Goal: Task Accomplishment & Management: Complete application form

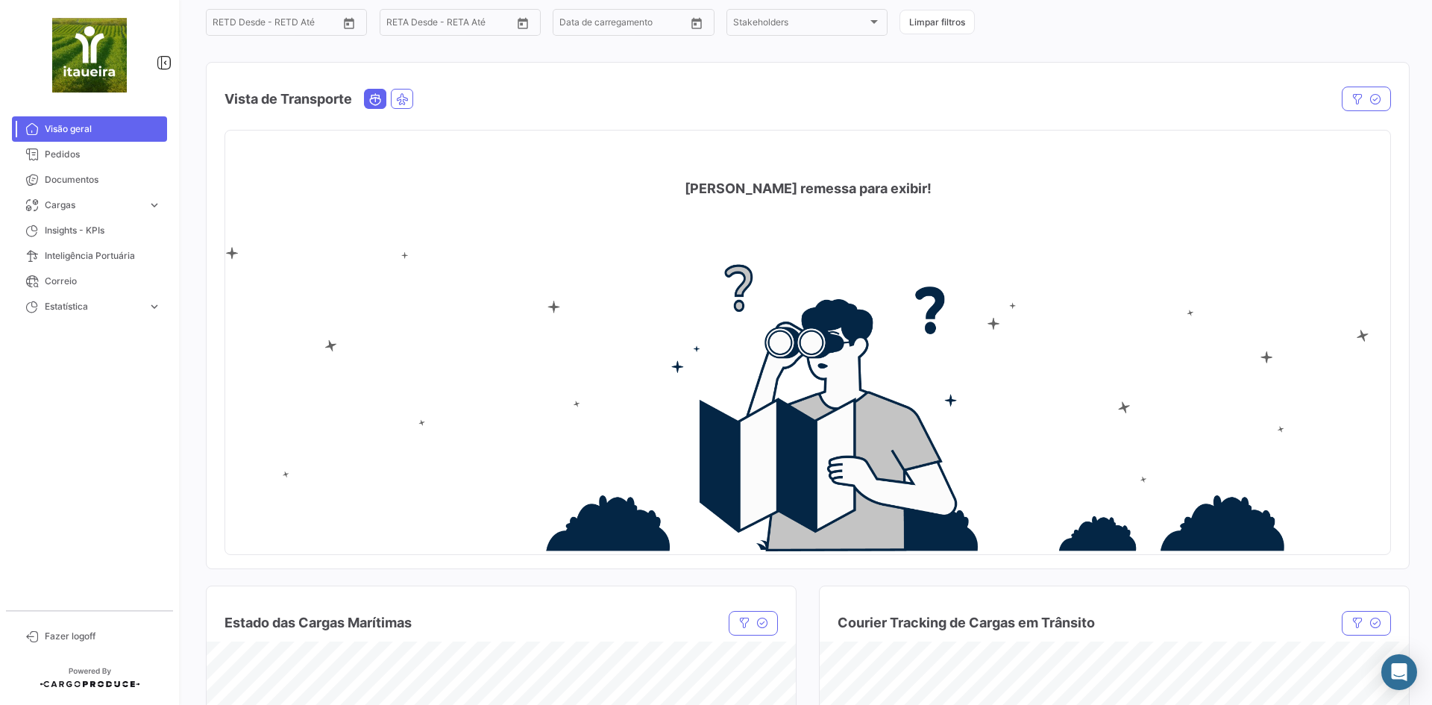
click at [656, 382] on img at bounding box center [807, 399] width 1165 height 305
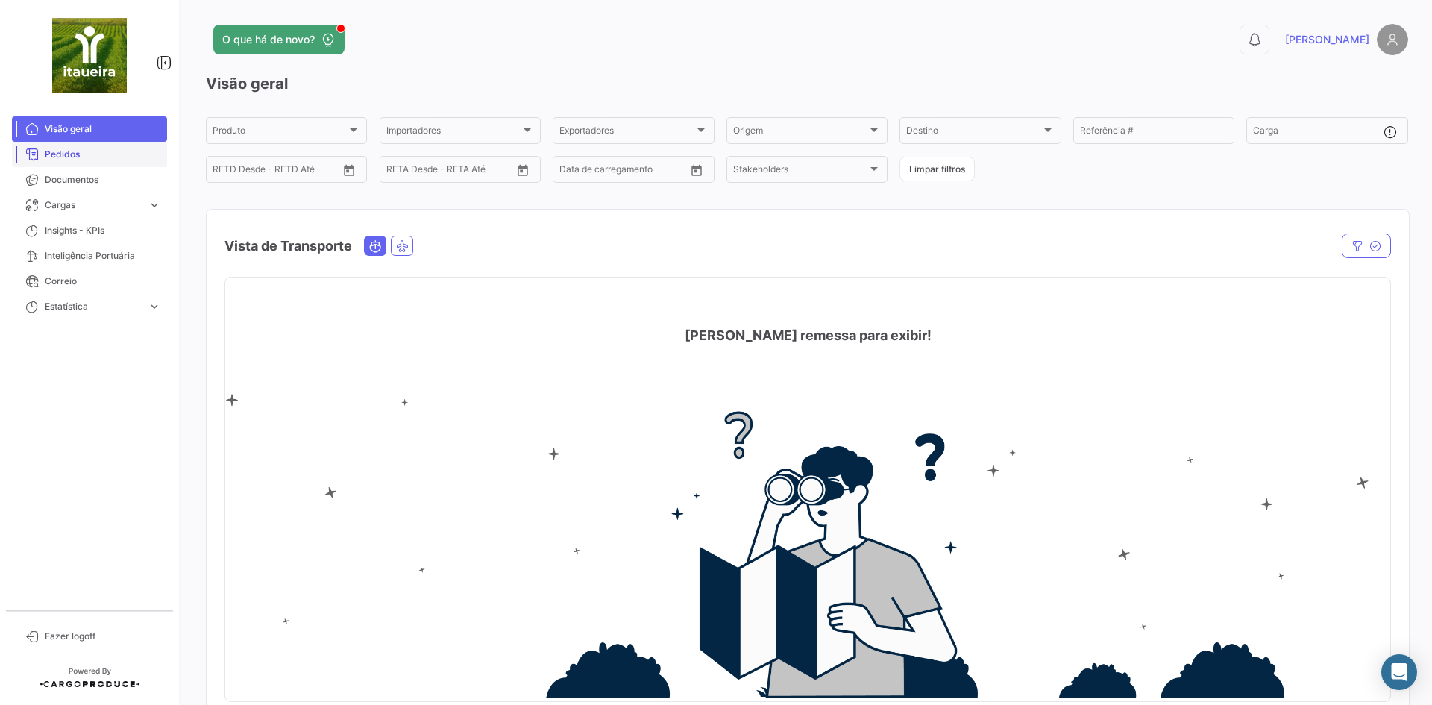
click at [77, 156] on span "Pedidos" at bounding box center [103, 154] width 116 height 13
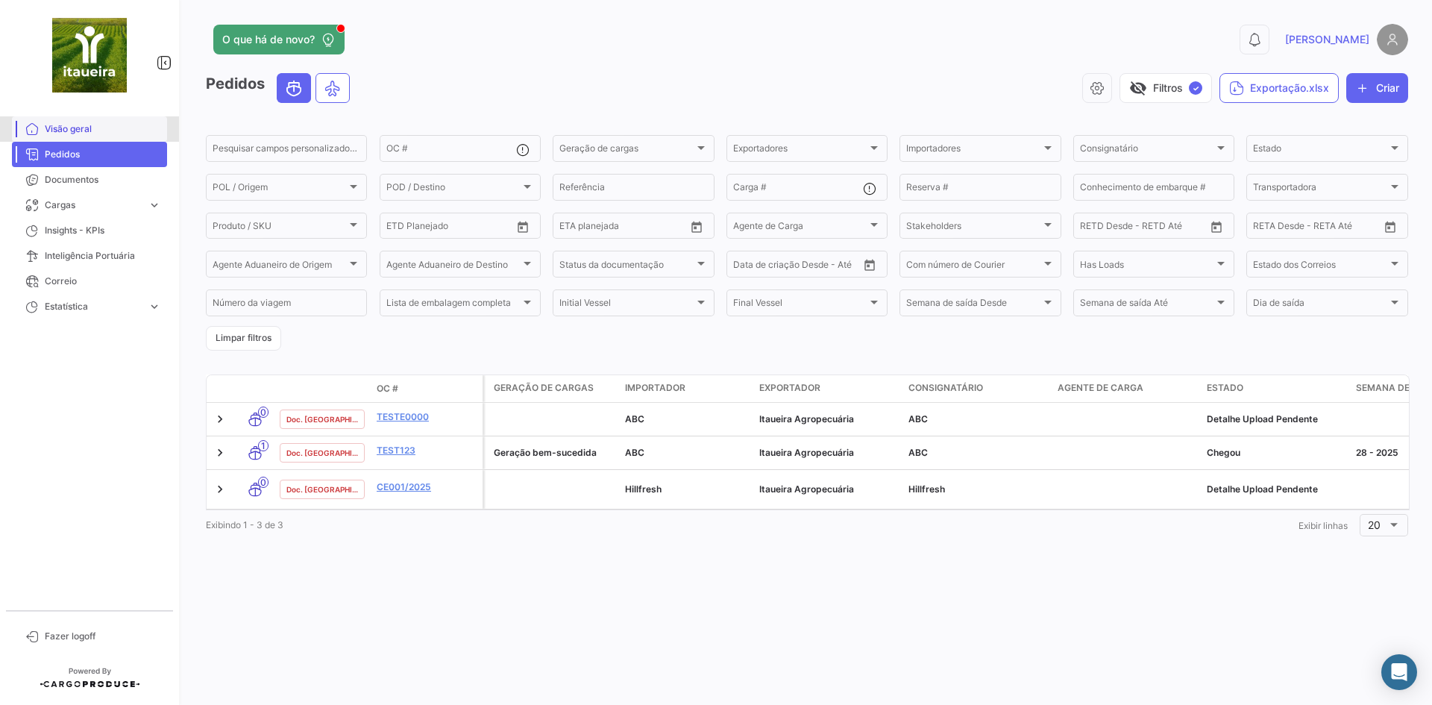
click at [69, 134] on span "Visão geral" at bounding box center [103, 128] width 116 height 13
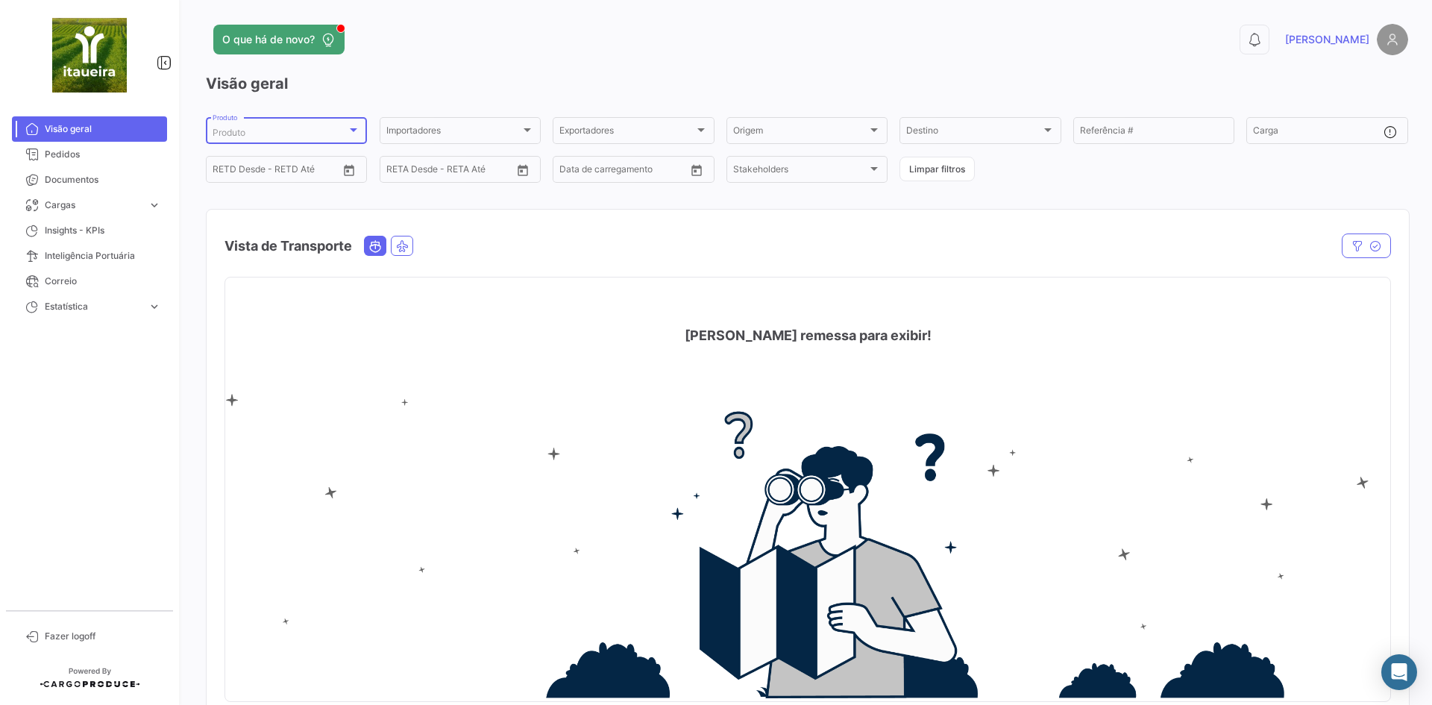
click at [271, 135] on div "Produto" at bounding box center [280, 133] width 134 height 10
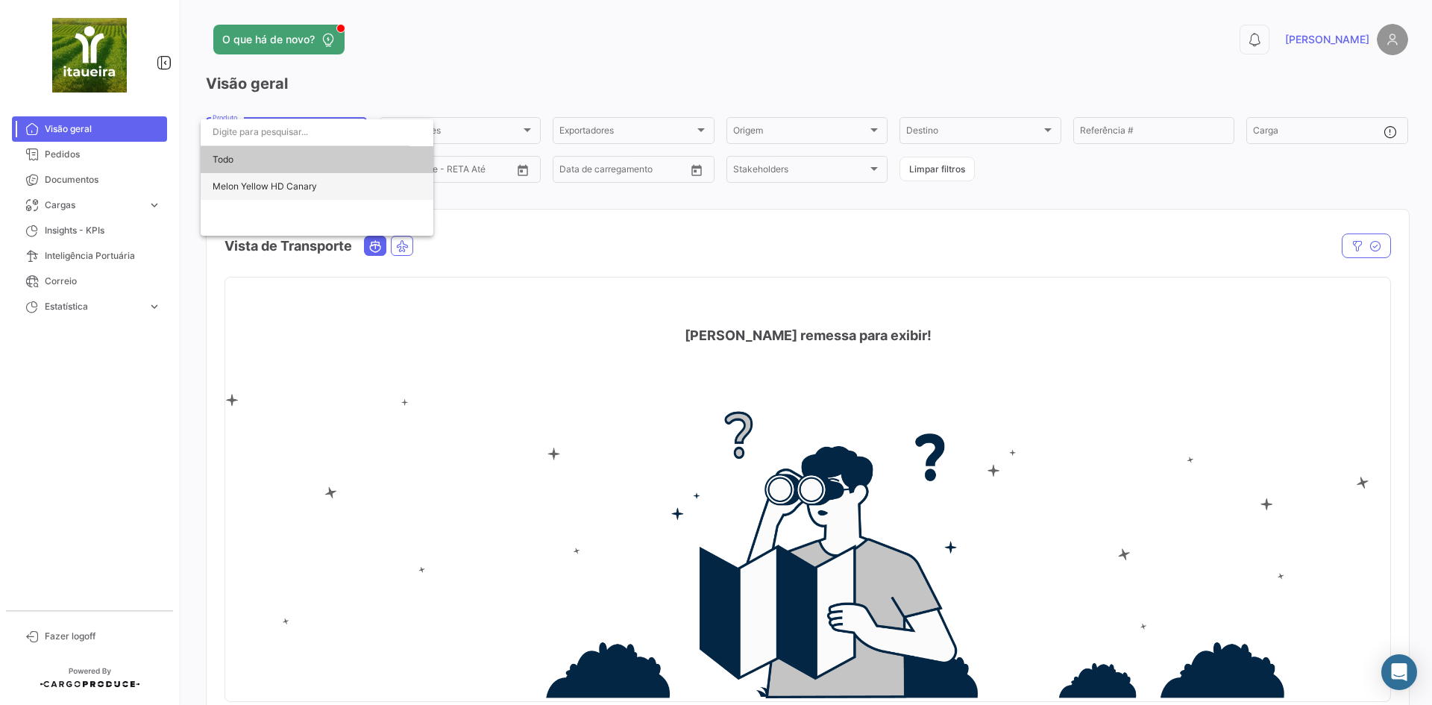
click at [276, 189] on span "Melon Yellow HD Canary" at bounding box center [265, 186] width 104 height 11
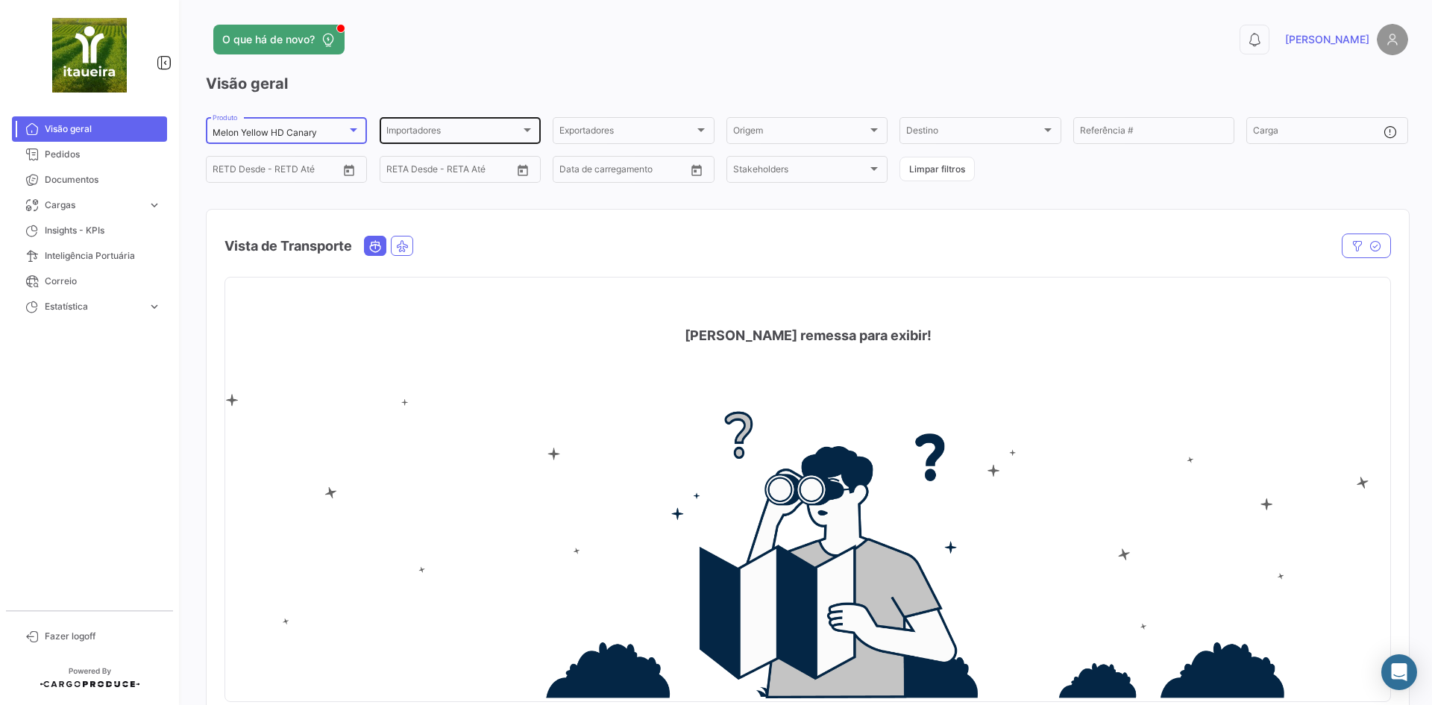
click at [465, 135] on div "Importadores" at bounding box center [453, 133] width 134 height 10
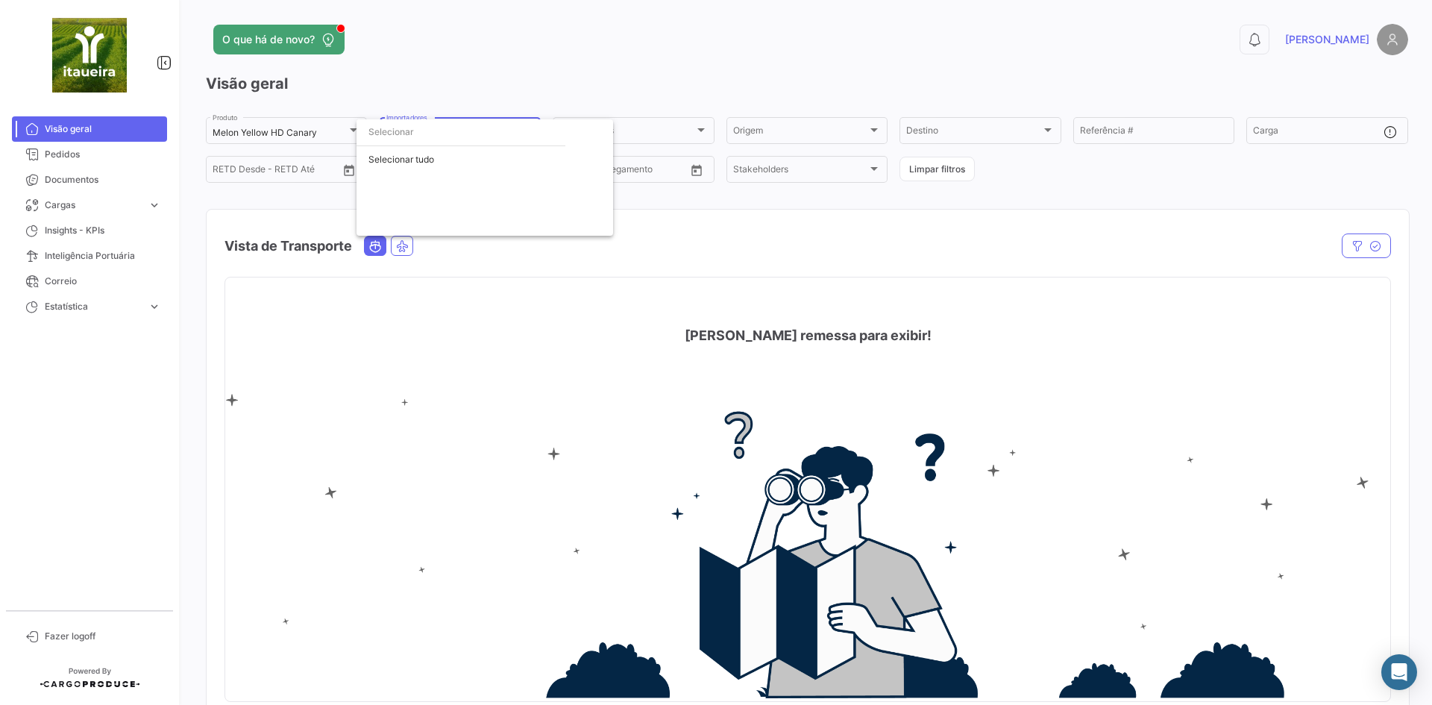
click at [315, 136] on div at bounding box center [716, 352] width 1432 height 705
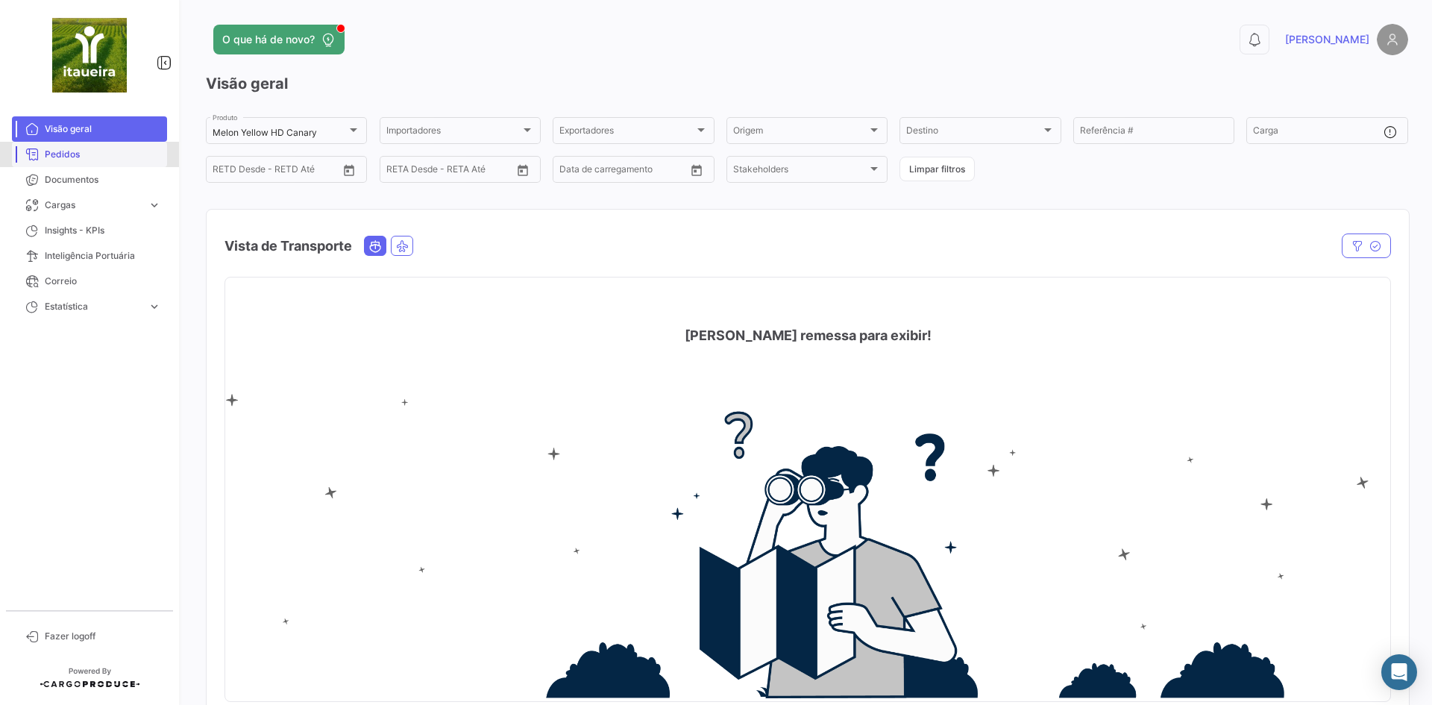
click at [75, 158] on span "Pedidos" at bounding box center [103, 154] width 116 height 13
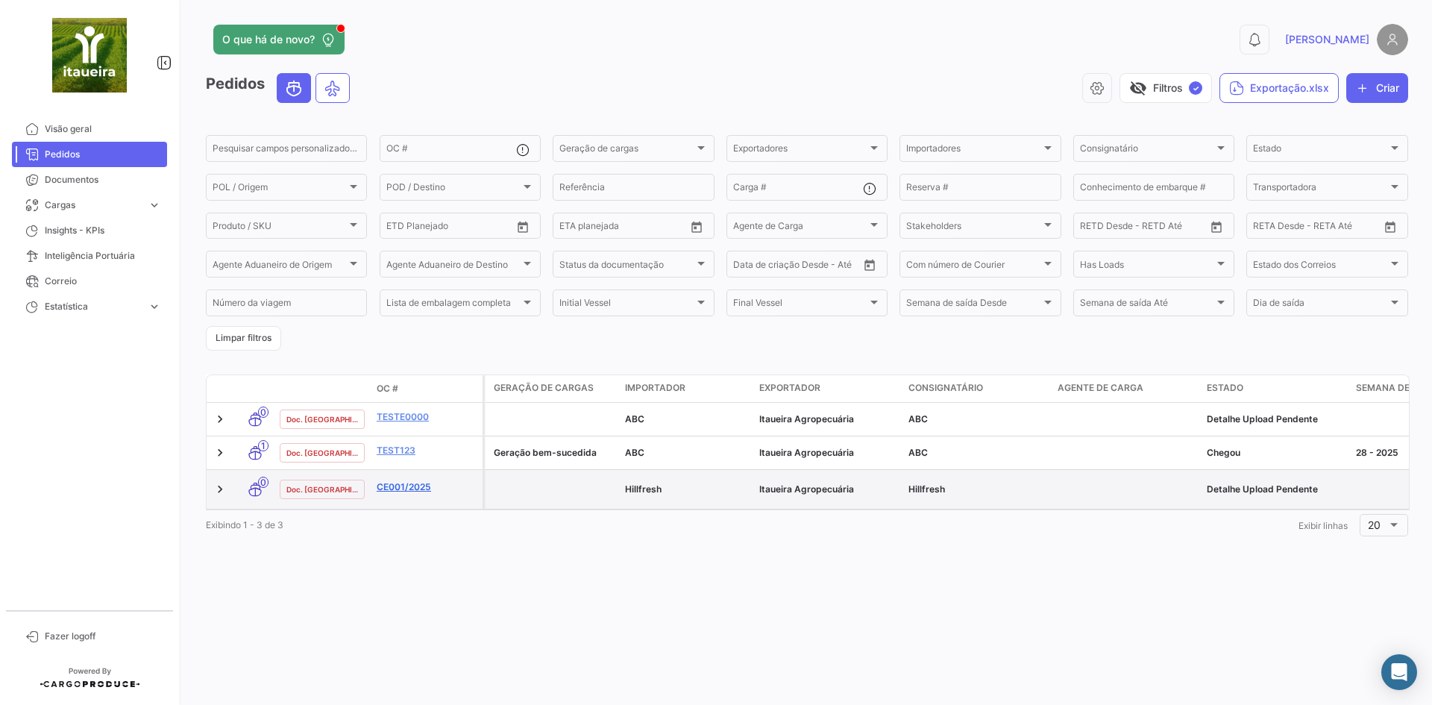
click at [407, 486] on link "CE001/2025" at bounding box center [427, 486] width 100 height 13
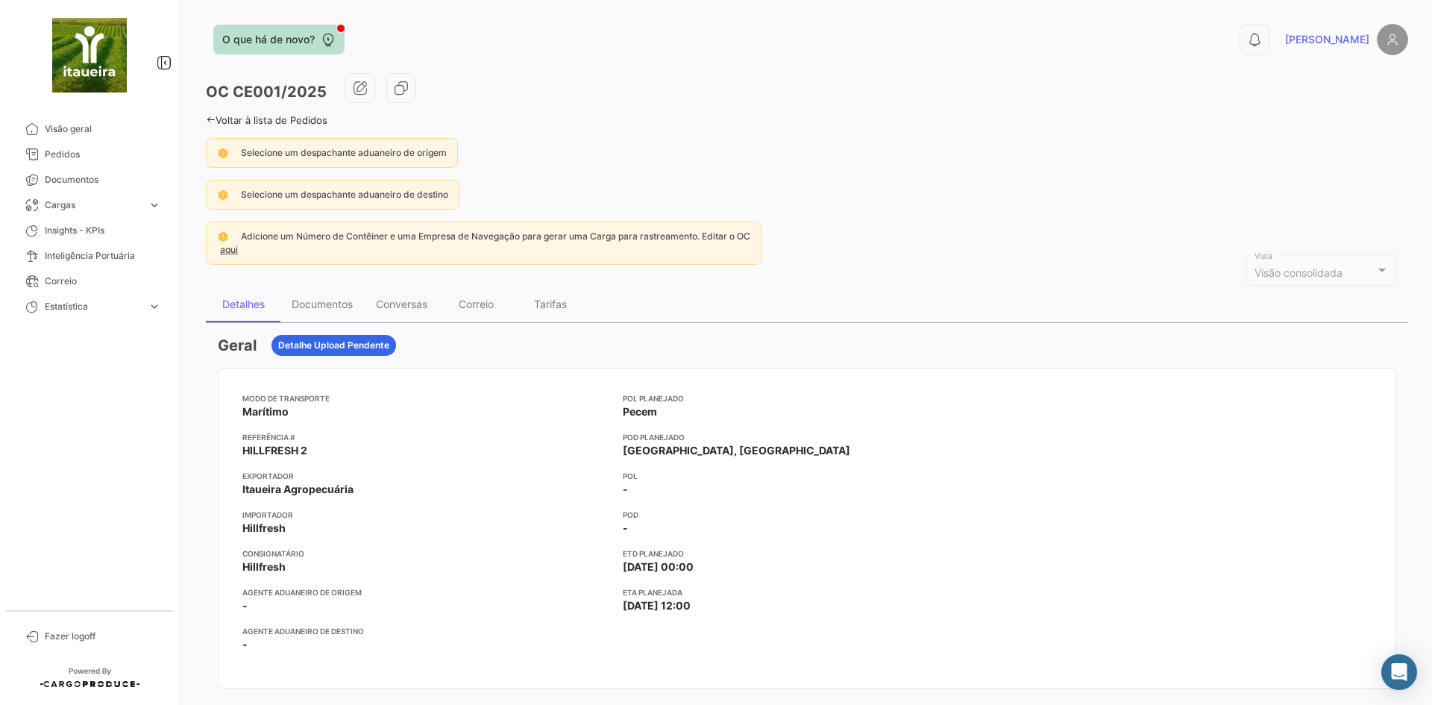
click at [274, 40] on span "O que há de novo?" at bounding box center [268, 39] width 92 height 15
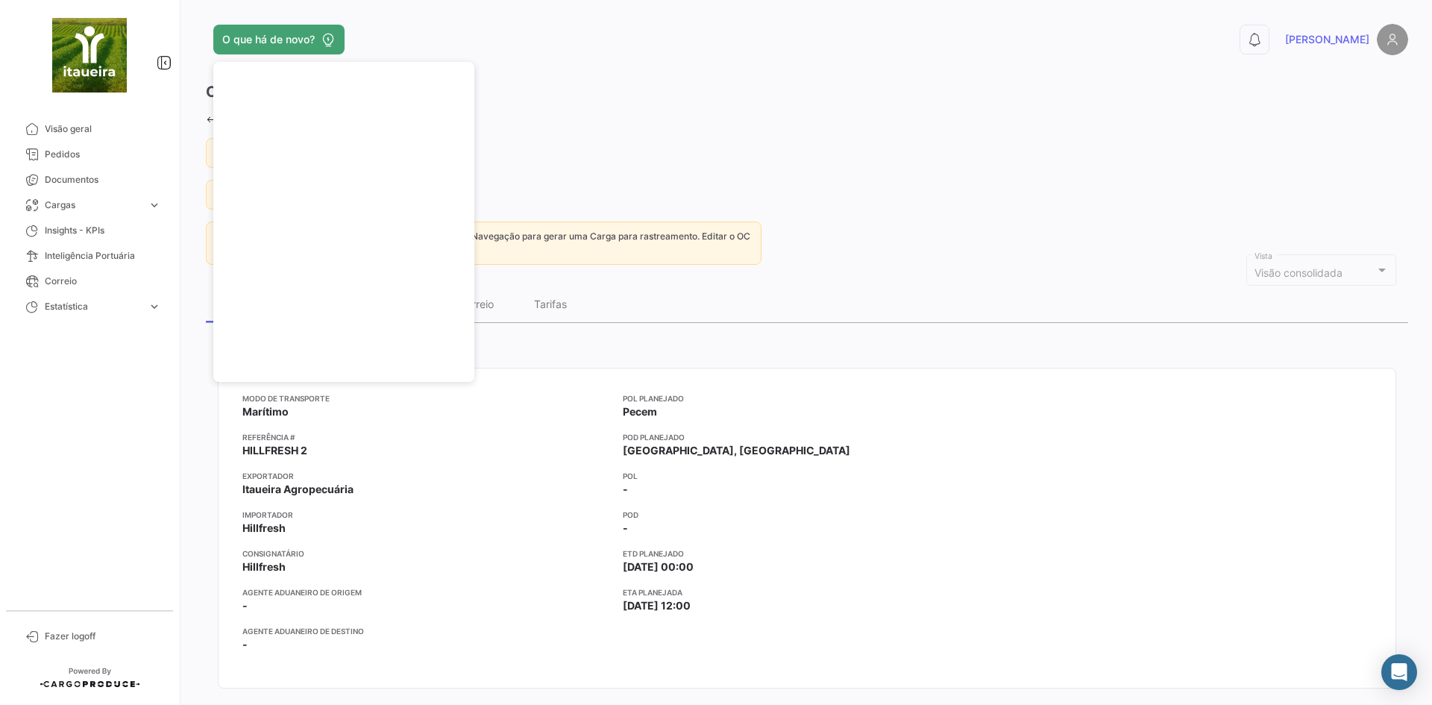
click at [977, 503] on div "POL Planejado Pecem POD Planejado [GEOGRAPHIC_DATA], [GEOGRAPHIC_DATA] POL - PO…" at bounding box center [807, 527] width 368 height 271
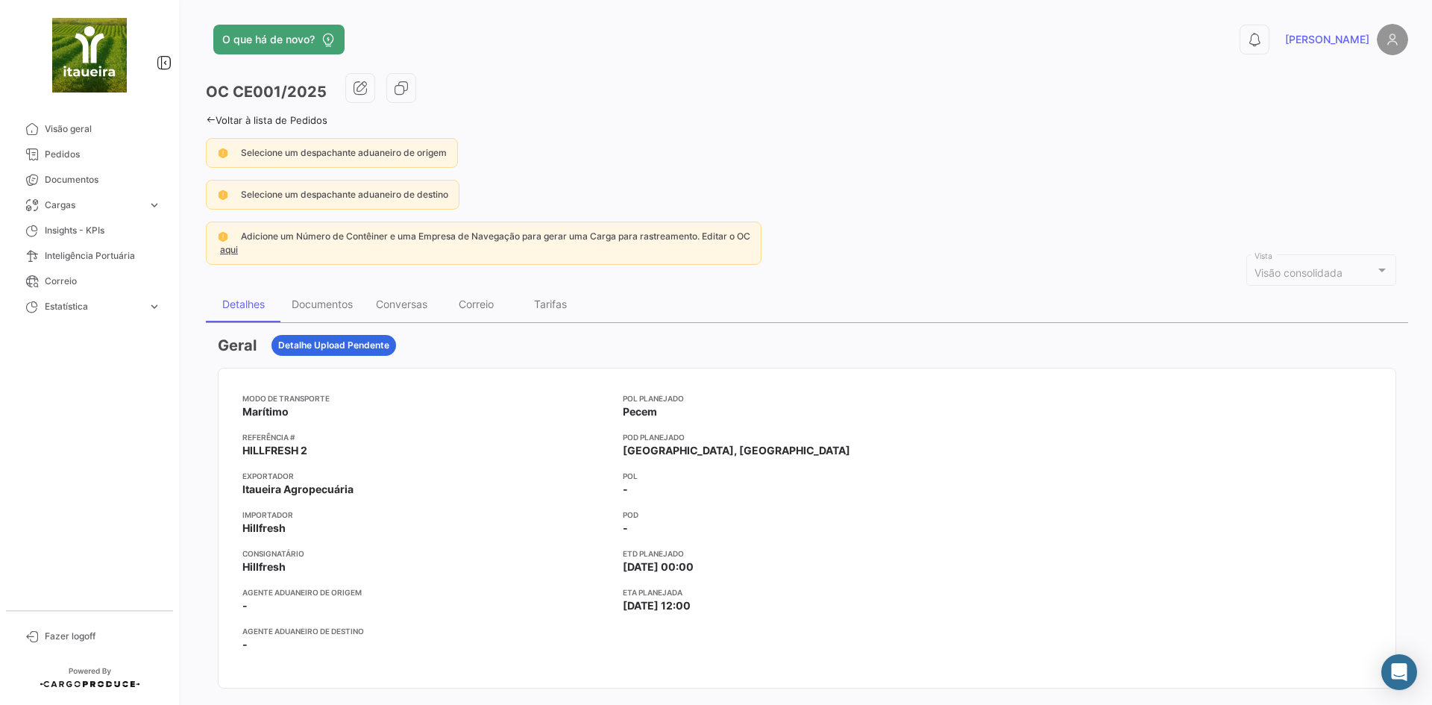
click at [1381, 37] on img at bounding box center [1392, 39] width 31 height 31
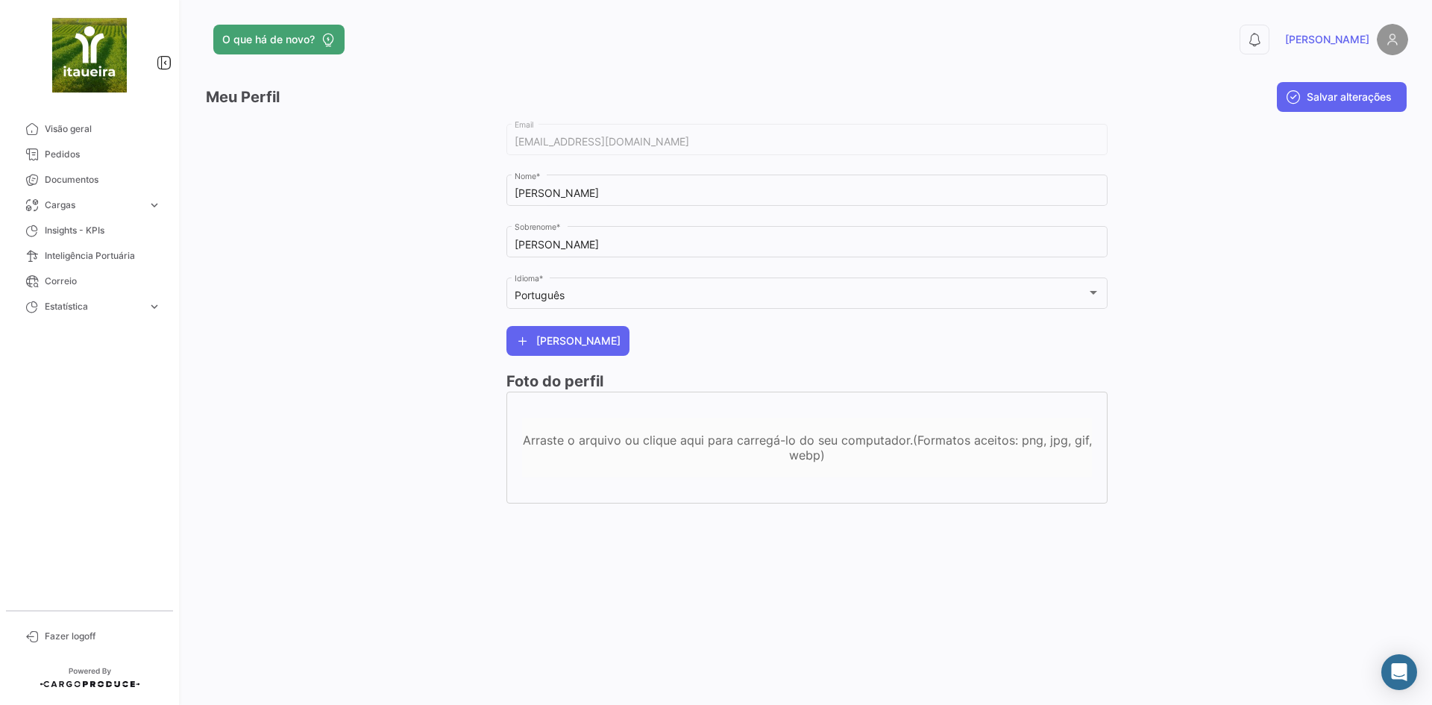
click at [1396, 46] on img at bounding box center [1392, 39] width 31 height 31
click at [1387, 35] on img at bounding box center [1392, 39] width 31 height 31
click at [1355, 32] on span "[PERSON_NAME]" at bounding box center [1327, 39] width 84 height 15
click at [1354, 39] on span "[PERSON_NAME]" at bounding box center [1327, 39] width 84 height 15
drag, startPoint x: 1354, startPoint y: 39, endPoint x: 1166, endPoint y: 63, distance: 189.6
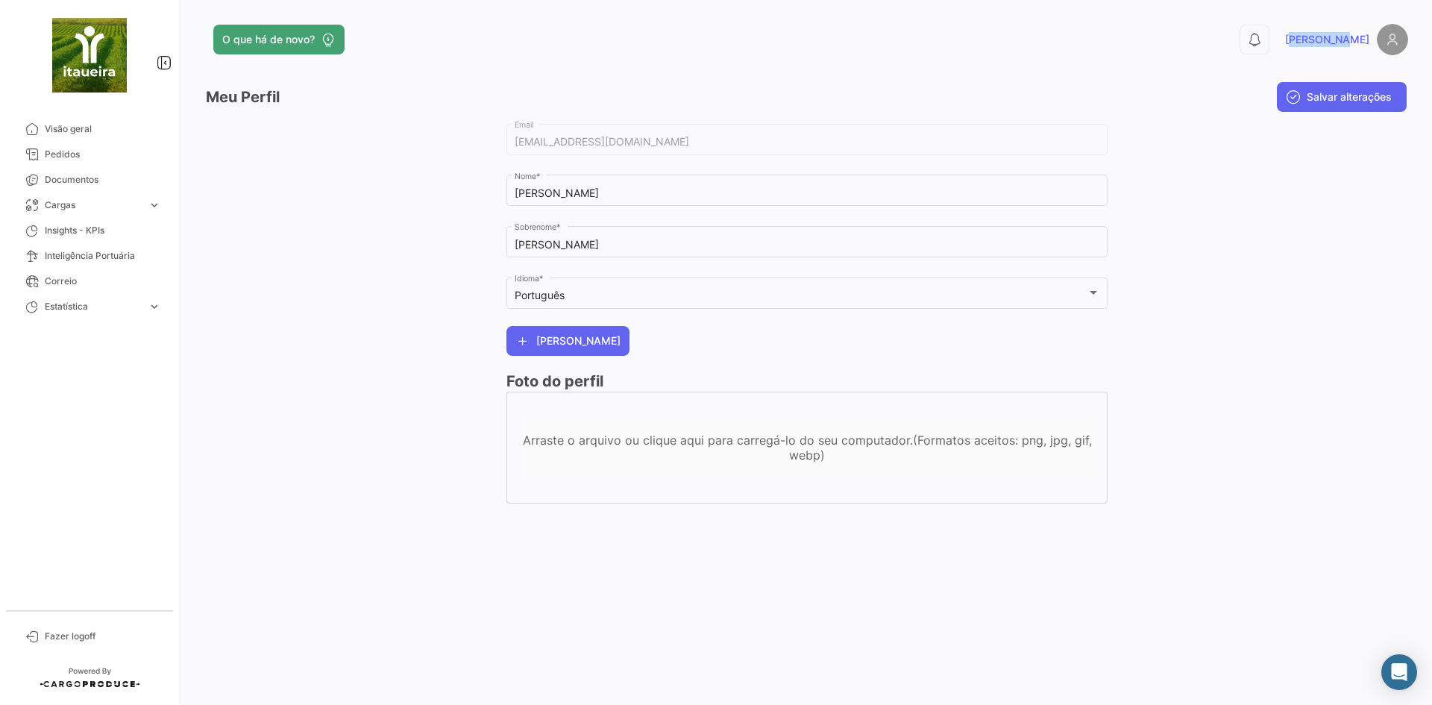
click at [1125, 72] on app-header "O que há de novo? 0 [PERSON_NAME]" at bounding box center [807, 48] width 1202 height 49
click at [1262, 44] on icon at bounding box center [1254, 39] width 15 height 15
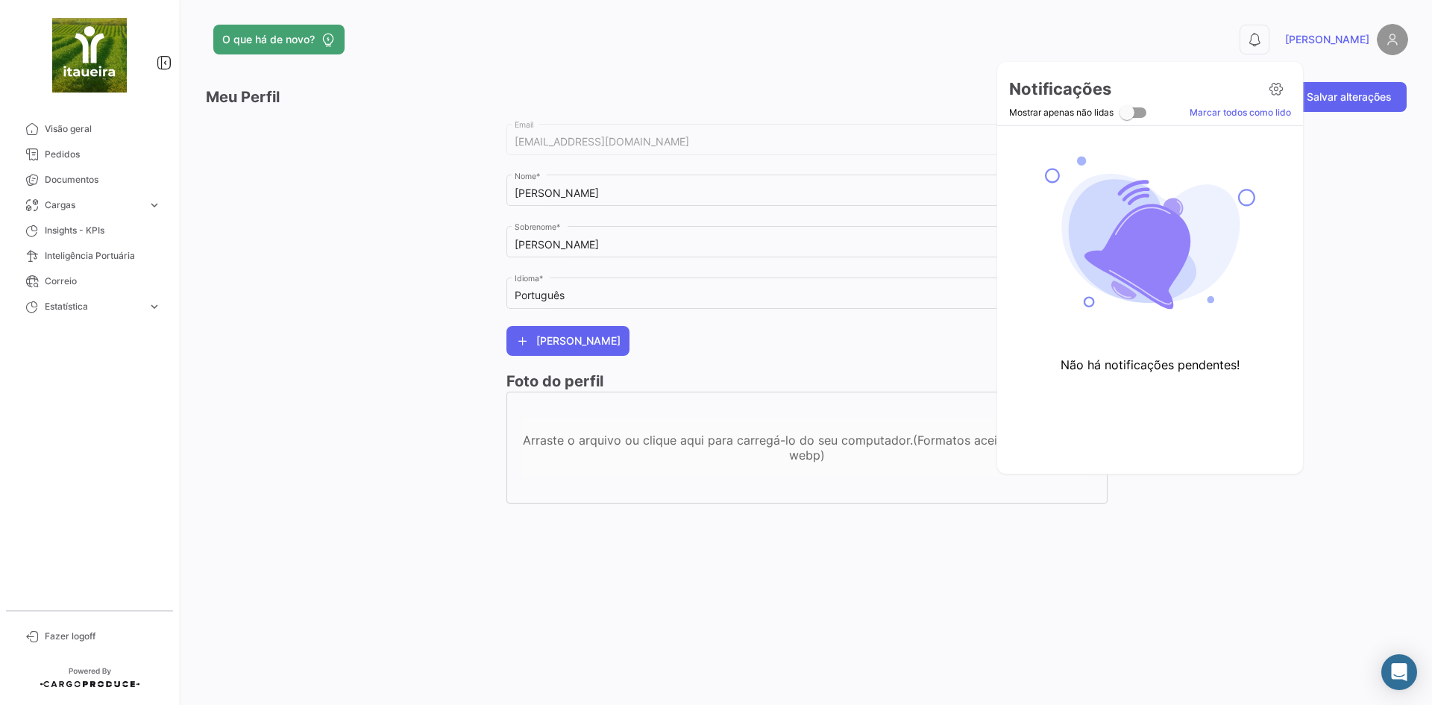
click at [1024, 45] on div at bounding box center [716, 352] width 1432 height 705
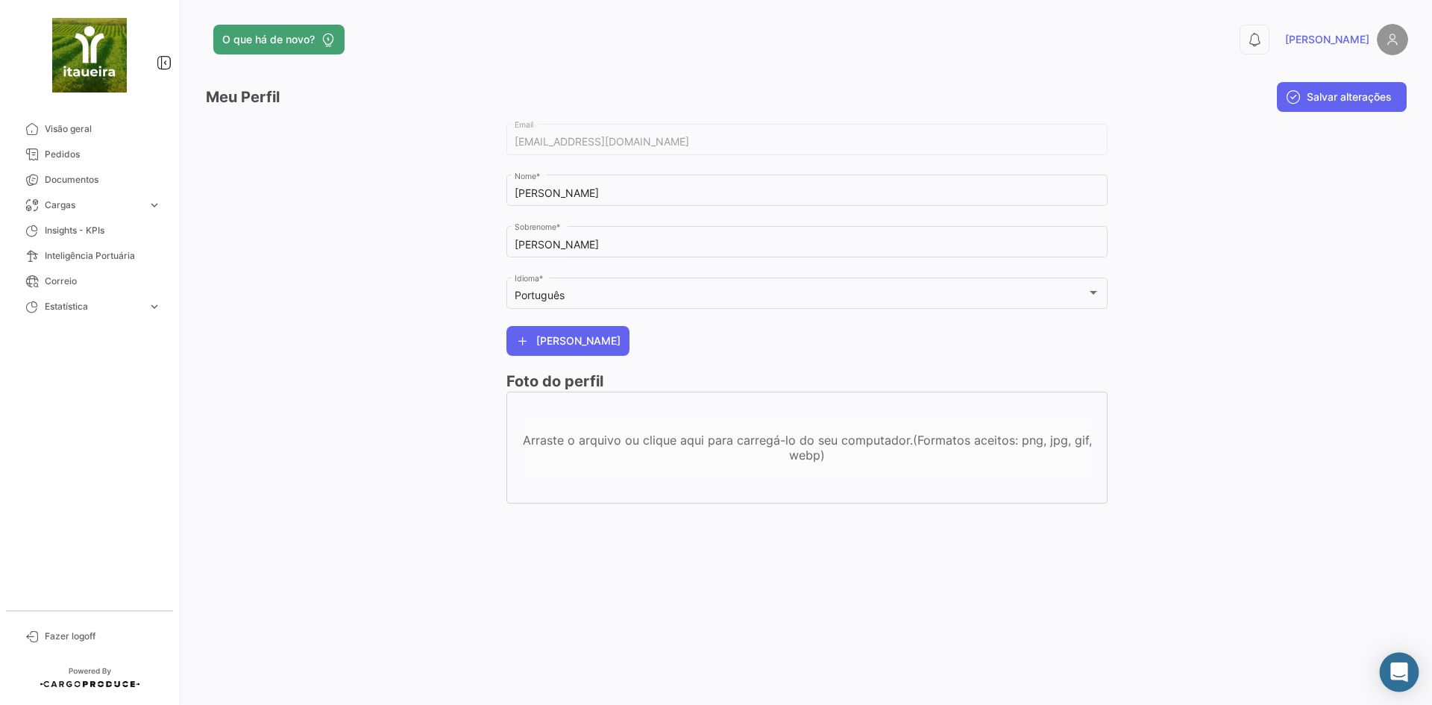
click at [1401, 677] on icon "Abrir Intercom Messenger" at bounding box center [1399, 671] width 19 height 19
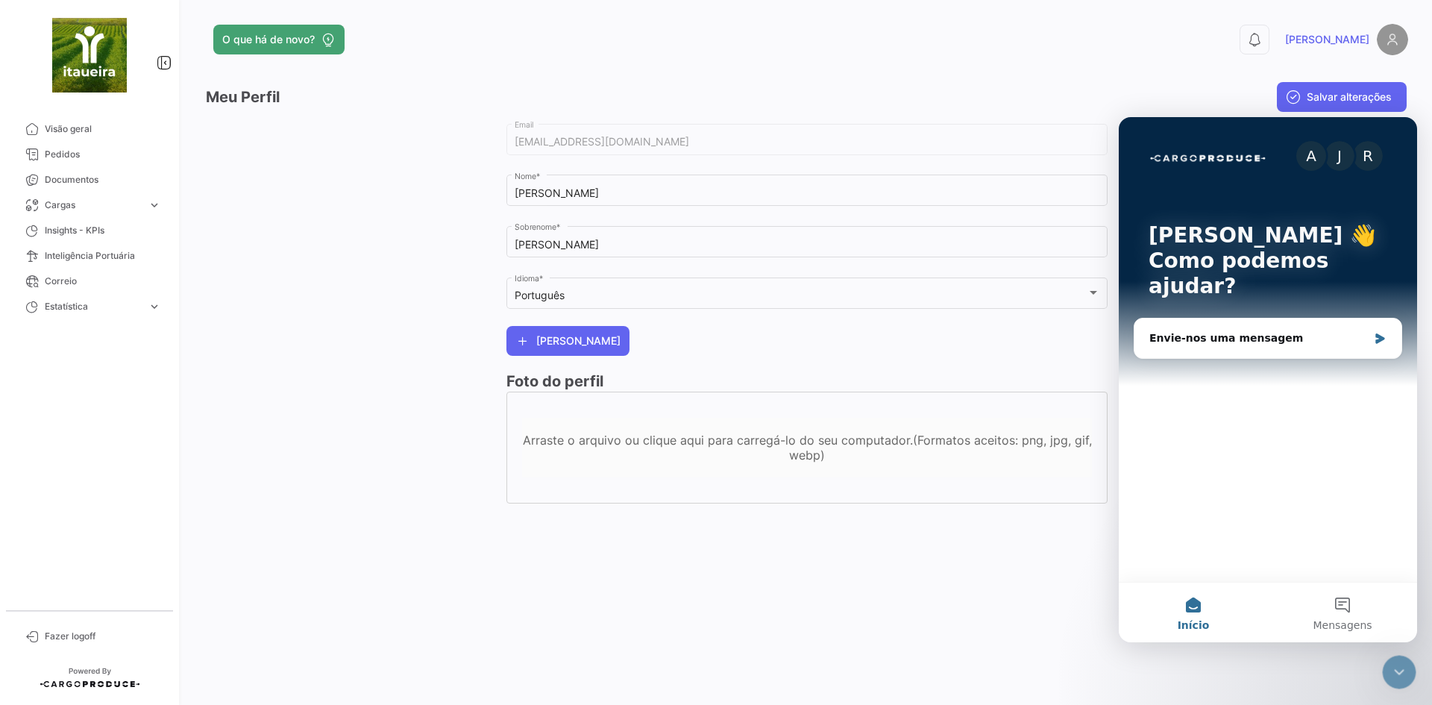
click at [1127, 63] on app-header "O que há de novo? 0 [PERSON_NAME]" at bounding box center [807, 48] width 1202 height 49
click at [1017, 609] on div "O que há de novo? 0 [PERSON_NAME] alterações [EMAIL_ADDRESS][DOMAIN_NAME] Email…" at bounding box center [807, 352] width 1250 height 705
click at [1406, 667] on icon "Fechar mensagem da Intercom" at bounding box center [1399, 672] width 18 height 18
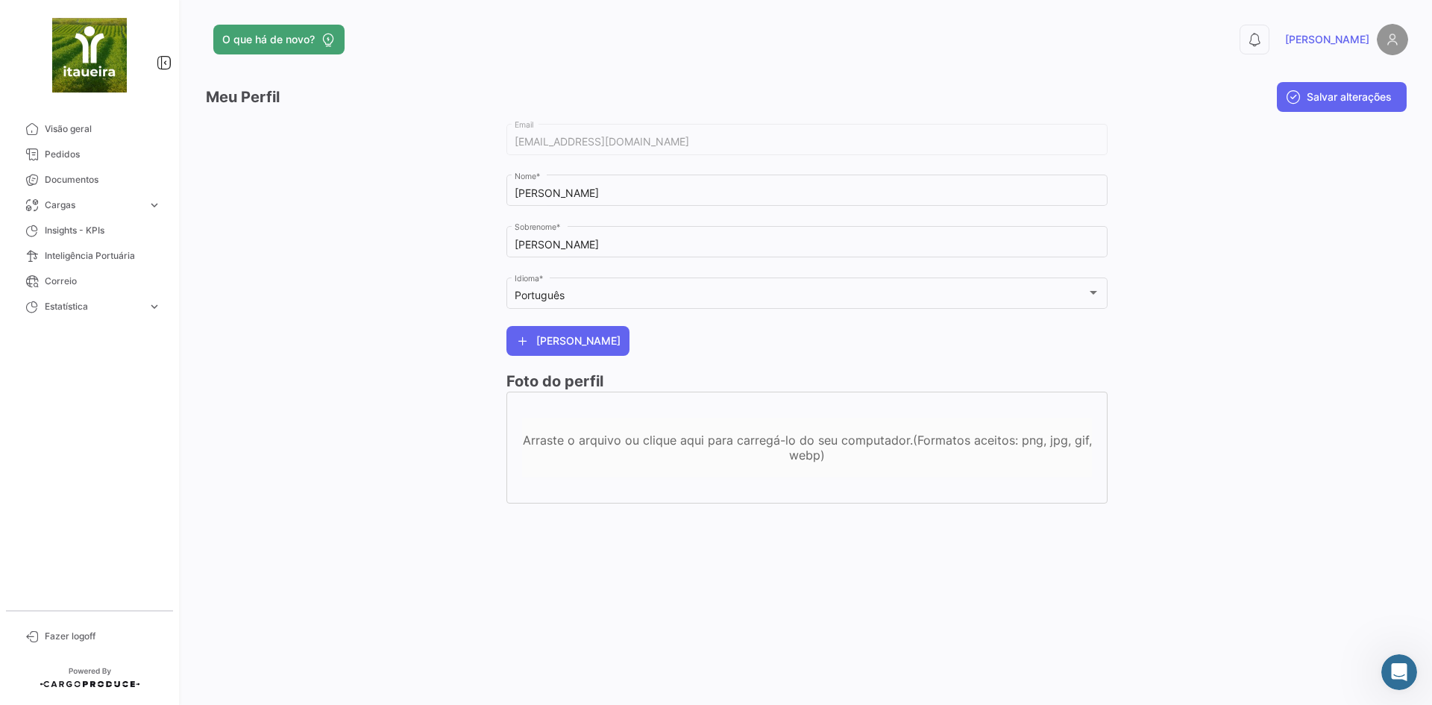
click at [610, 451] on div "Arraste o arquivo ou clique aqui para carregá-lo do seu computador.(Formatos ac…" at bounding box center [807, 448] width 570 height 30
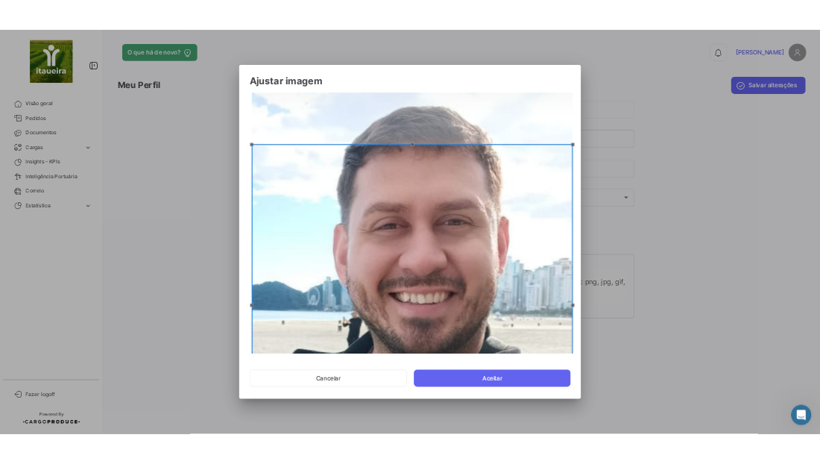
scroll to position [94, 0]
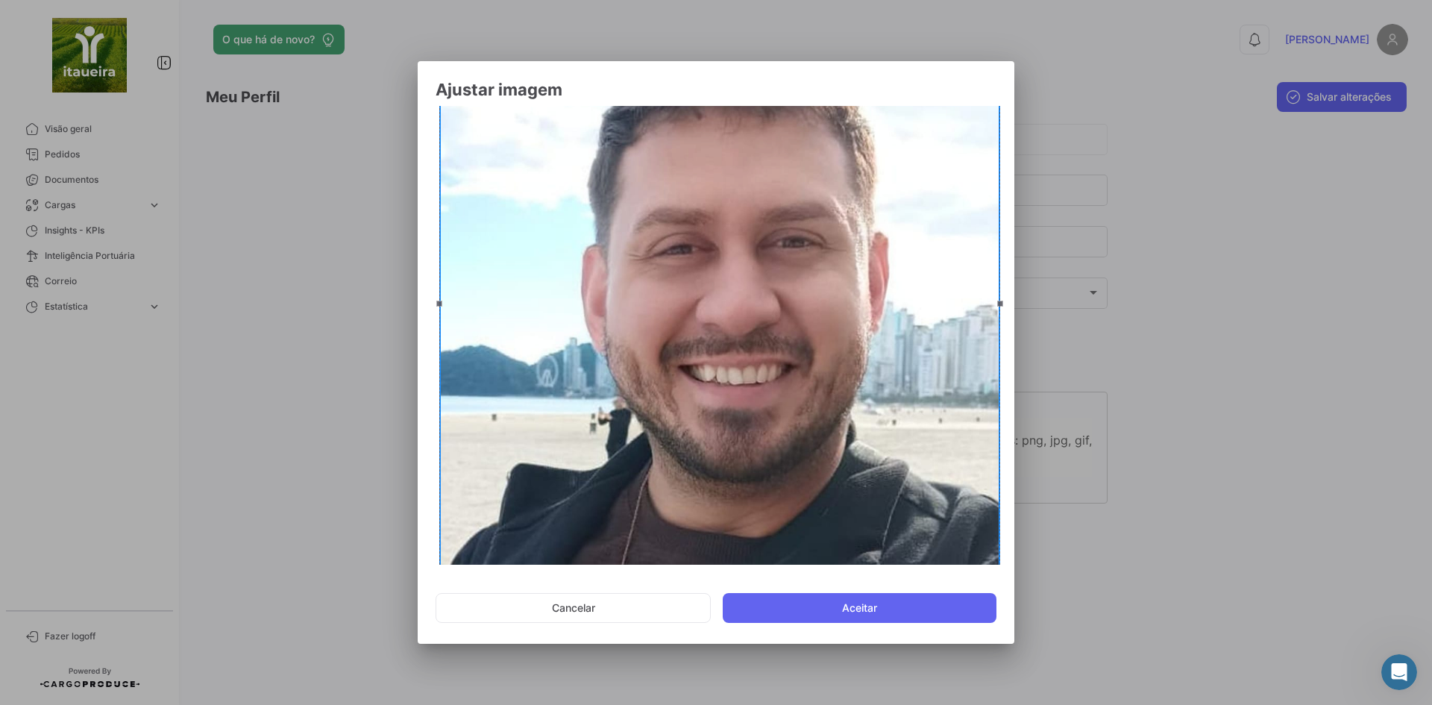
drag, startPoint x: 838, startPoint y: 423, endPoint x: 853, endPoint y: 339, distance: 84.9
click at [853, 339] on div at bounding box center [719, 302] width 561 height 561
drag, startPoint x: 764, startPoint y: 339, endPoint x: 766, endPoint y: 356, distance: 17.3
click at [766, 356] on div at bounding box center [719, 334] width 561 height 561
click at [615, 598] on button "Cancelar" at bounding box center [573, 608] width 275 height 30
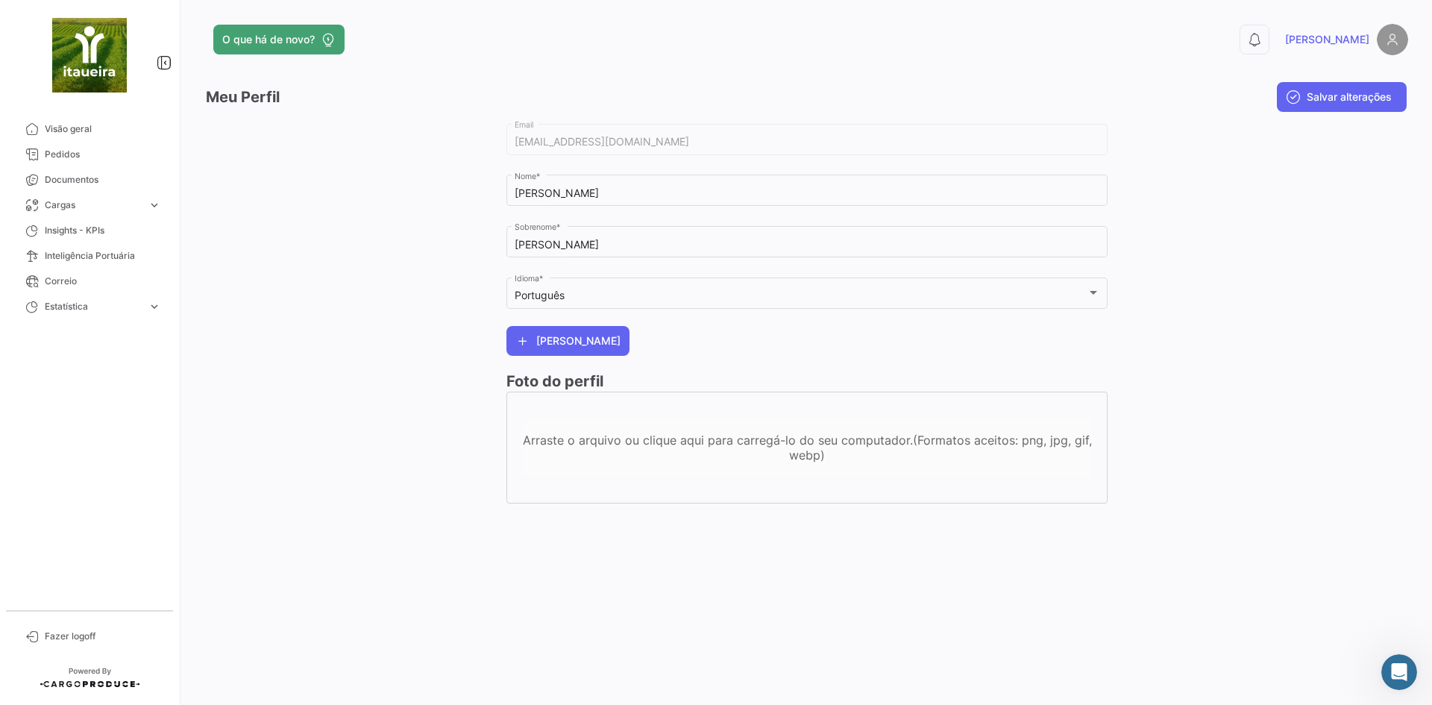
click at [795, 448] on div "Arraste o arquivo ou clique aqui para carregá-lo do seu computador.(Formatos ac…" at bounding box center [807, 448] width 570 height 30
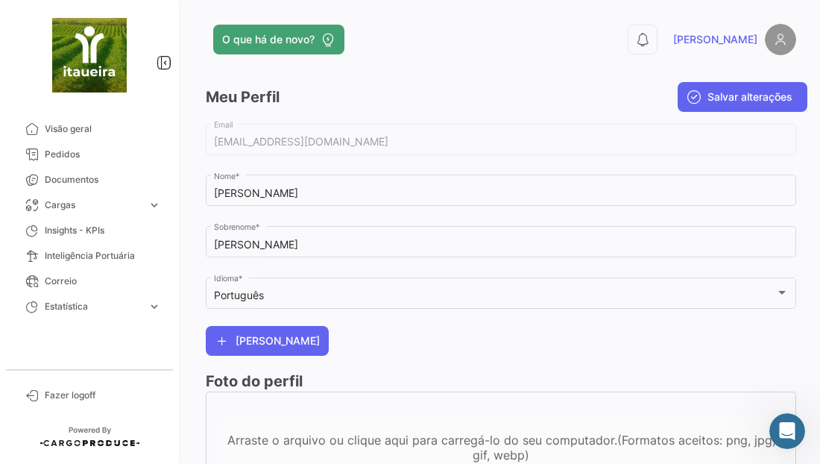
click at [314, 430] on div "Arraste o arquivo ou clique aqui para carregá-lo do seu computador.(Formatos ac…" at bounding box center [501, 448] width 559 height 60
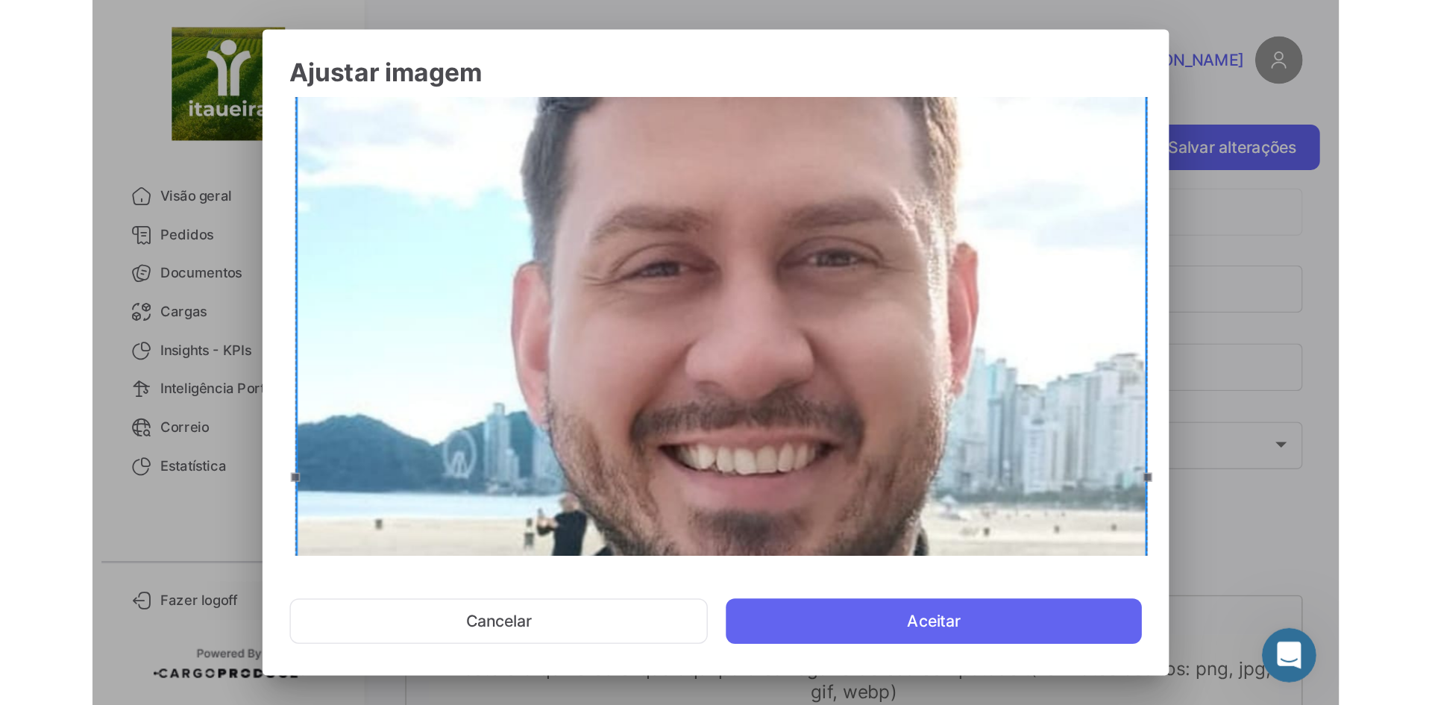
scroll to position [126, 0]
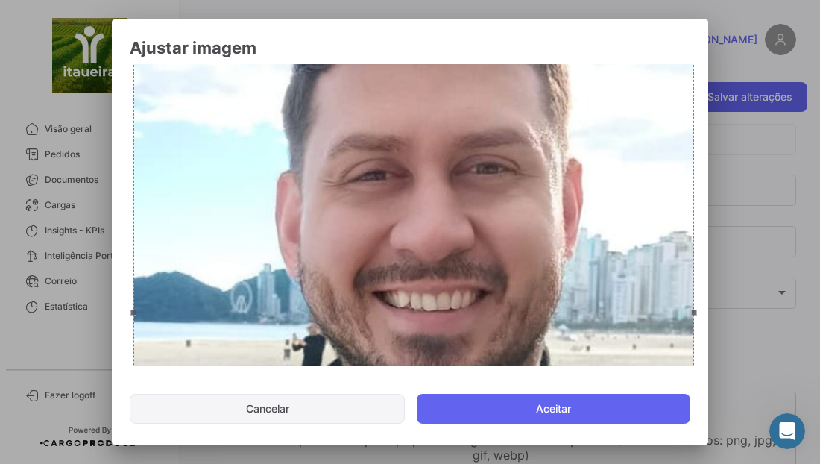
click at [312, 402] on button "Cancelar" at bounding box center [267, 409] width 275 height 30
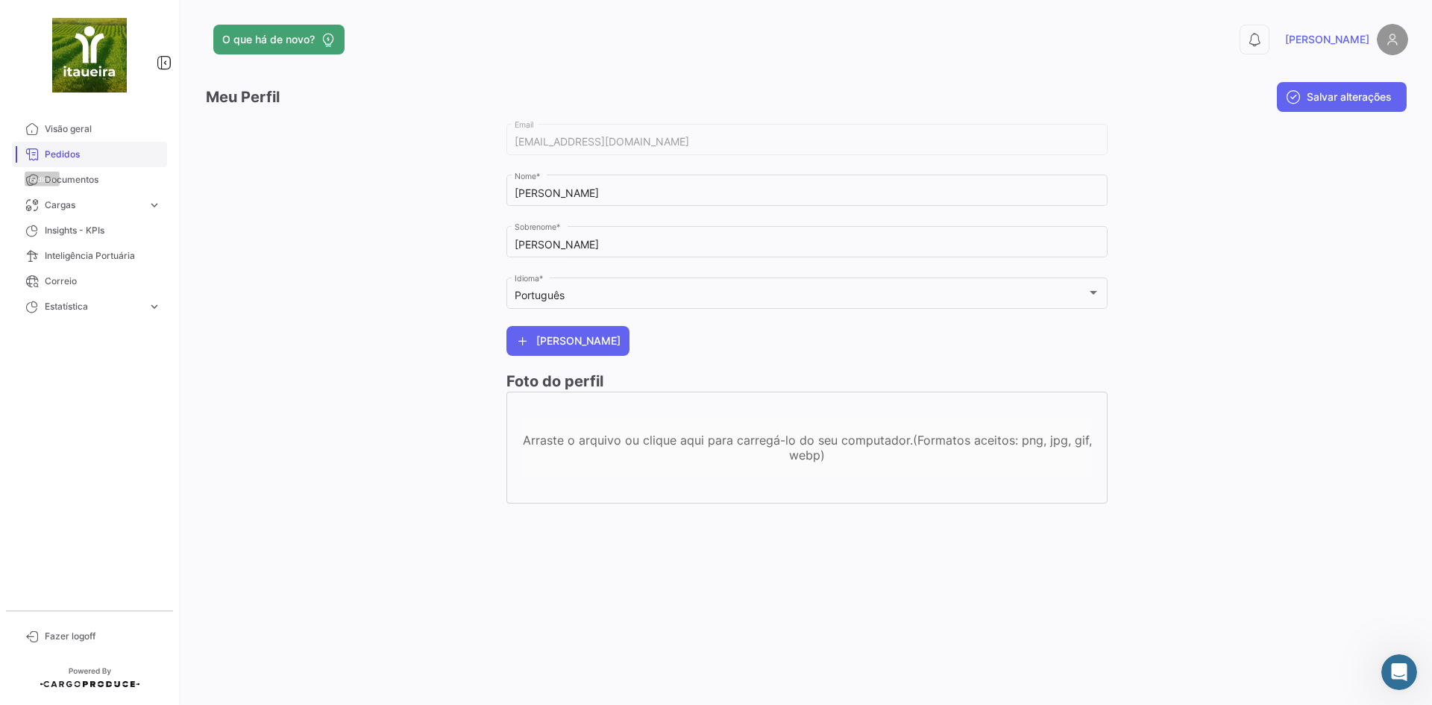
click at [33, 150] on icon at bounding box center [31, 154] width 13 height 13
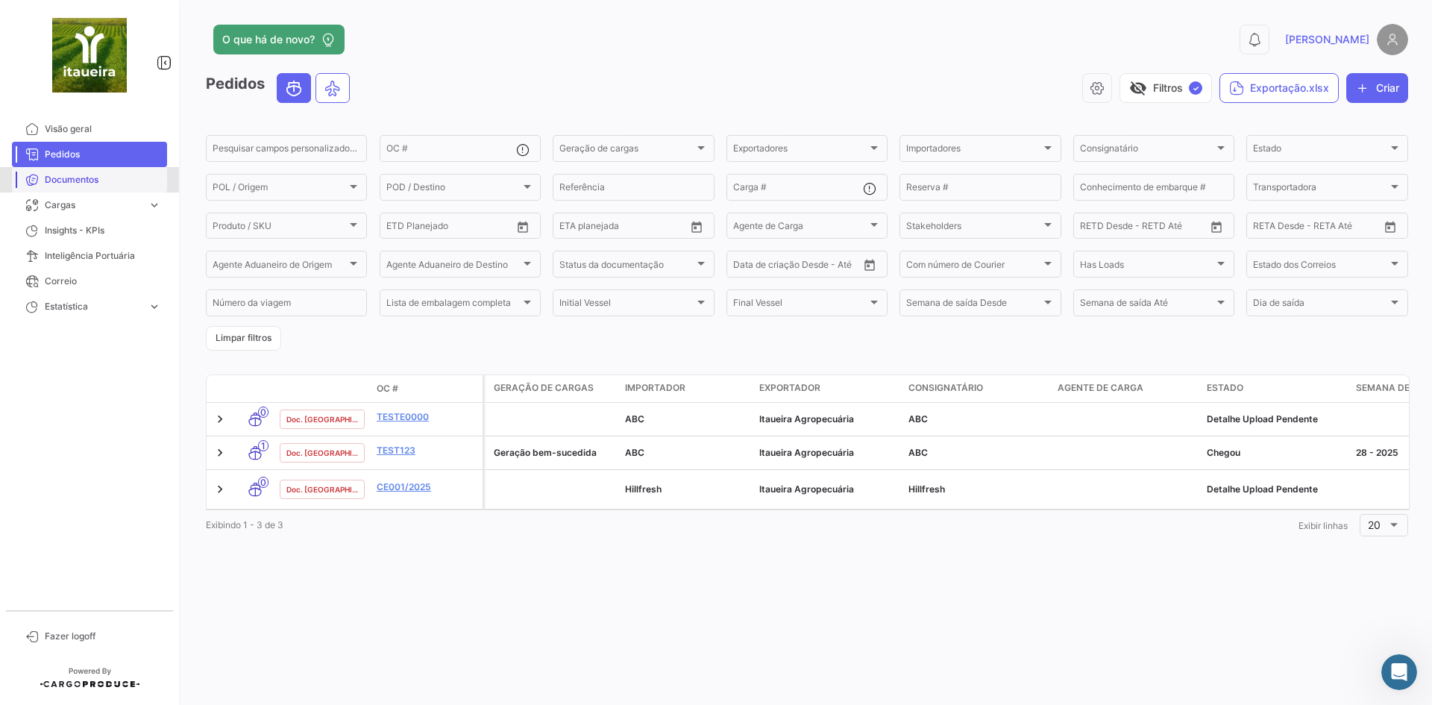
click at [90, 170] on link "Documentos" at bounding box center [89, 179] width 155 height 25
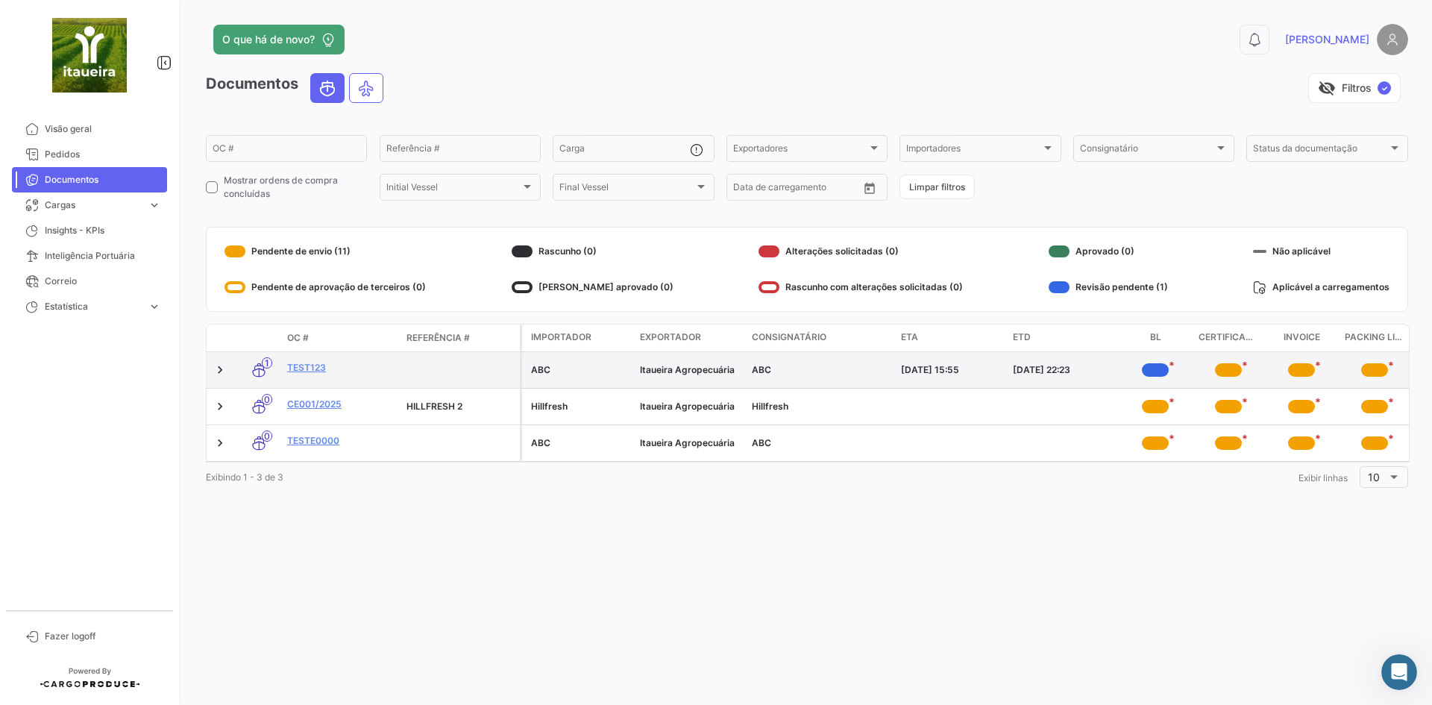
click at [1248, 365] on app-document-status-chip "*" at bounding box center [1228, 370] width 61 height 24
click at [1131, 365] on app-document-status-chip "*" at bounding box center [1155, 370] width 61 height 24
click at [1165, 367] on div "*" at bounding box center [1155, 369] width 27 height 13
click at [309, 370] on link "Test123" at bounding box center [340, 367] width 107 height 13
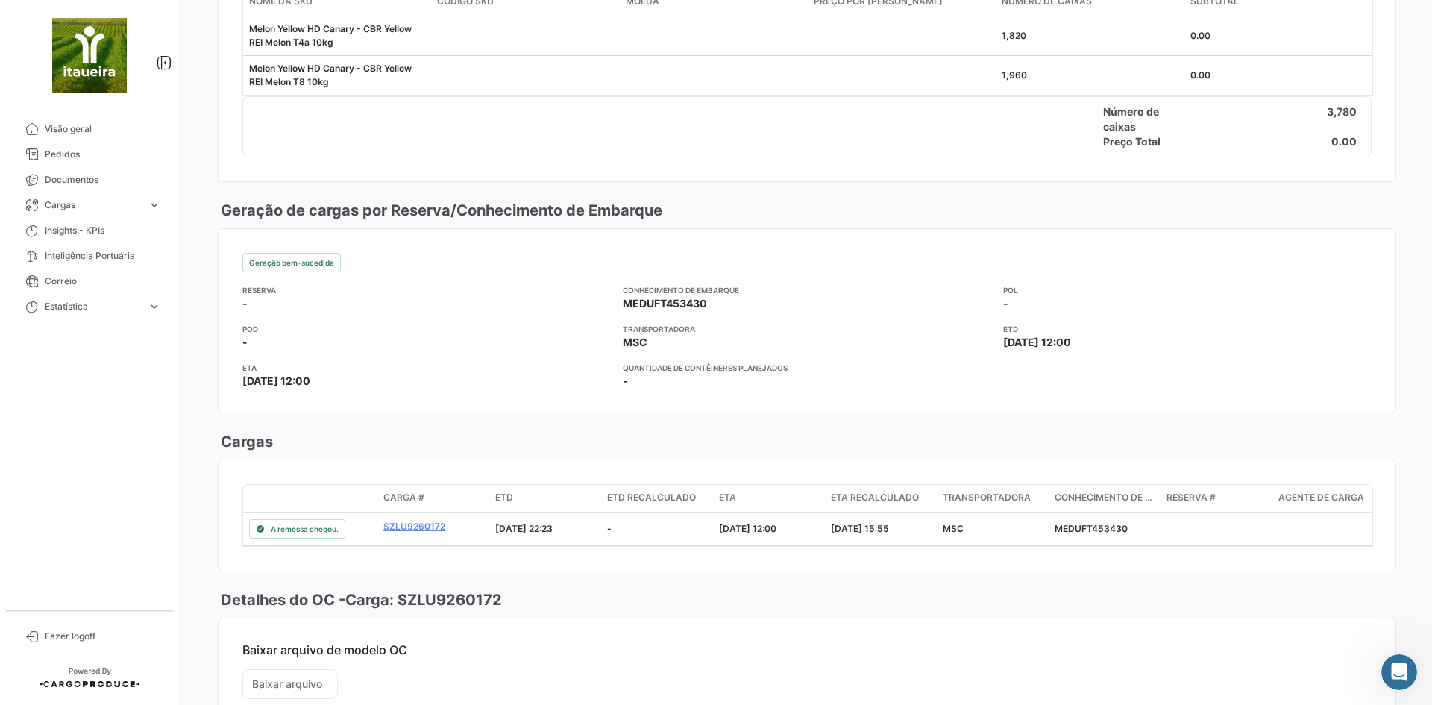
scroll to position [741, 0]
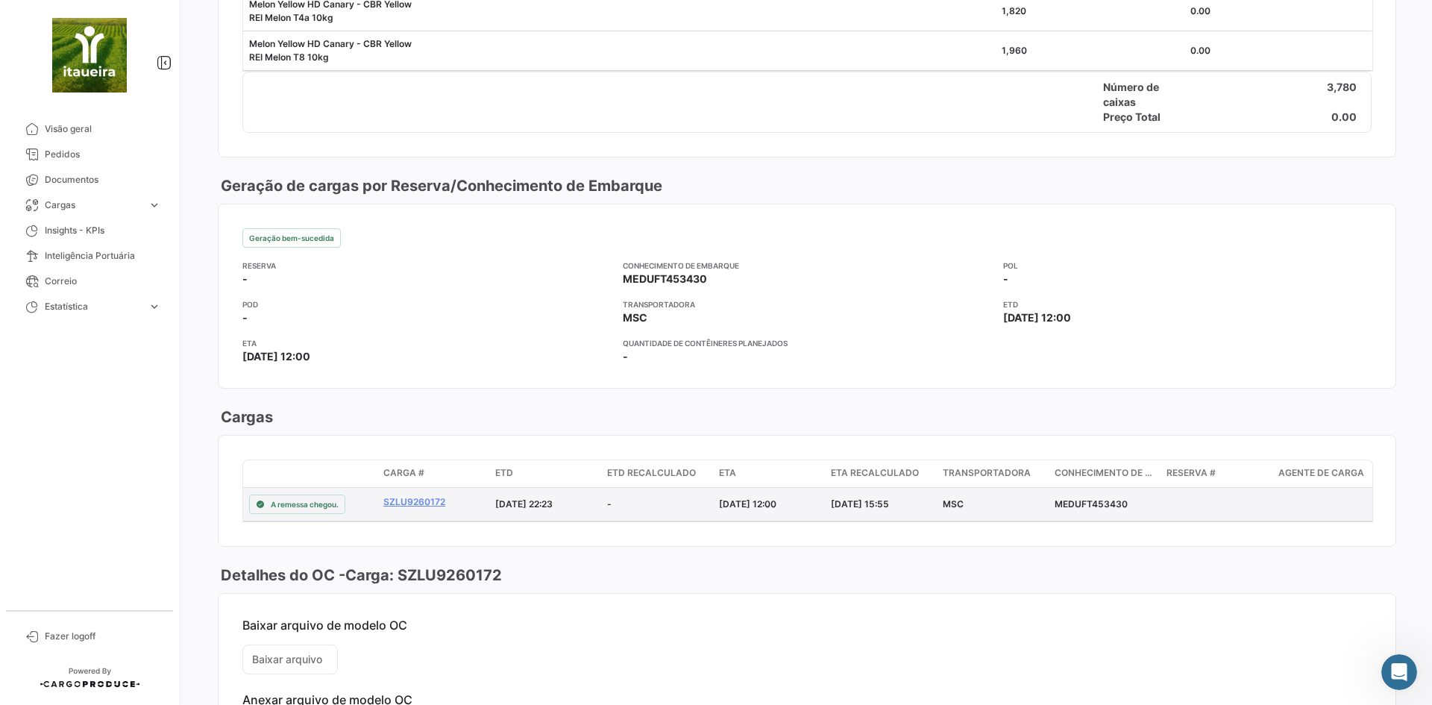
click at [1093, 501] on div "MEDUFT453430" at bounding box center [1105, 503] width 100 height 13
copy div "MEDUFT453430"
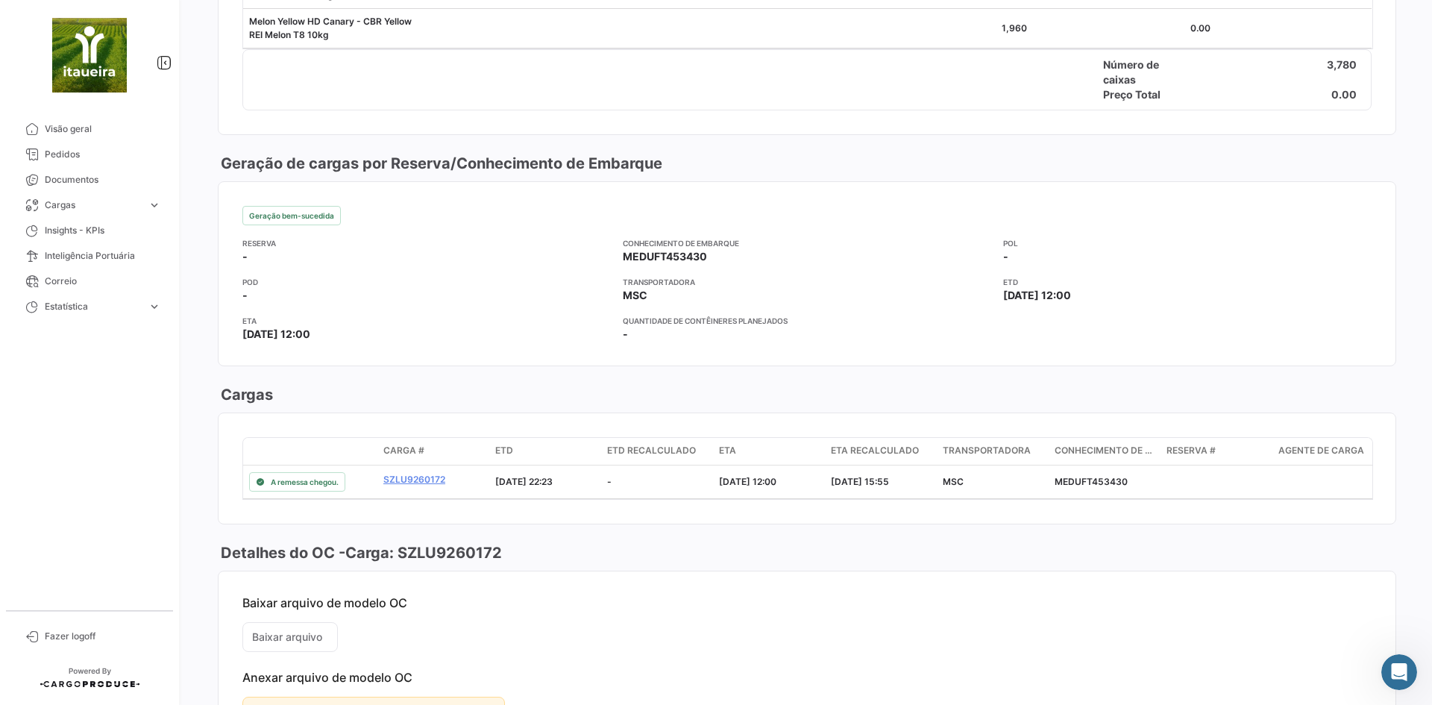
scroll to position [764, 0]
click at [297, 218] on span "Geração bem-sucedida" at bounding box center [291, 215] width 85 height 12
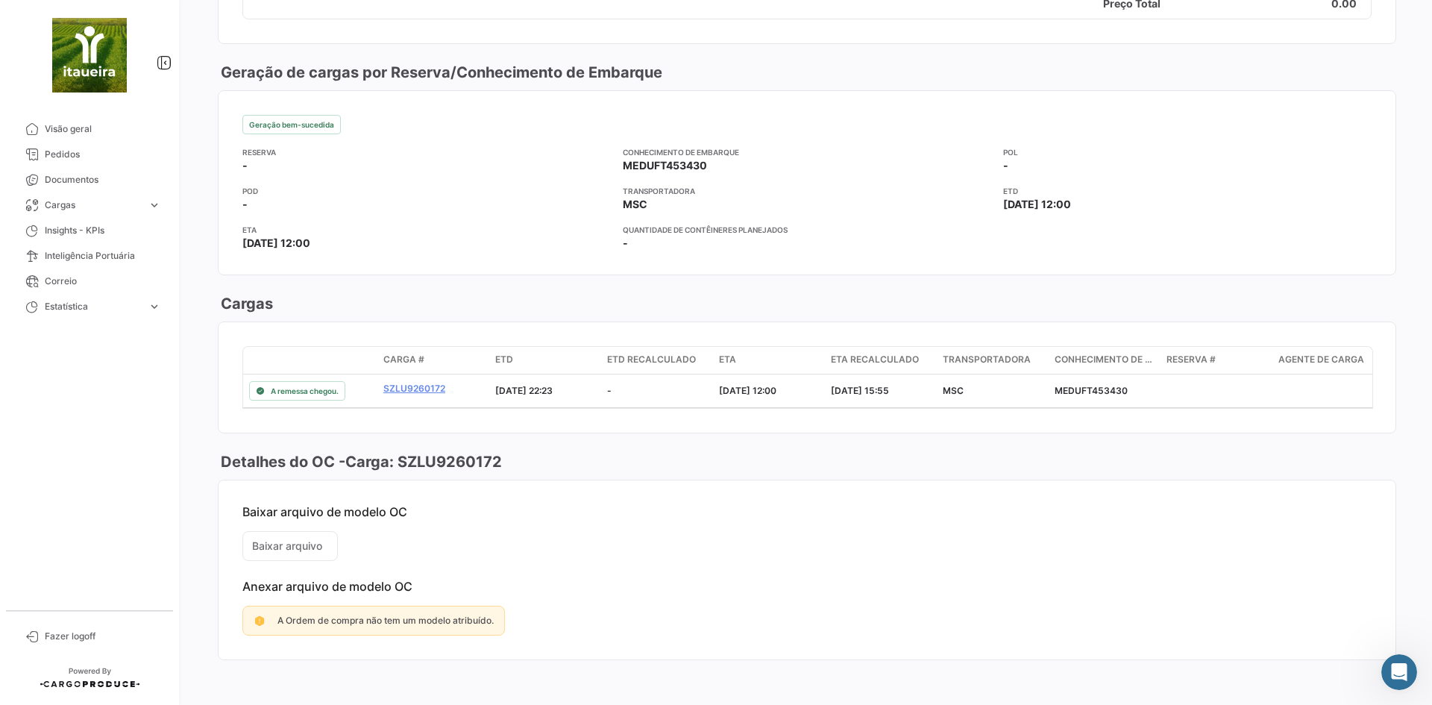
scroll to position [863, 0]
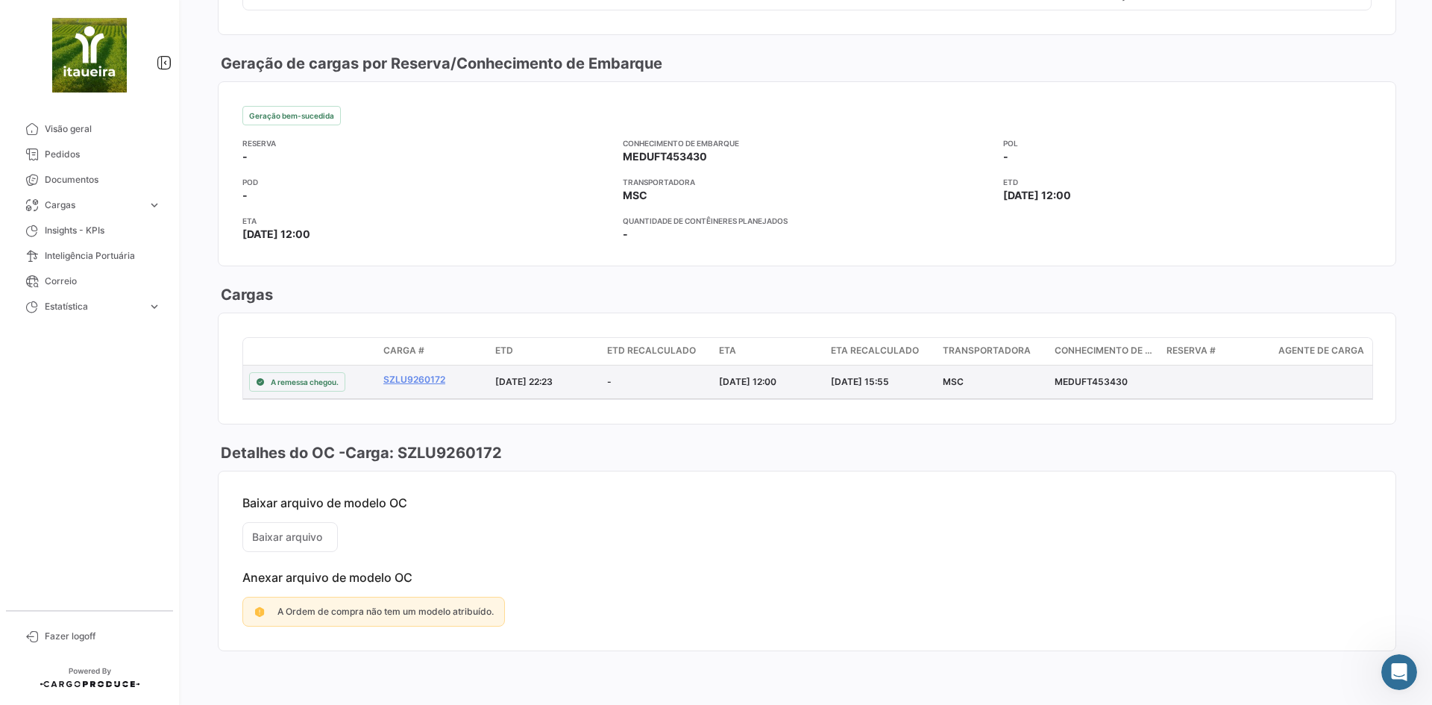
drag, startPoint x: 1115, startPoint y: 380, endPoint x: 1050, endPoint y: 386, distance: 65.2
click at [1050, 386] on datatable-body-cell "MEDUFT453430" at bounding box center [1105, 381] width 112 height 33
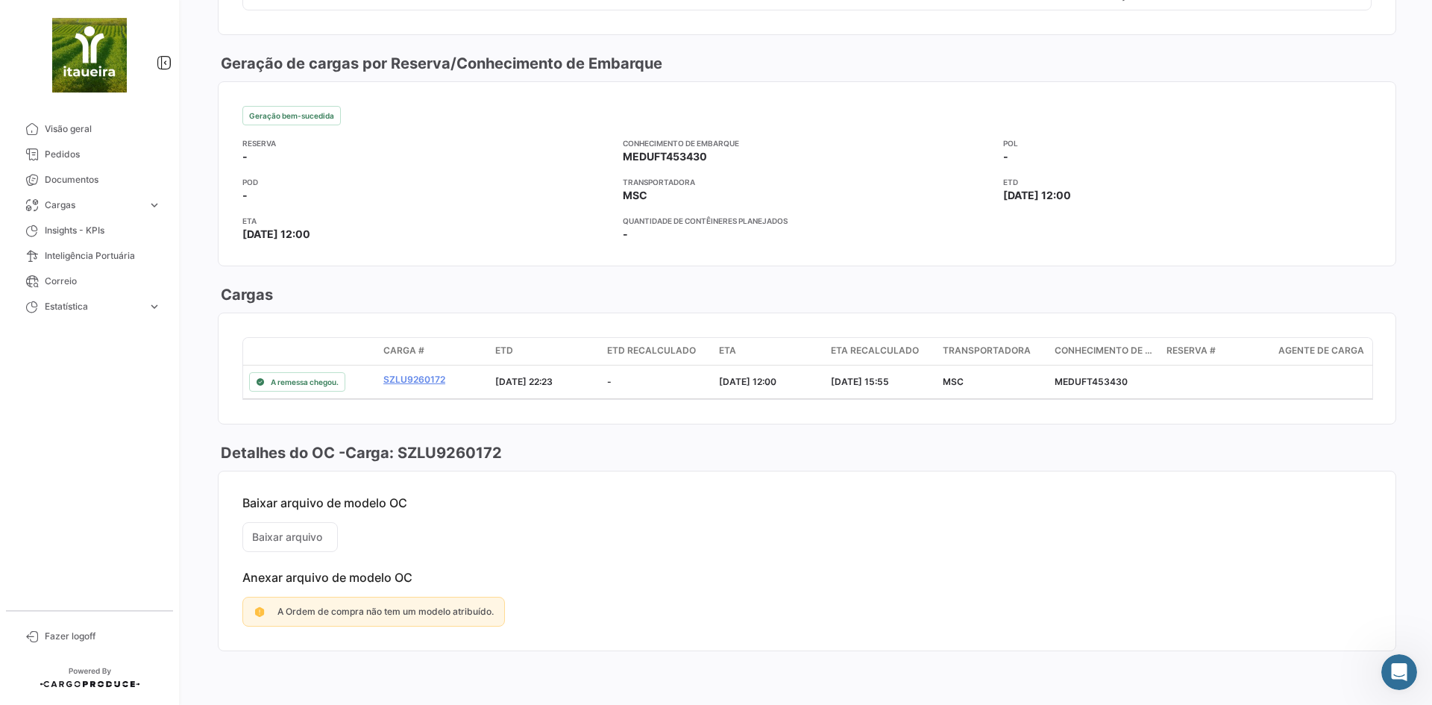
copy div "MEDUFT453430"
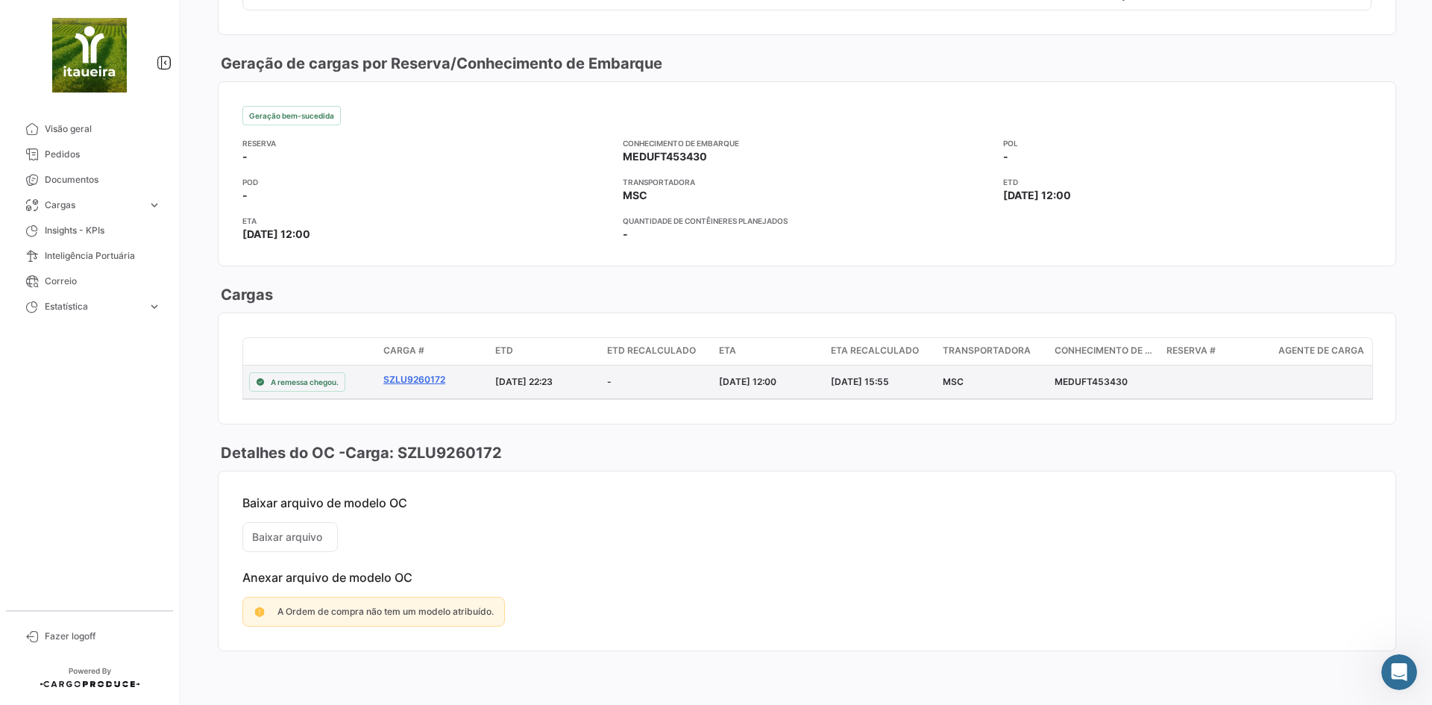
copy link "SZLU9260172"
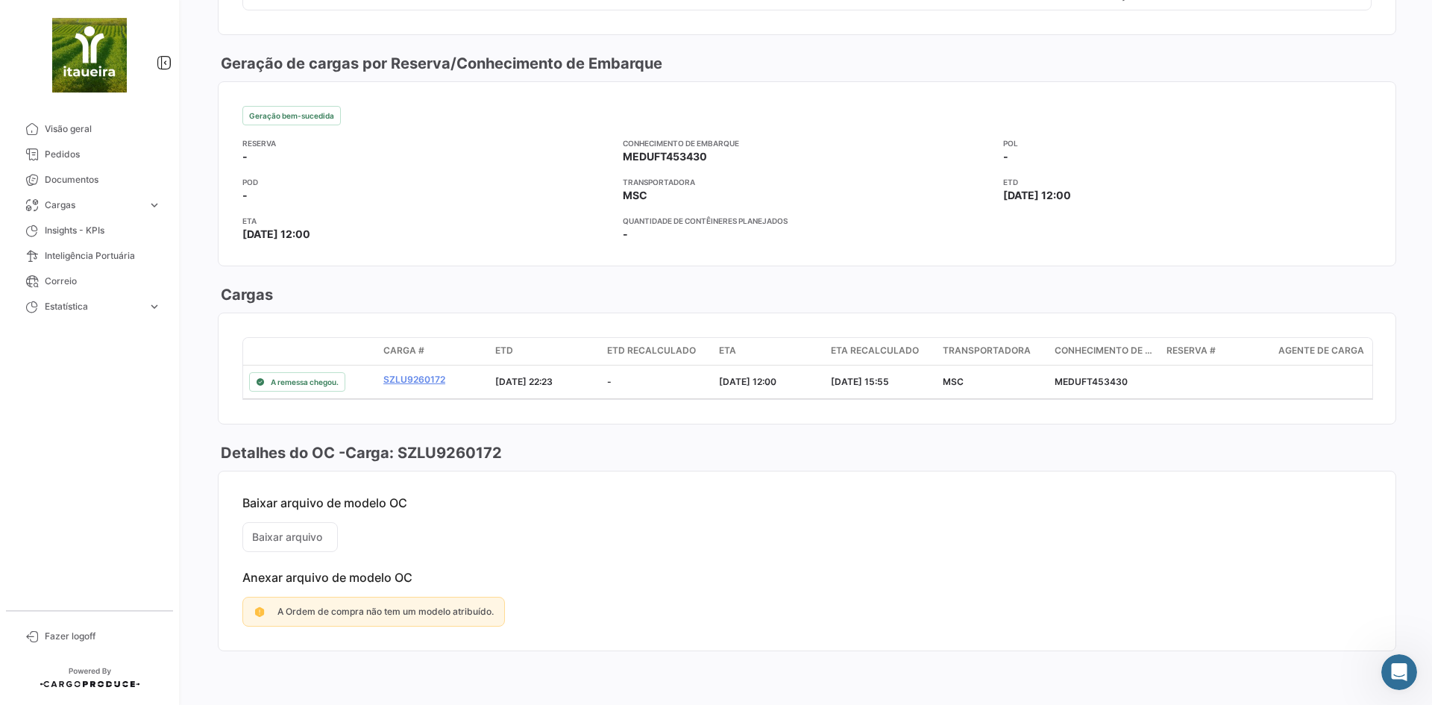
drag, startPoint x: 415, startPoint y: 579, endPoint x: 321, endPoint y: 562, distance: 95.5
click at [220, 576] on mat-card-content "Baixar arquivo de modelo OC Baixar arquivo Anexar arquivo de modelo OC A Ordem …" at bounding box center [807, 560] width 1177 height 179
click at [451, 533] on mat-card-content "Baixar arquivo de modelo OC Baixar arquivo Anexar arquivo de modelo OC A Ordem …" at bounding box center [807, 560] width 1177 height 179
drag, startPoint x: 424, startPoint y: 509, endPoint x: 229, endPoint y: 507, distance: 194.7
click at [229, 507] on mat-card-content "Baixar arquivo de modelo OC Baixar arquivo Anexar arquivo de modelo OC A Ordem …" at bounding box center [807, 560] width 1177 height 179
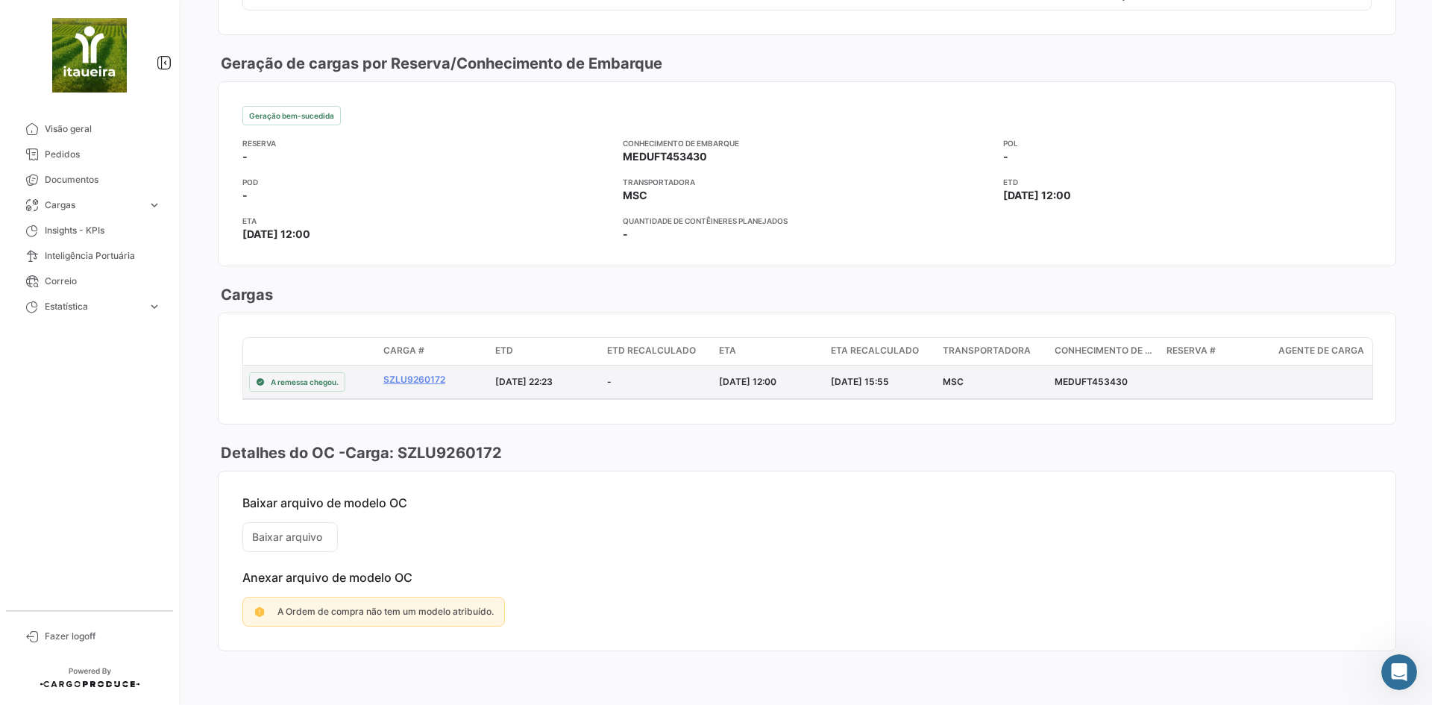
drag, startPoint x: 1141, startPoint y: 383, endPoint x: 1037, endPoint y: 384, distance: 104.4
click at [1037, 384] on div "A remessa chegou. SZLU9260172 [DATE] 22:23 - [DATE] 12:00 [DATE] 15:55 MSC MEDU…" at bounding box center [981, 381] width 1477 height 33
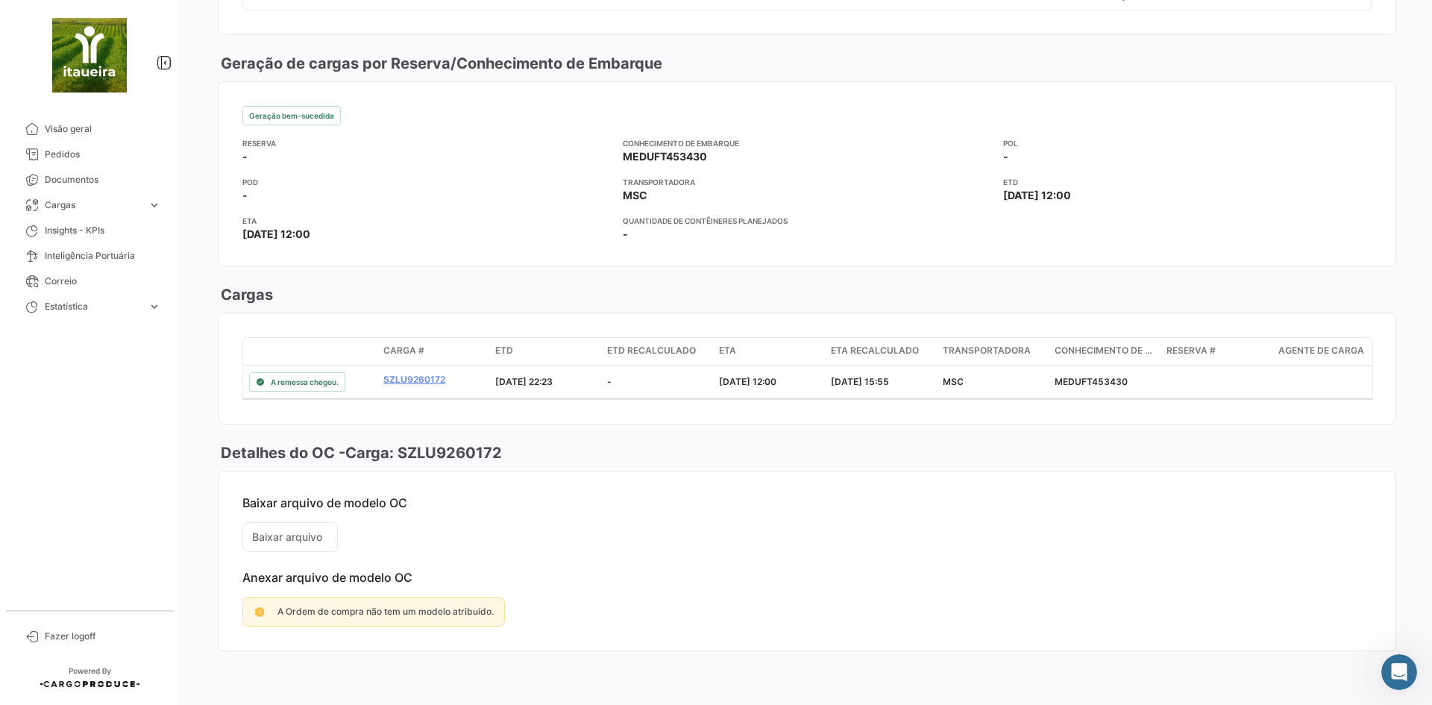
click at [1066, 514] on mat-card-content "Baixar arquivo de modelo OC Baixar arquivo Anexar arquivo de modelo OC A Ordem …" at bounding box center [807, 560] width 1177 height 179
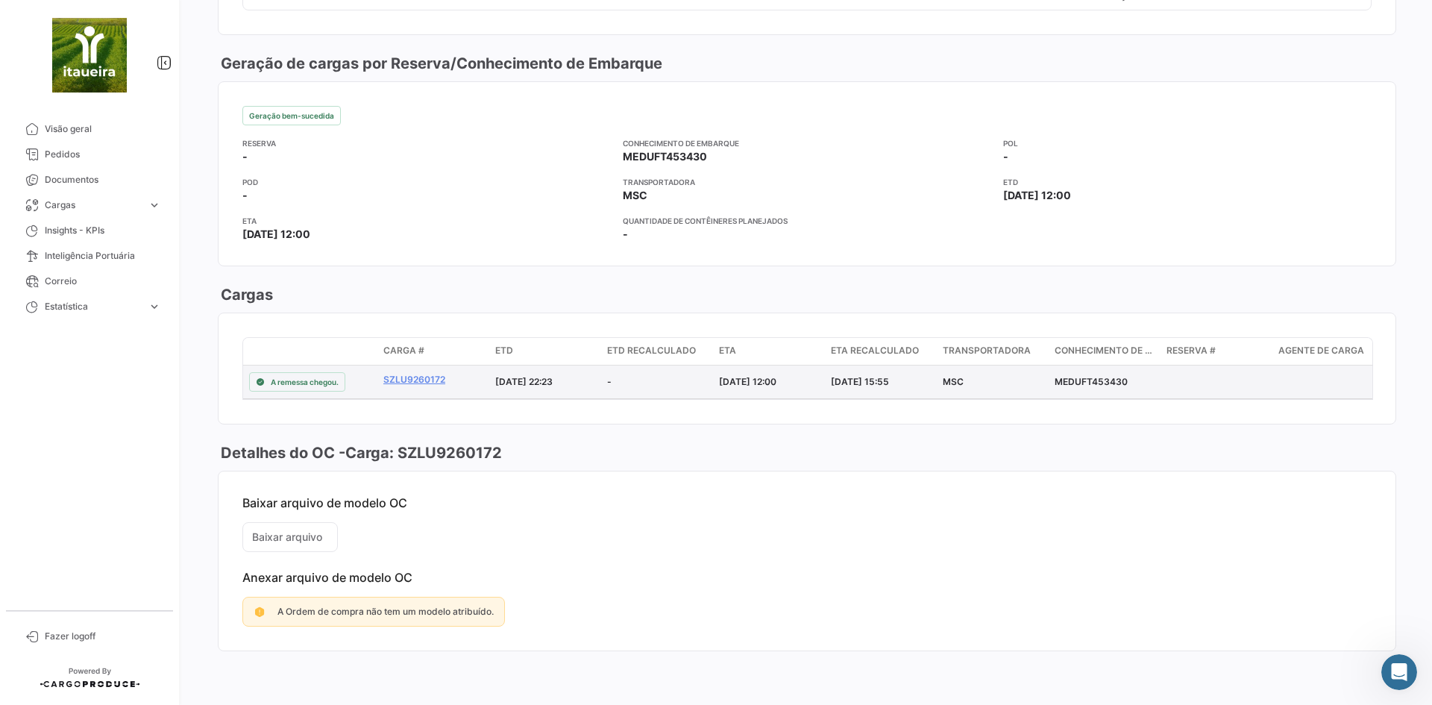
drag, startPoint x: 1129, startPoint y: 379, endPoint x: 1053, endPoint y: 389, distance: 76.7
click at [1053, 389] on datatable-body-cell "MEDUFT453430" at bounding box center [1105, 381] width 112 height 33
click at [407, 380] on link "SZLU9260172" at bounding box center [433, 379] width 100 height 13
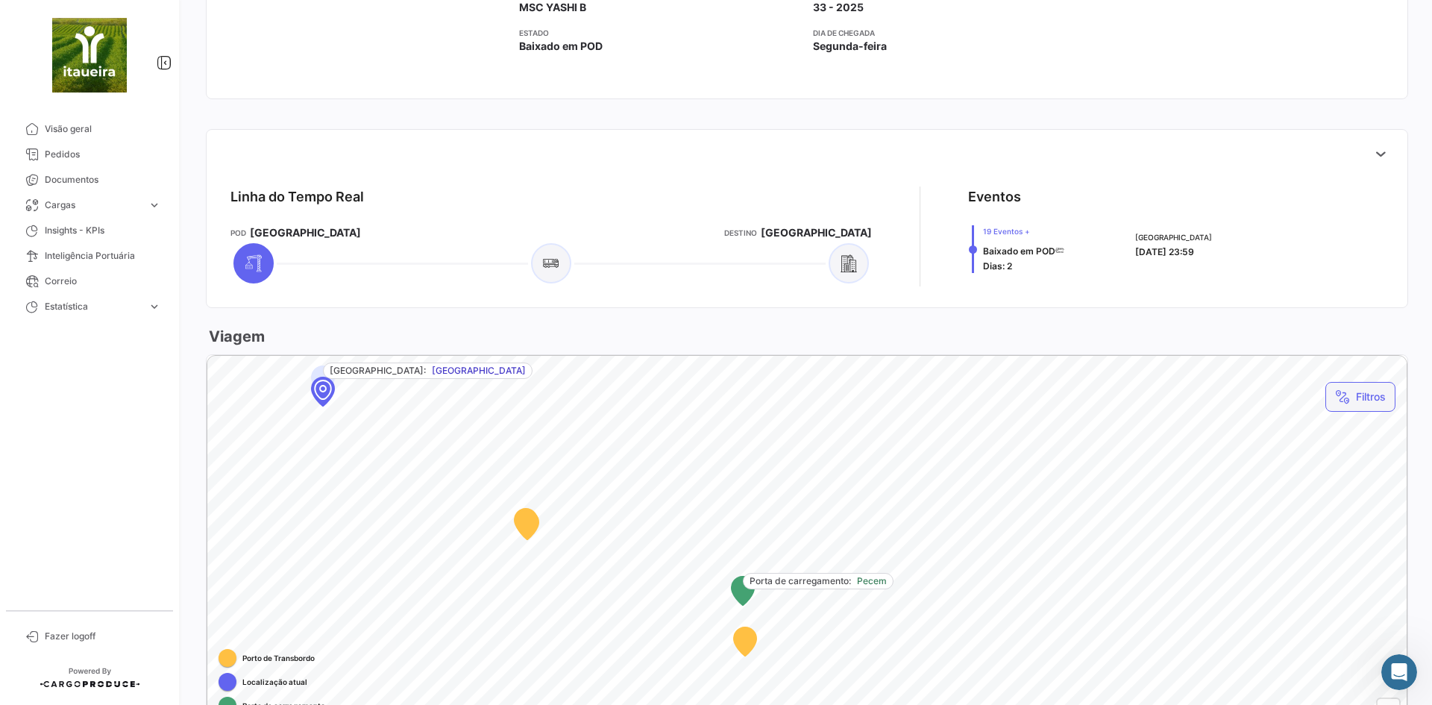
scroll to position [597, 0]
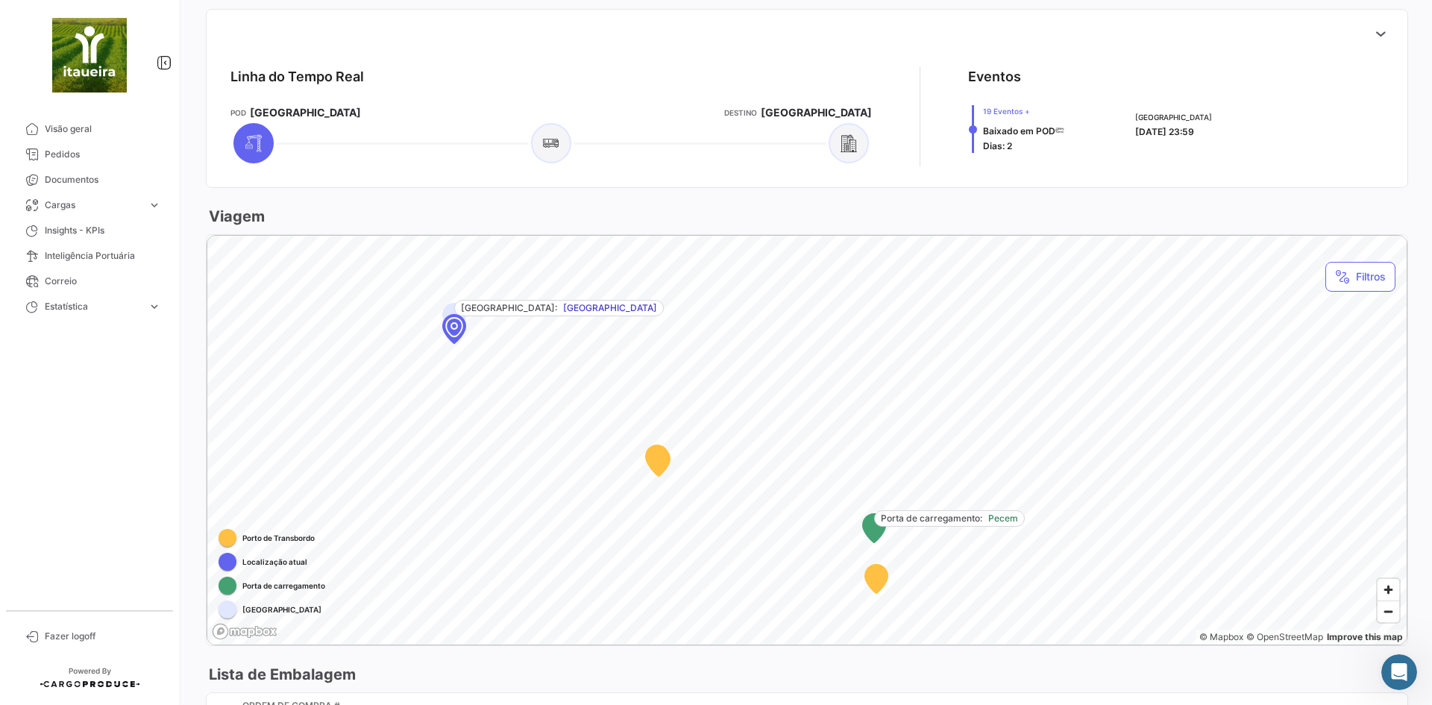
click at [995, 113] on span "19 Eventos +" at bounding box center [1023, 111] width 81 height 12
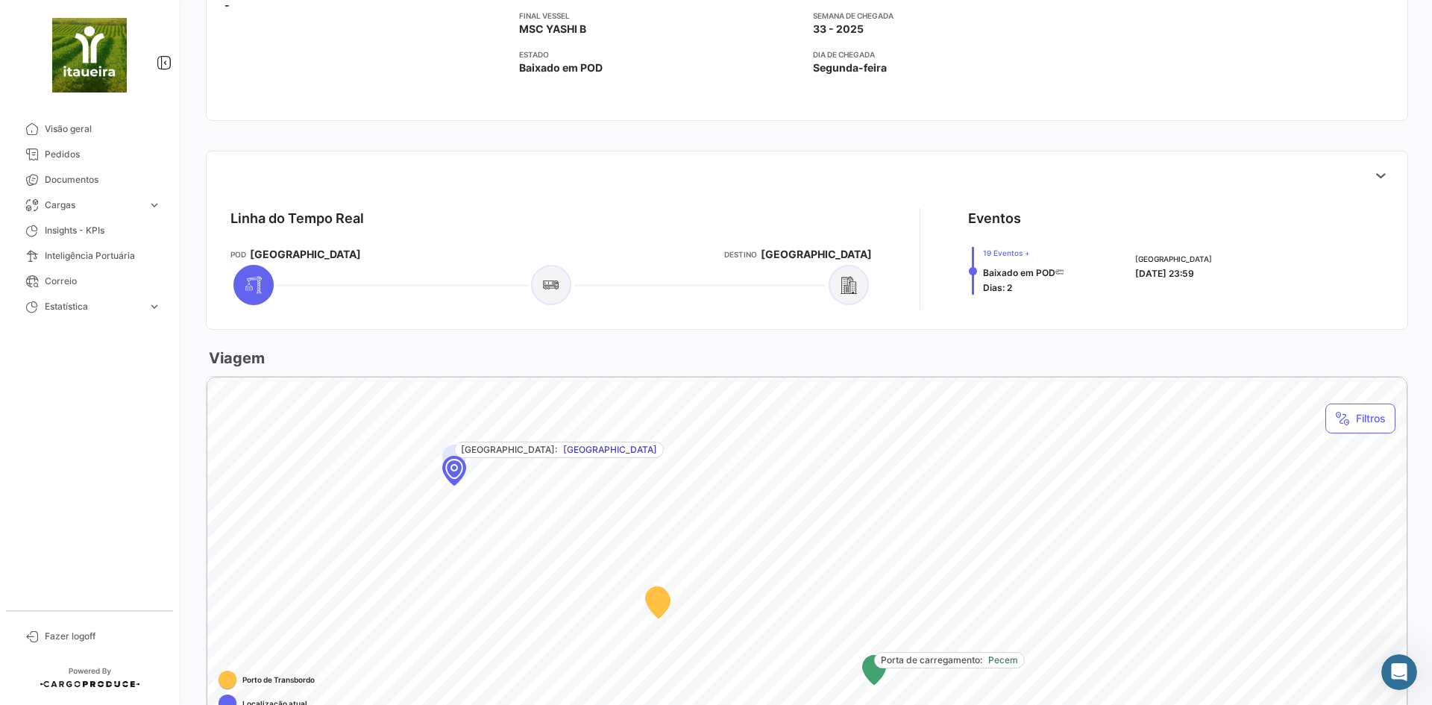
scroll to position [538, 0]
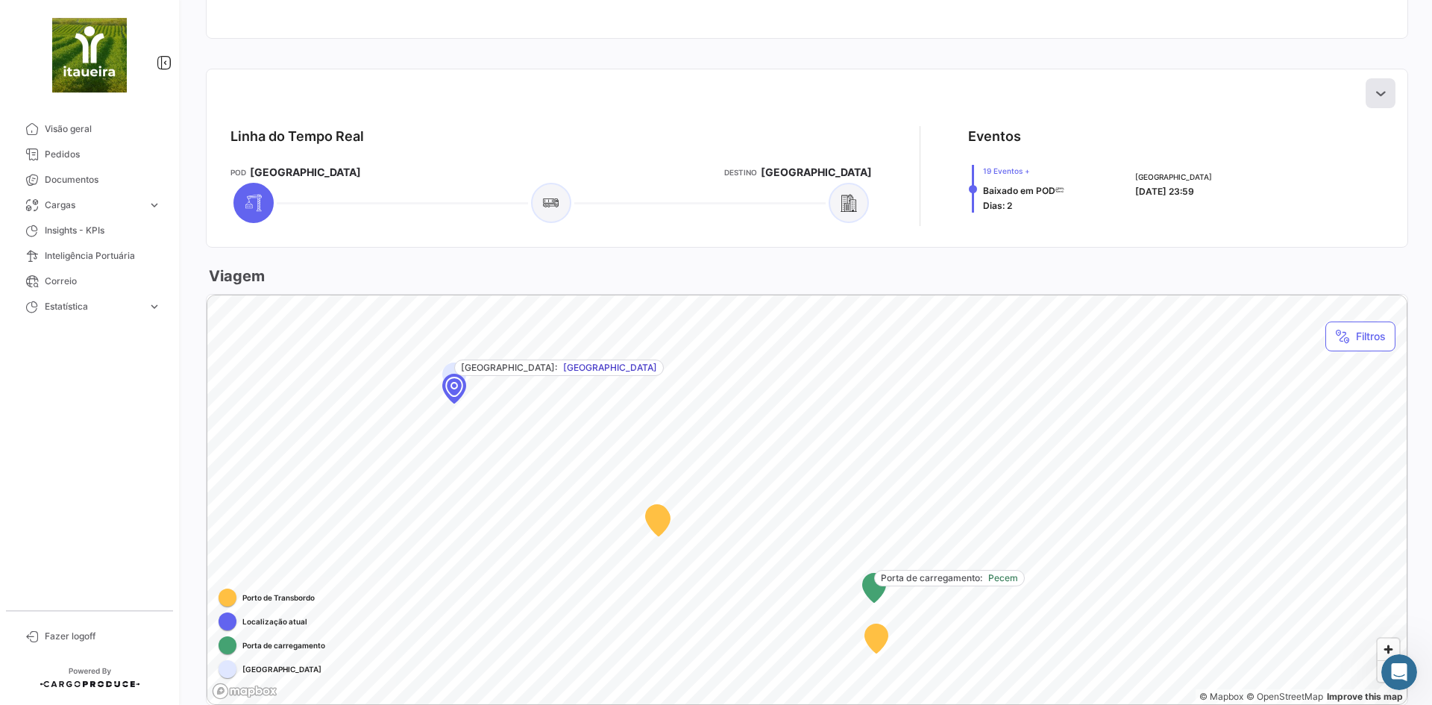
click at [1373, 95] on icon at bounding box center [1380, 93] width 15 height 15
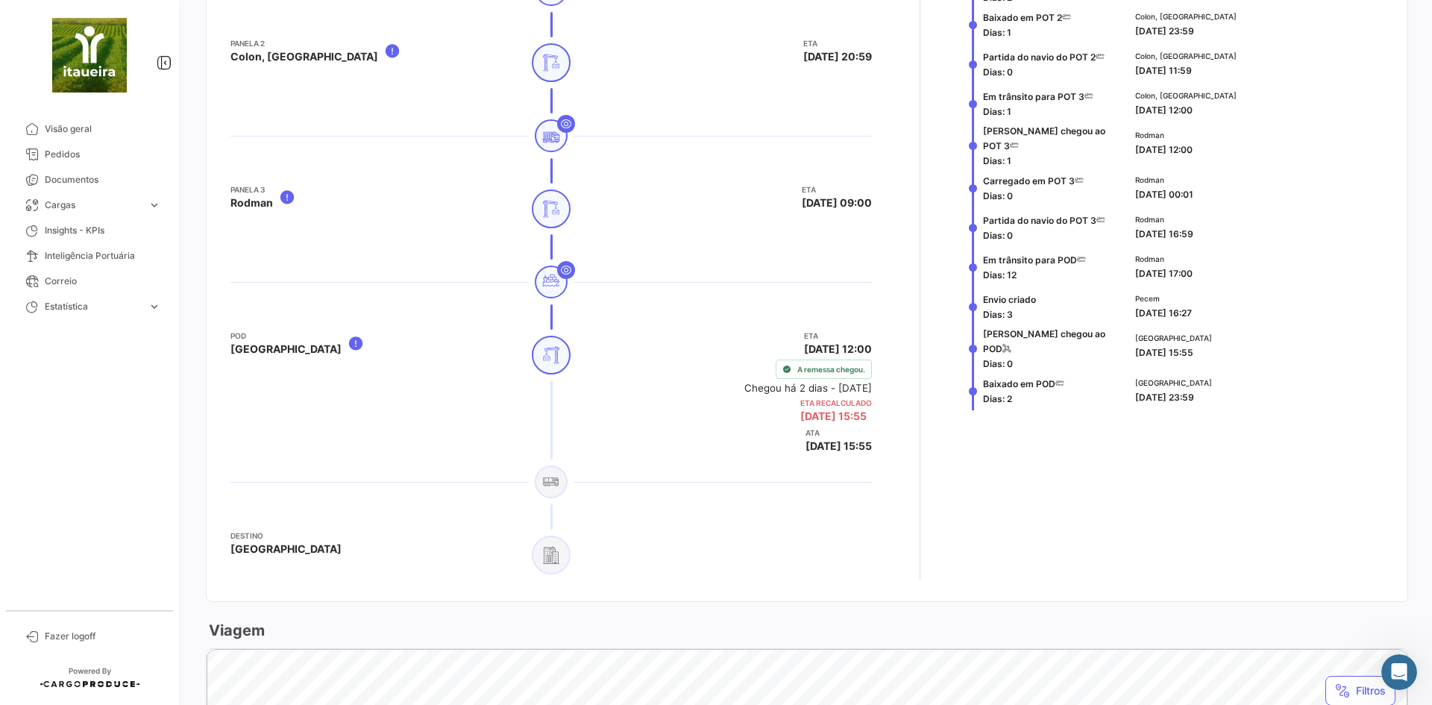
scroll to position [1284, 0]
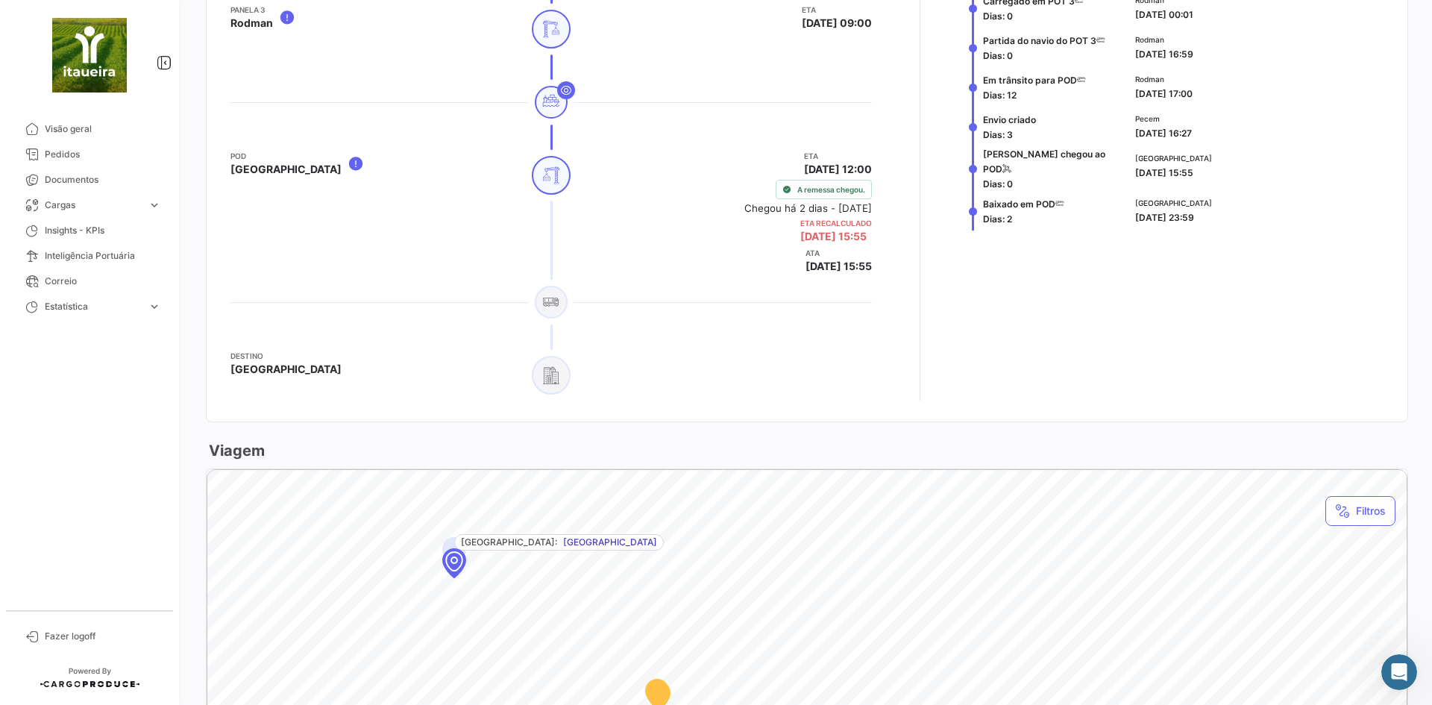
click at [554, 305] on icon at bounding box center [551, 302] width 18 height 18
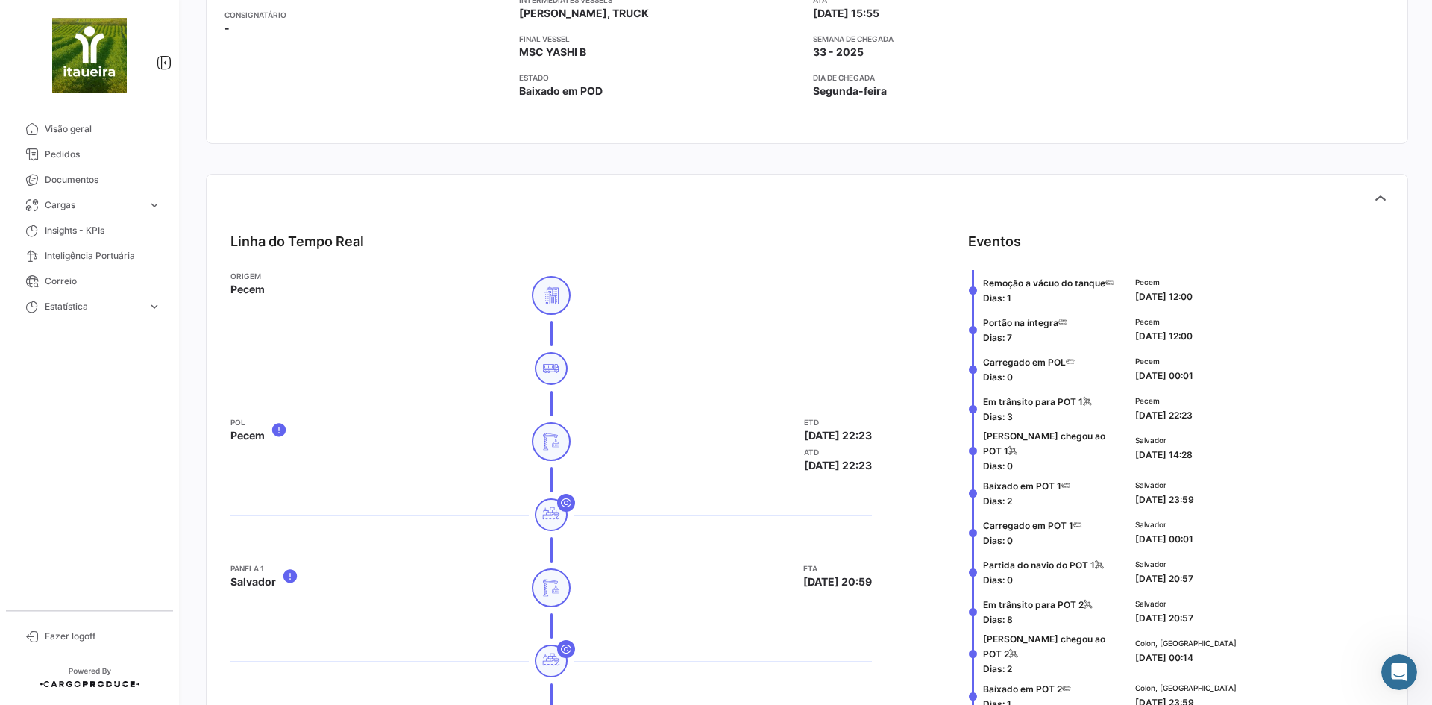
scroll to position [423, 0]
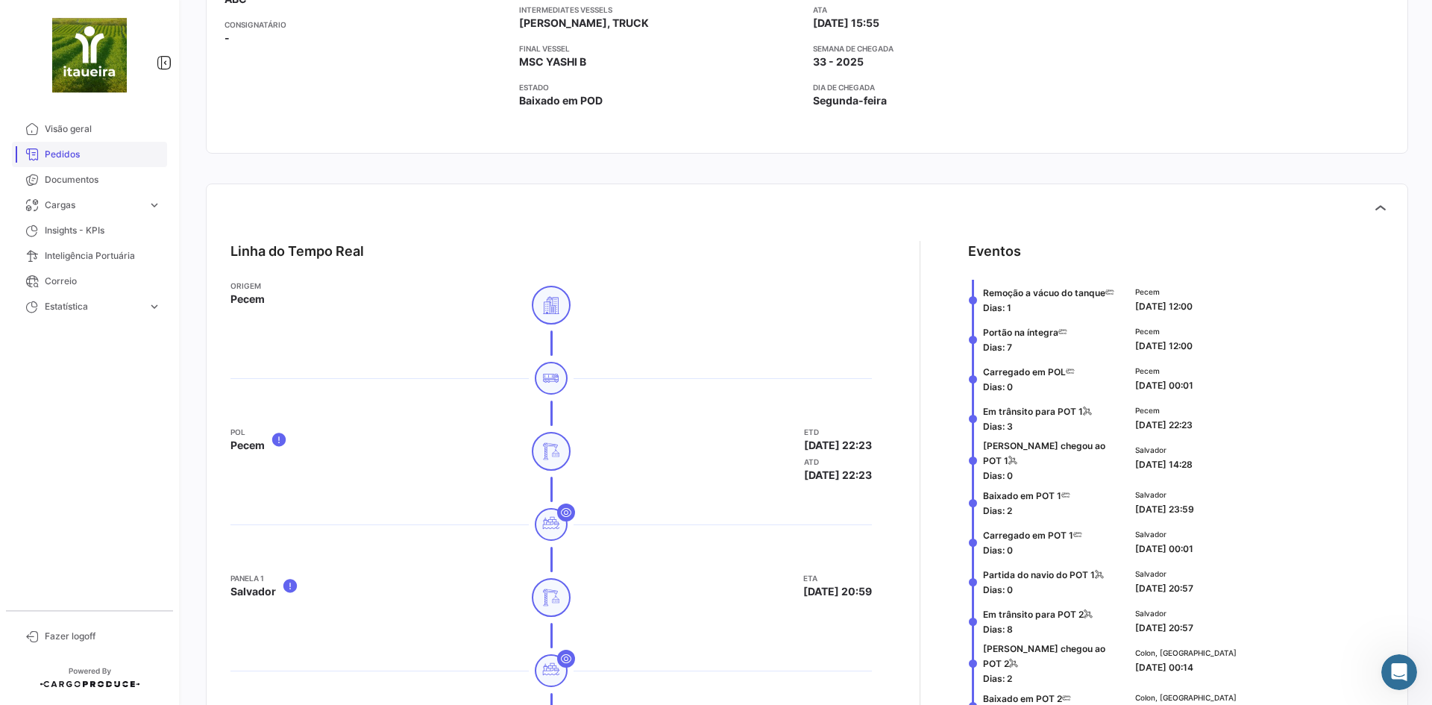
click at [58, 158] on span "Pedidos" at bounding box center [103, 154] width 116 height 13
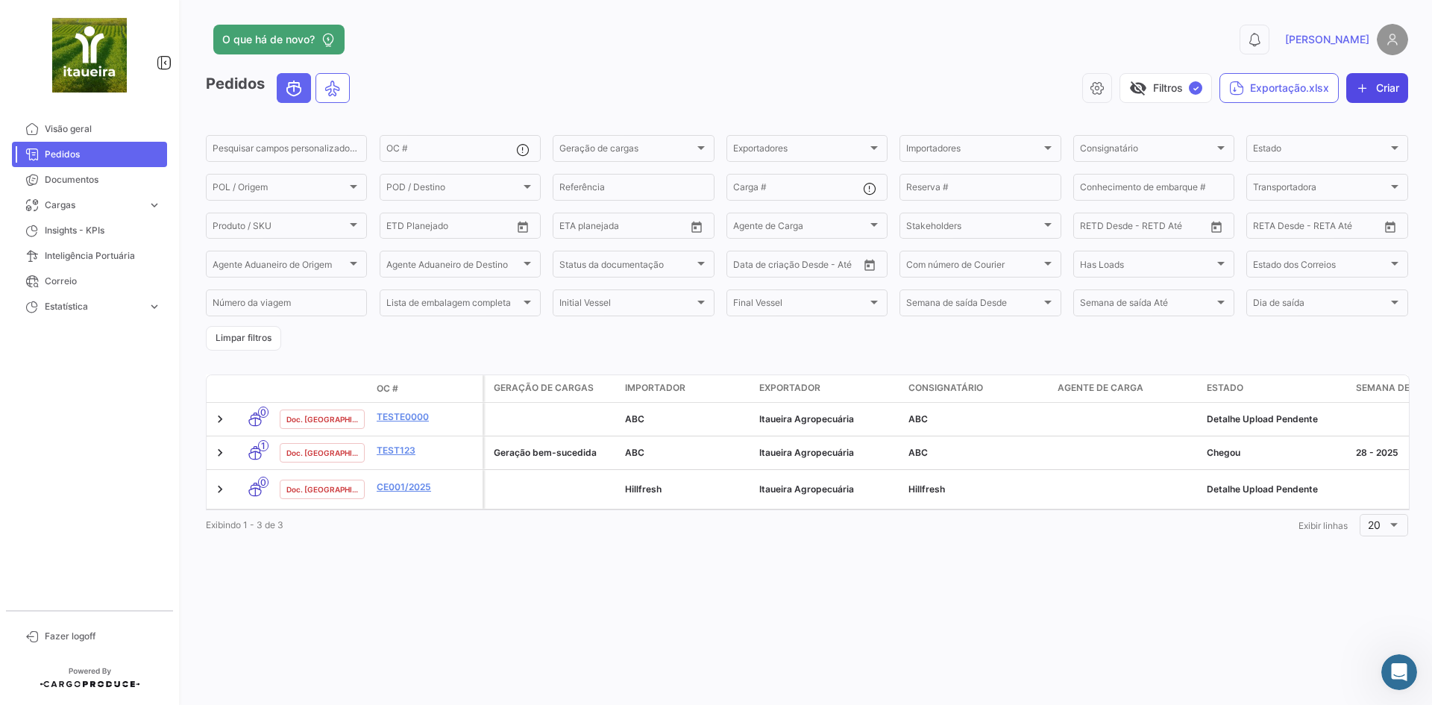
click at [1388, 85] on button "Criar" at bounding box center [1377, 88] width 62 height 30
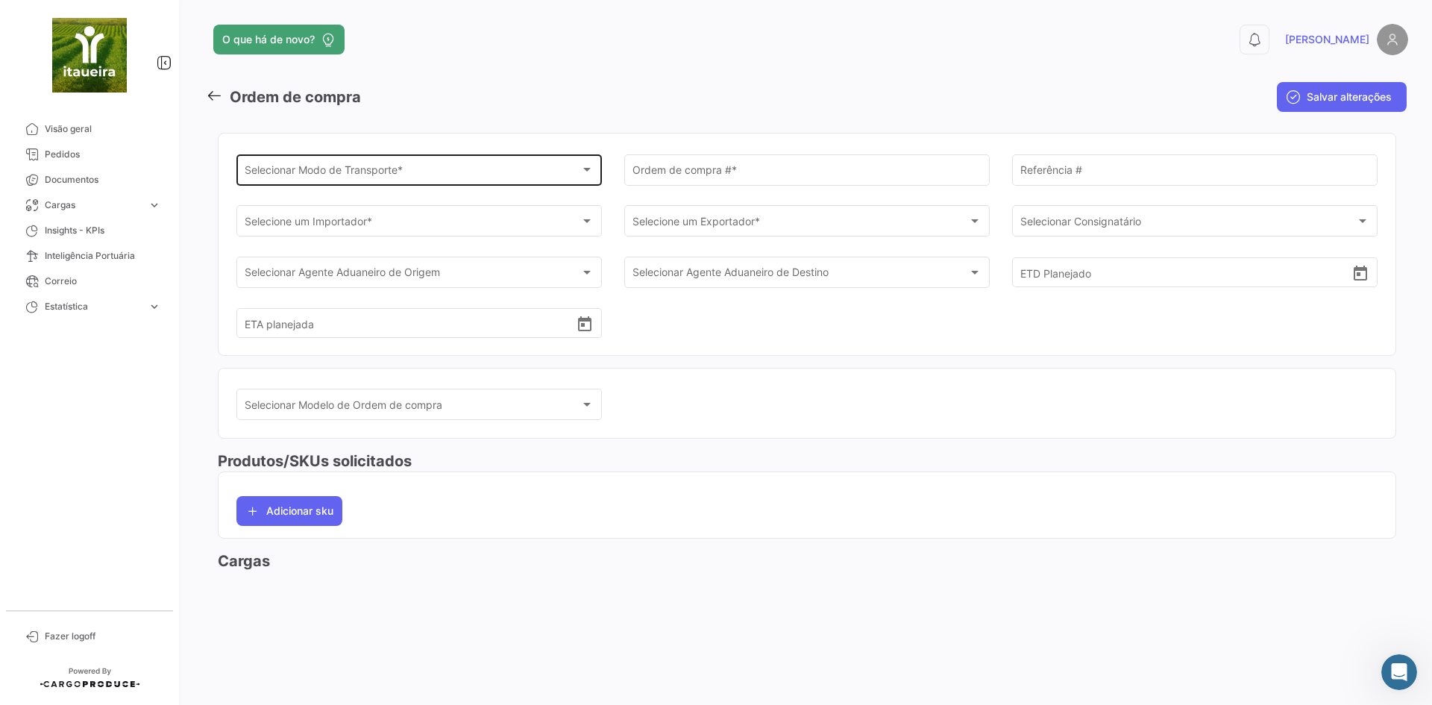
click at [560, 174] on div "Selecionar Modo de Transporte *" at bounding box center [413, 172] width 336 height 13
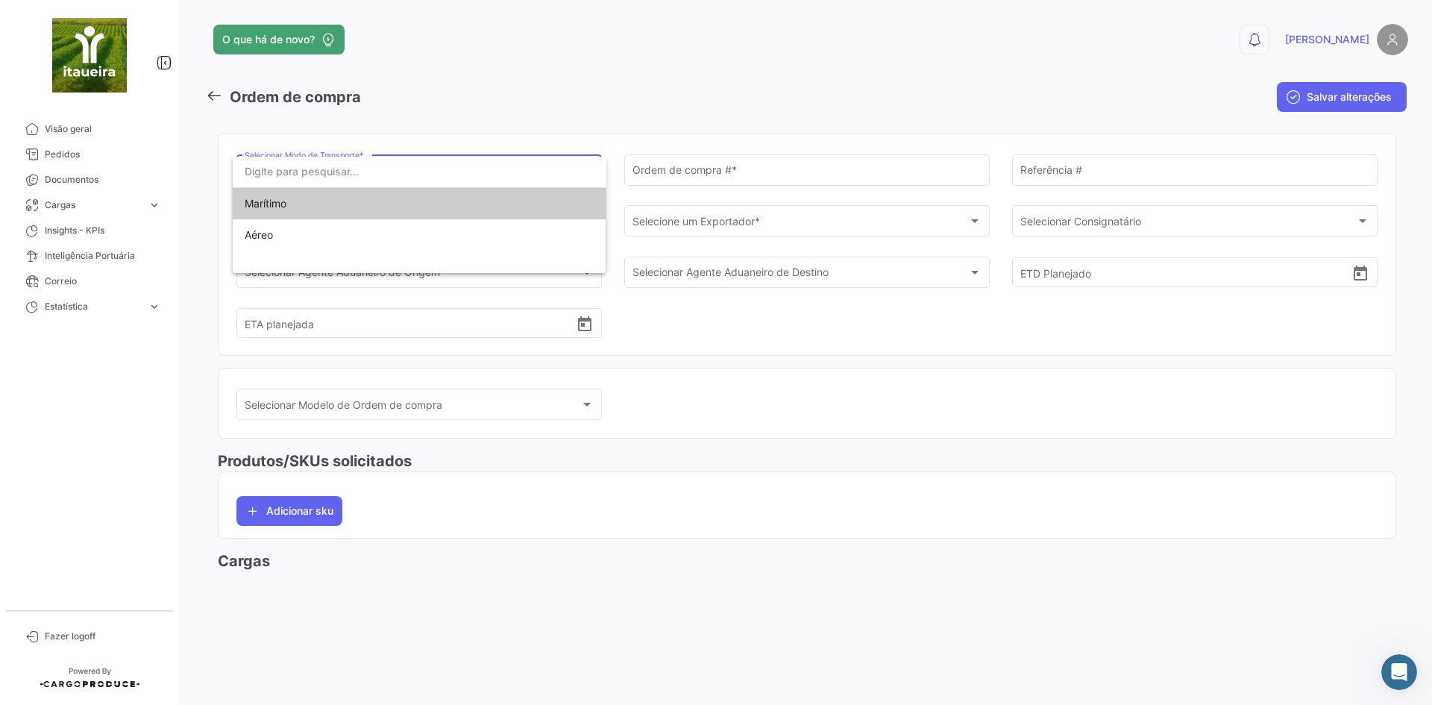
drag, startPoint x: 435, startPoint y: 102, endPoint x: 445, endPoint y: 99, distance: 10.9
click at [439, 101] on div at bounding box center [716, 352] width 1432 height 705
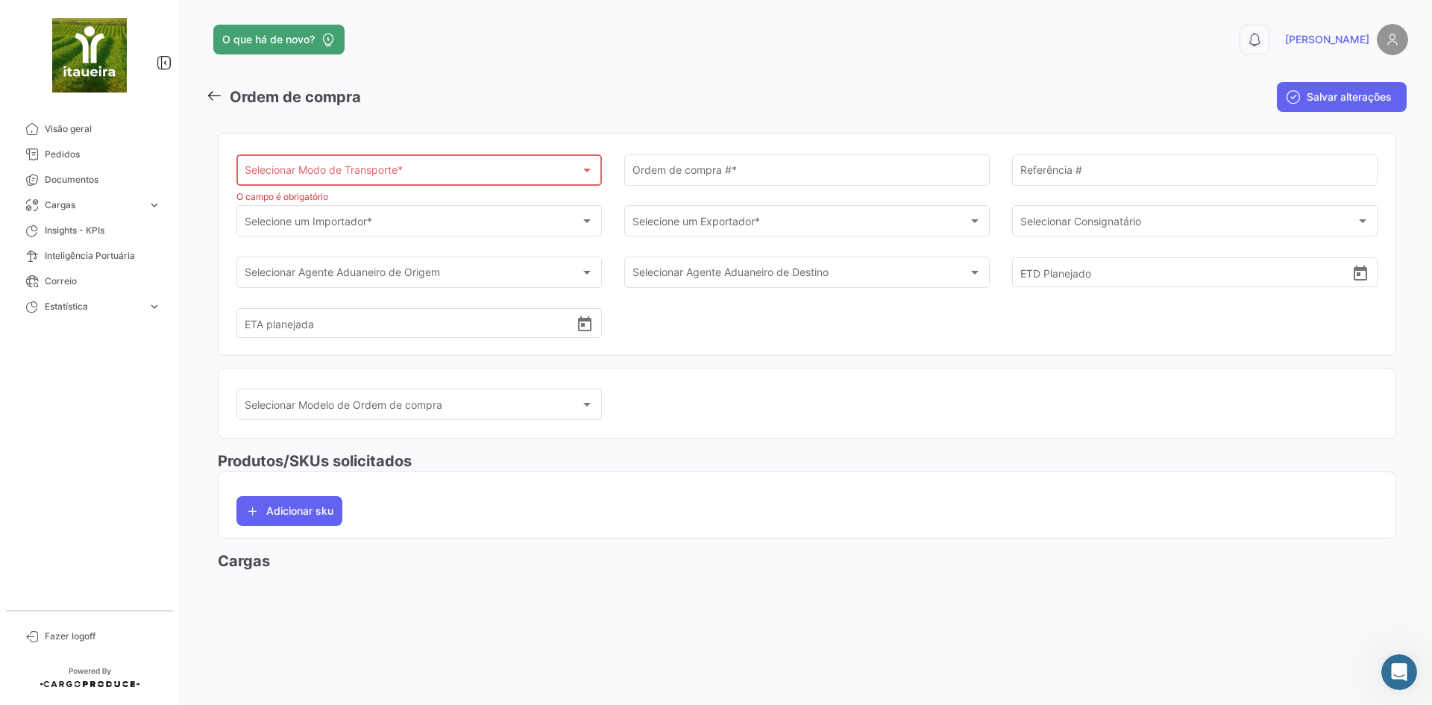
click at [324, 166] on div "Selecionar Modo de Transporte * Selecionar Modo de Transporte *" at bounding box center [420, 169] width 350 height 34
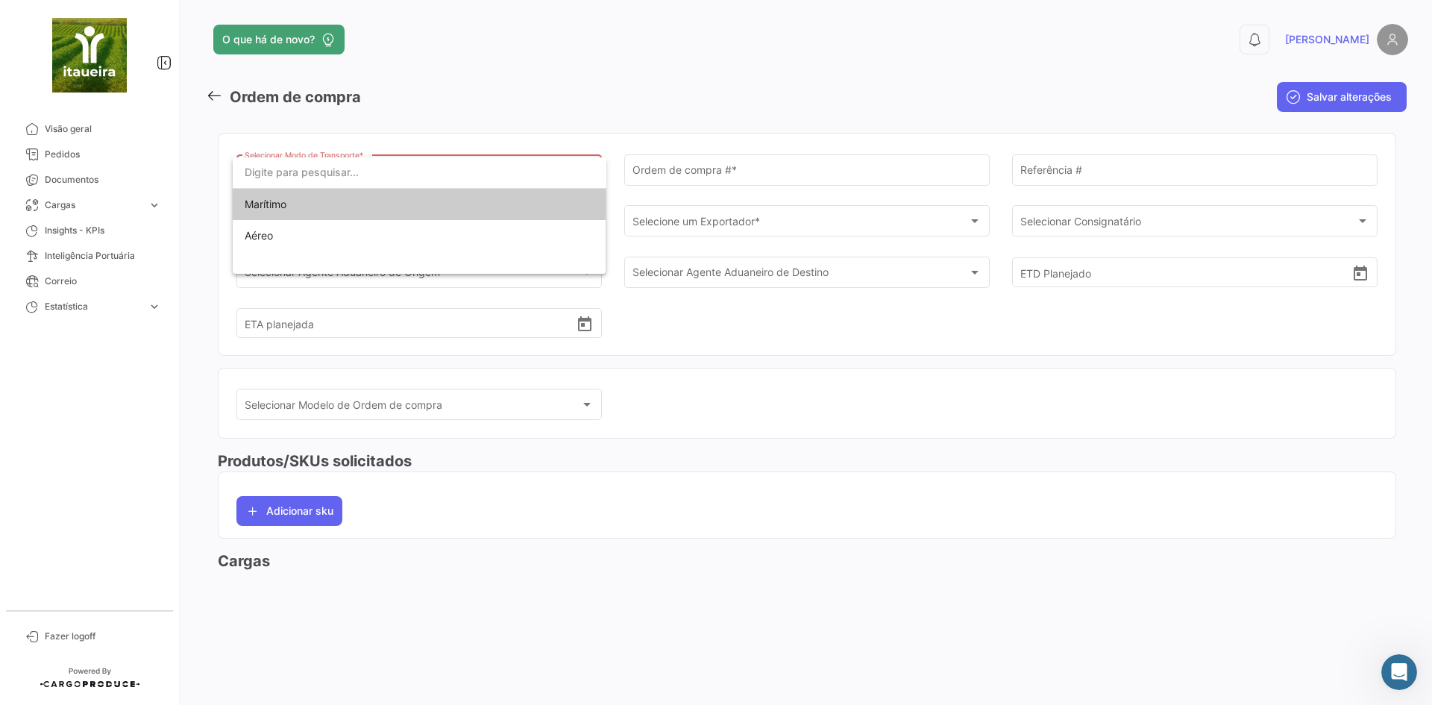
click at [531, 87] on div at bounding box center [716, 352] width 1432 height 705
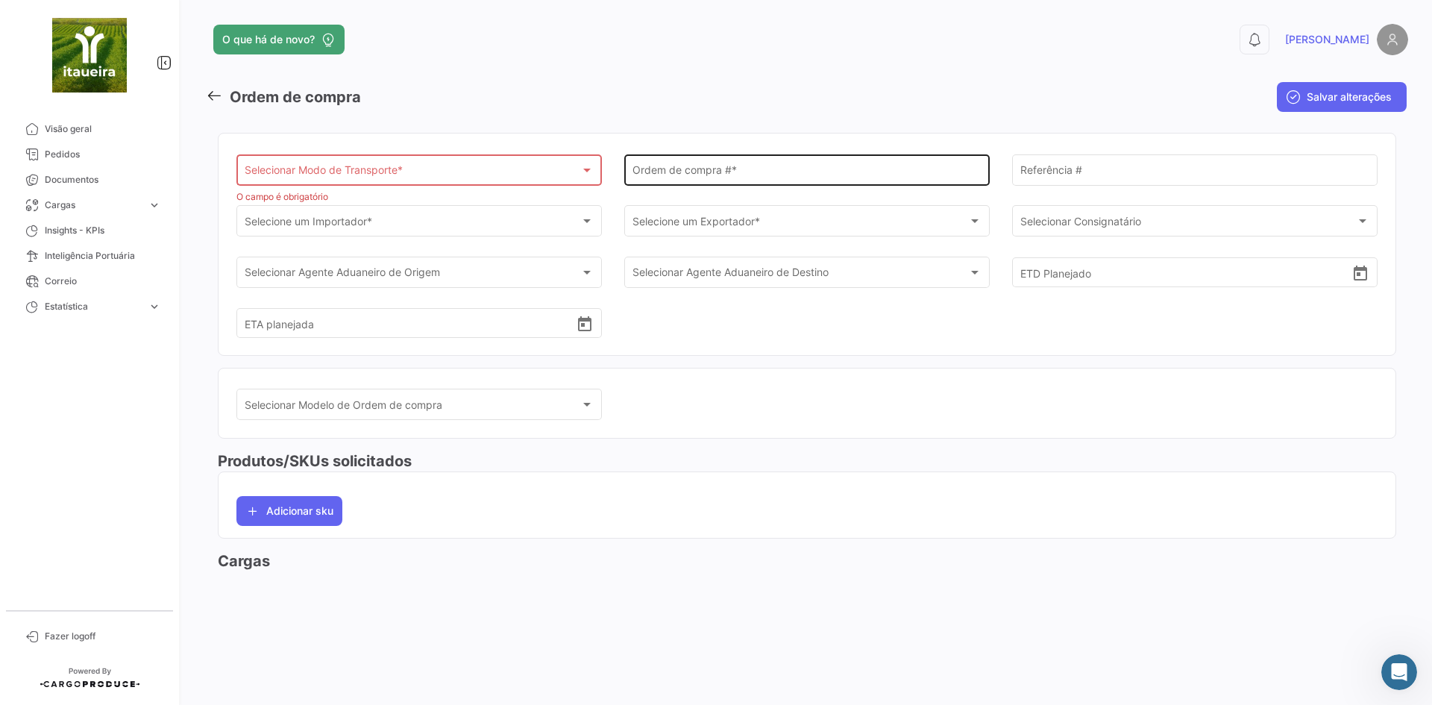
click at [717, 172] on input "Ordem de compra # *" at bounding box center [808, 172] width 350 height 13
click at [879, 94] on mat-toolbar-row "Ordem de compra" at bounding box center [603, 97] width 794 height 48
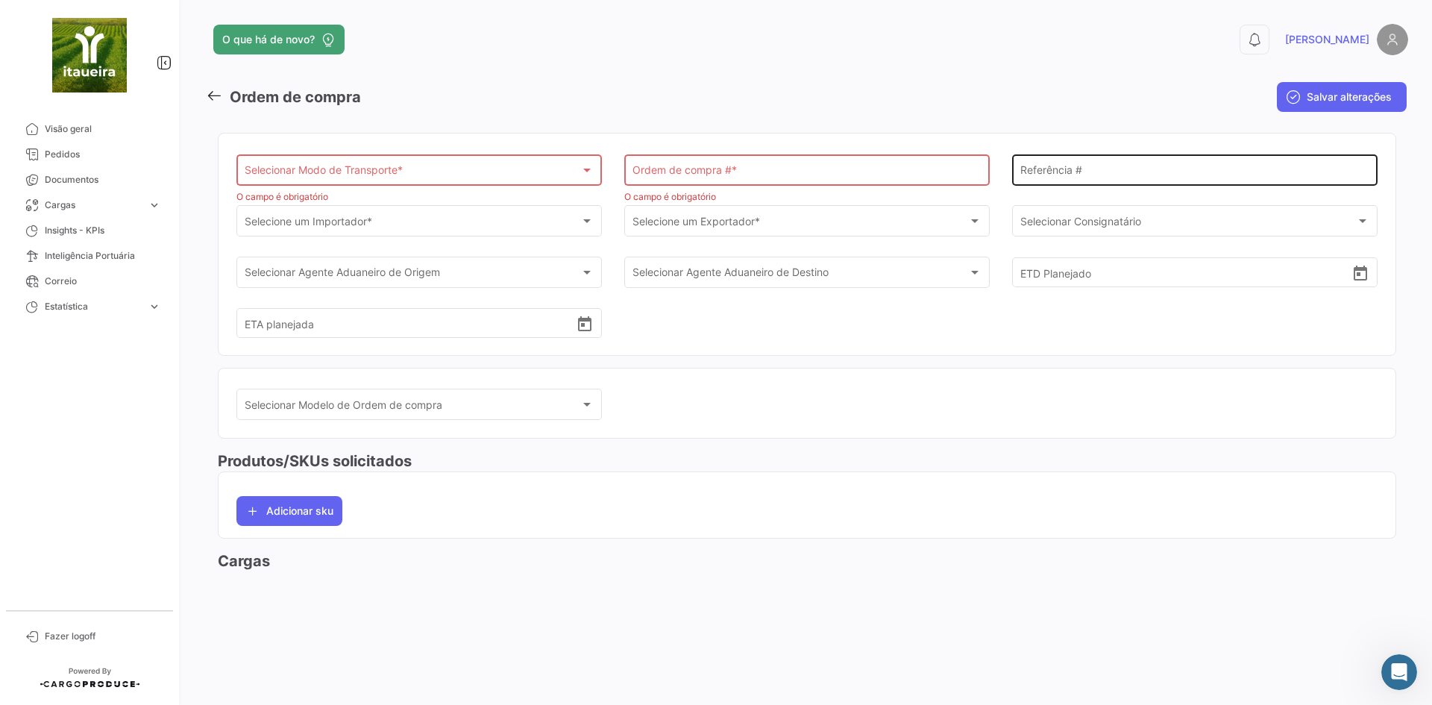
click at [1067, 171] on input "Referência #" at bounding box center [1195, 172] width 350 height 13
click at [950, 114] on mat-toolbar-row "Ordem de compra" at bounding box center [603, 97] width 794 height 48
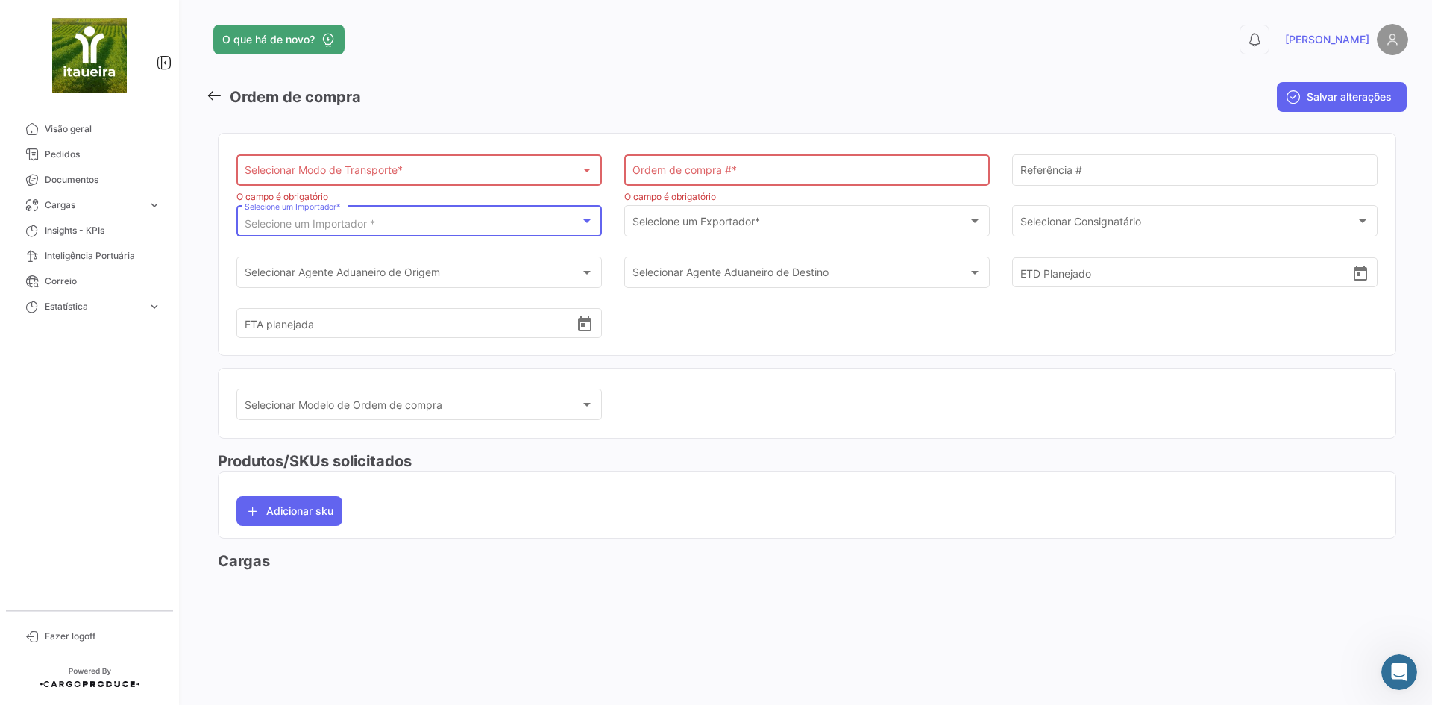
click at [342, 221] on span "Selecione um Importador *" at bounding box center [310, 223] width 131 height 13
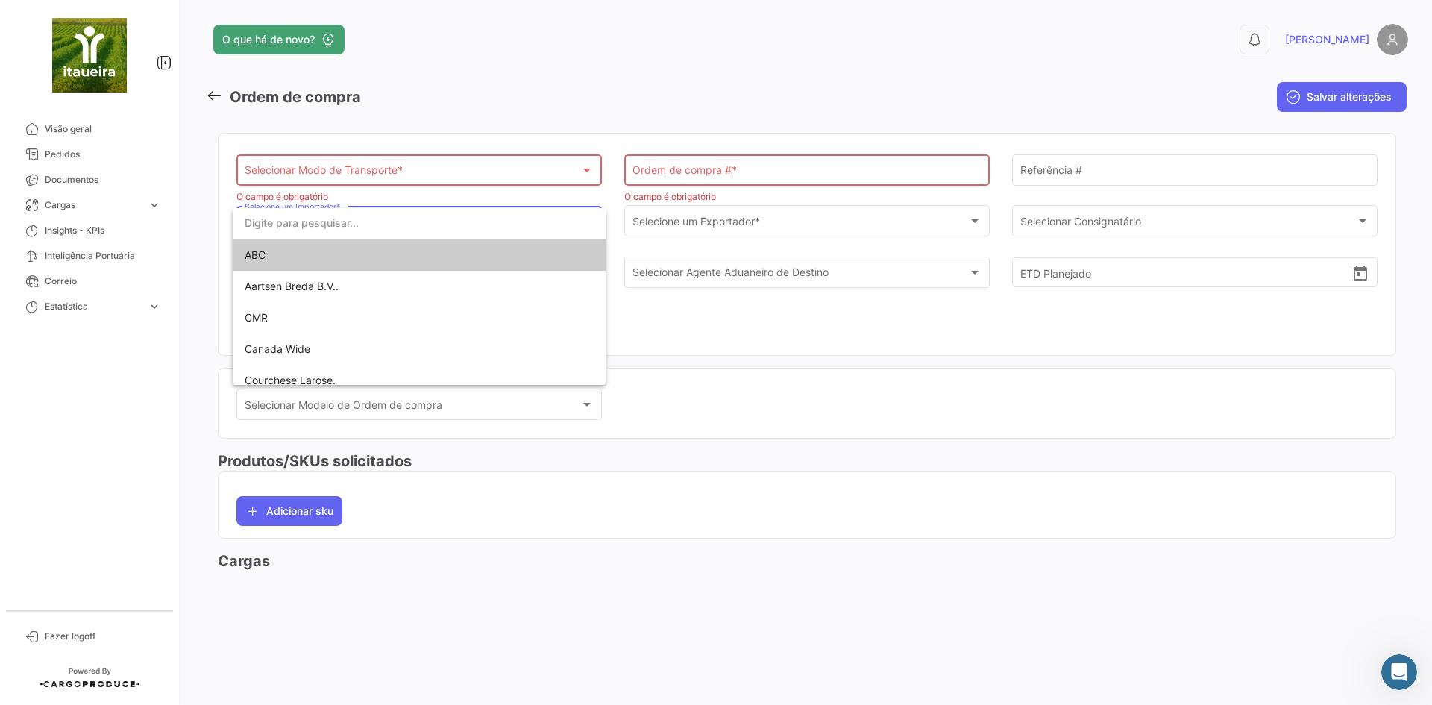
click at [455, 83] on div at bounding box center [716, 352] width 1432 height 705
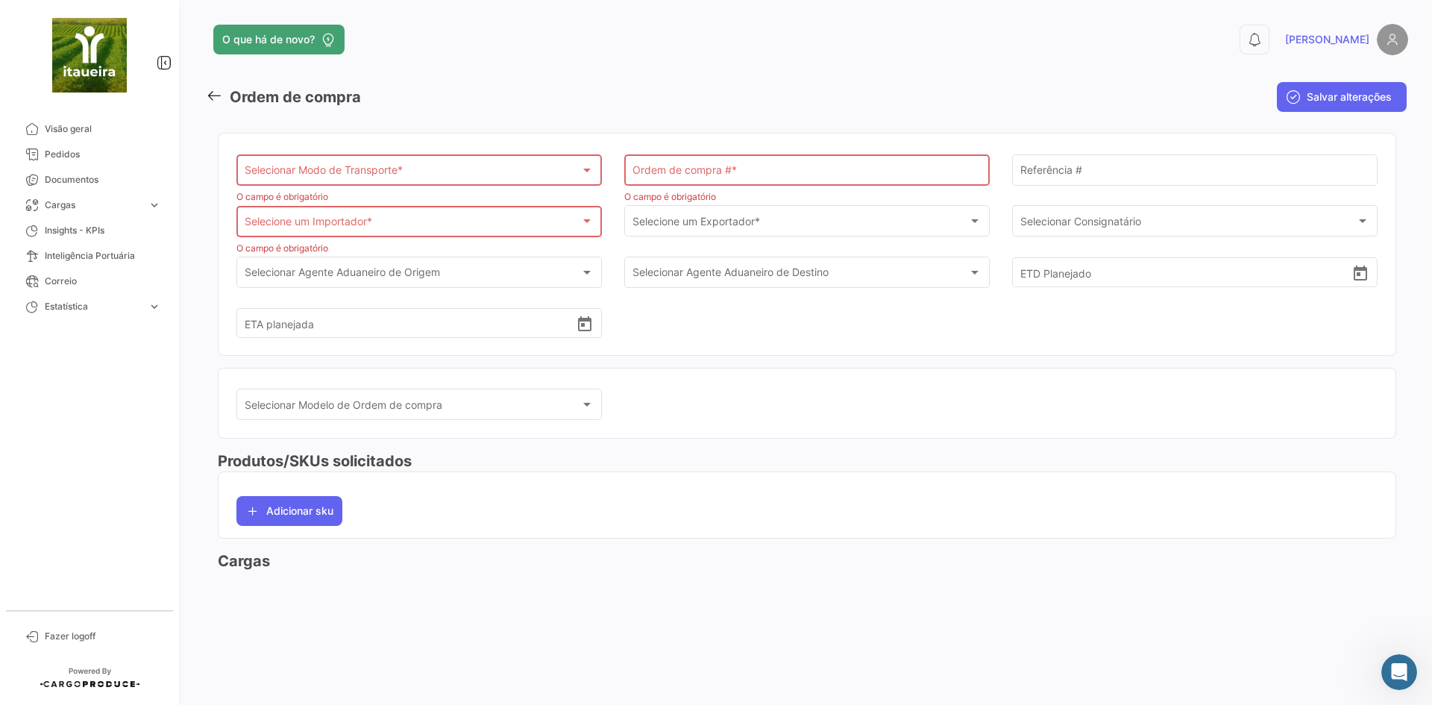
click at [348, 226] on span "Selecione um Importador *" at bounding box center [413, 225] width 336 height 13
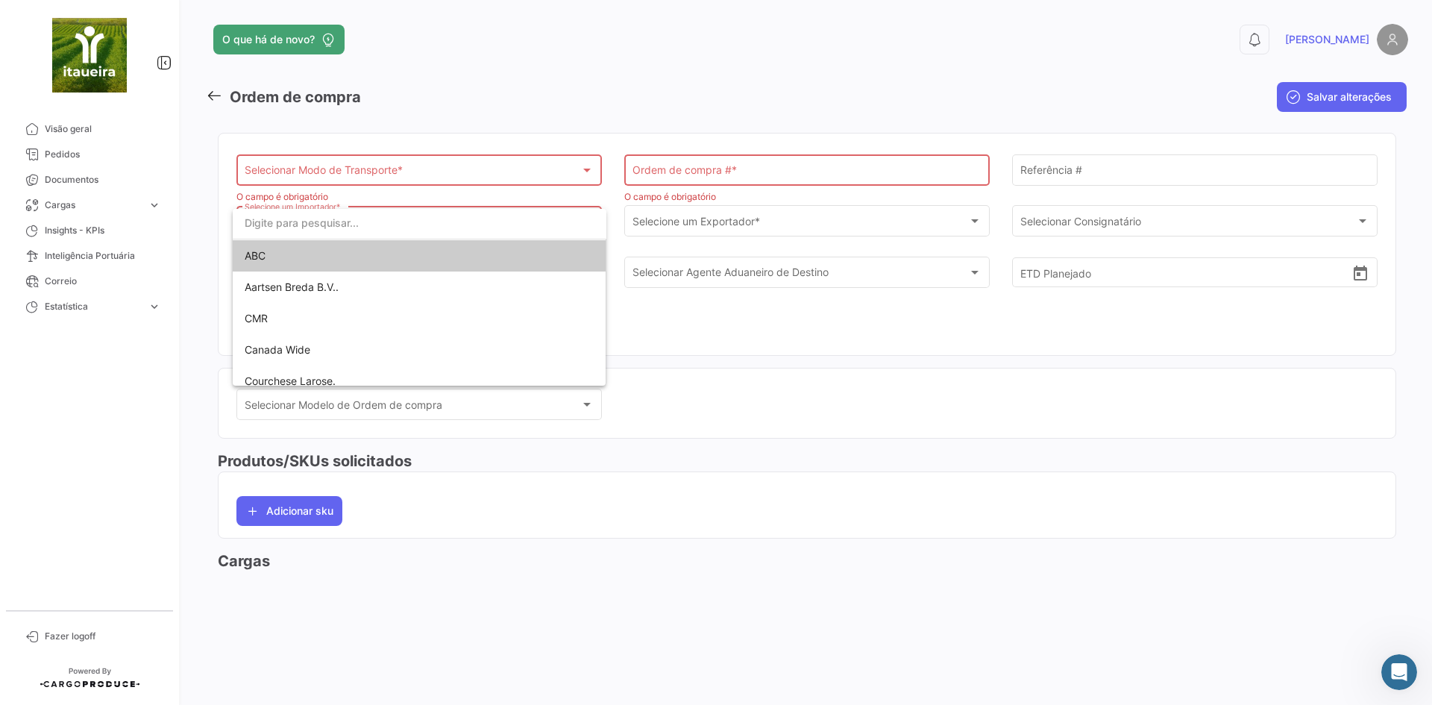
click at [545, 105] on div at bounding box center [716, 352] width 1432 height 705
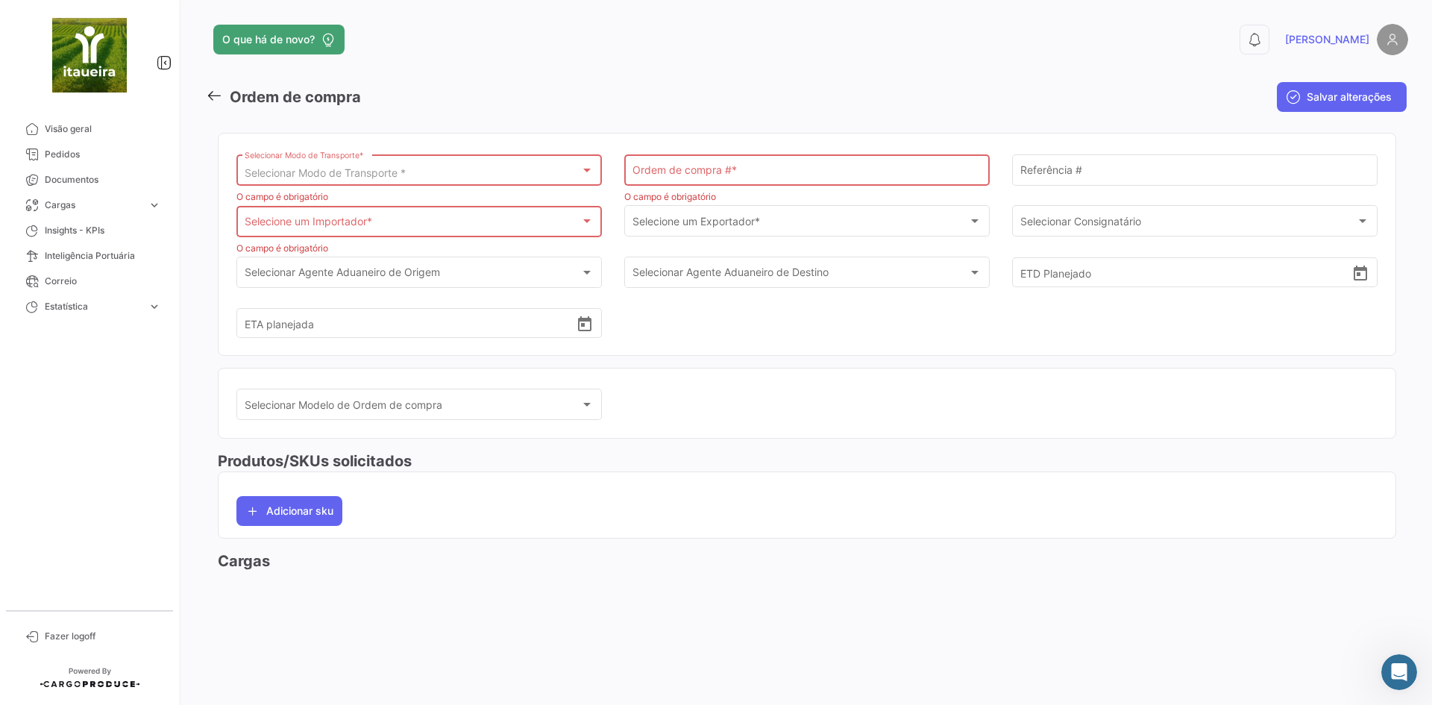
click at [340, 172] on span "Selecionar Modo de Transporte *" at bounding box center [325, 172] width 161 height 13
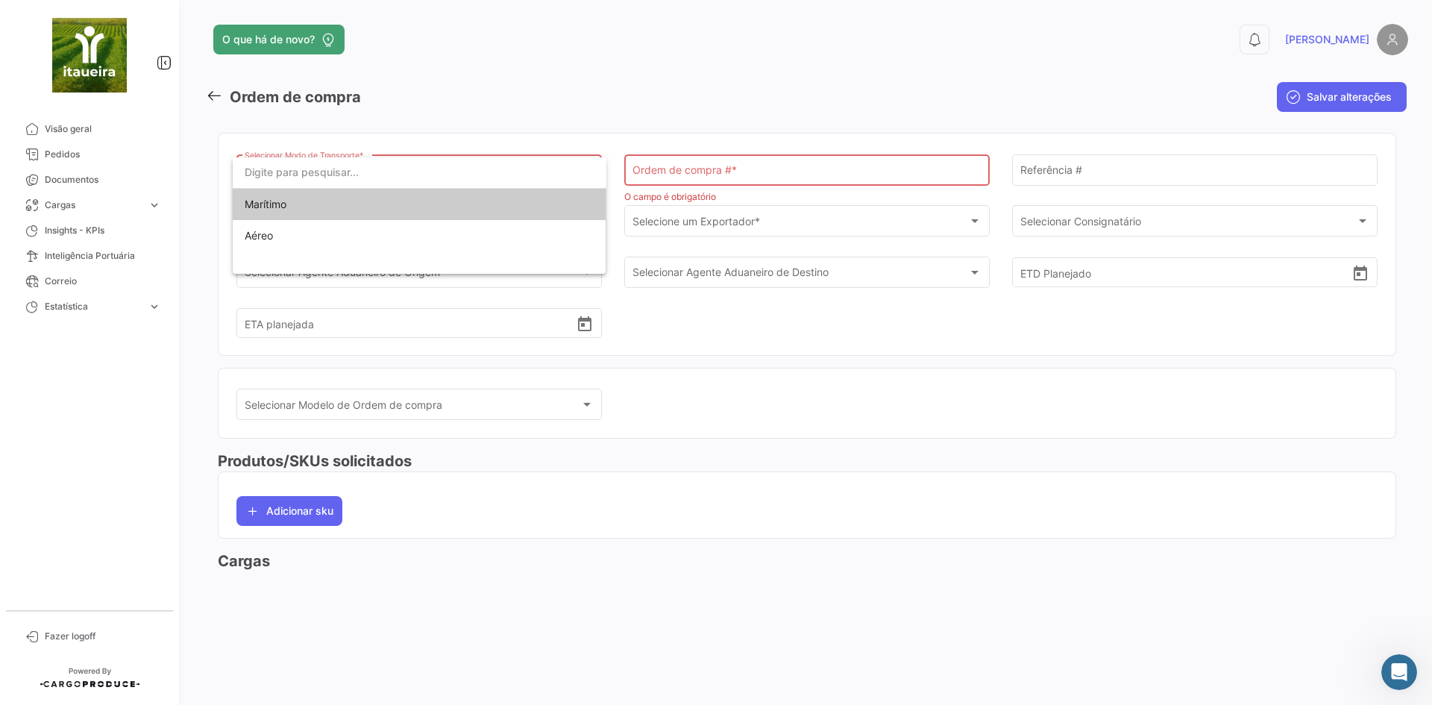
click at [304, 210] on span "Marítimo" at bounding box center [349, 204] width 209 height 31
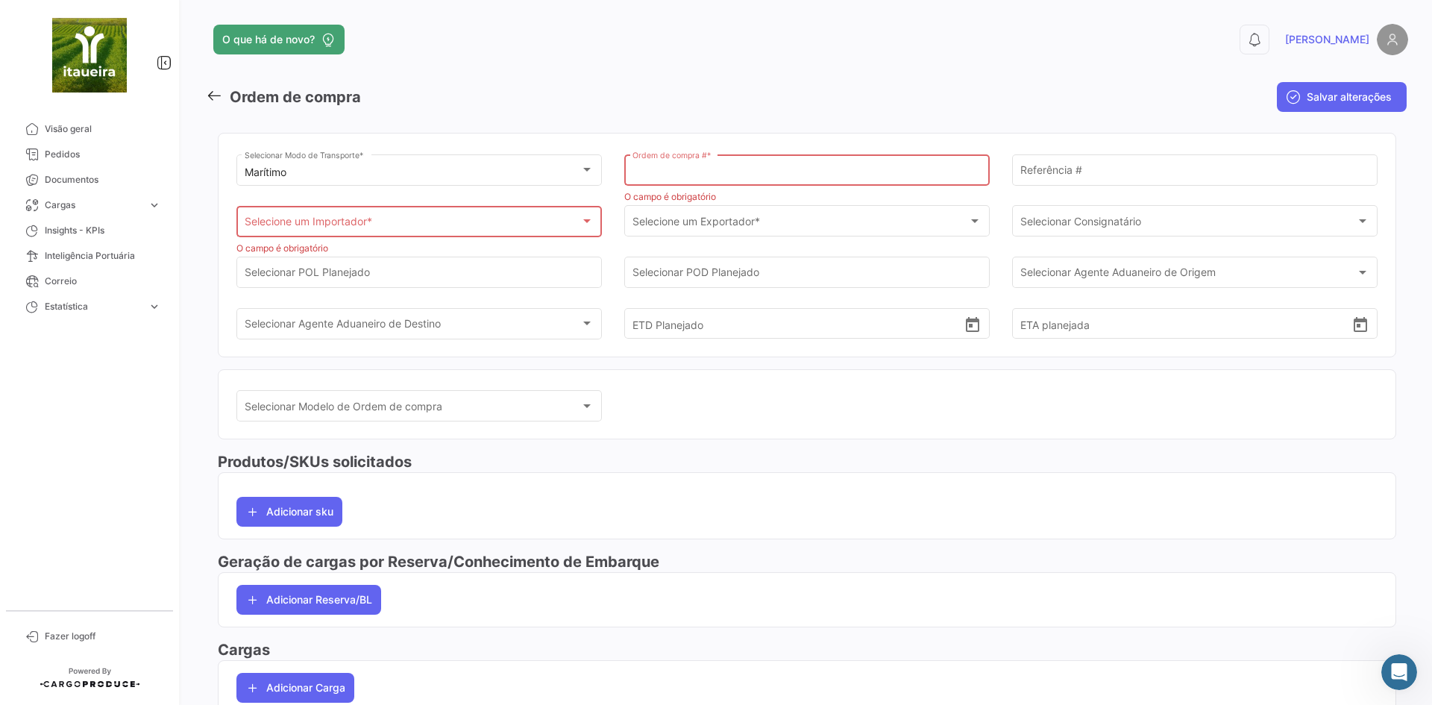
click at [721, 167] on input "Ordem de compra # *" at bounding box center [808, 173] width 350 height 13
click at [721, 166] on div "Ordem de compra # *" at bounding box center [808, 169] width 350 height 34
click at [654, 167] on input "Ordem de compra # *" at bounding box center [808, 173] width 350 height 13
type input "t"
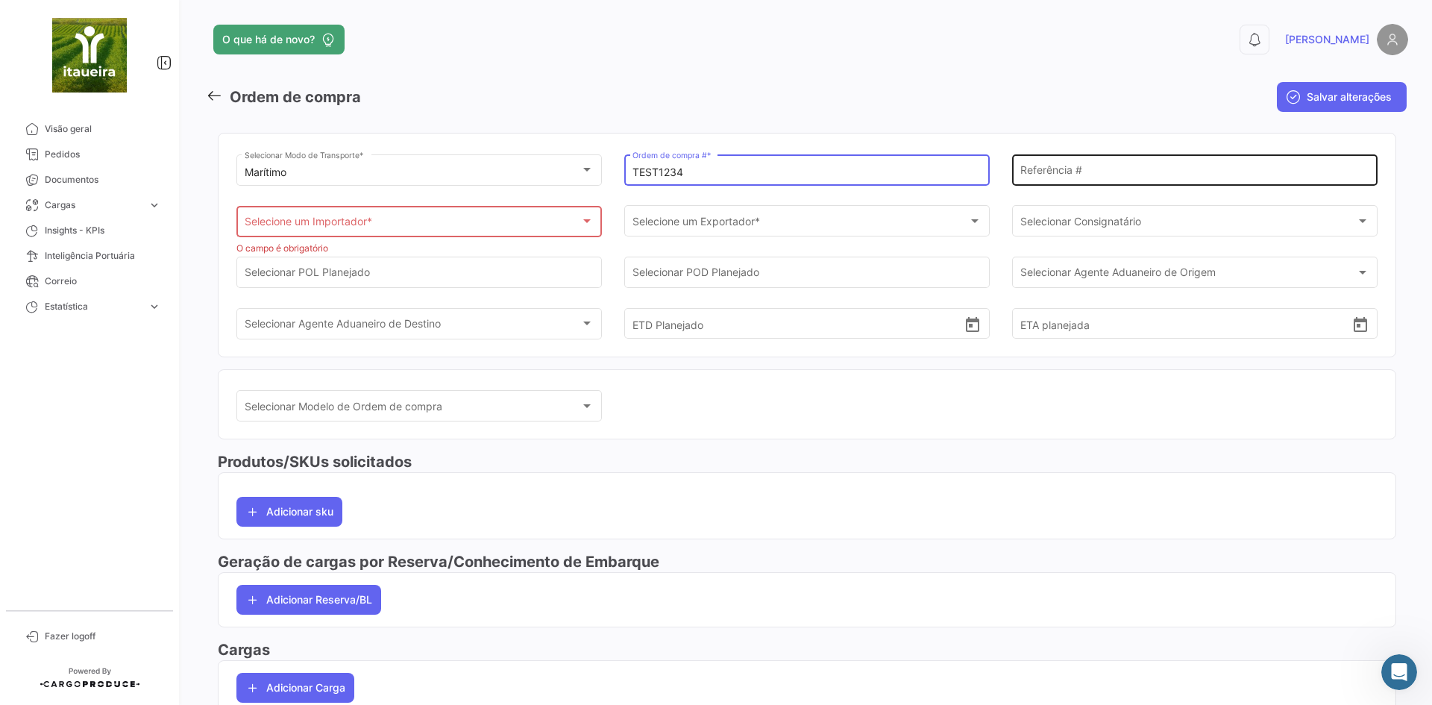
type input "TEST1234"
click at [1040, 172] on input "Referência #" at bounding box center [1195, 172] width 350 height 13
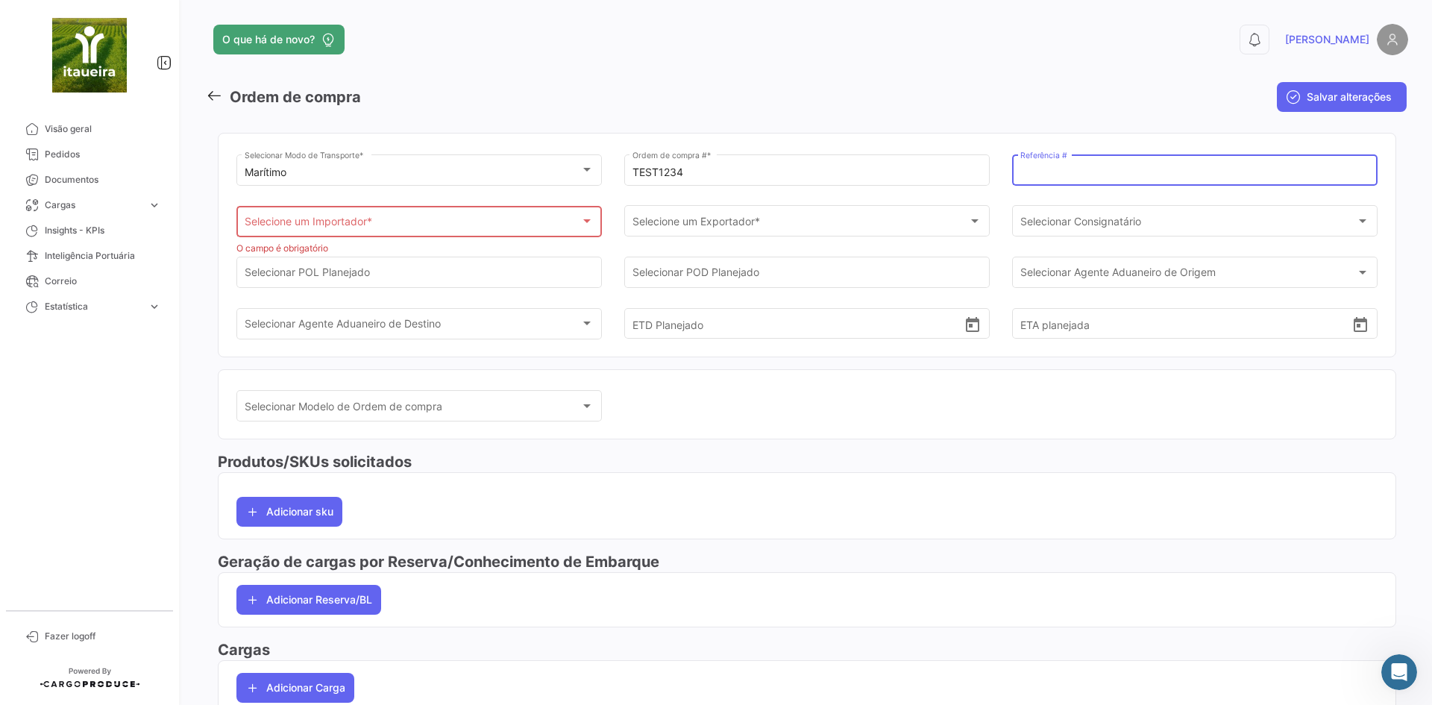
click at [330, 228] on span "Selecione um Importador *" at bounding box center [413, 225] width 336 height 13
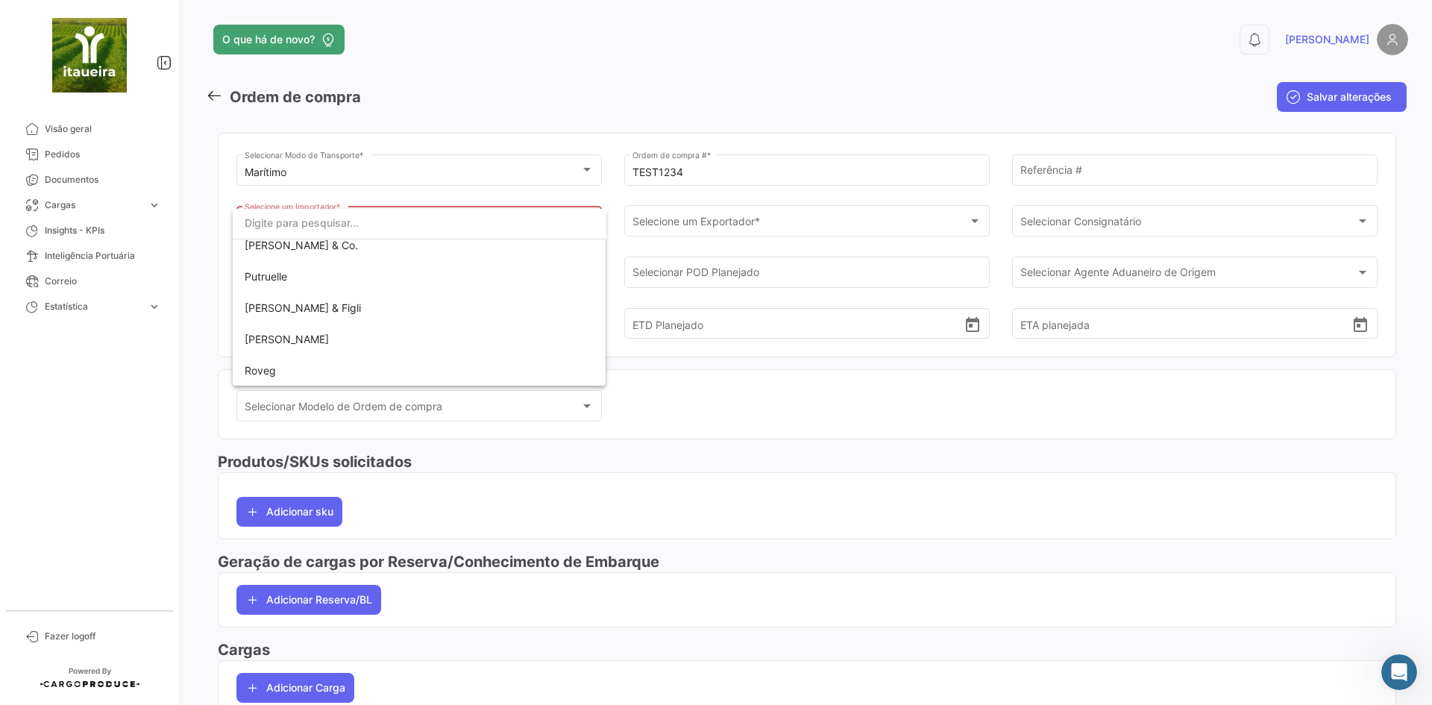
scroll to position [230, 0]
click at [292, 365] on span "Roveg" at bounding box center [420, 369] width 350 height 31
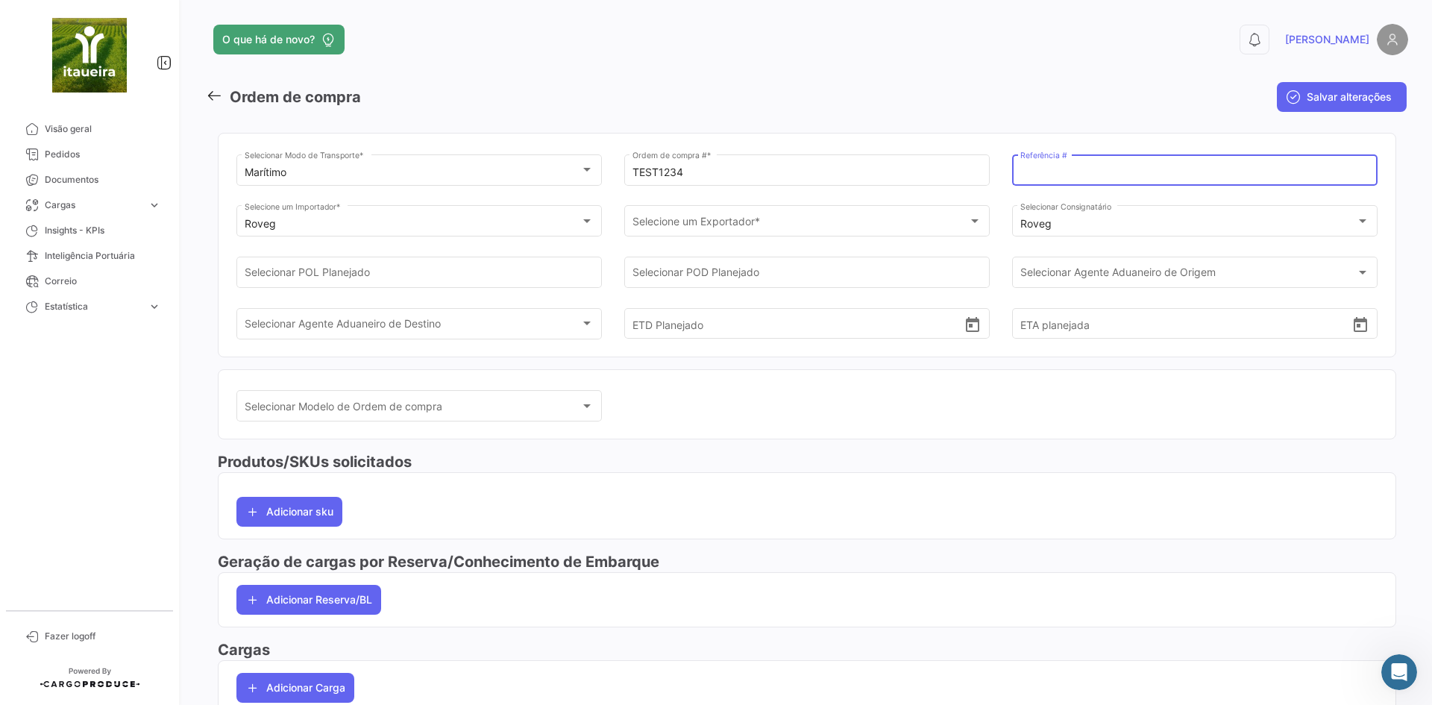
click at [1052, 178] on input "Referência #" at bounding box center [1195, 172] width 350 height 13
type input "ROVEG5"
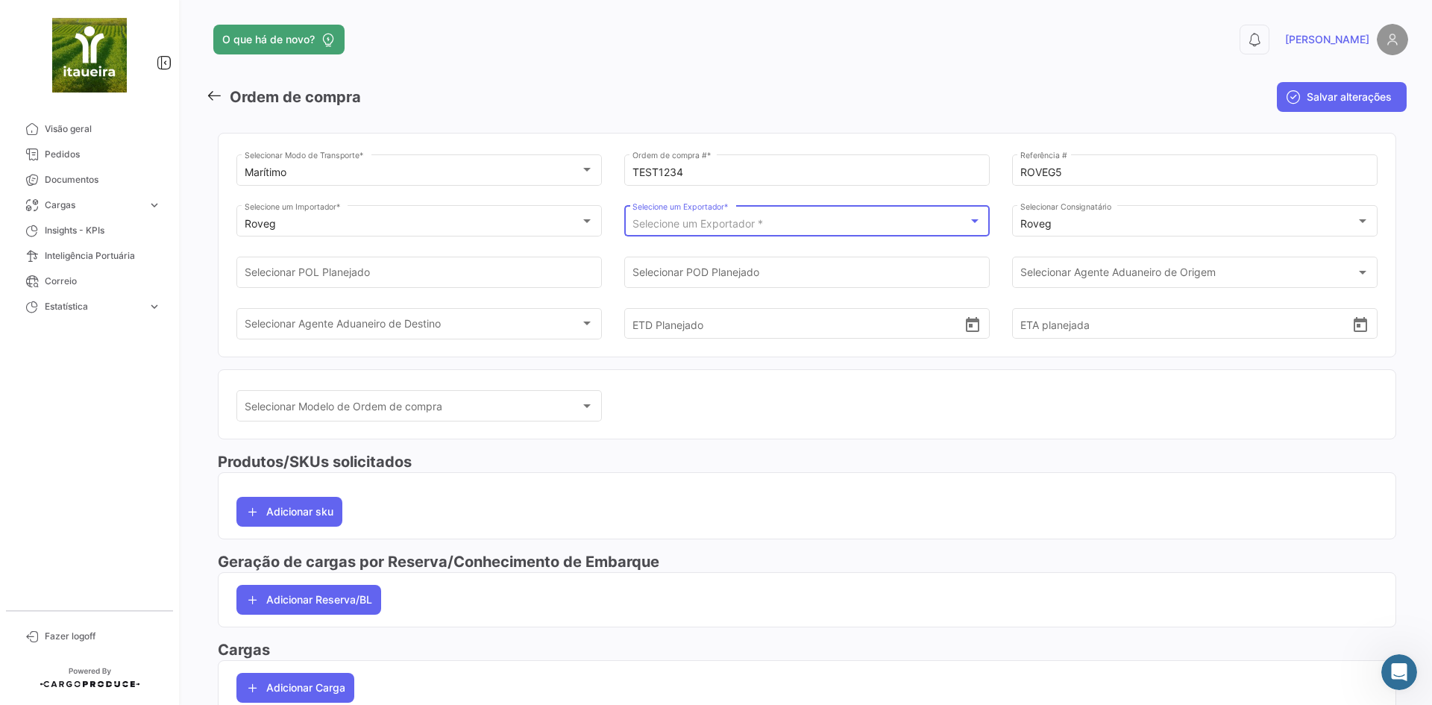
click at [683, 220] on span "Selecione um Exportador *" at bounding box center [698, 223] width 131 height 13
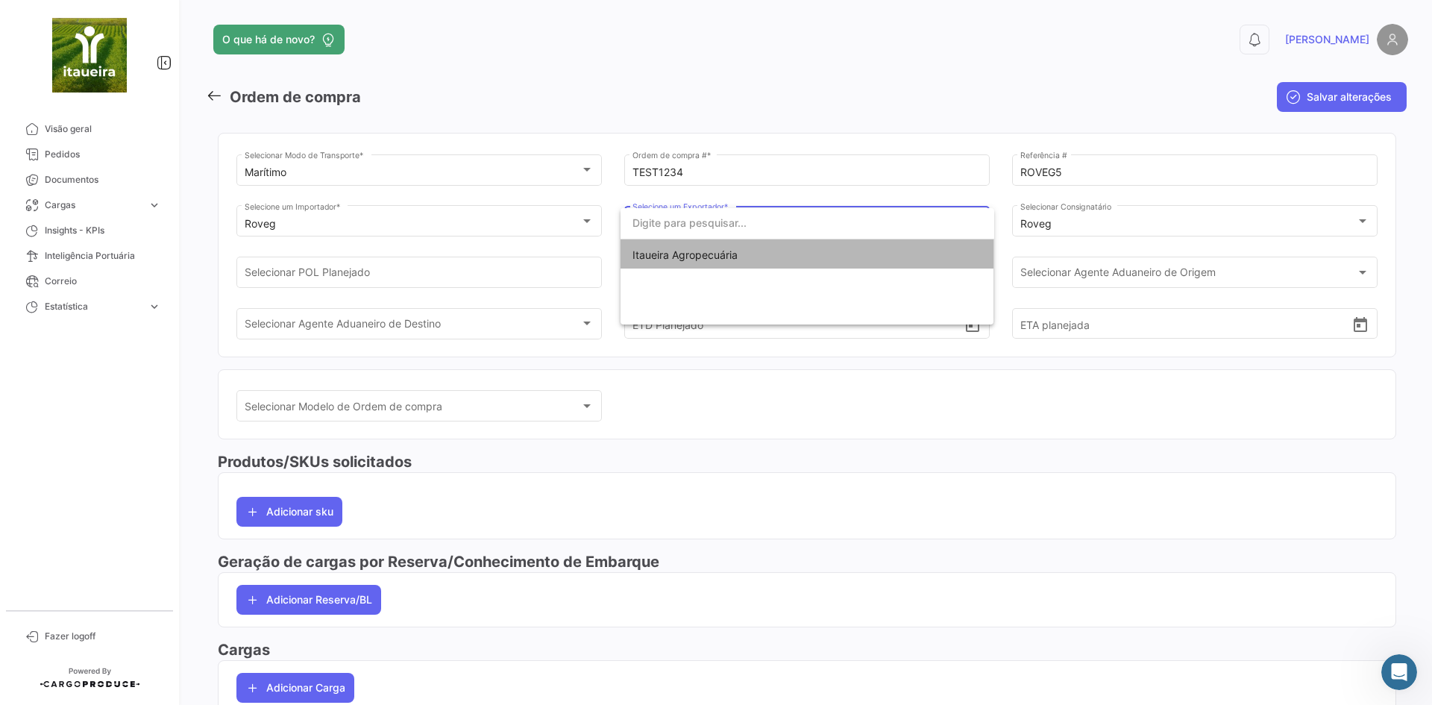
click at [696, 257] on span "Itaueira Agropecuária" at bounding box center [685, 254] width 105 height 13
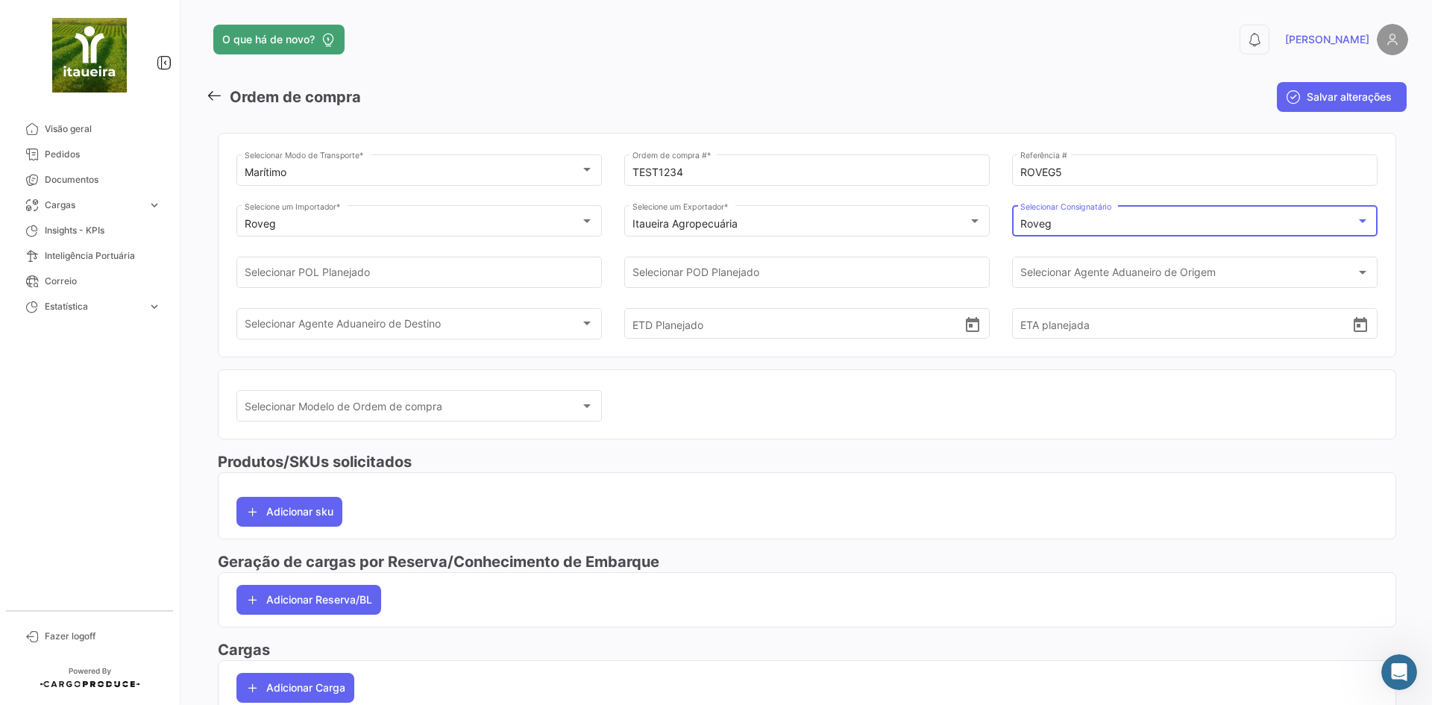
click at [1061, 230] on div "Roveg" at bounding box center [1188, 224] width 336 height 13
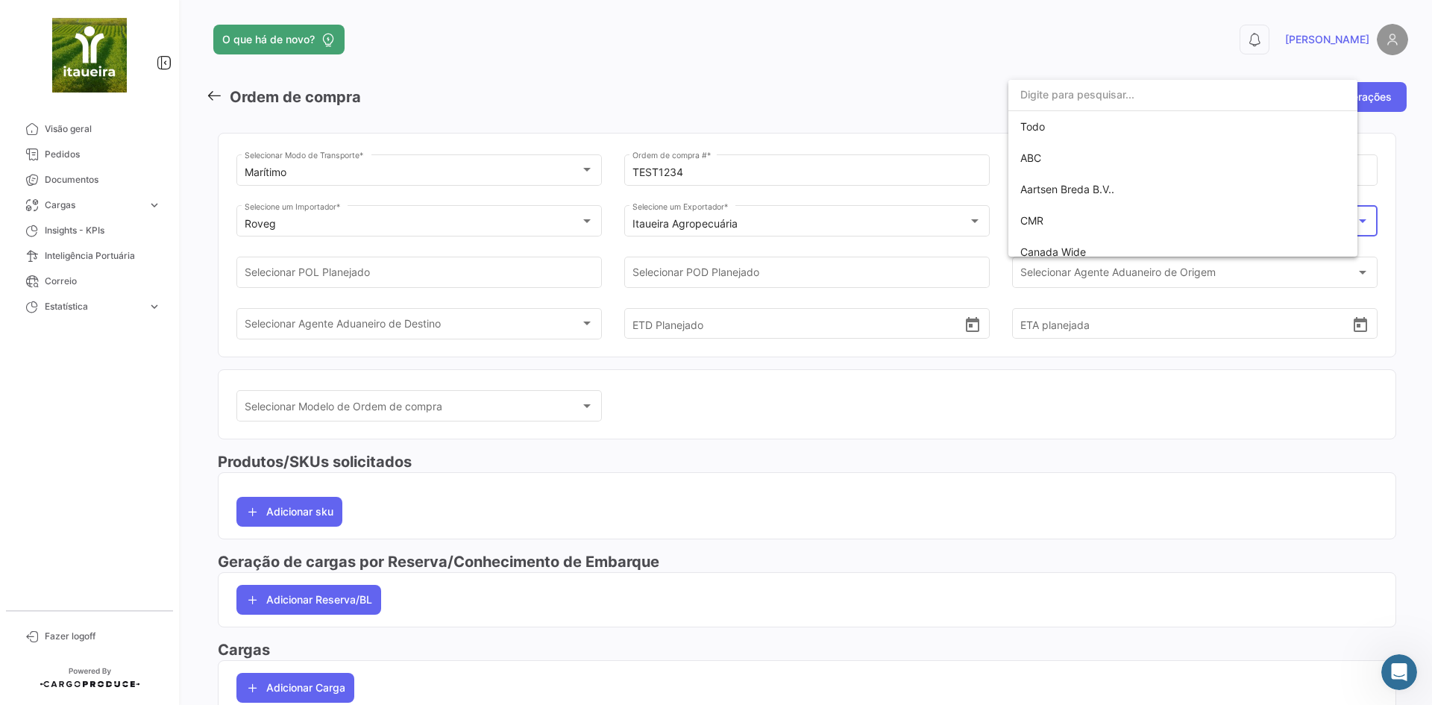
scroll to position [262, 0]
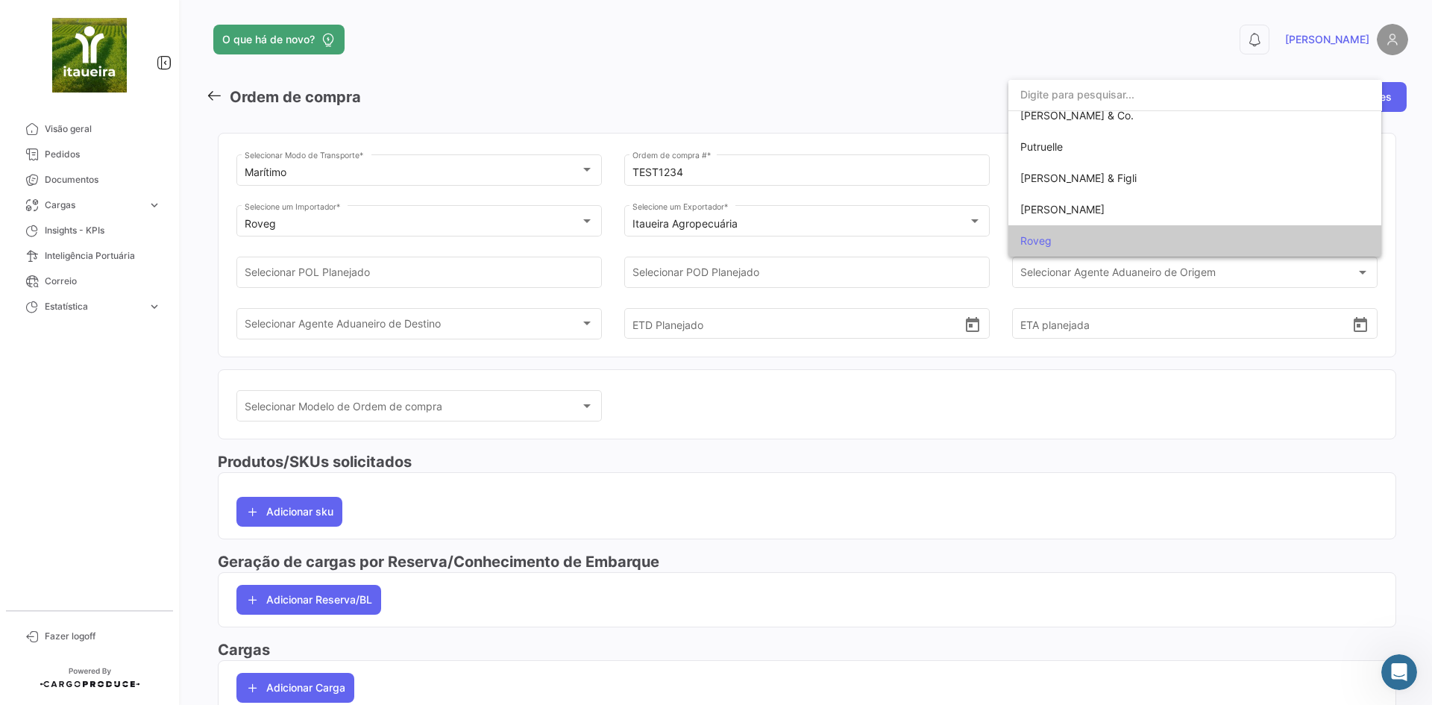
click at [381, 262] on div at bounding box center [716, 352] width 1432 height 705
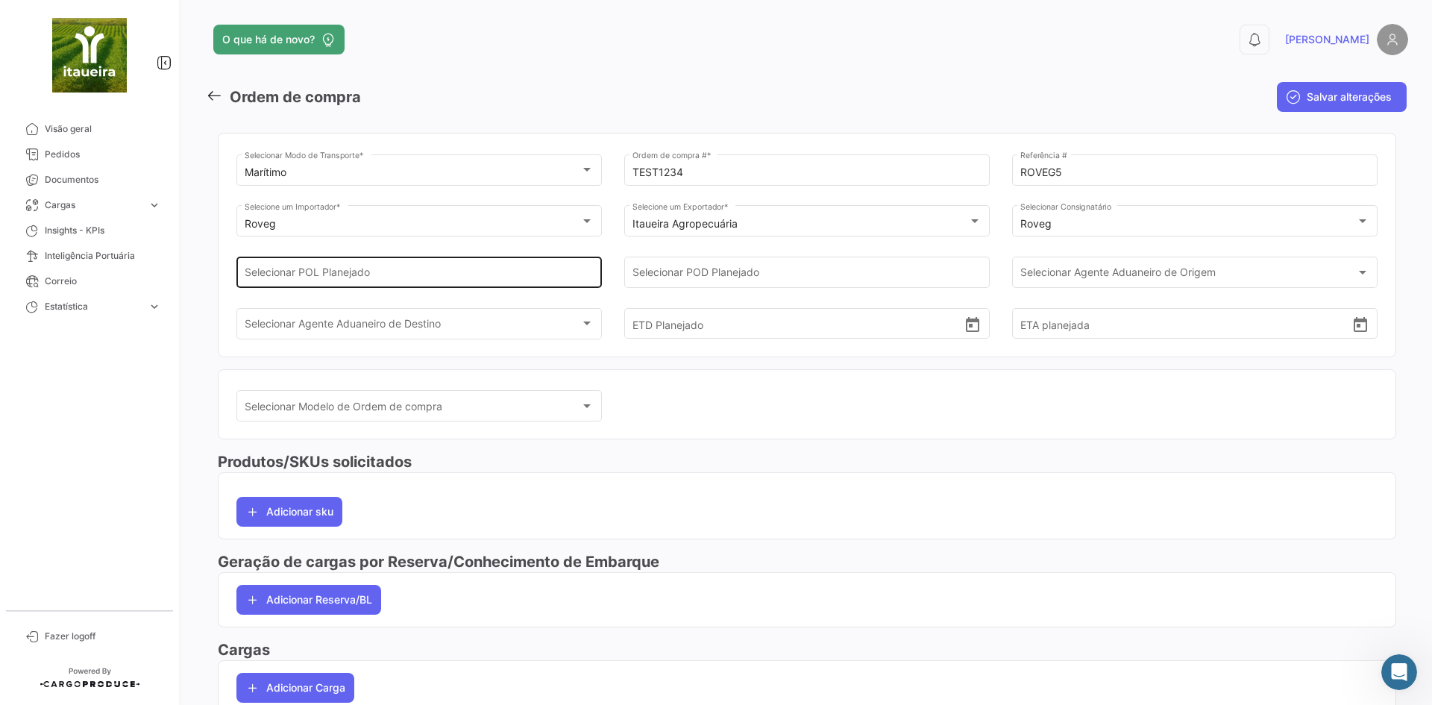
click at [339, 276] on input "Selecionar POL Planejado" at bounding box center [420, 275] width 350 height 13
click at [527, 438] on mat-form-field "Selecionar Modelo de Ordem de compra Selecionar Modelo de Ordem de compra" at bounding box center [418, 413] width 365 height 51
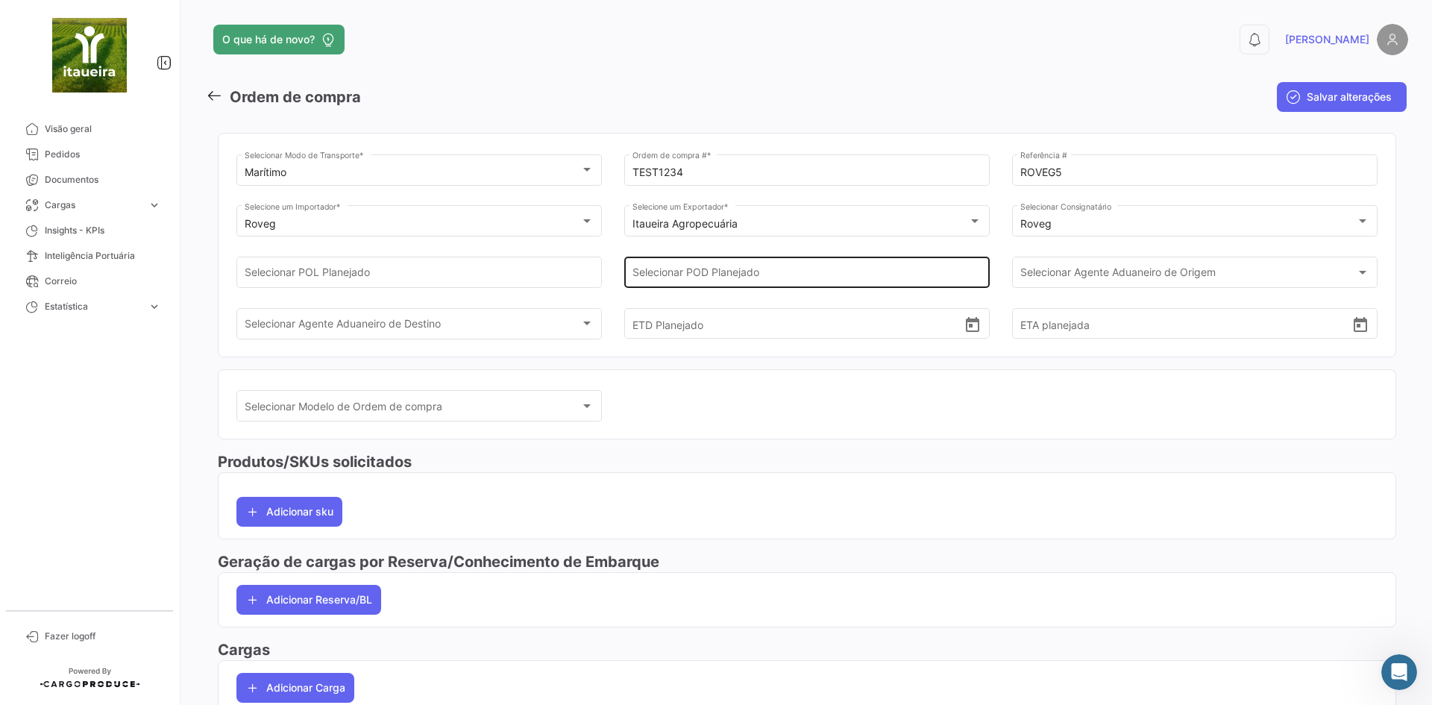
click at [741, 269] on input "Selecionar POD Planejado" at bounding box center [808, 275] width 350 height 13
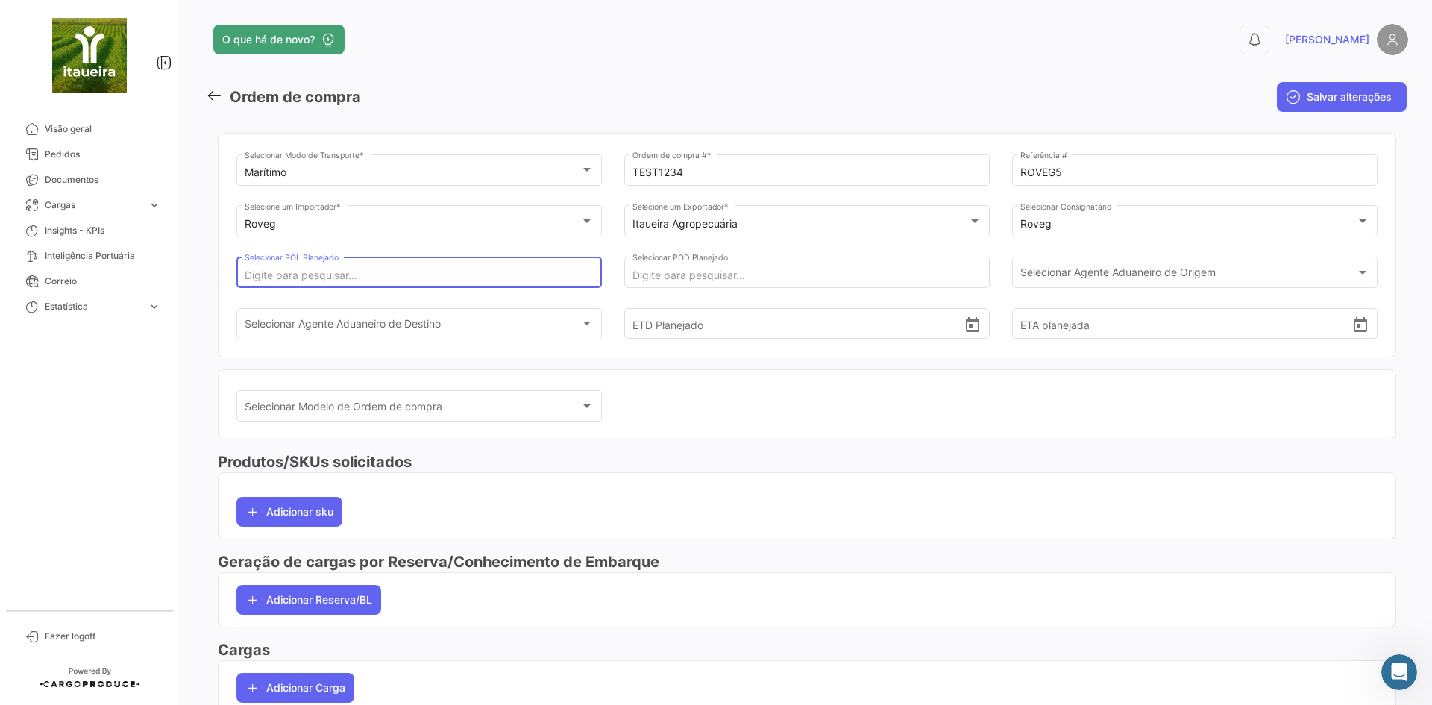
click at [547, 272] on input "Selecionar POL Planejado" at bounding box center [420, 275] width 350 height 13
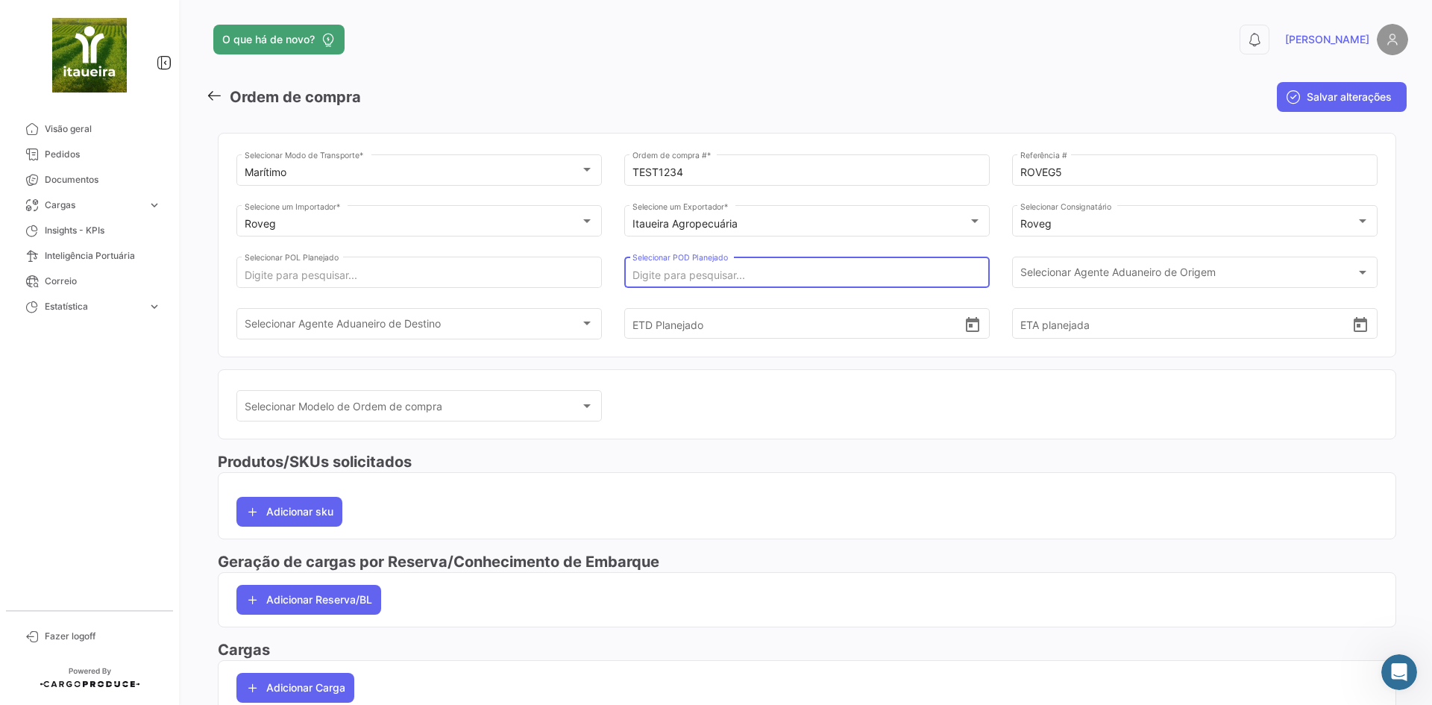
click at [756, 275] on input "Selecionar POD Planejado" at bounding box center [808, 275] width 350 height 13
click at [1102, 275] on span "Selecionar Agente Aduaneiro de Origem" at bounding box center [1188, 275] width 336 height 13
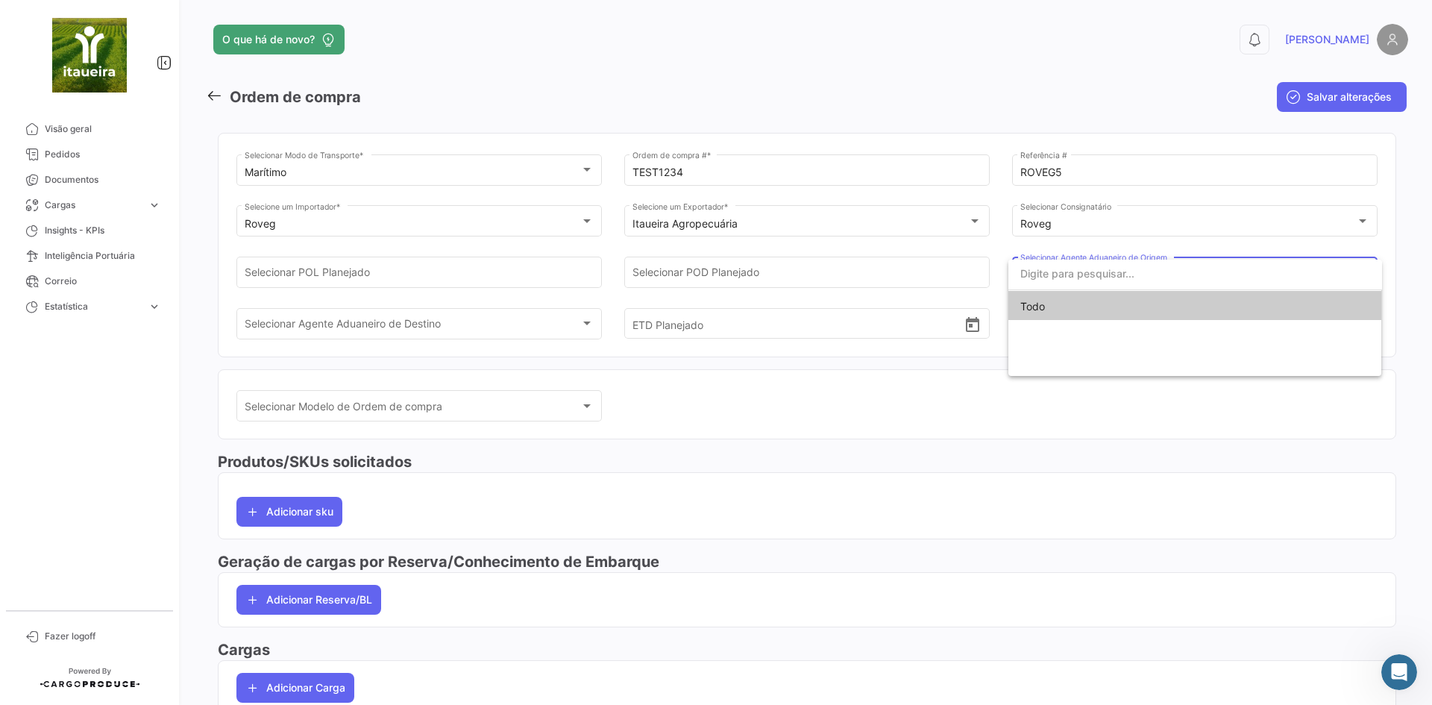
click at [1084, 316] on span "Todo" at bounding box center [1195, 306] width 350 height 31
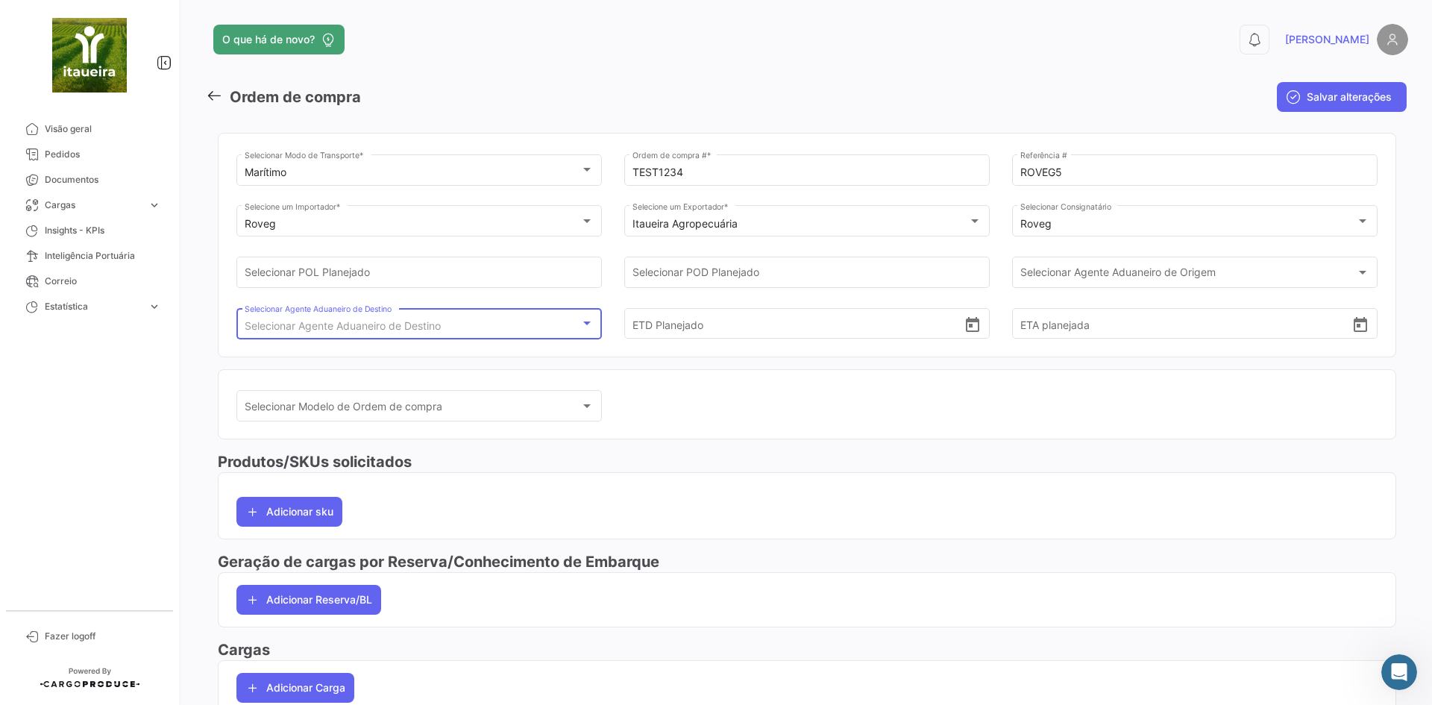
click at [426, 324] on span "Selecionar Agente Aduaneiro de Destino" at bounding box center [343, 325] width 196 height 13
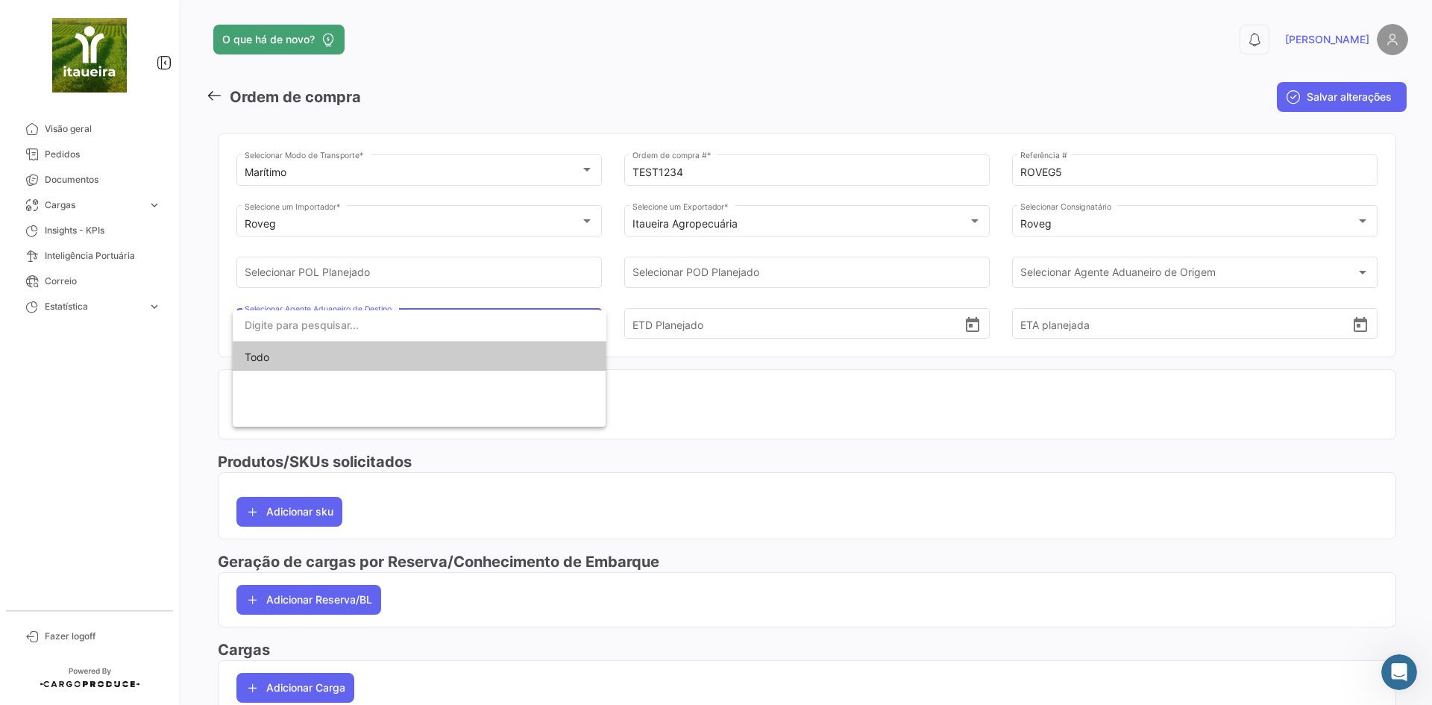
click at [760, 471] on div at bounding box center [716, 352] width 1432 height 705
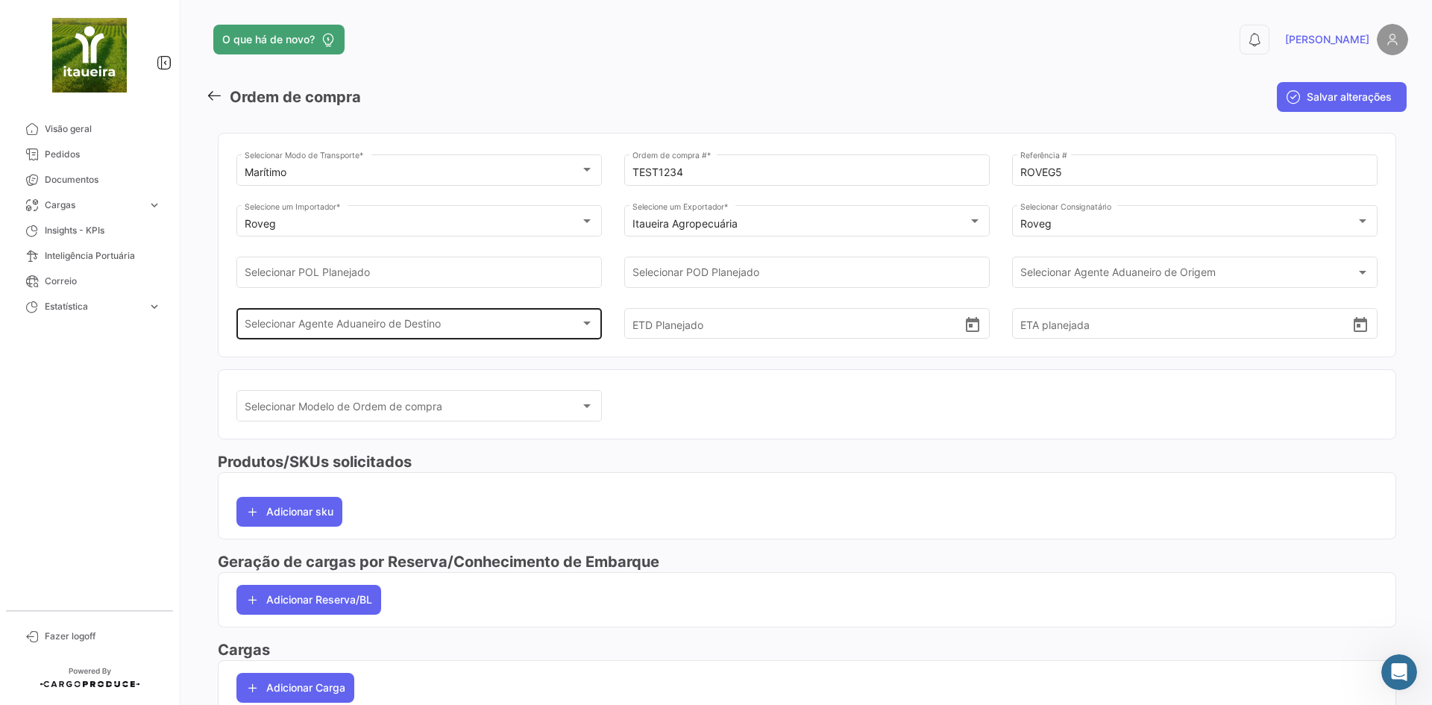
click at [371, 331] on span "Selecionar Agente Aduaneiro de Destino" at bounding box center [413, 326] width 336 height 13
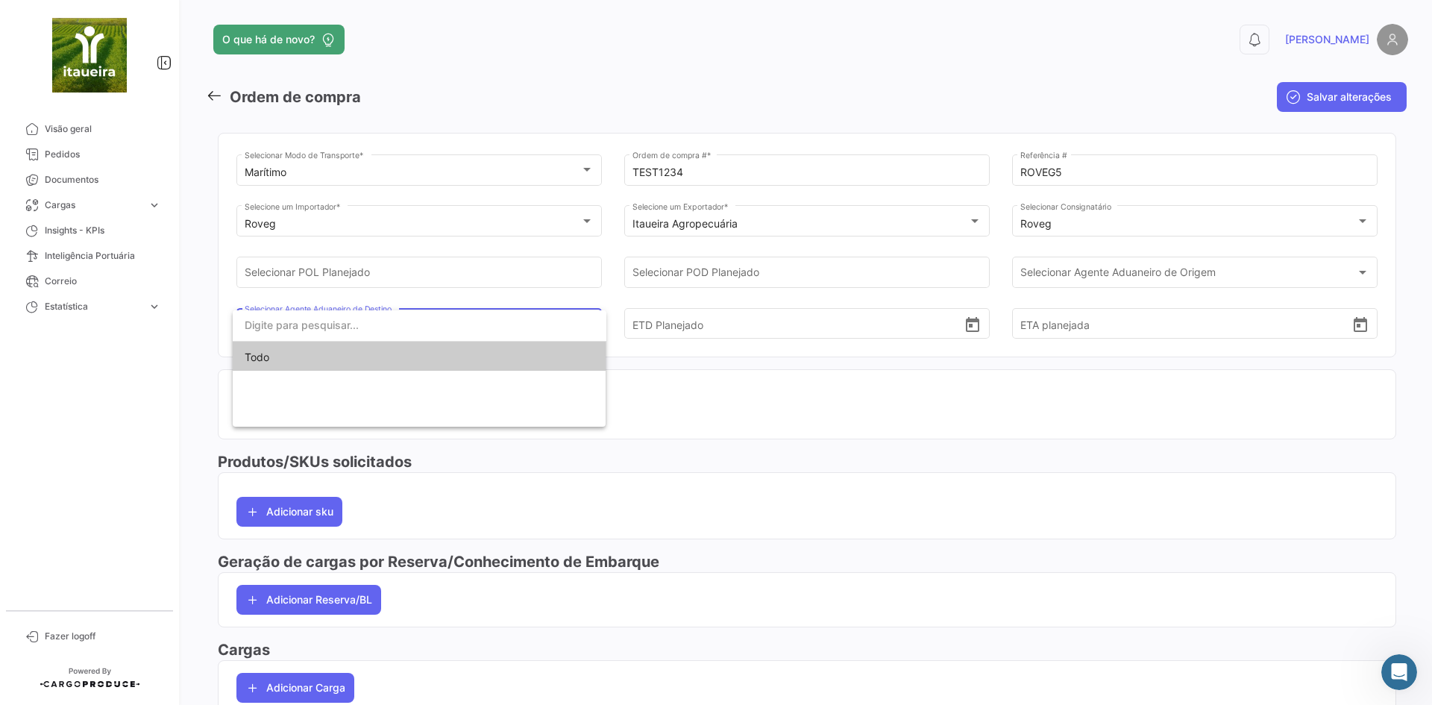
click at [350, 355] on span "Todo" at bounding box center [420, 357] width 350 height 31
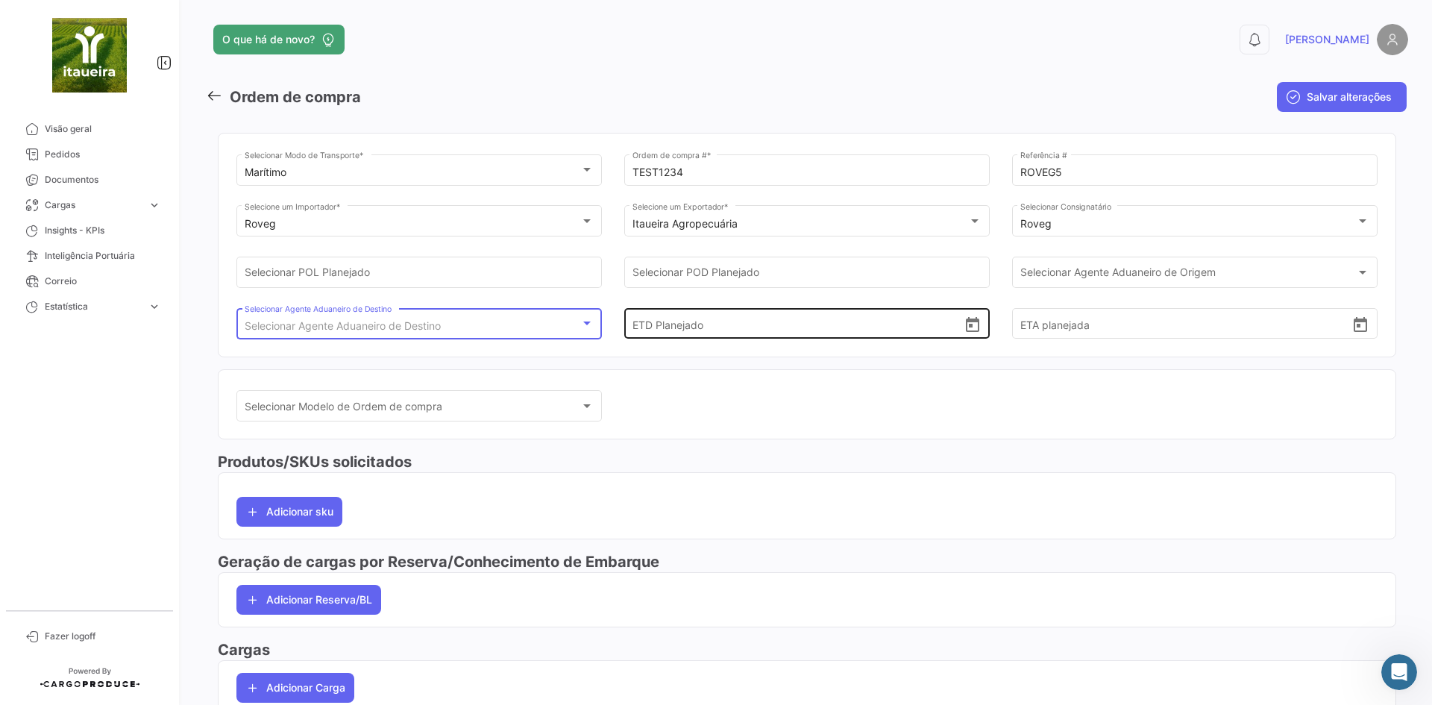
click at [669, 326] on input "ETD Planejado" at bounding box center [799, 324] width 332 height 52
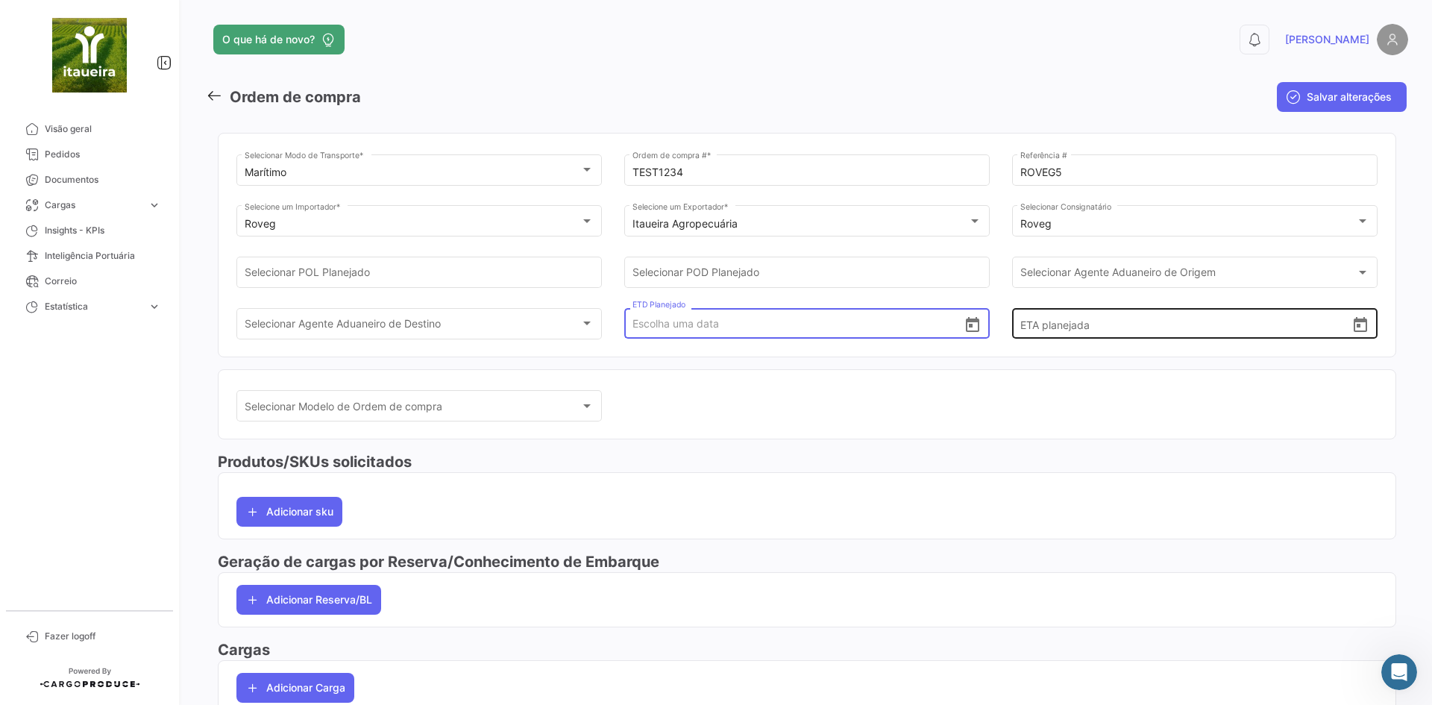
click at [1113, 336] on input "ETA planejada" at bounding box center [1186, 324] width 332 height 52
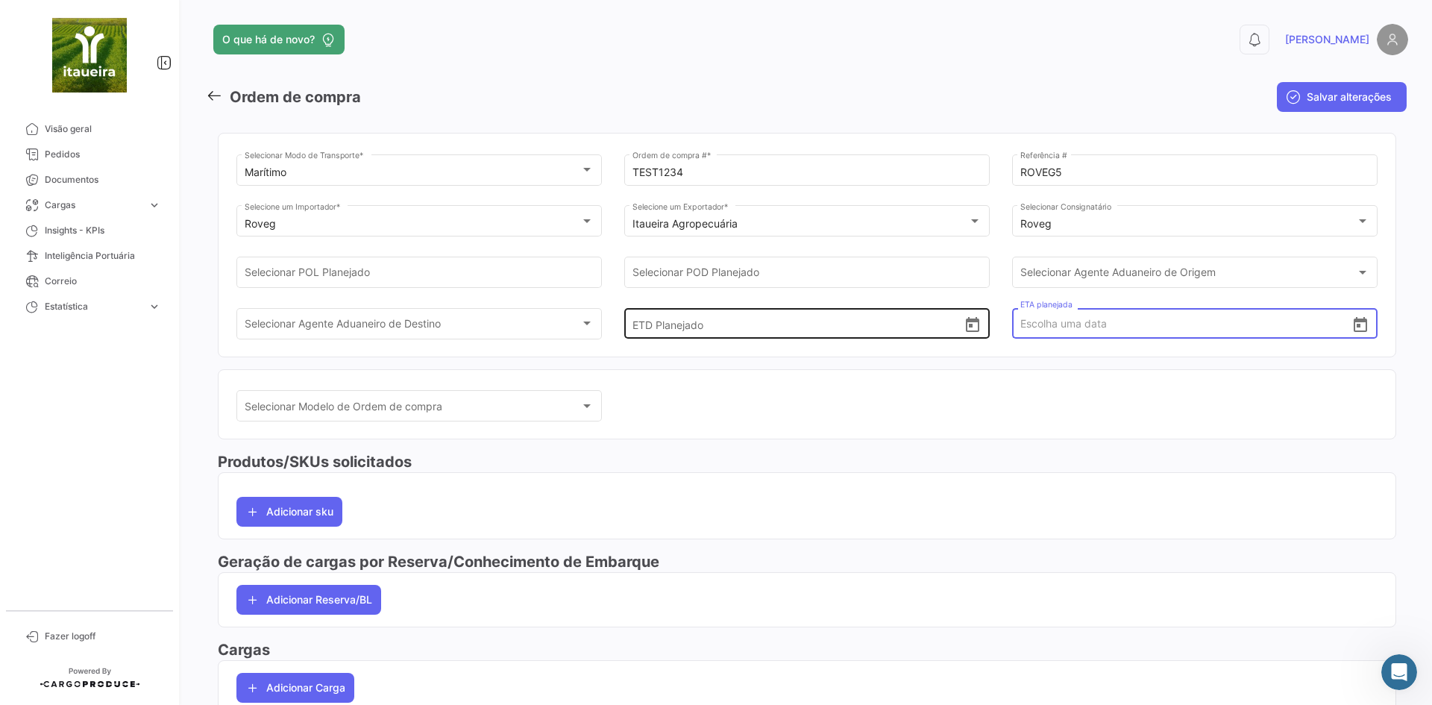
click at [797, 337] on input "ETD Planejado" at bounding box center [799, 324] width 332 height 52
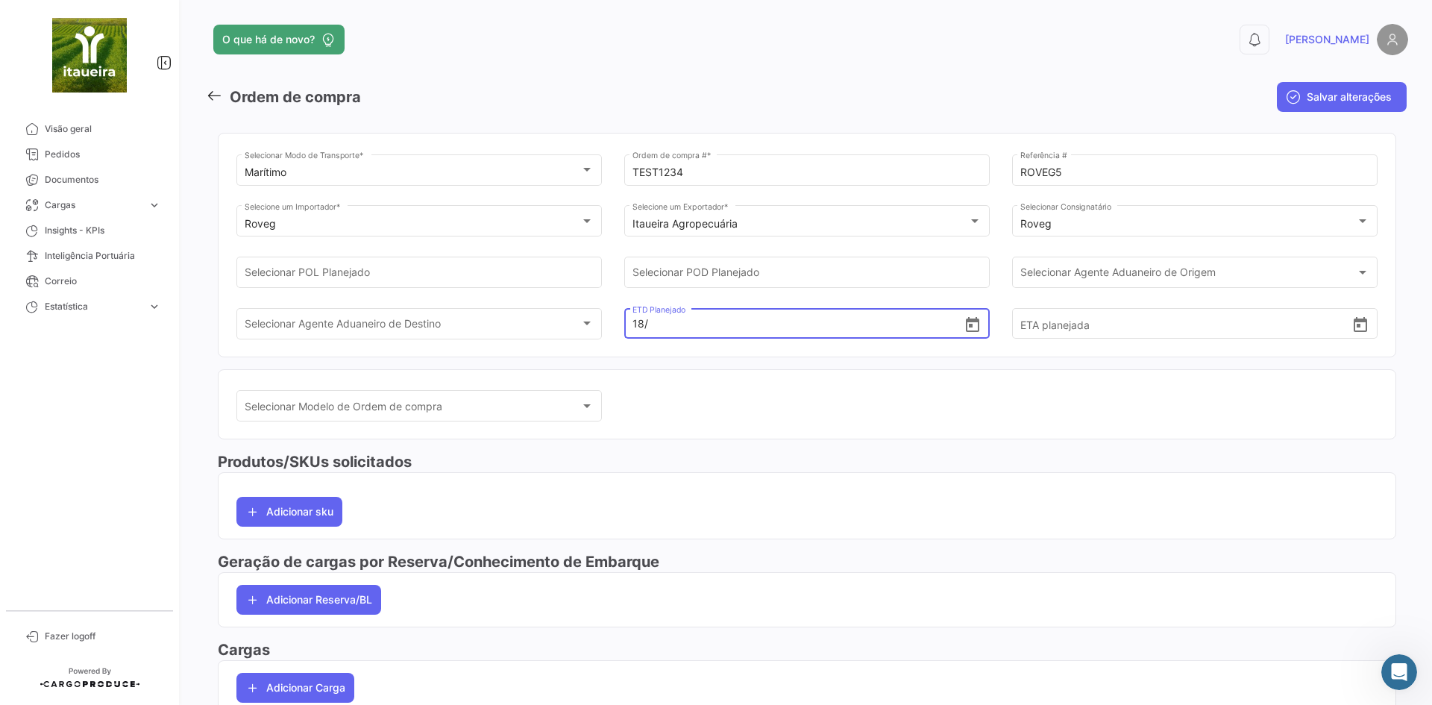
click at [679, 330] on input "18/" at bounding box center [799, 324] width 332 height 52
type input "[DATE]"
type input "[DATE] 00:00"
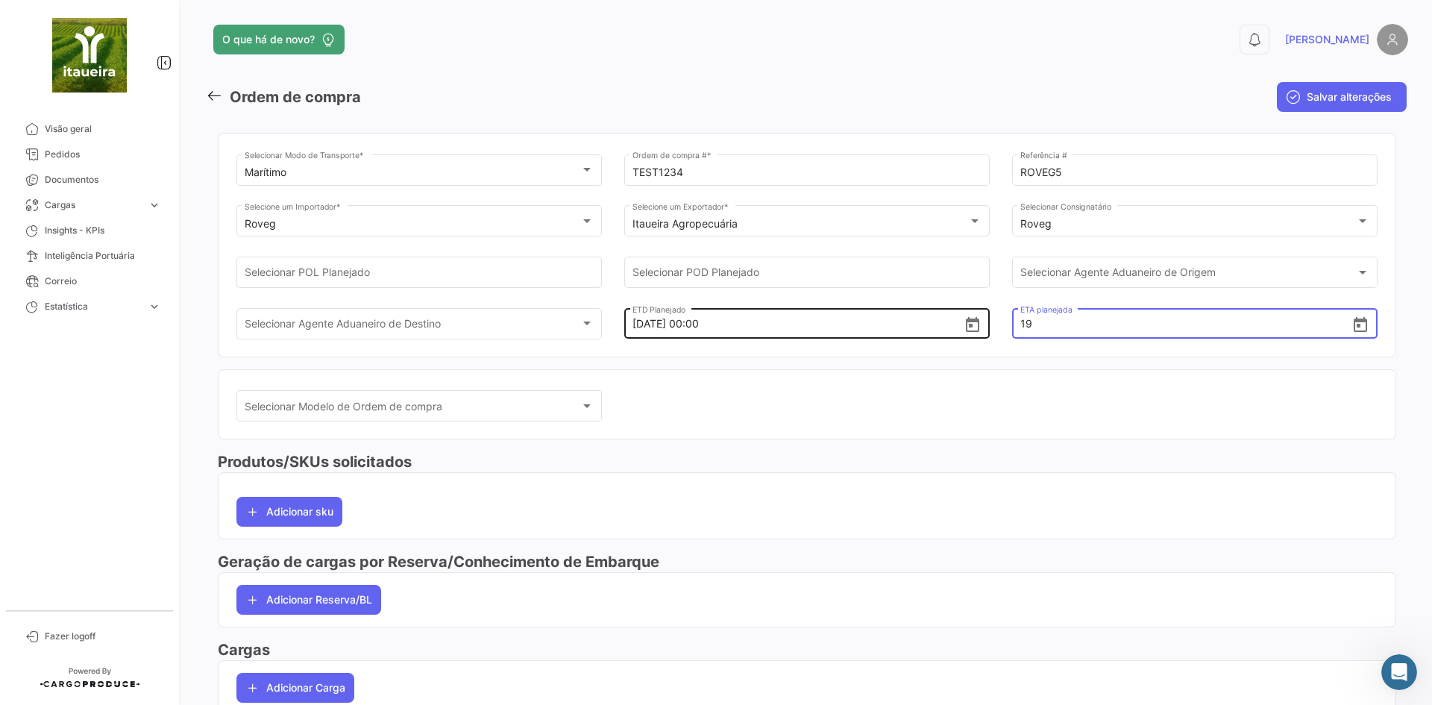
type input "1"
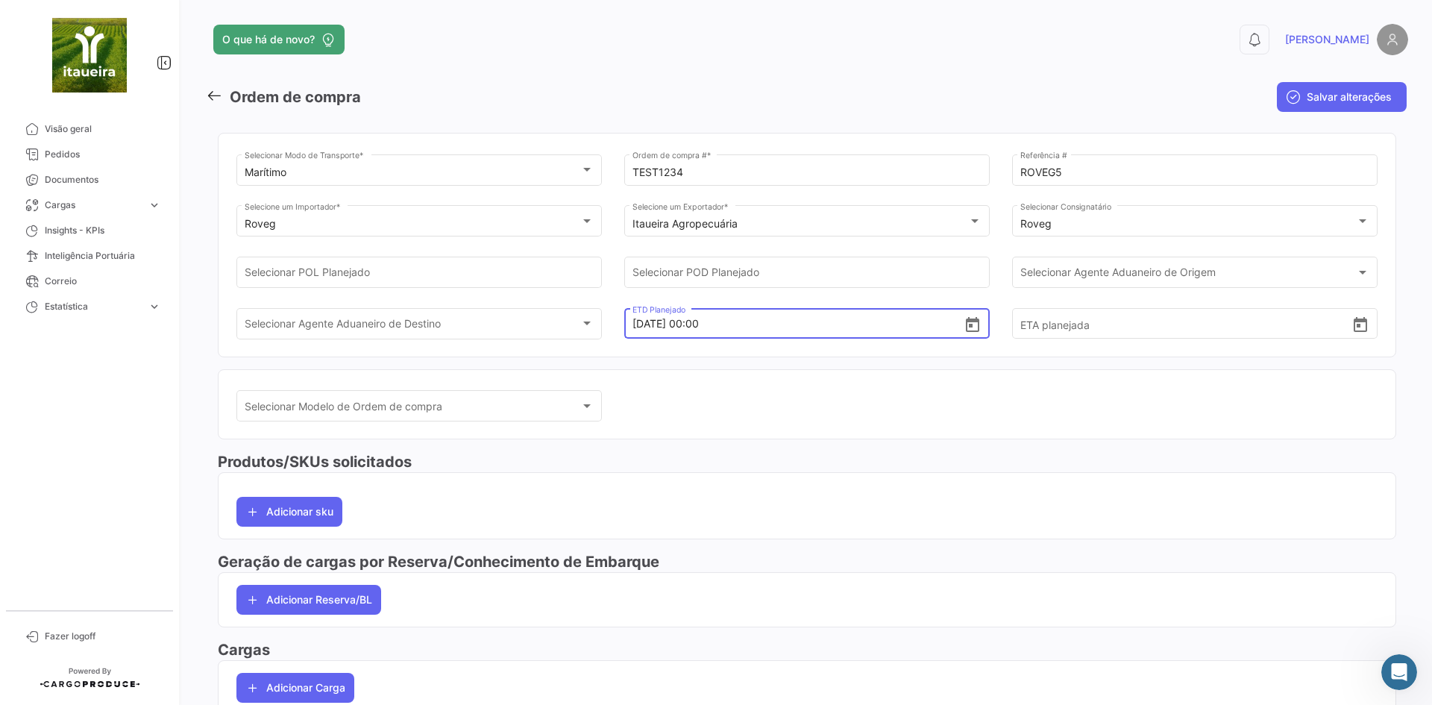
click at [747, 331] on input "[DATE] 00:00" at bounding box center [799, 324] width 332 height 52
click at [1040, 323] on input "ETA planejada" at bounding box center [1186, 324] width 332 height 52
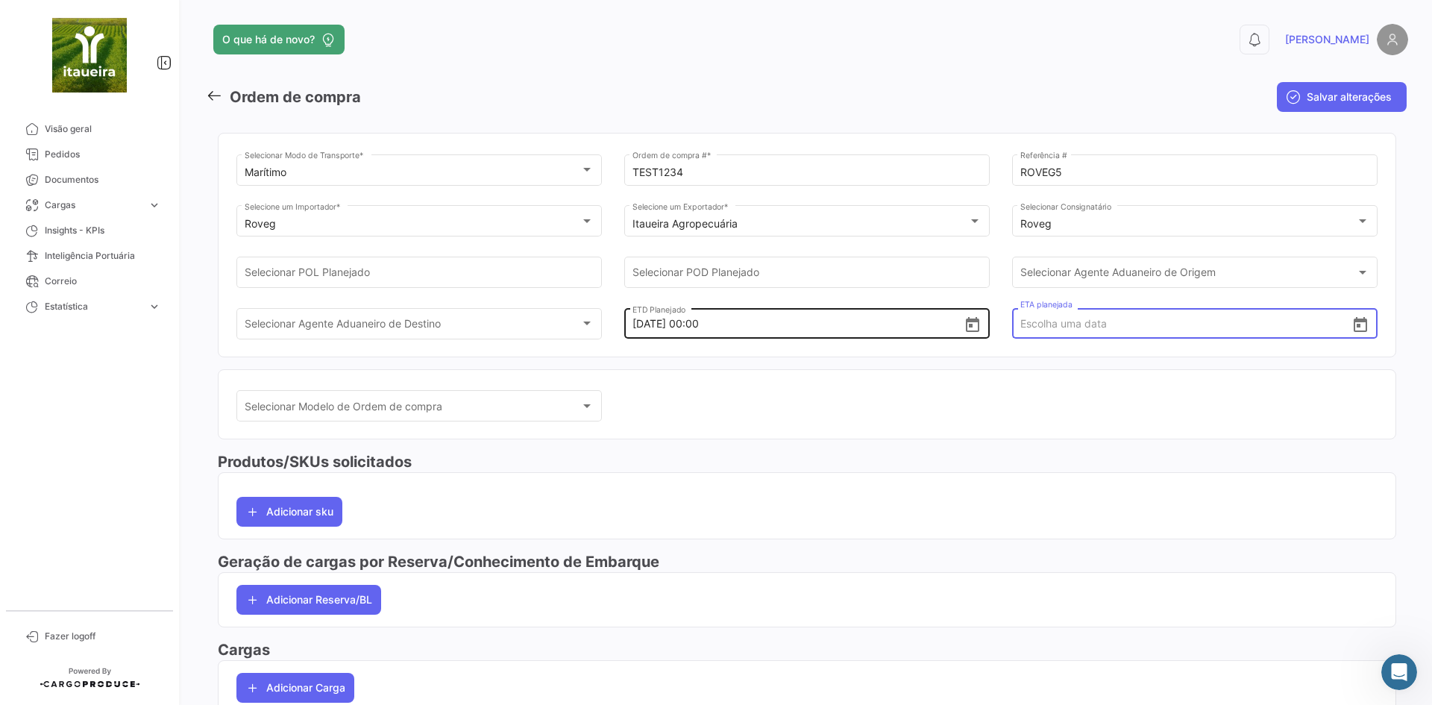
click at [812, 311] on input "[DATE] 00:00" at bounding box center [799, 324] width 332 height 52
click at [1058, 311] on input "ETA planejada" at bounding box center [1186, 324] width 332 height 52
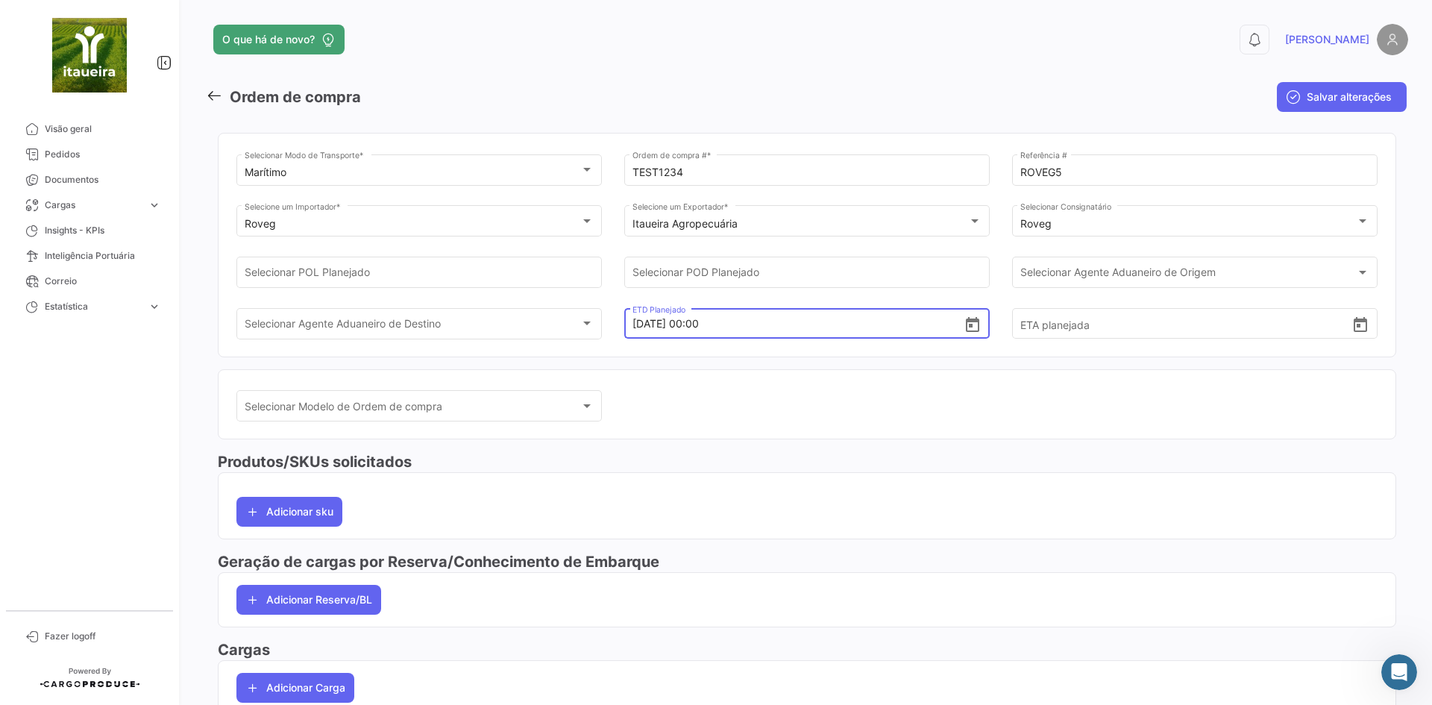
drag, startPoint x: 798, startPoint y: 326, endPoint x: 812, endPoint y: 324, distance: 13.6
click at [799, 326] on input "[DATE] 00:00" at bounding box center [799, 324] width 332 height 52
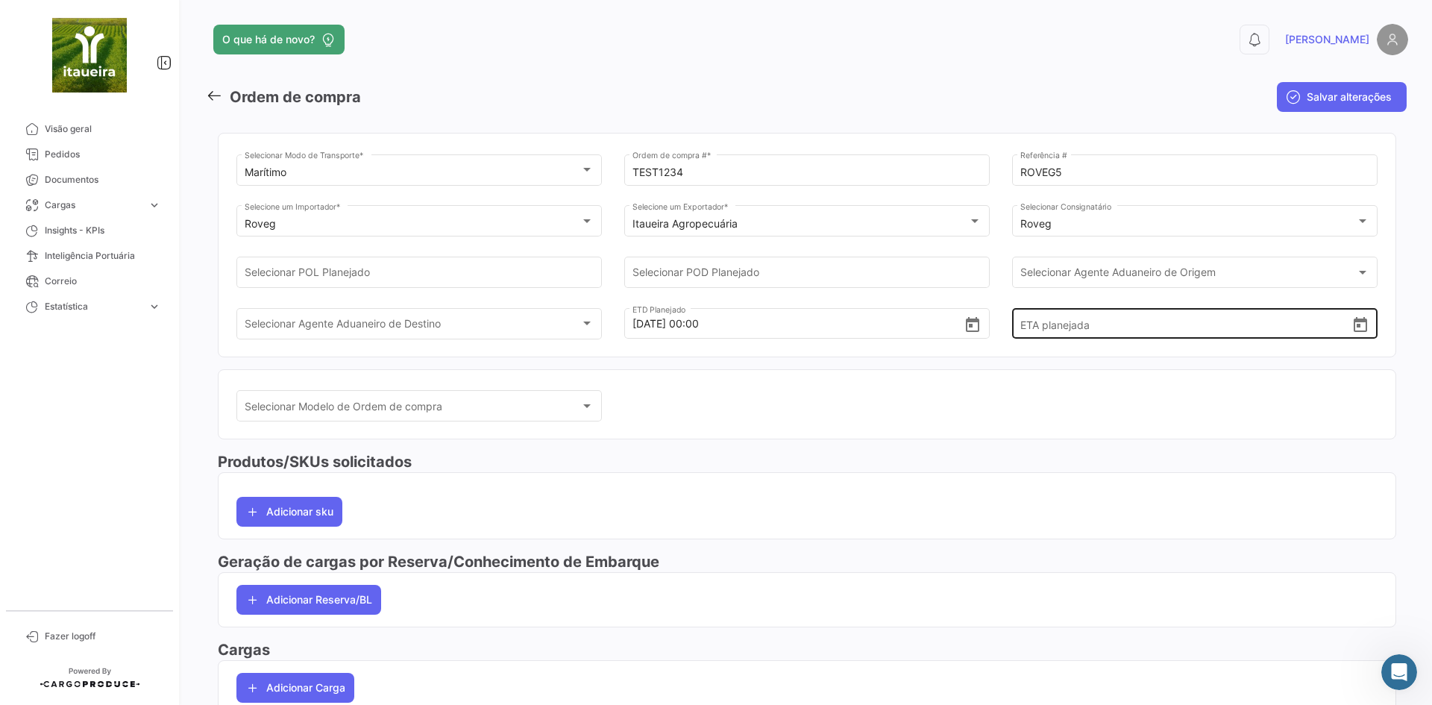
click at [1020, 322] on div "ETA planejada" at bounding box center [1194, 322] width 365 height 33
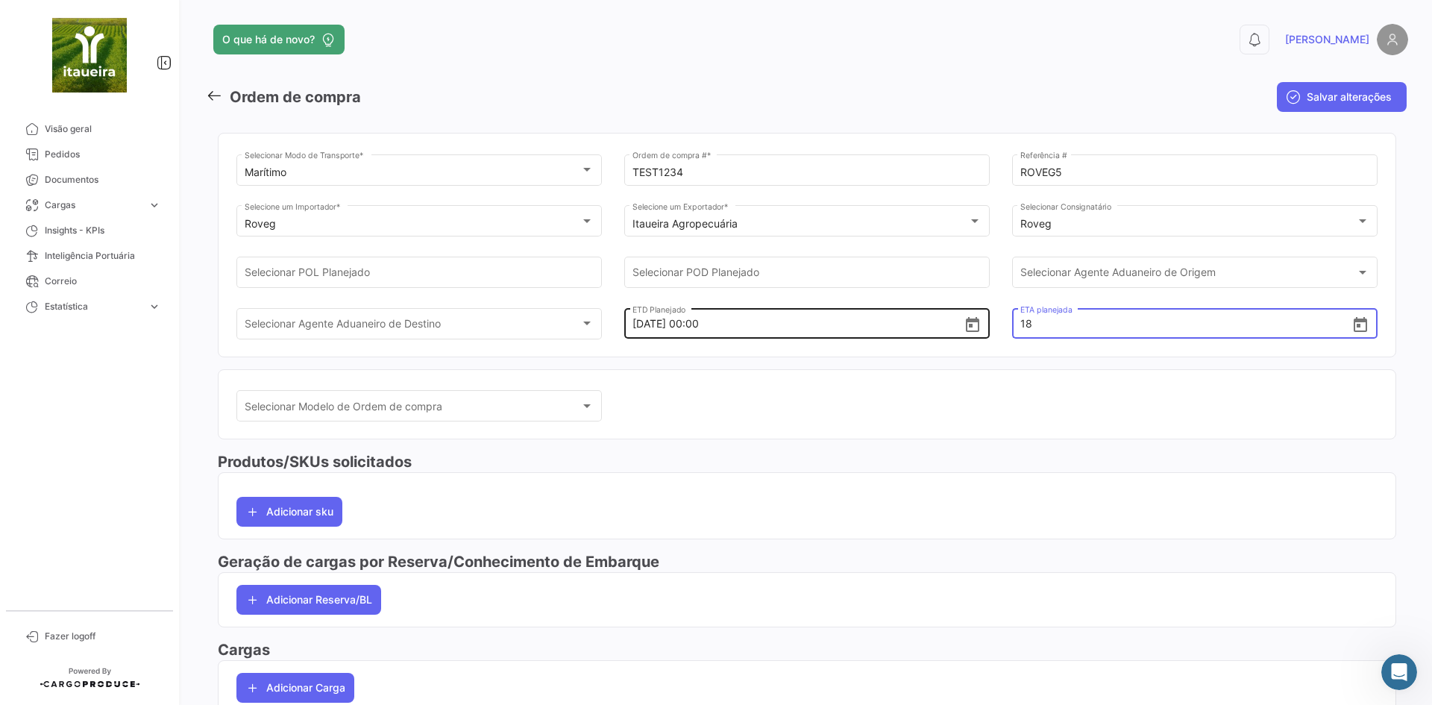
type input "1"
type input "[DATE] 00:00"
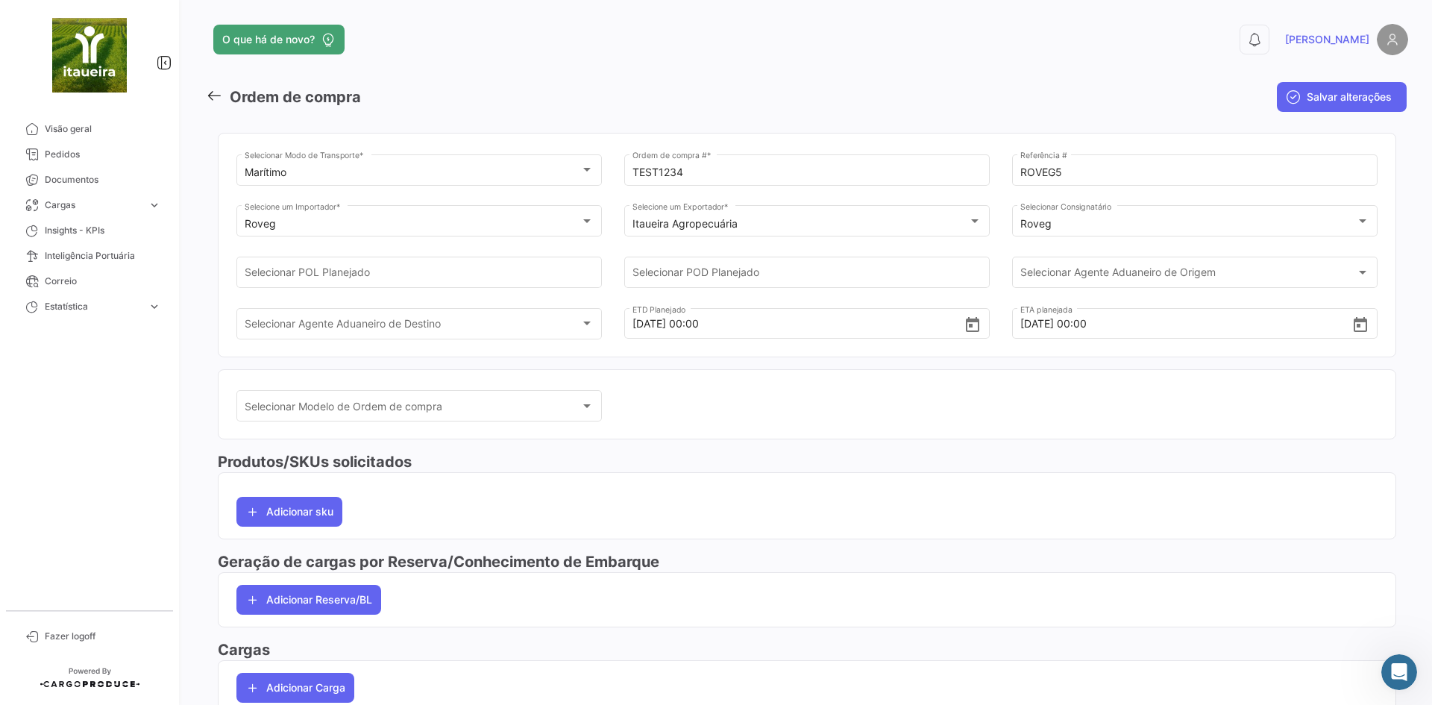
click at [993, 374] on mat-card "Selecionar Modelo de Ordem de compra Selecionar Modelo de Ordem de compra" at bounding box center [807, 404] width 1178 height 71
click at [310, 409] on span "Selecionar Modelo de Ordem de compra" at bounding box center [413, 409] width 336 height 13
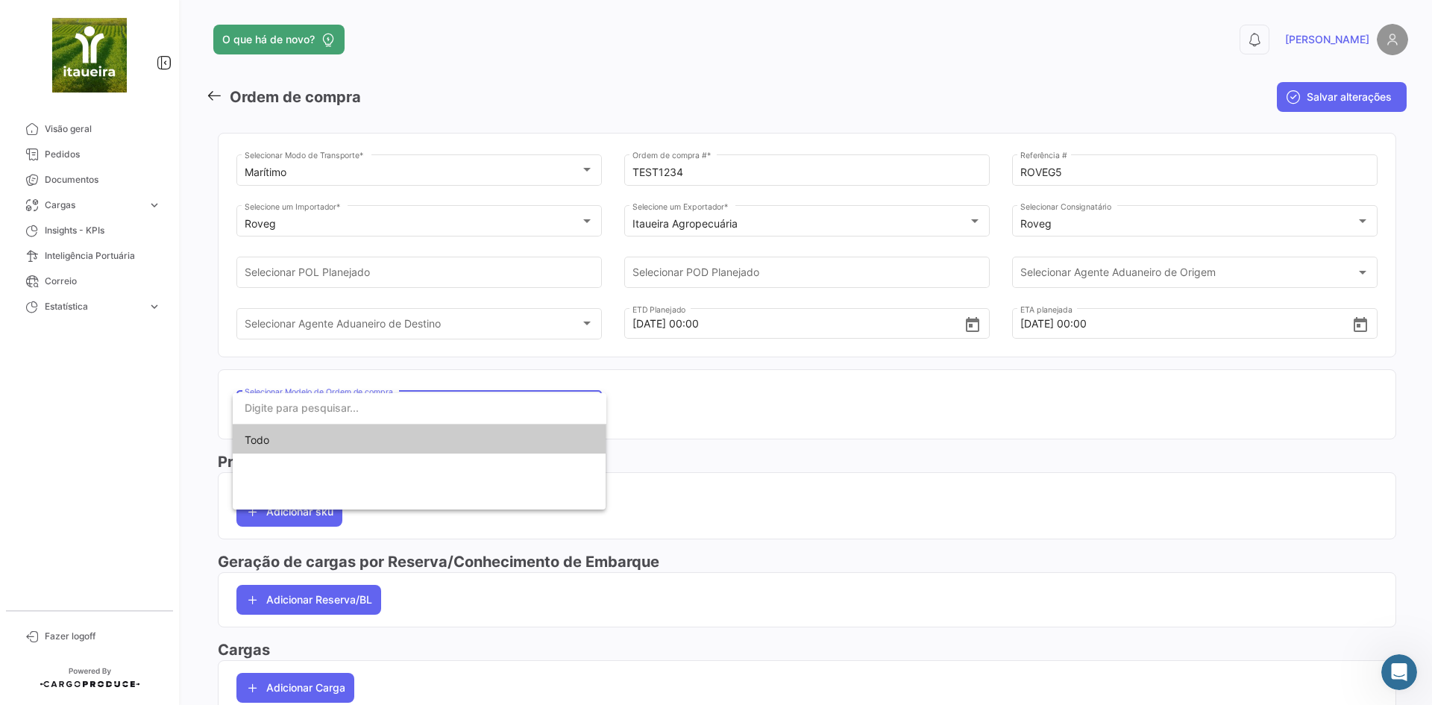
click at [792, 426] on div at bounding box center [716, 352] width 1432 height 705
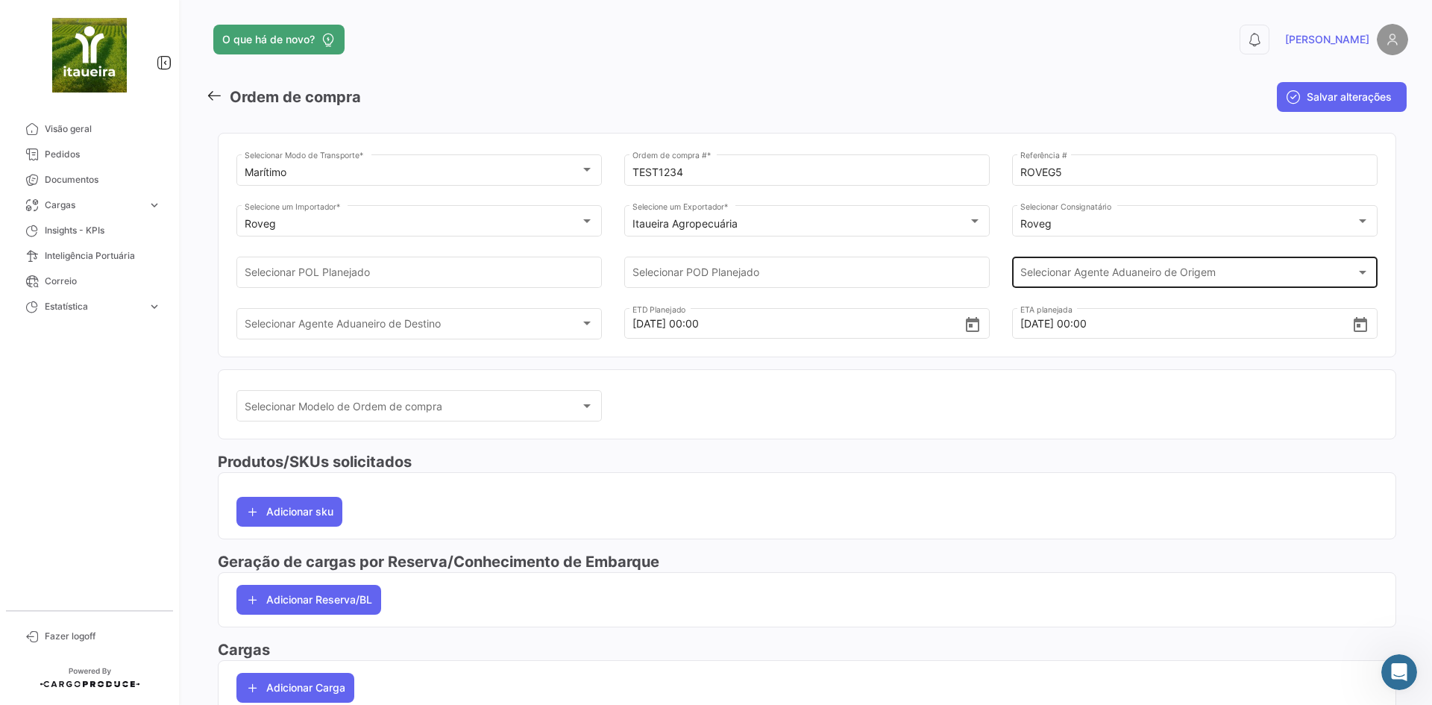
click at [1092, 271] on span "Selecionar Agente Aduaneiro de Origem" at bounding box center [1188, 275] width 336 height 13
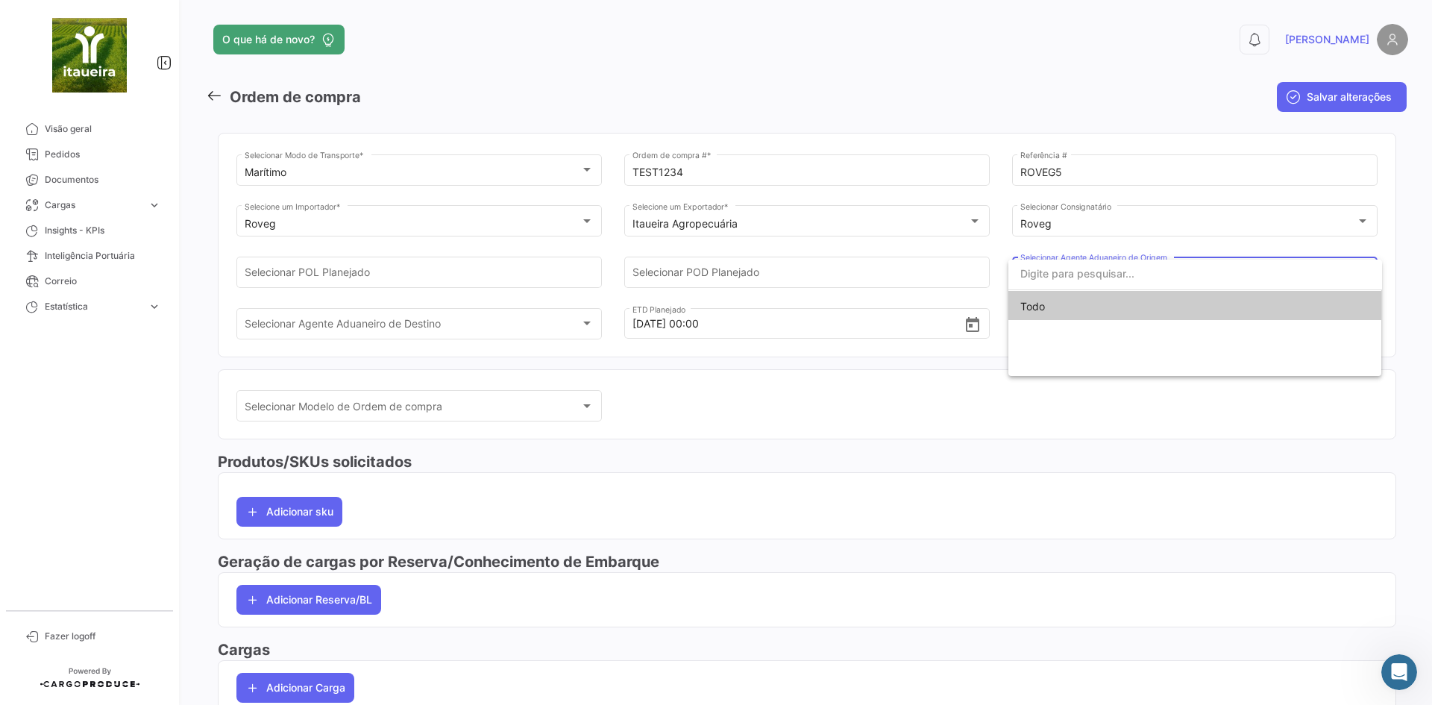
click at [1009, 462] on div at bounding box center [716, 352] width 1432 height 705
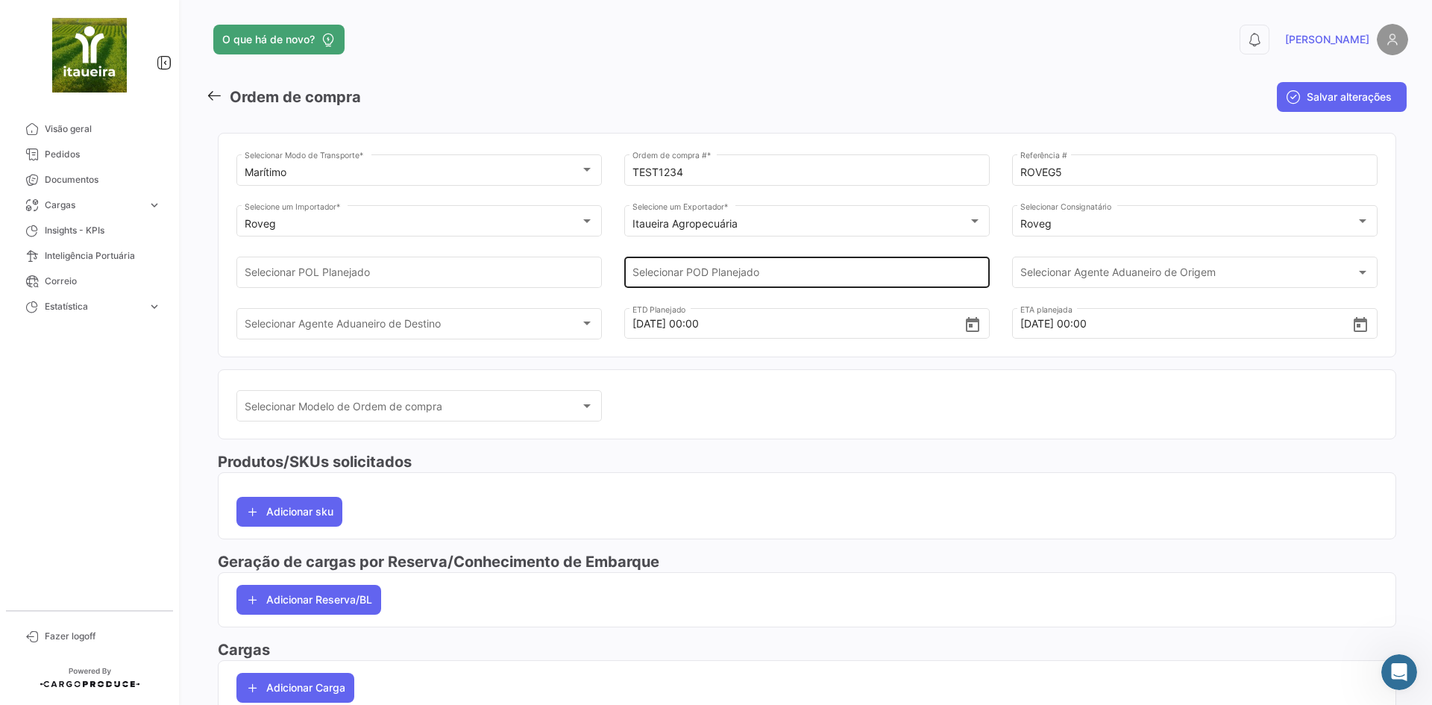
click at [689, 261] on div "Selecionar POD Planejado" at bounding box center [808, 271] width 350 height 34
drag, startPoint x: 692, startPoint y: 469, endPoint x: 685, endPoint y: 451, distance: 19.8
click at [691, 468] on h3 "Produtos/SKUs solicitados" at bounding box center [807, 461] width 1178 height 21
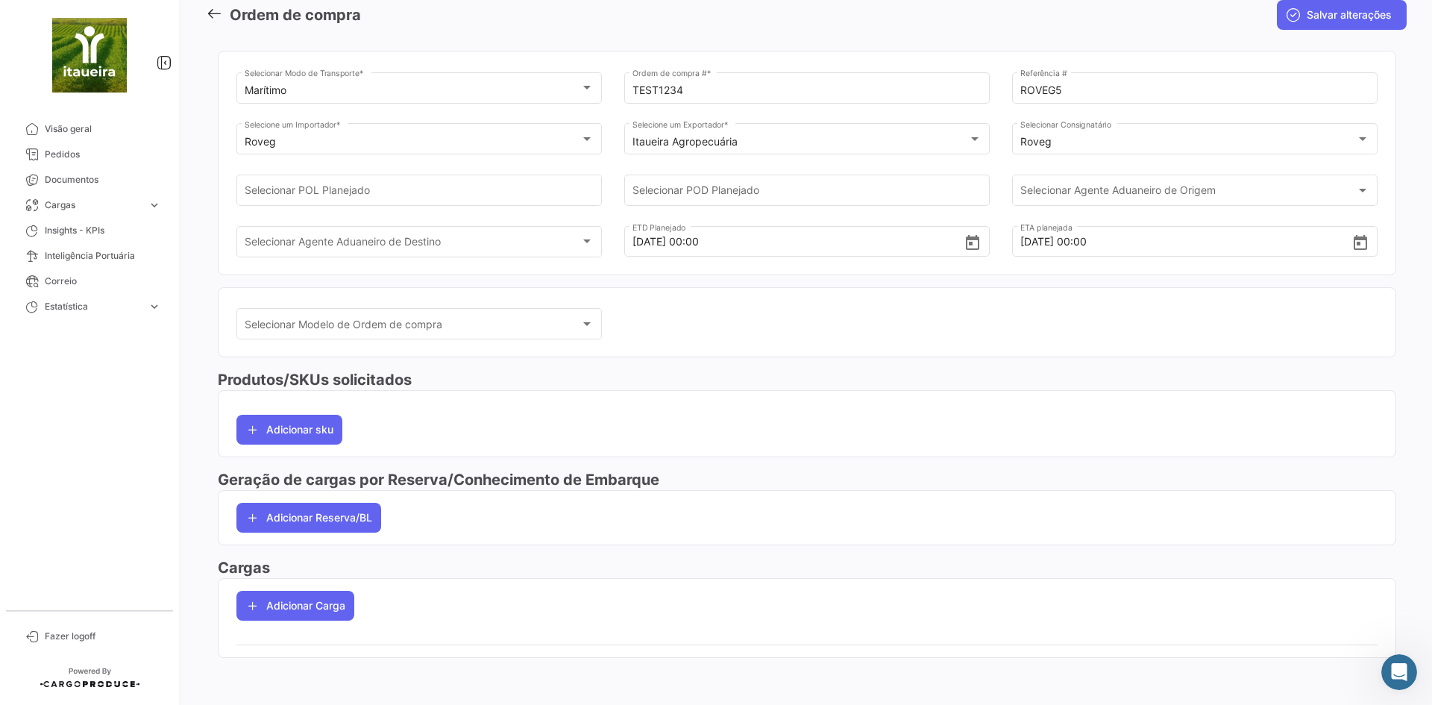
scroll to position [83, 0]
click at [336, 322] on span "Selecionar Modelo de Ordem de compra" at bounding box center [413, 326] width 336 height 13
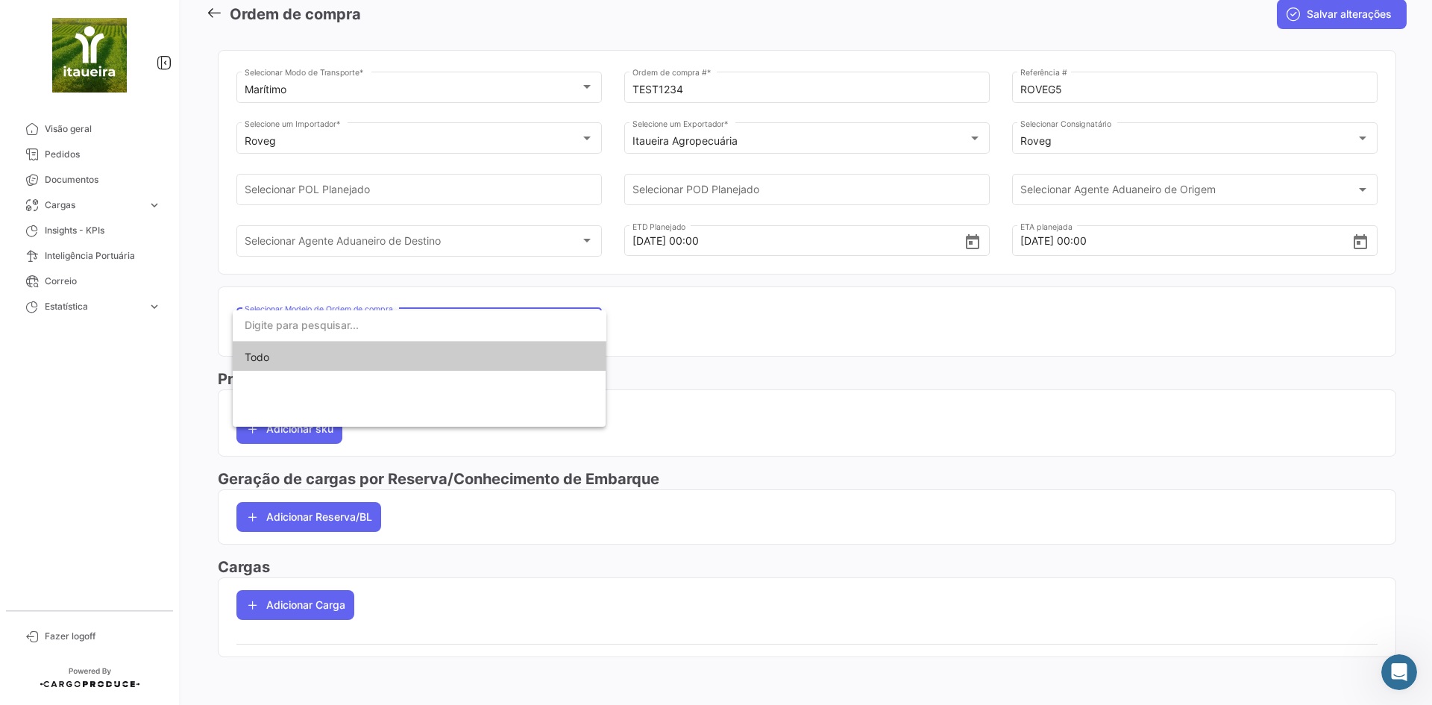
click at [838, 339] on div at bounding box center [716, 352] width 1432 height 705
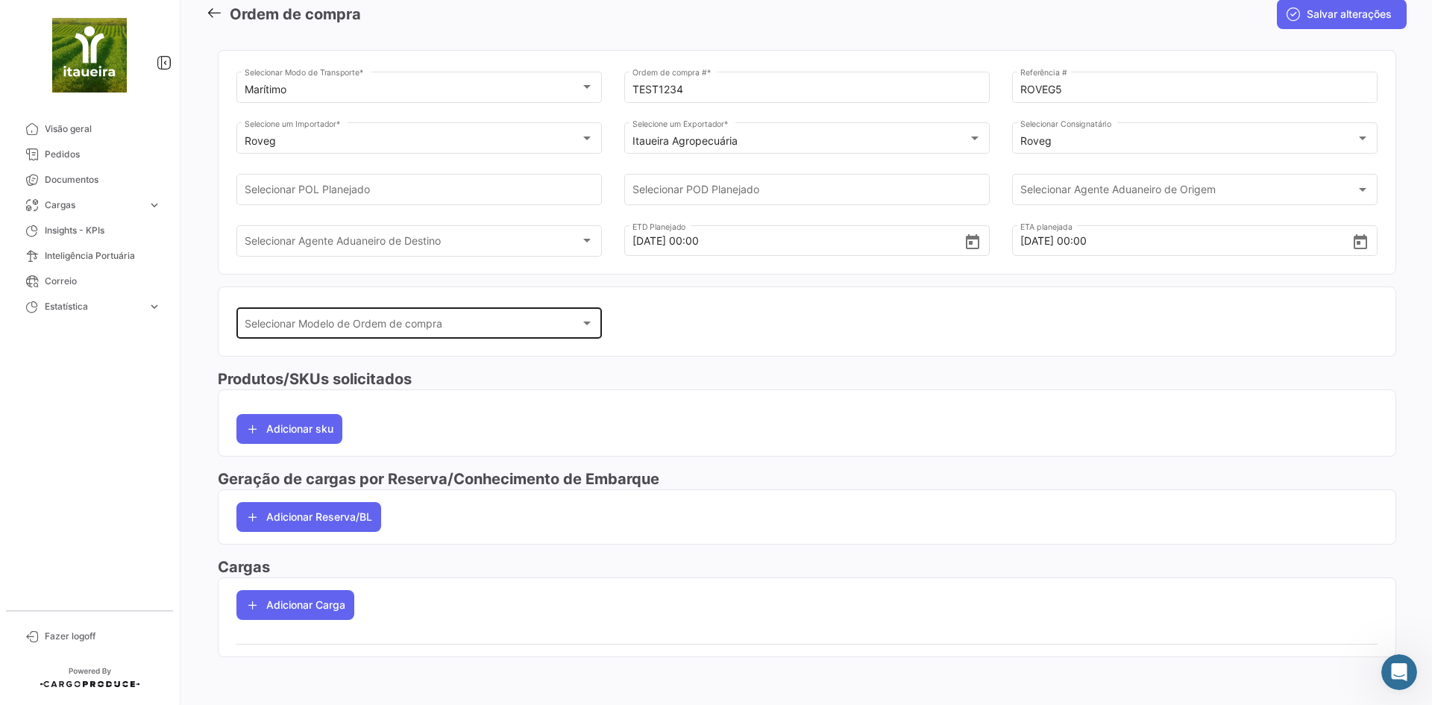
click at [374, 328] on span "Selecionar Modelo de Ordem de compra" at bounding box center [413, 326] width 336 height 13
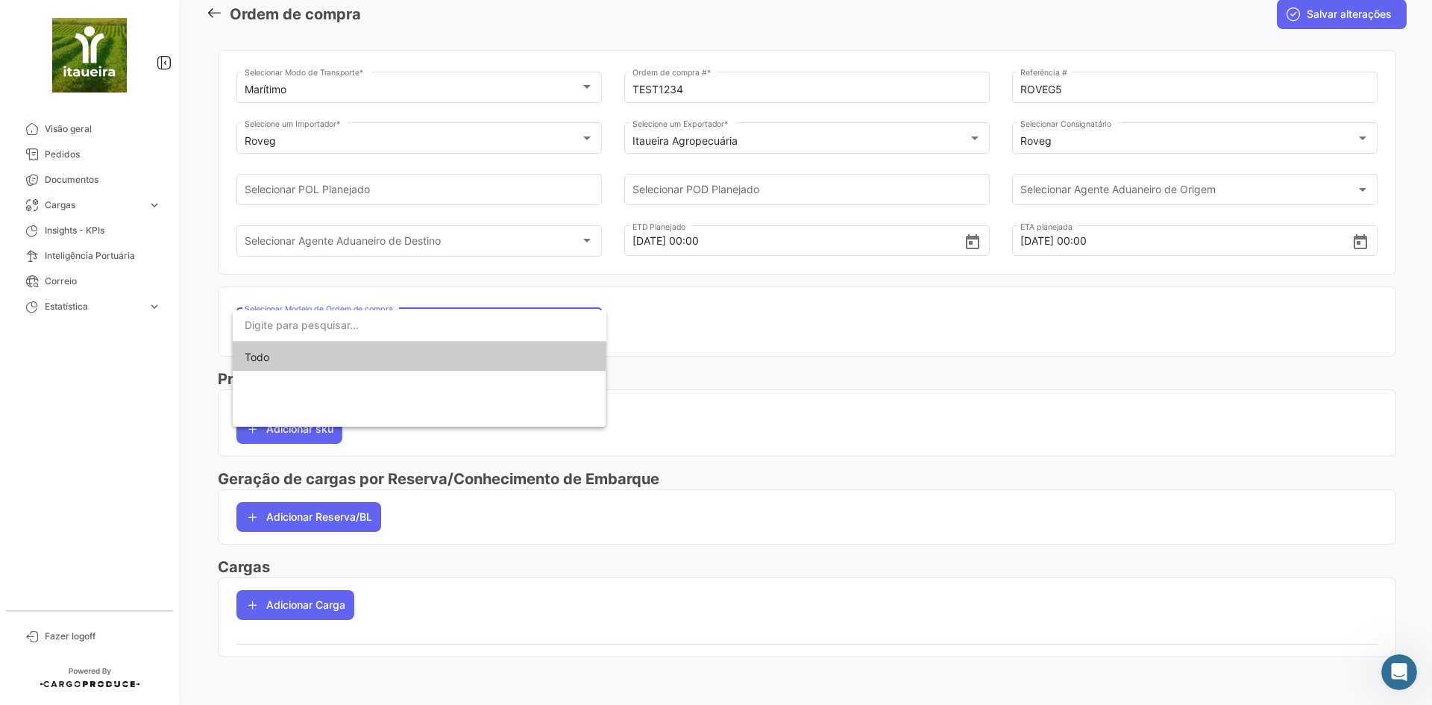
click at [775, 342] on div at bounding box center [716, 352] width 1432 height 705
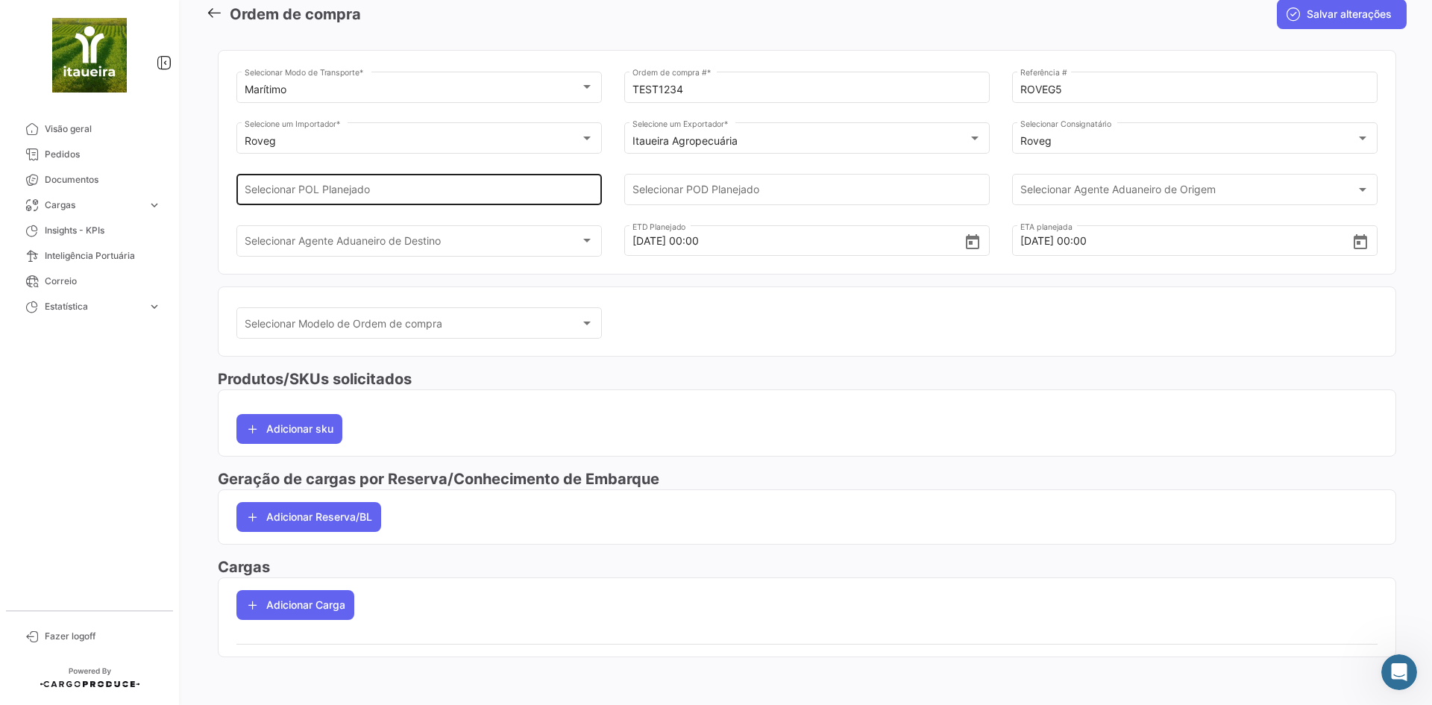
click at [317, 189] on input "Selecionar POL Planejado" at bounding box center [420, 192] width 350 height 13
type input "D"
click at [277, 189] on input "D" at bounding box center [420, 192] width 350 height 13
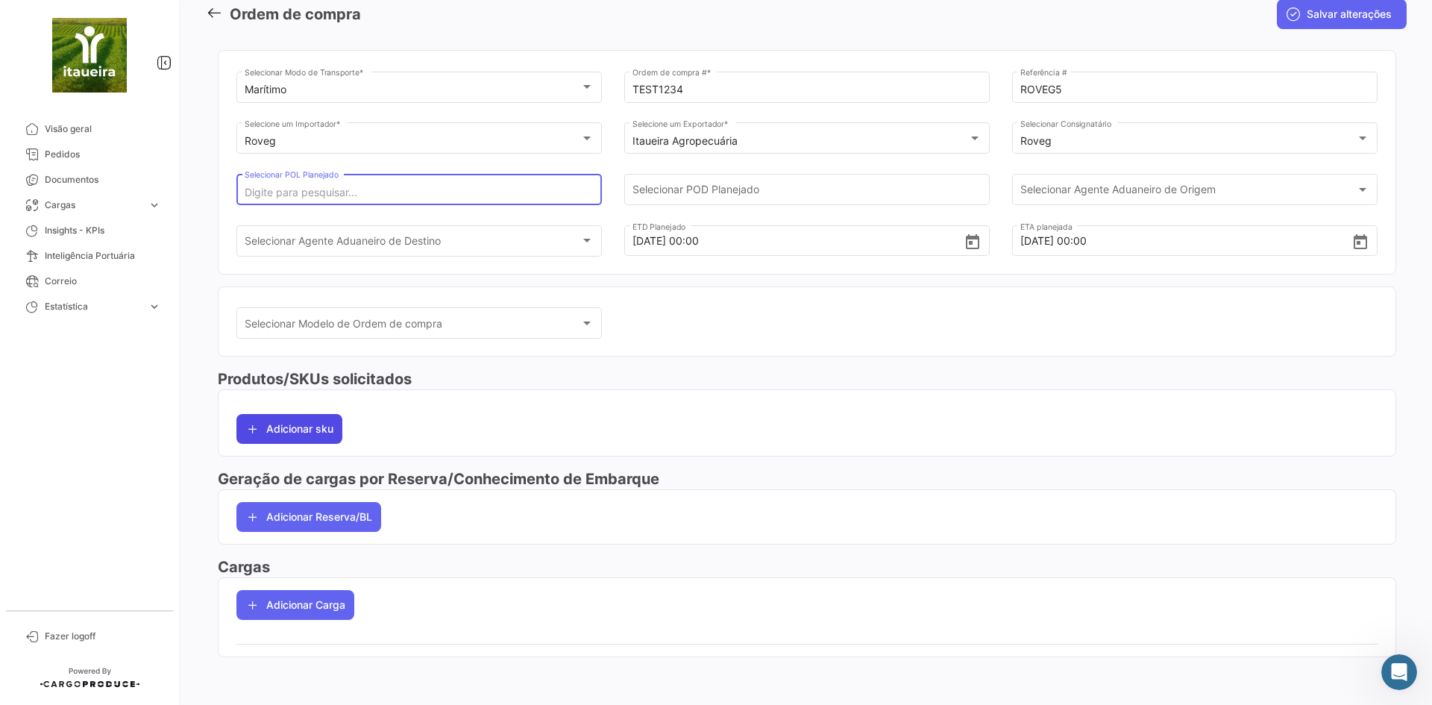
click at [291, 436] on button "Adicionar sku" at bounding box center [289, 429] width 106 height 30
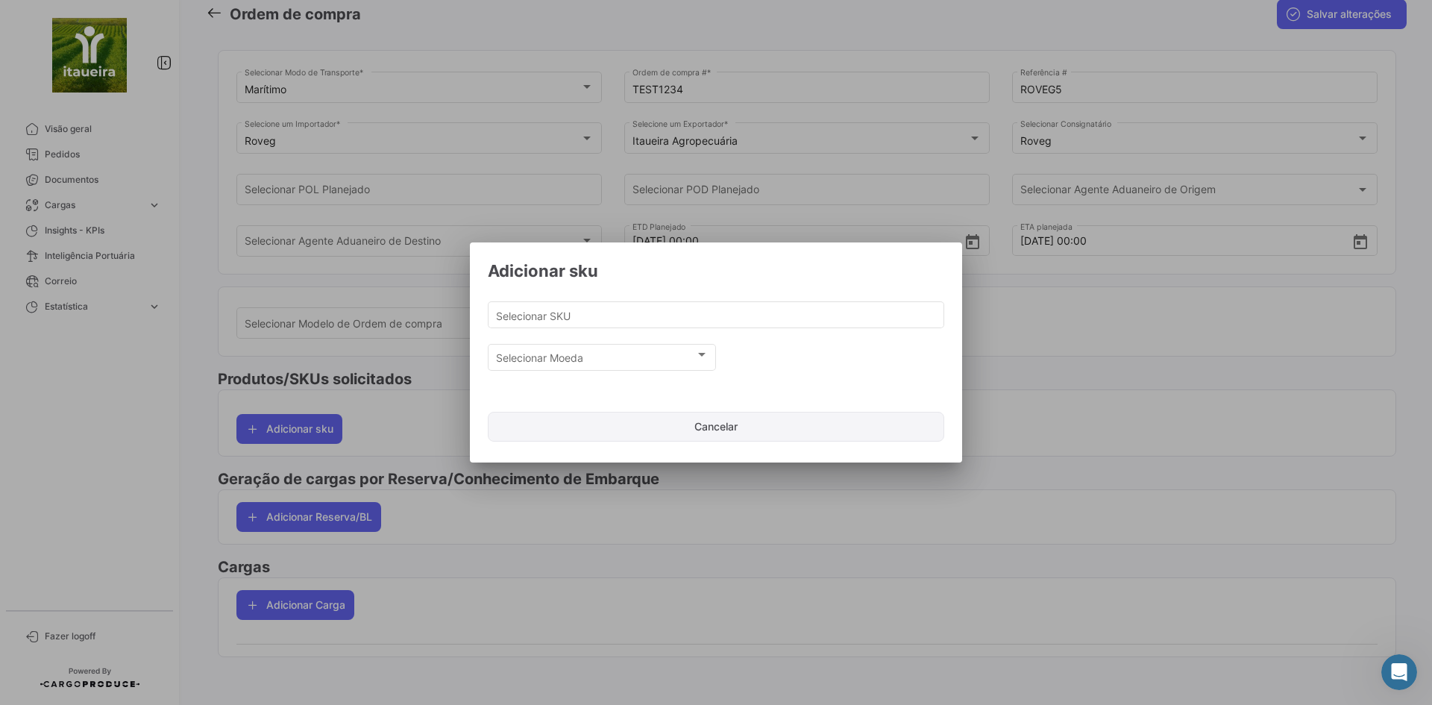
click at [742, 428] on button "Cancelar" at bounding box center [716, 427] width 456 height 30
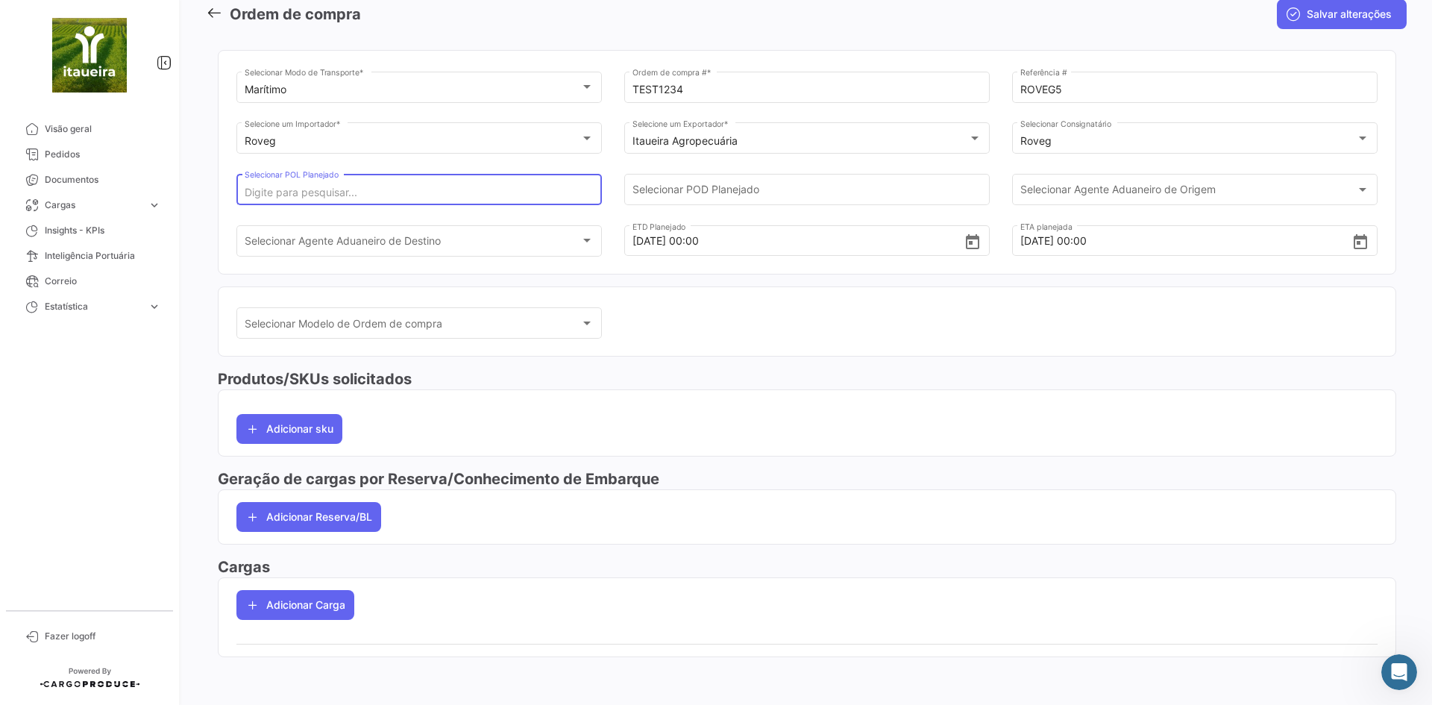
click at [1169, 495] on div "Marítimo Selecionar Modo de Transporte * TEST1234 Ordem de compra # * ROVEG5 Re…" at bounding box center [807, 353] width 1178 height 631
click at [847, 467] on div "Produtos/SKUs solicitados Adicionar sku" at bounding box center [807, 418] width 1178 height 100
click at [1401, 679] on icon "Abrir mensagem da Intercom" at bounding box center [1399, 672] width 25 height 25
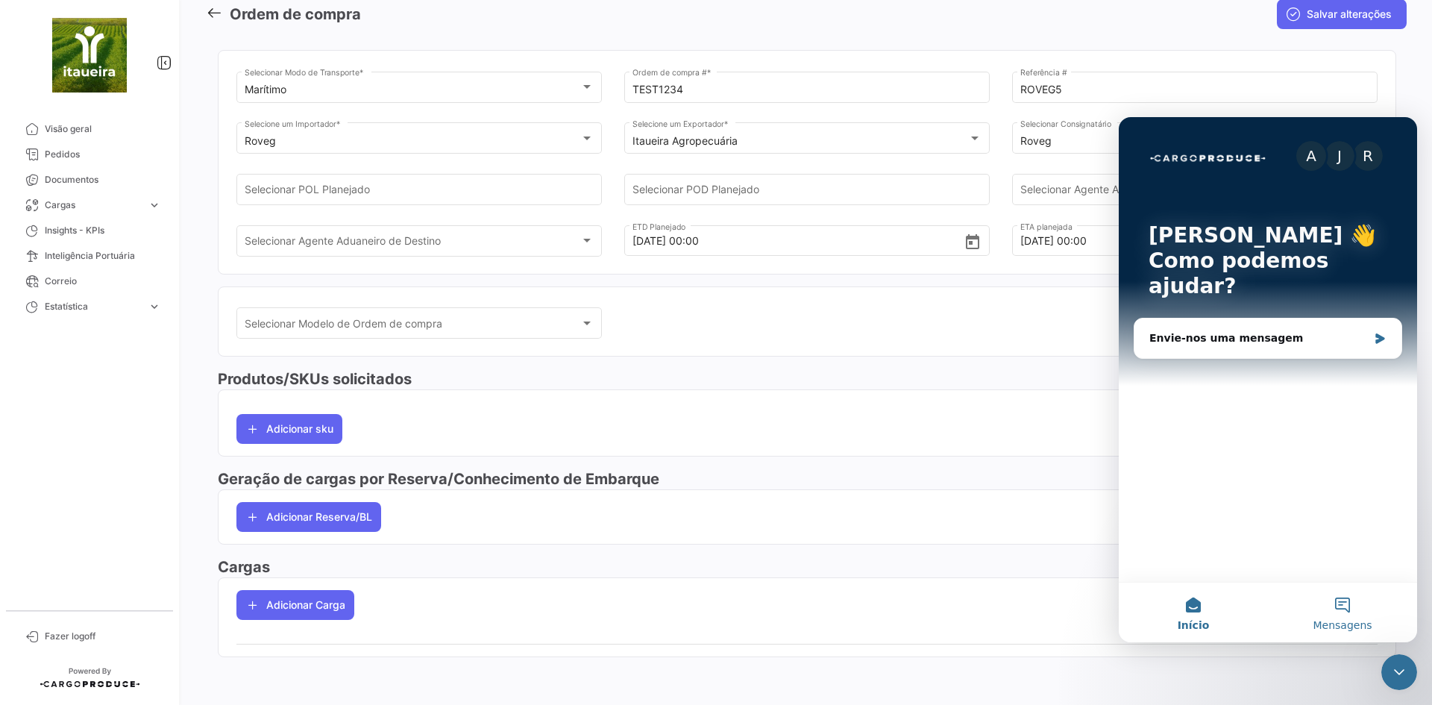
click at [1338, 608] on button "Mensagens" at bounding box center [1342, 613] width 149 height 60
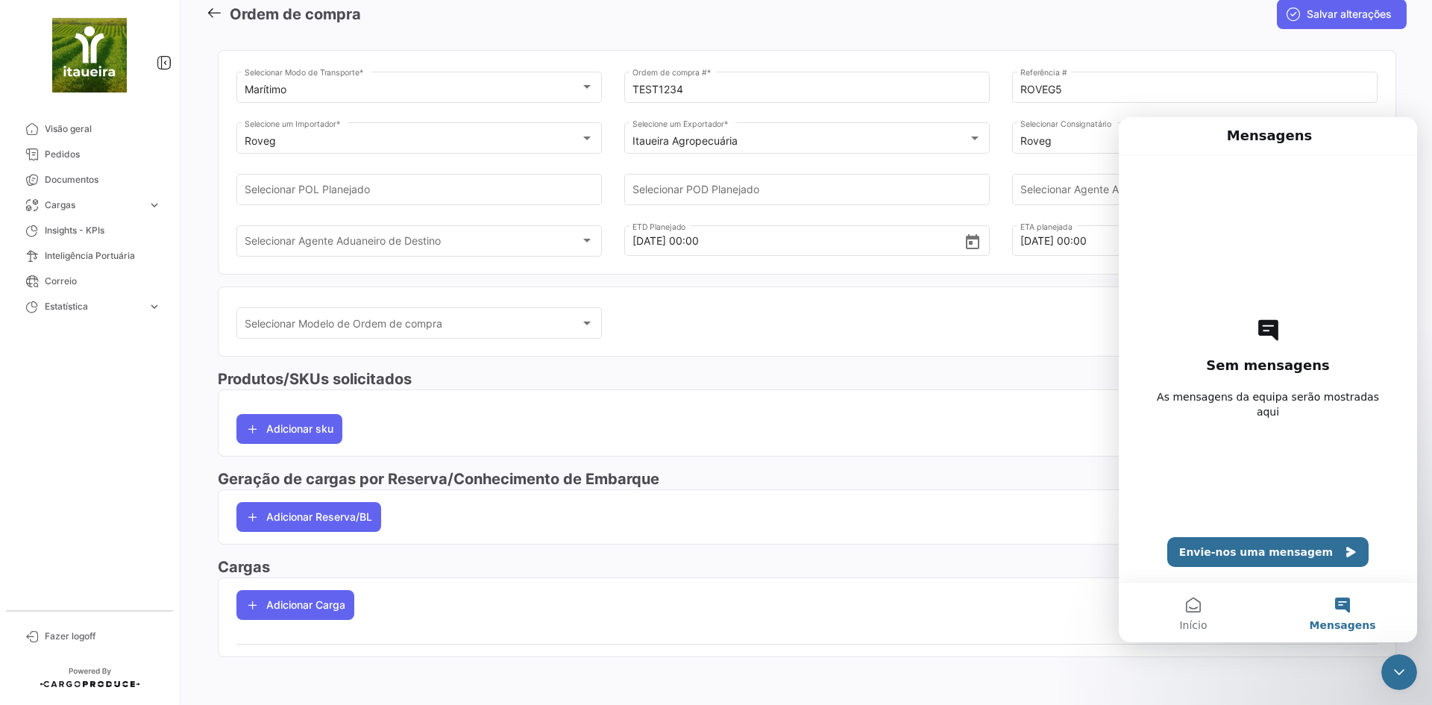
click at [927, 499] on mat-card "Adicionar Reserva/BL" at bounding box center [807, 516] width 1178 height 55
click at [1392, 677] on icon "Fechar mensagem da Intercom" at bounding box center [1399, 672] width 18 height 18
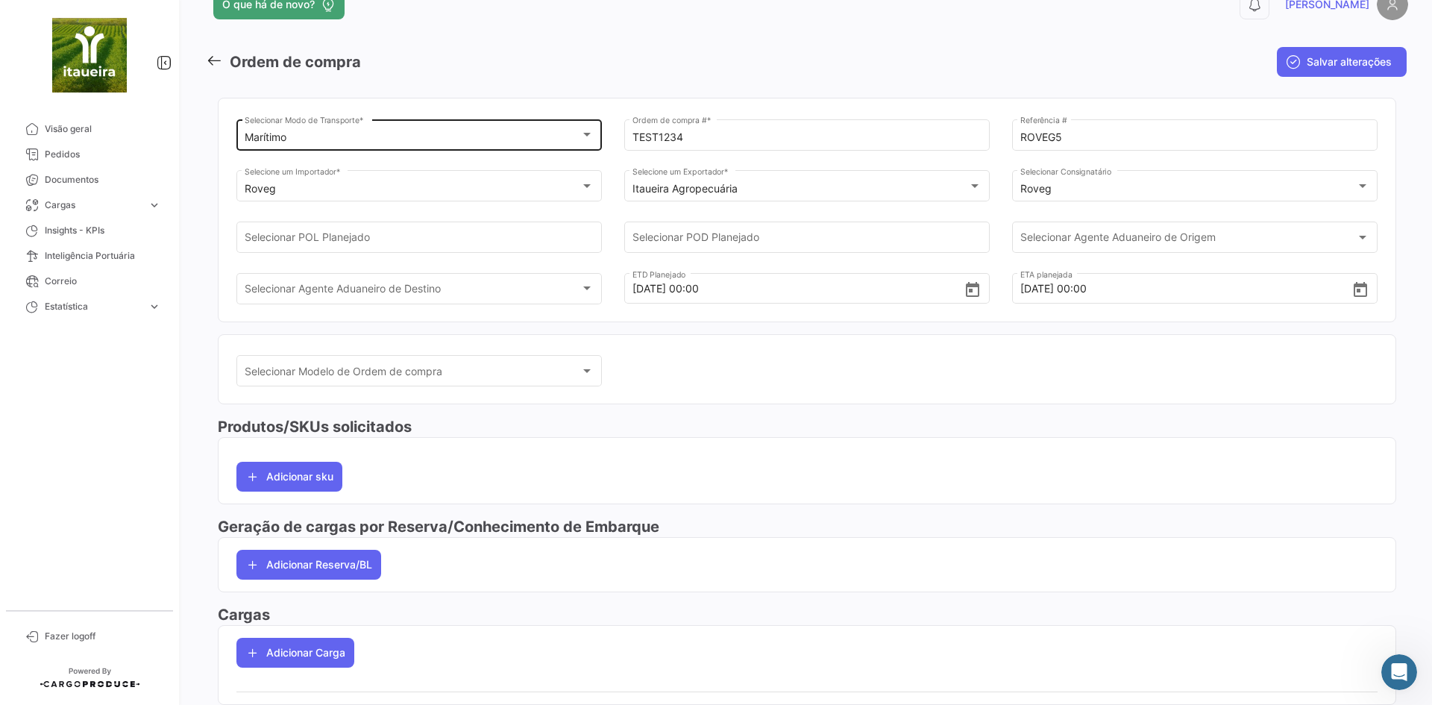
scroll to position [25, 0]
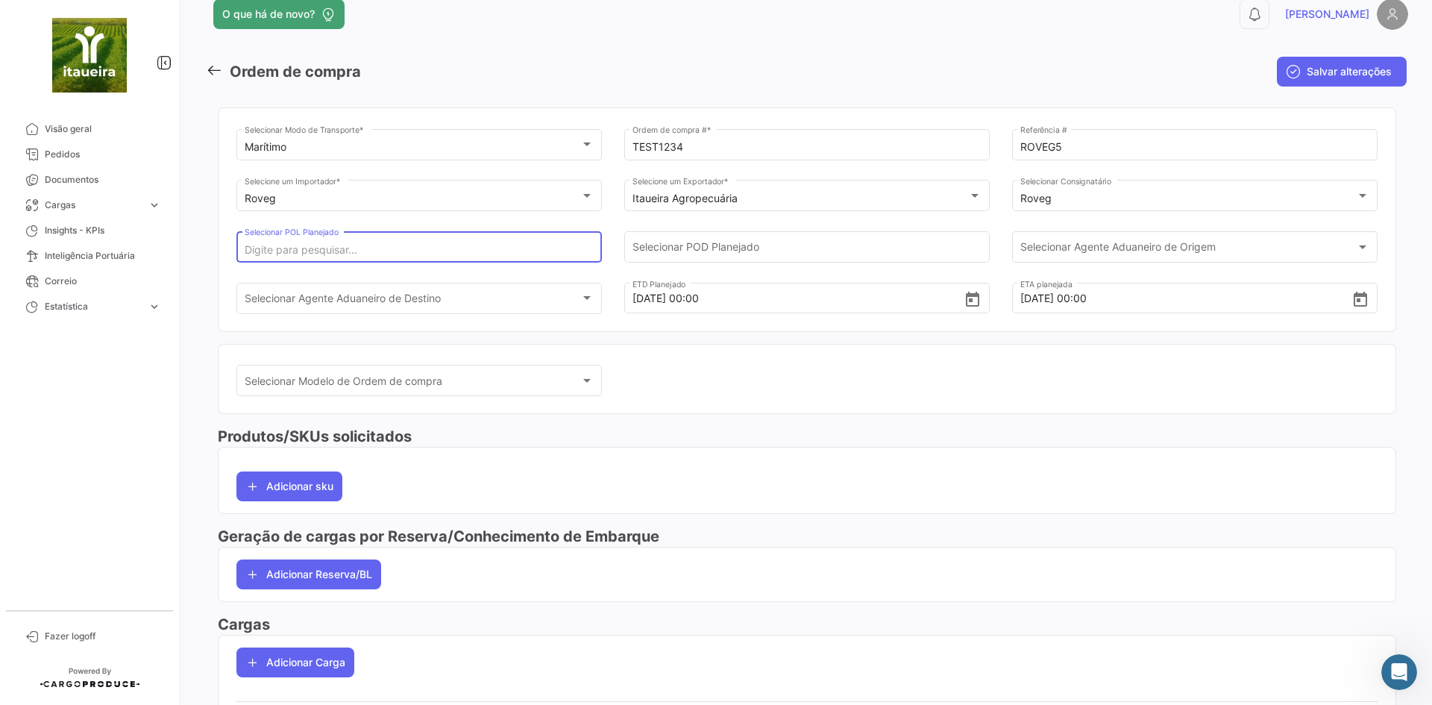
drag, startPoint x: 366, startPoint y: 248, endPoint x: 242, endPoint y: 250, distance: 124.6
click at [242, 250] on div "Selecionar POL Planejado" at bounding box center [418, 245] width 365 height 34
drag, startPoint x: 339, startPoint y: 230, endPoint x: 260, endPoint y: 233, distance: 79.8
click at [260, 233] on div "Selecionar POL Planejado" at bounding box center [420, 245] width 350 height 34
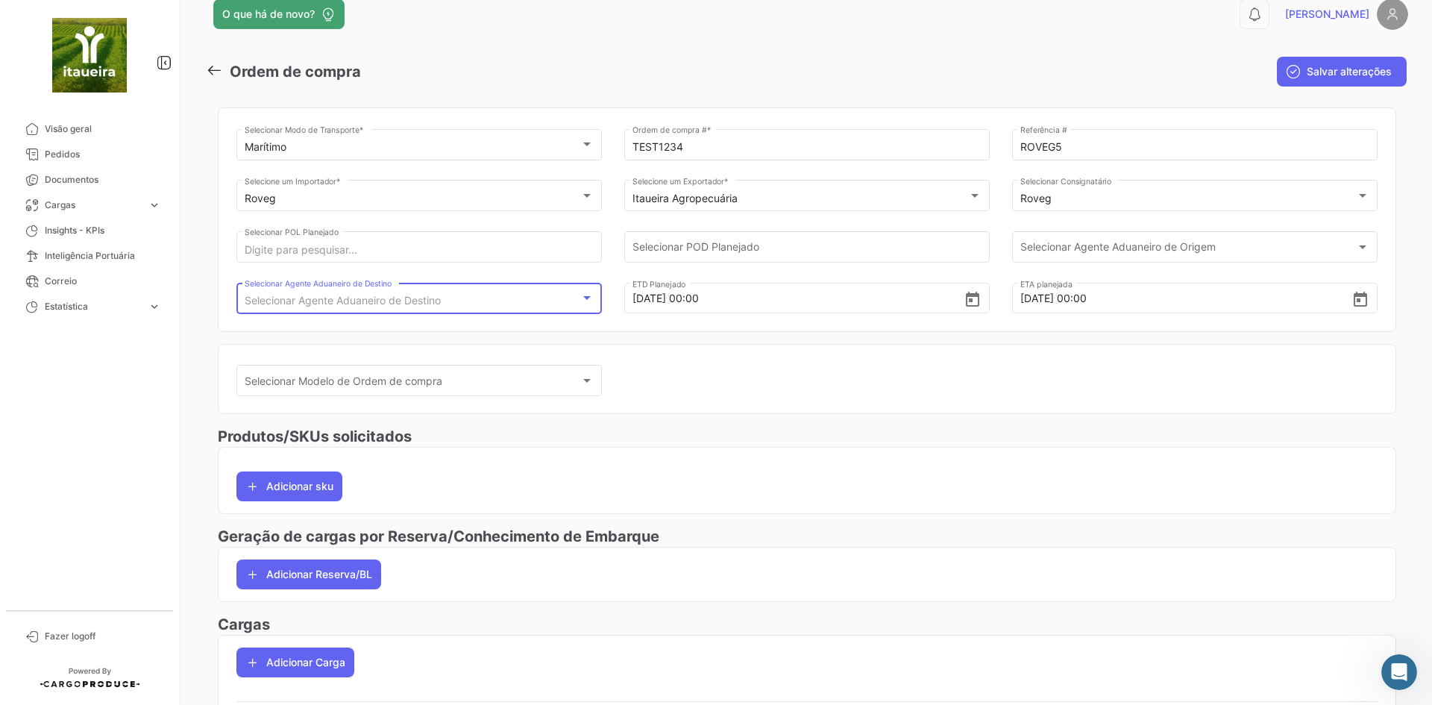
click at [309, 303] on span "Selecionar Agente Aduaneiro de Destino" at bounding box center [343, 300] width 196 height 13
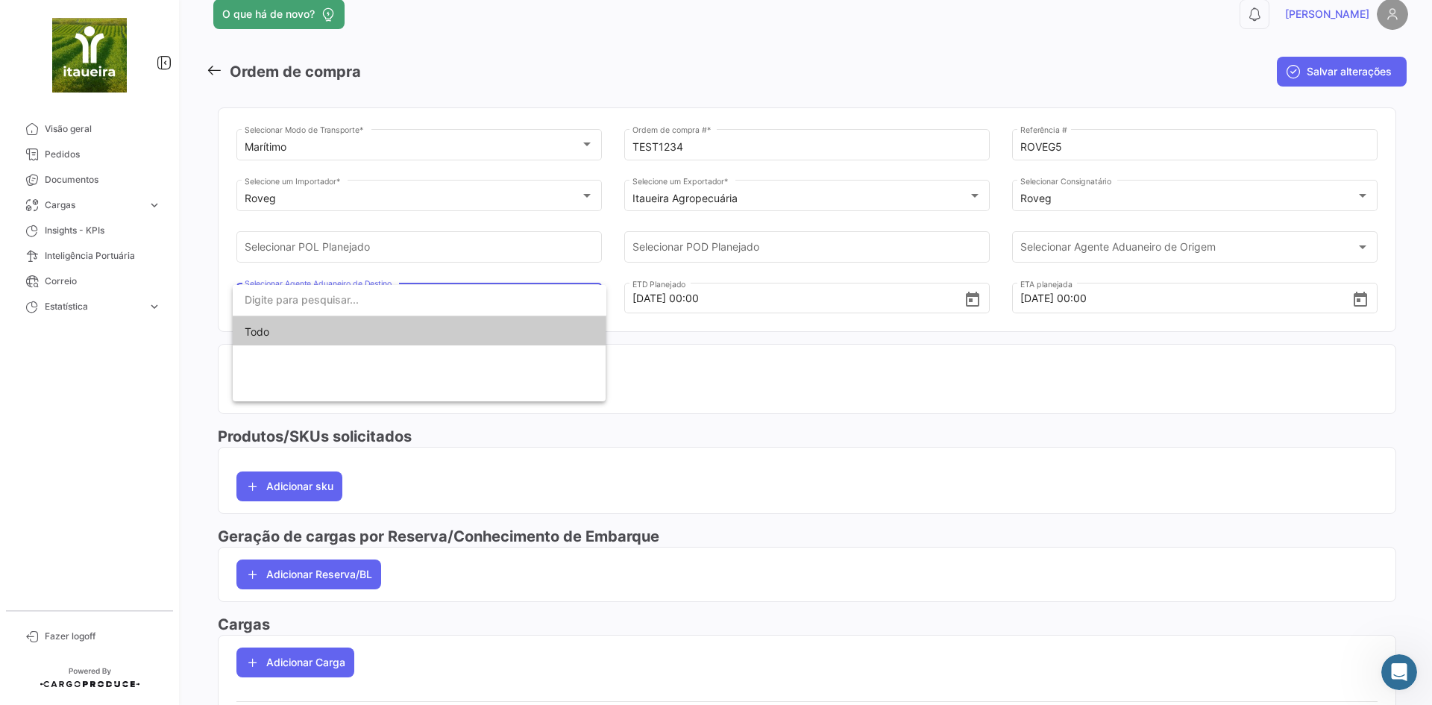
click at [868, 436] on div at bounding box center [716, 352] width 1432 height 705
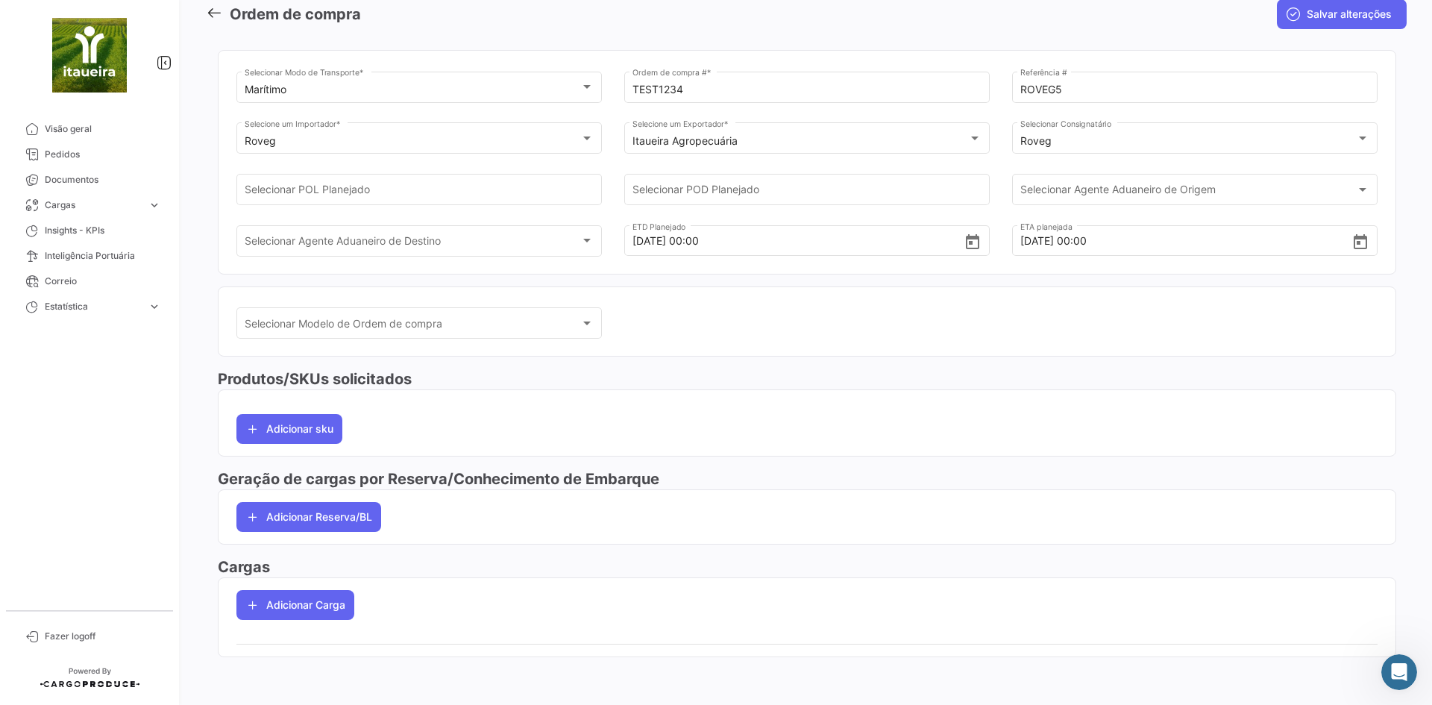
scroll to position [0, 0]
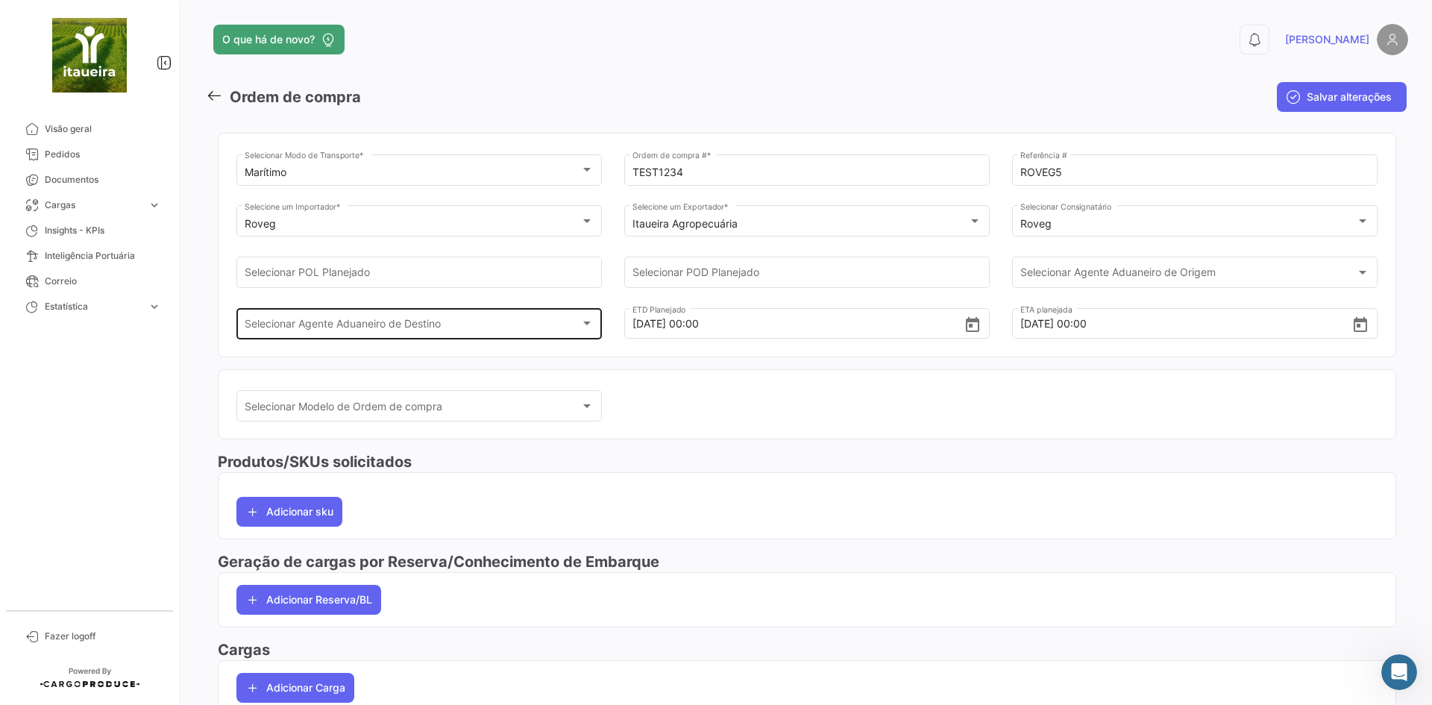
click at [449, 330] on div "Selecionar Agente Aduaneiro de Destino" at bounding box center [413, 326] width 336 height 13
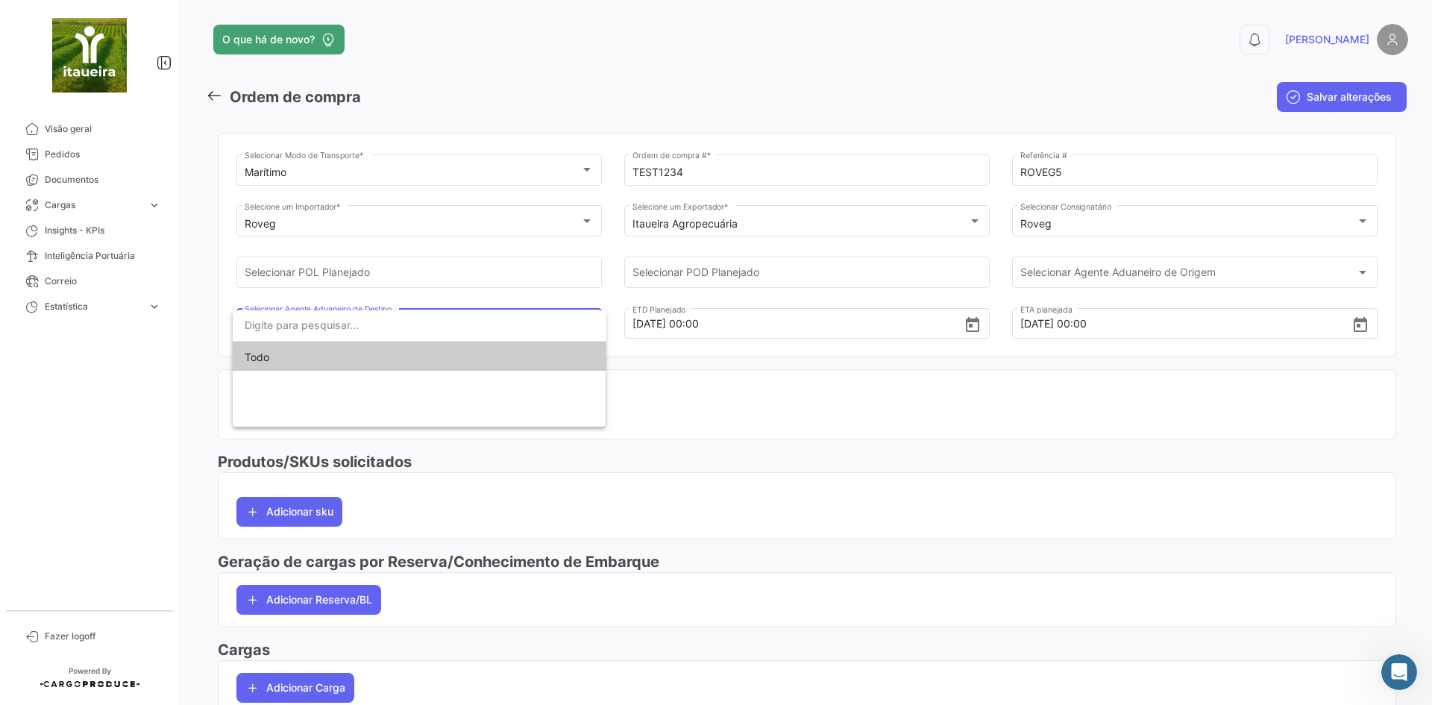
click at [728, 493] on div at bounding box center [716, 352] width 1432 height 705
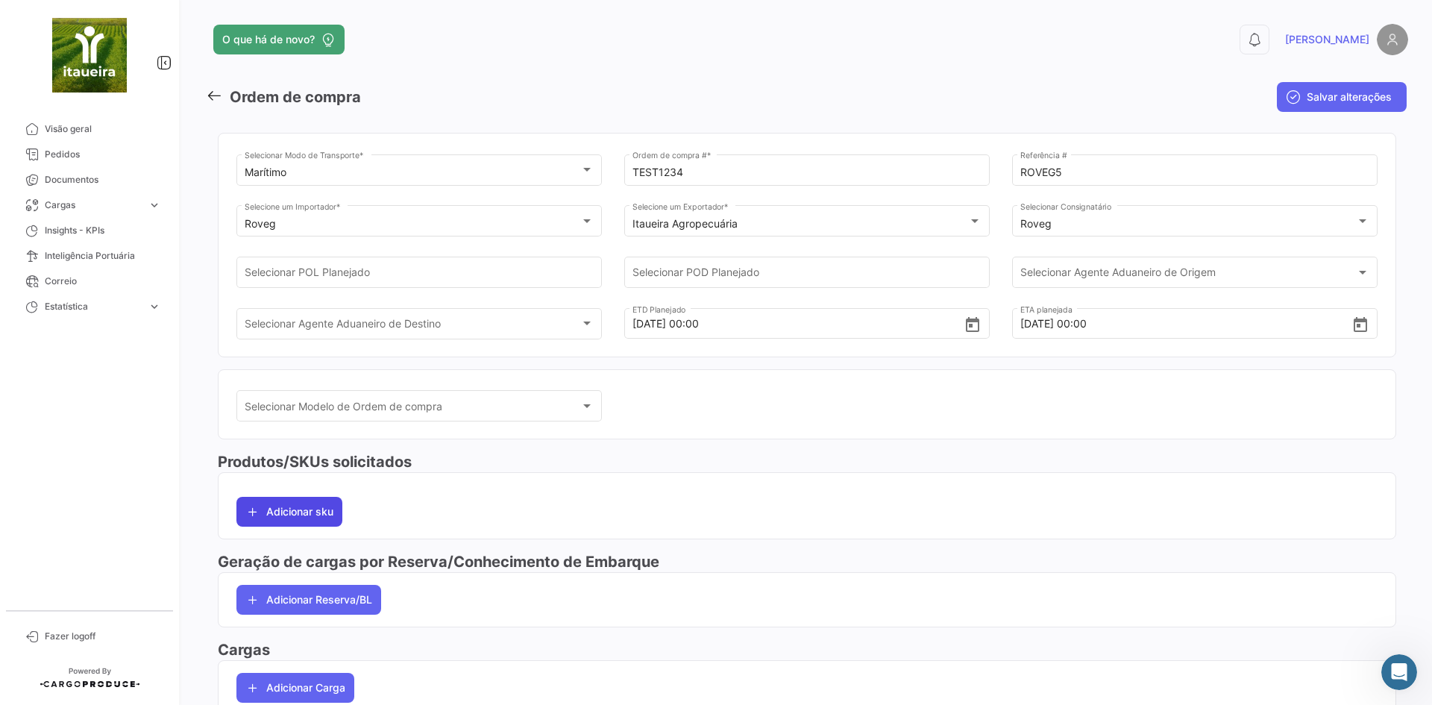
click at [307, 519] on button "Adicionar sku" at bounding box center [289, 512] width 106 height 30
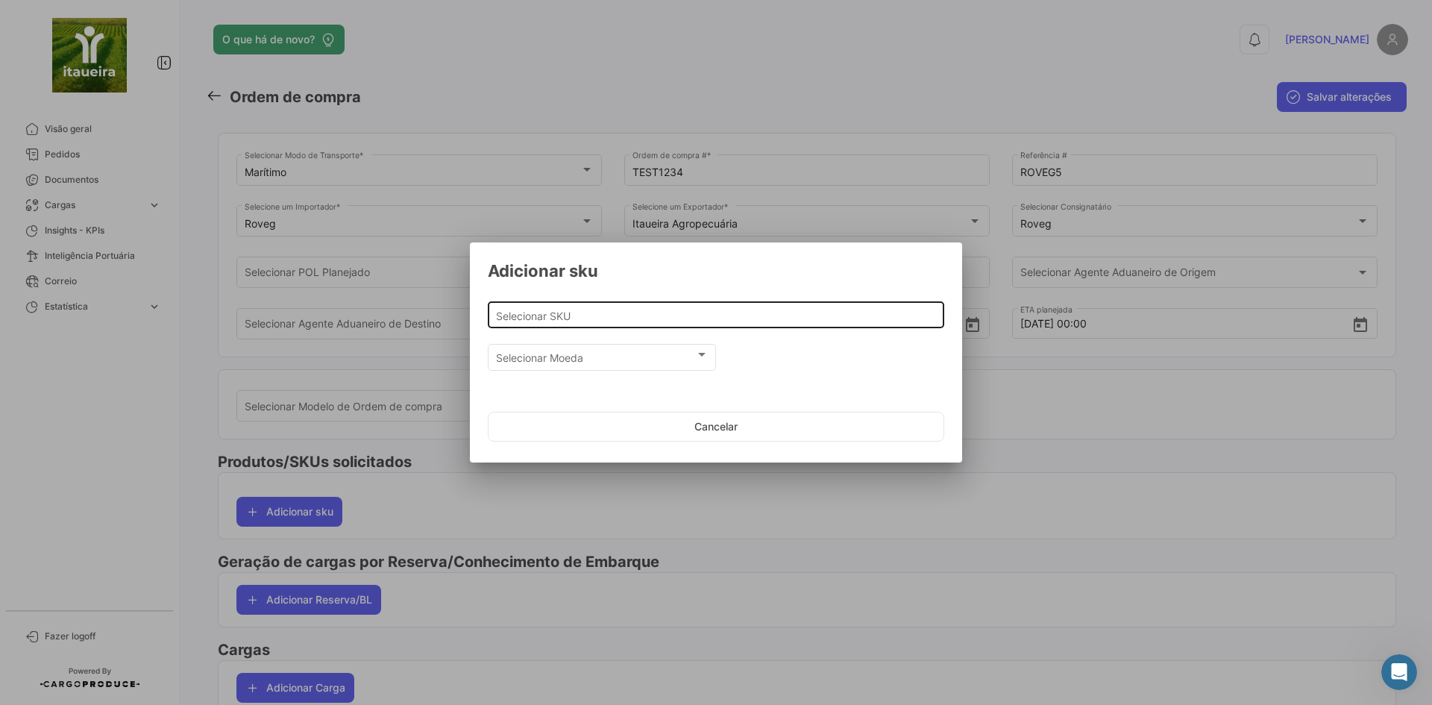
click at [587, 324] on div "Selecionar SKU" at bounding box center [716, 313] width 441 height 29
click at [584, 325] on div "Selecionar SKU" at bounding box center [716, 313] width 441 height 29
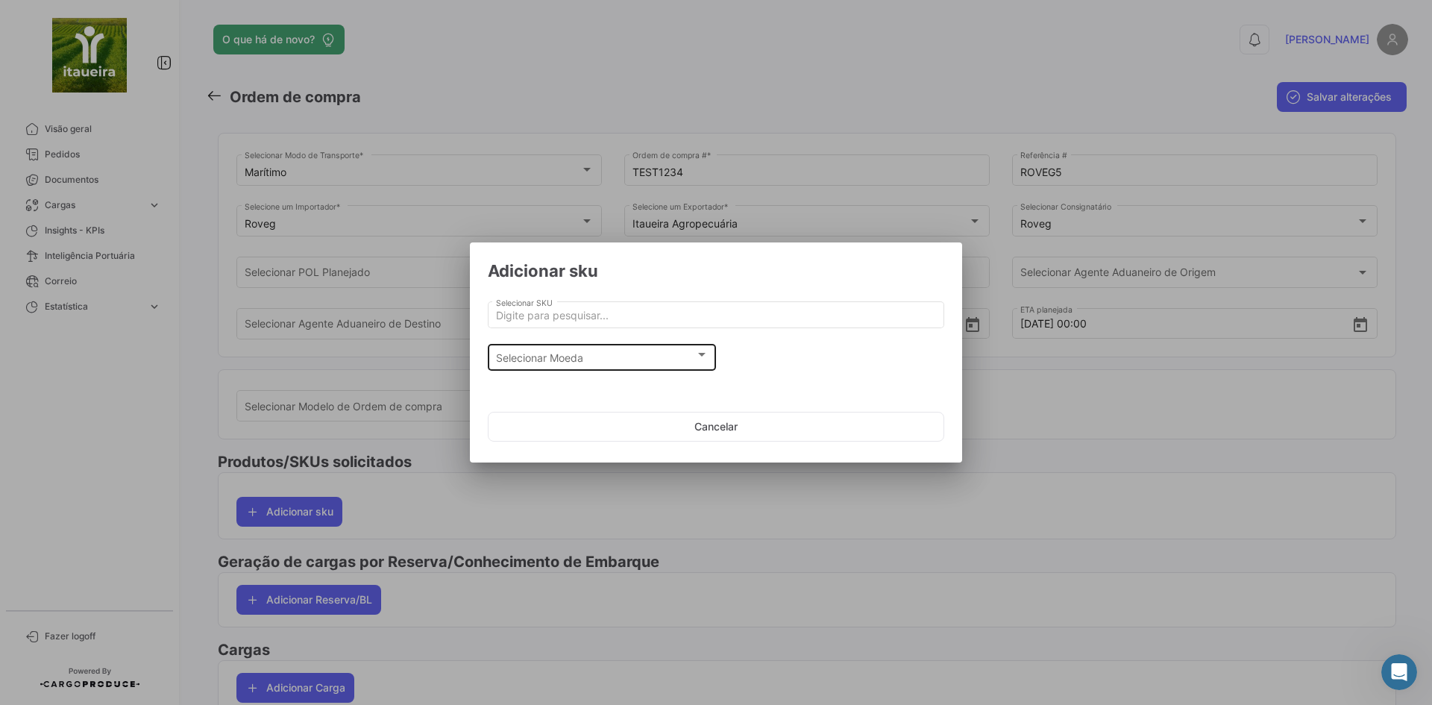
click at [565, 369] on div "Selecionar Moeda Selecionar Moeda" at bounding box center [602, 356] width 213 height 29
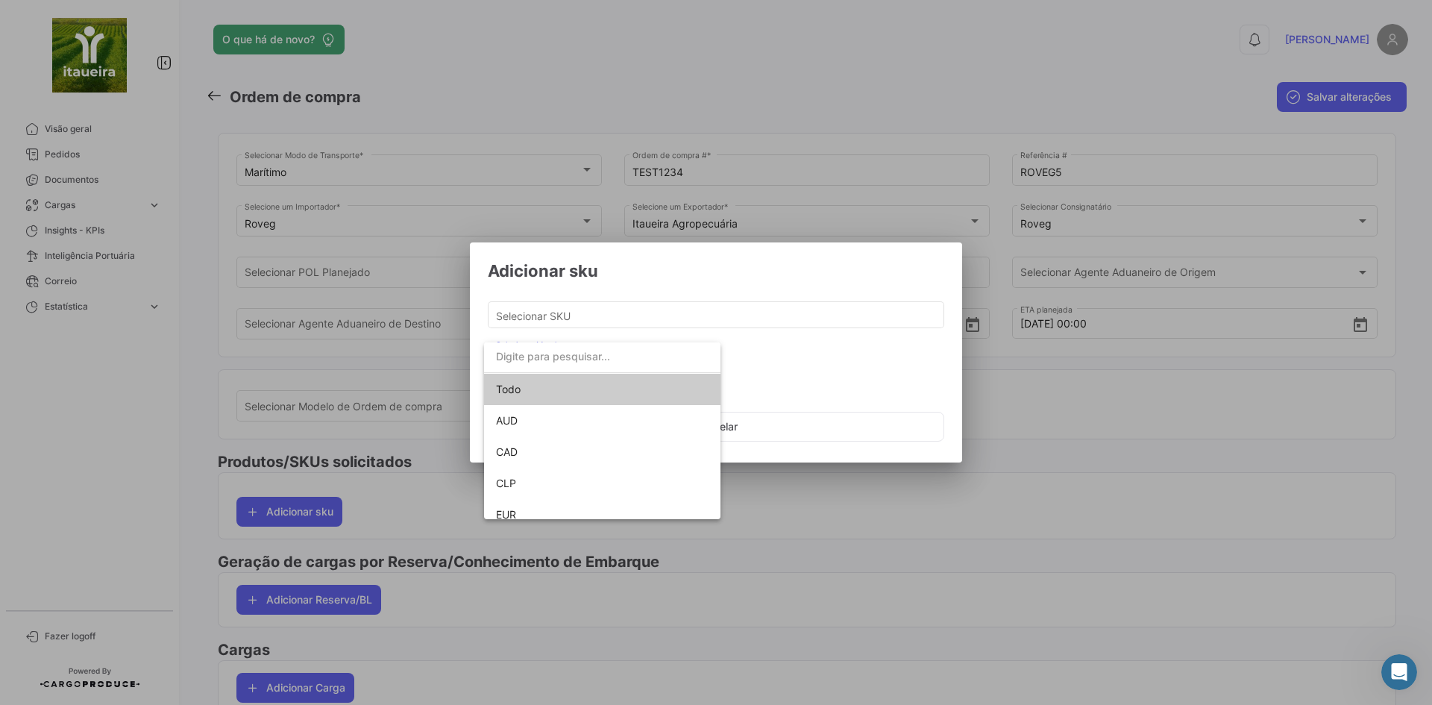
click at [770, 382] on div at bounding box center [716, 352] width 1432 height 705
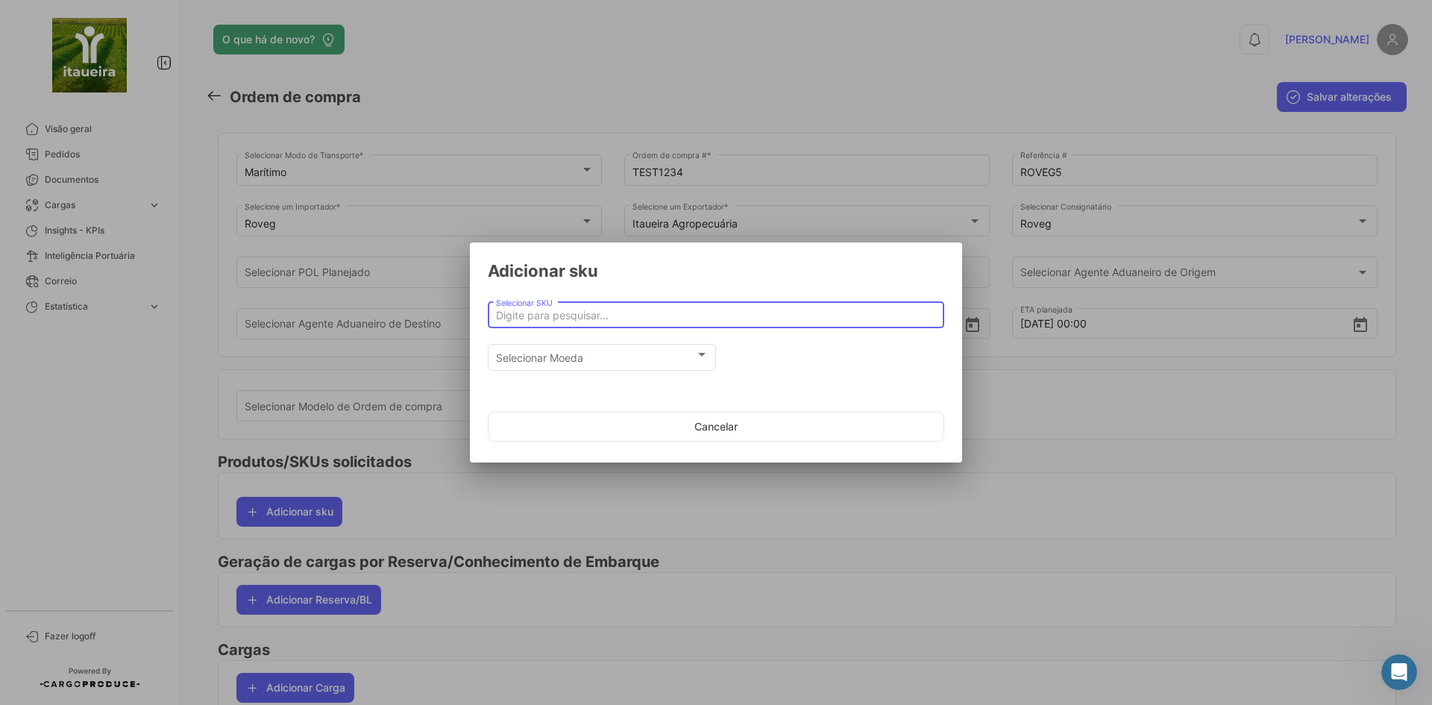
click at [580, 319] on input "Selecionar SKU" at bounding box center [716, 316] width 441 height 13
click at [800, 362] on div "Selecionar Moeda Selecionar Moeda" at bounding box center [716, 363] width 456 height 43
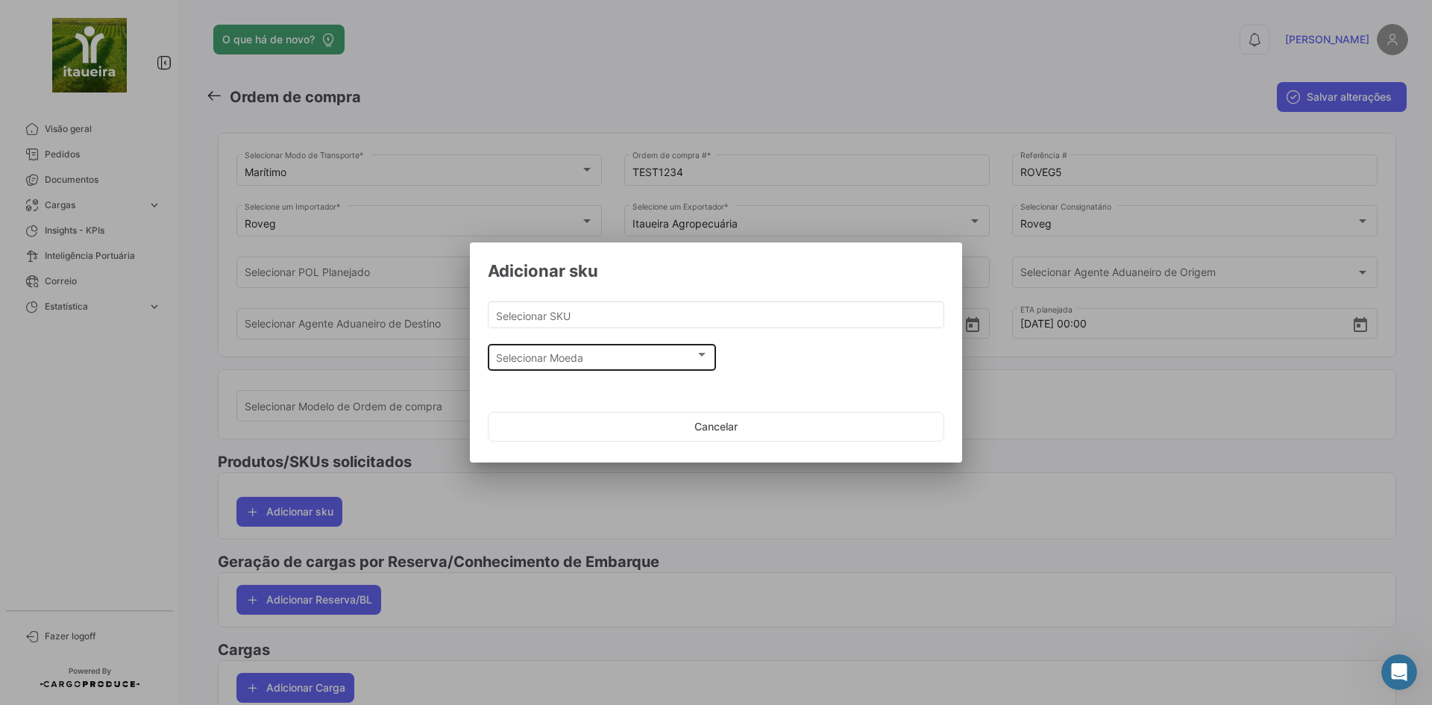
click at [685, 365] on div "Selecionar Moeda Selecionar Moeda" at bounding box center [602, 356] width 213 height 29
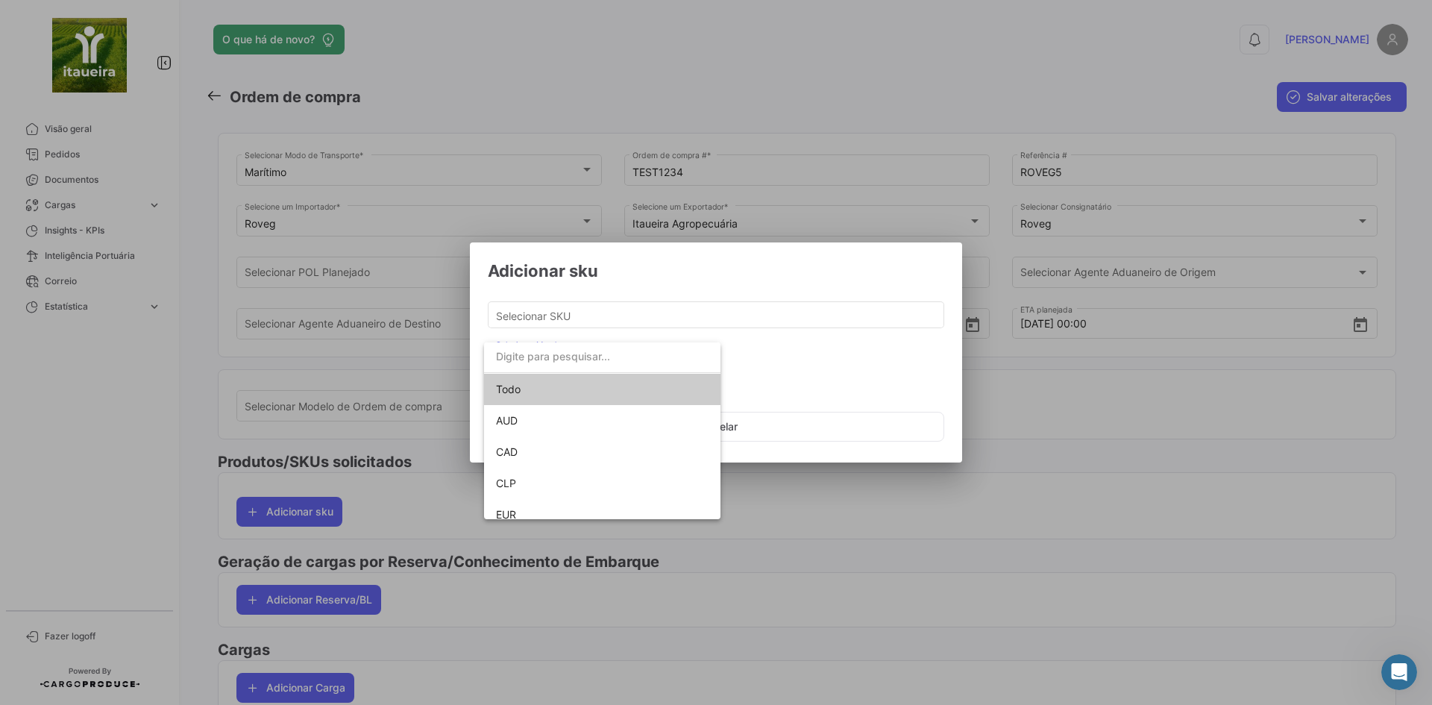
click at [678, 332] on div at bounding box center [716, 352] width 1432 height 705
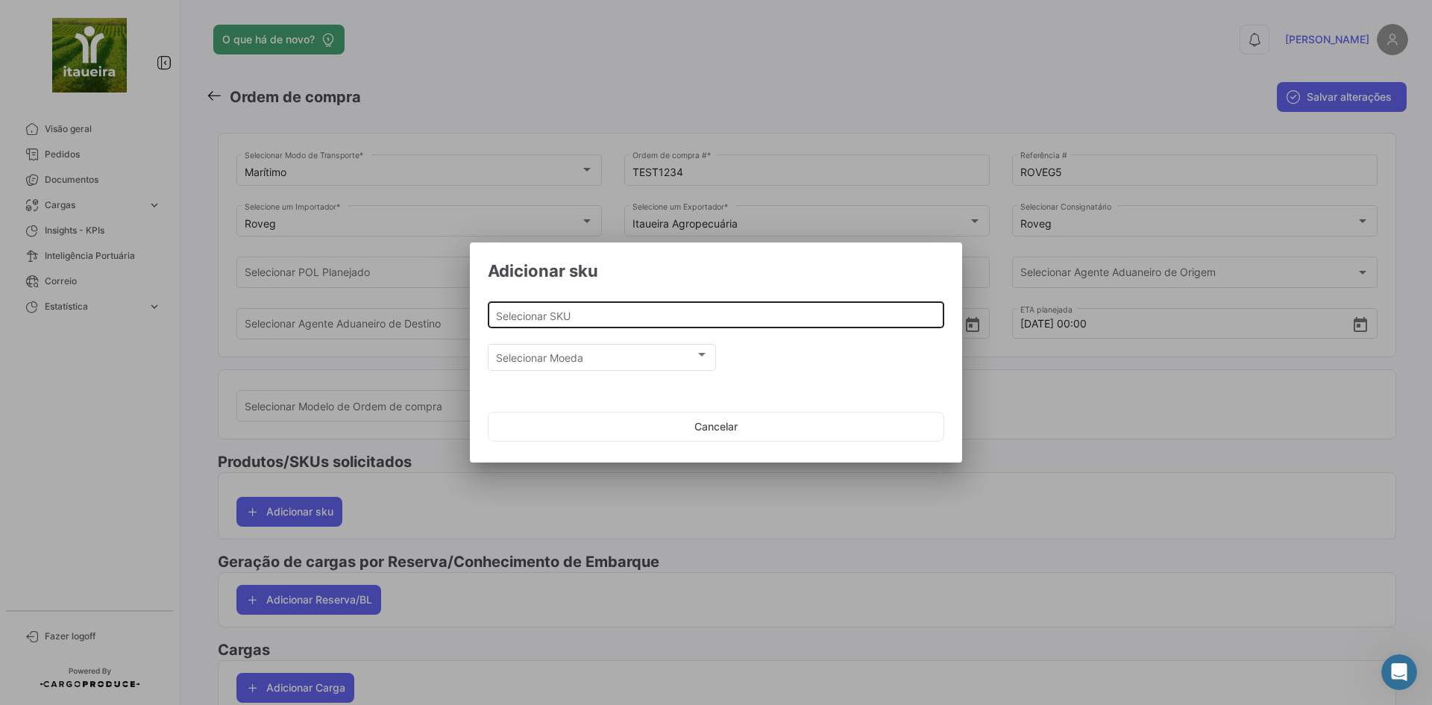
click at [673, 324] on div "Selecionar SKU" at bounding box center [716, 313] width 441 height 29
click at [579, 313] on input "Selecionar SKU" at bounding box center [716, 316] width 441 height 13
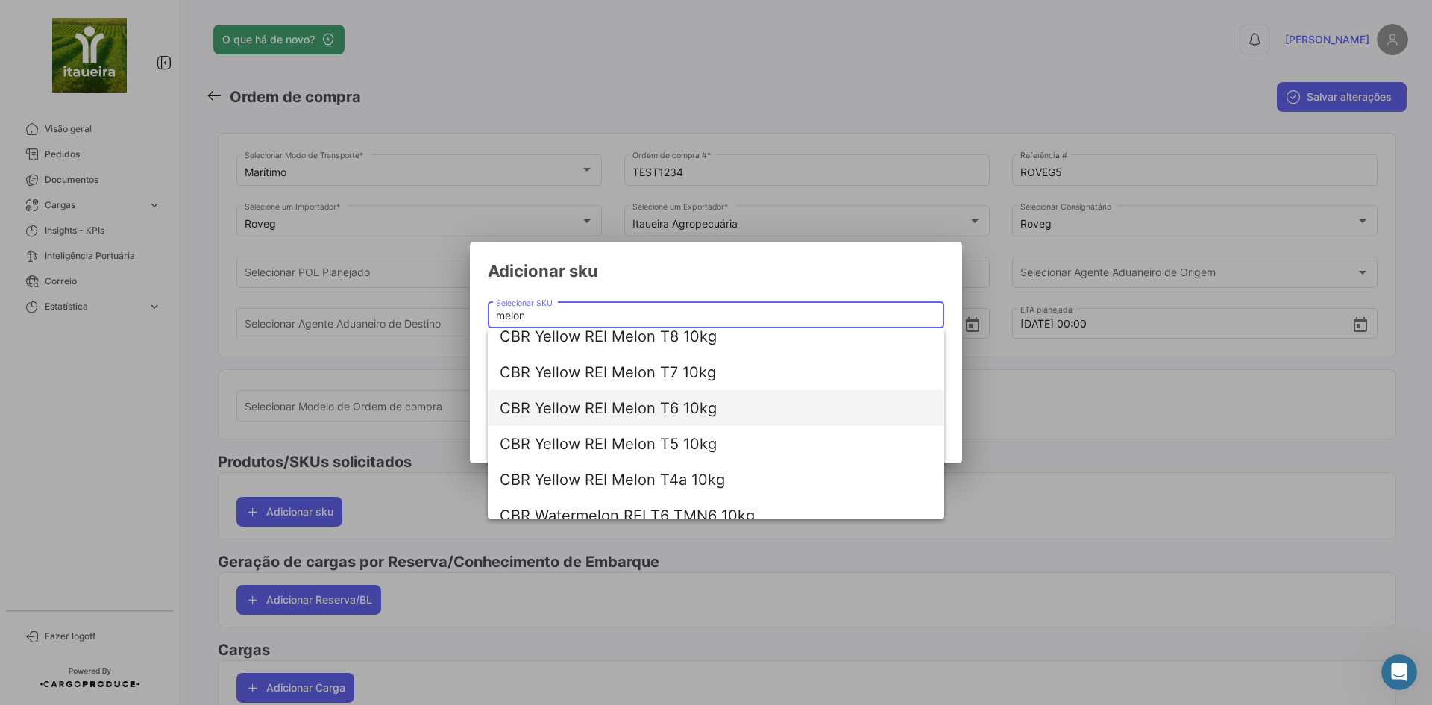
scroll to position [54, 0]
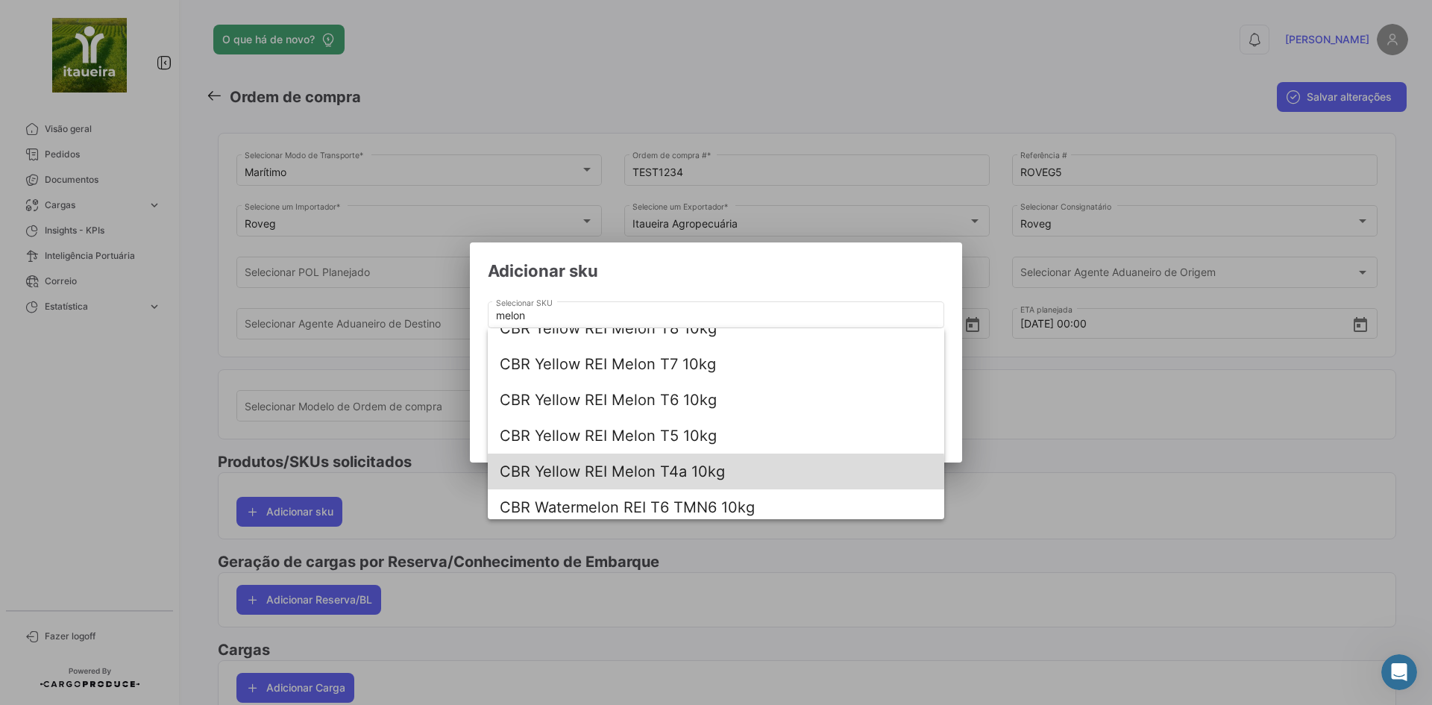
click at [686, 477] on span "CBR Yellow REI Melon T4a 10kg" at bounding box center [716, 471] width 433 height 36
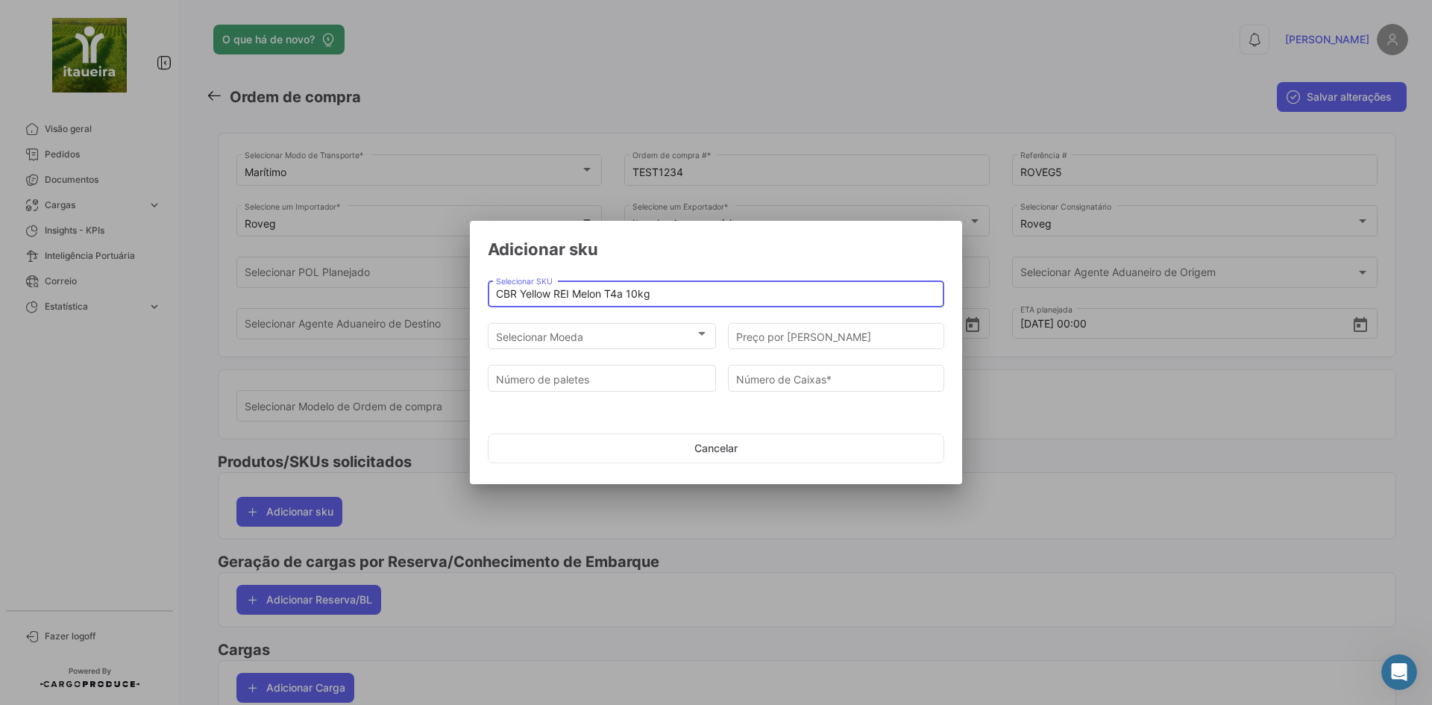
click at [680, 294] on input "CBR Yellow REI Melon T4a 10kg" at bounding box center [716, 294] width 441 height 13
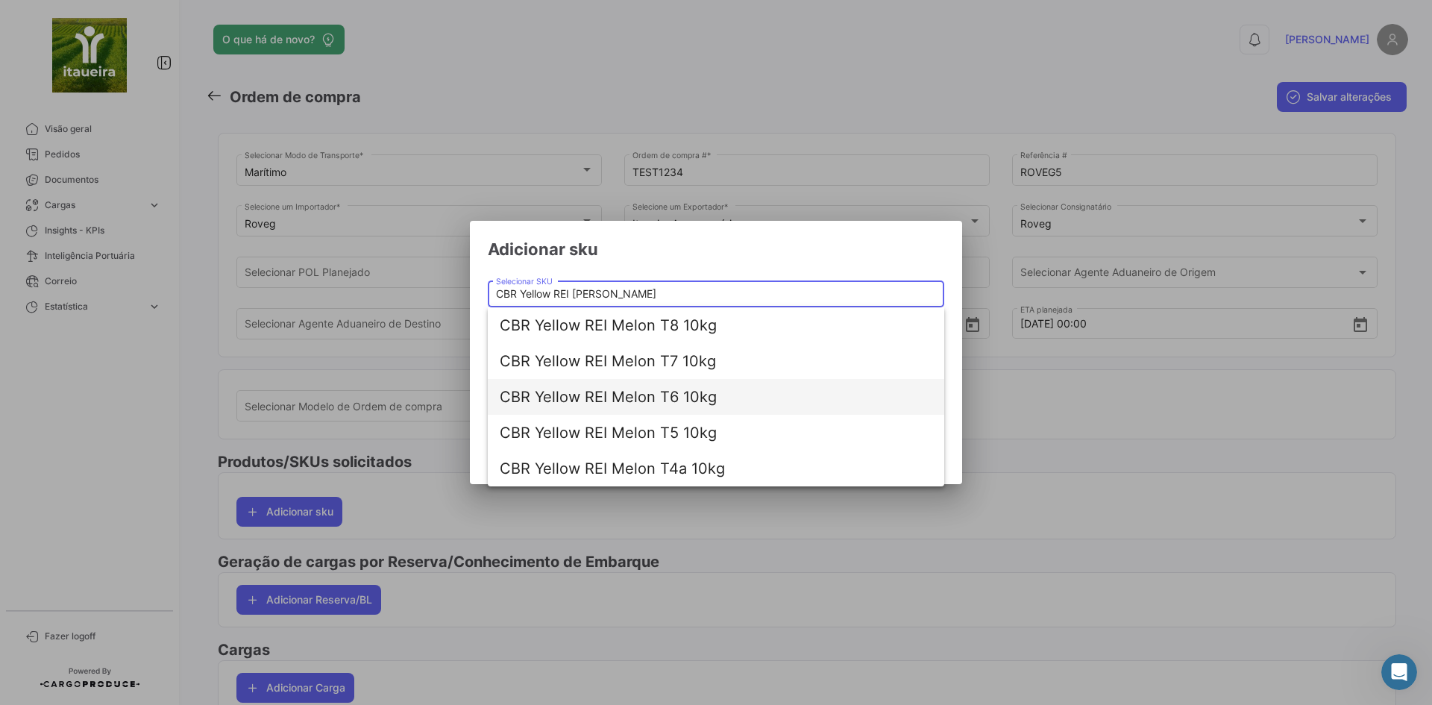
click at [670, 397] on span "CBR Yellow REI Melon T6 10kg" at bounding box center [716, 397] width 433 height 36
type input "CBR Yellow REI Melon T6 10kg"
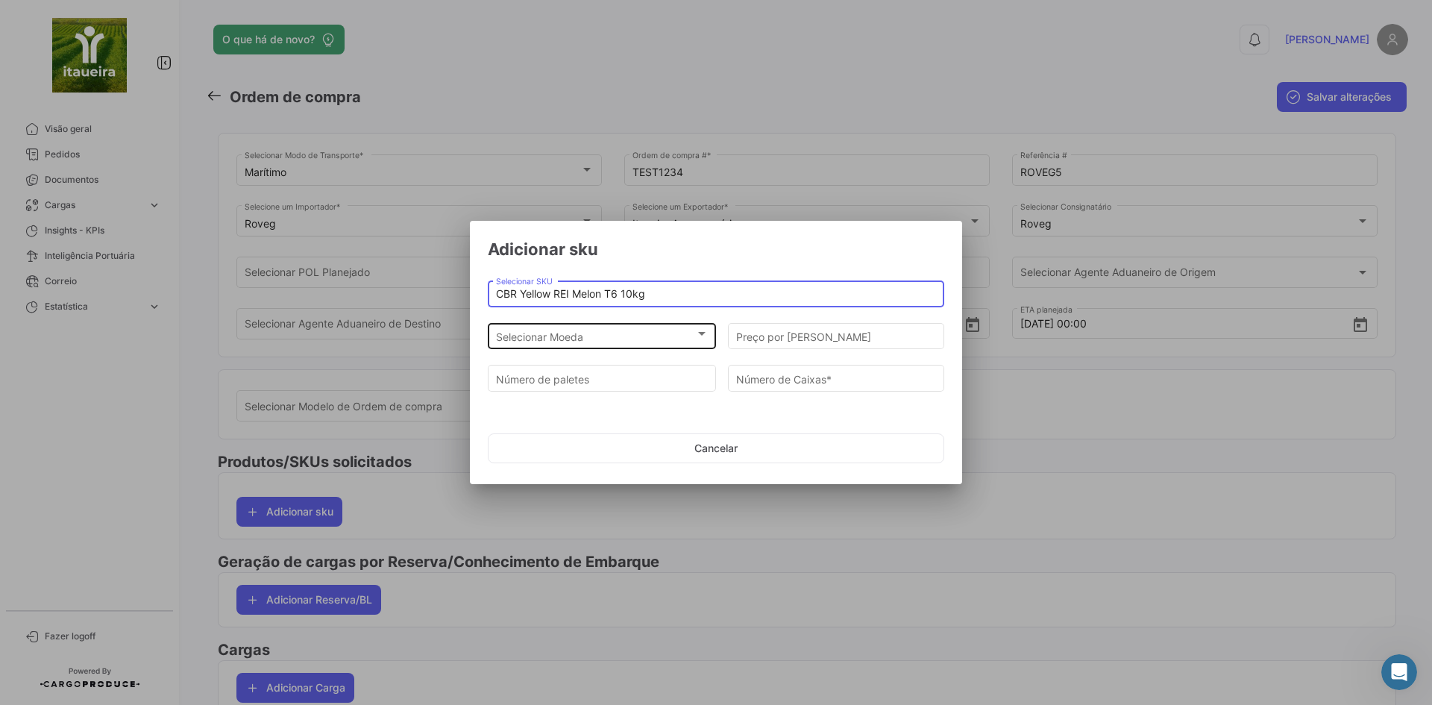
click at [682, 337] on div "Selecionar Moeda" at bounding box center [595, 336] width 199 height 13
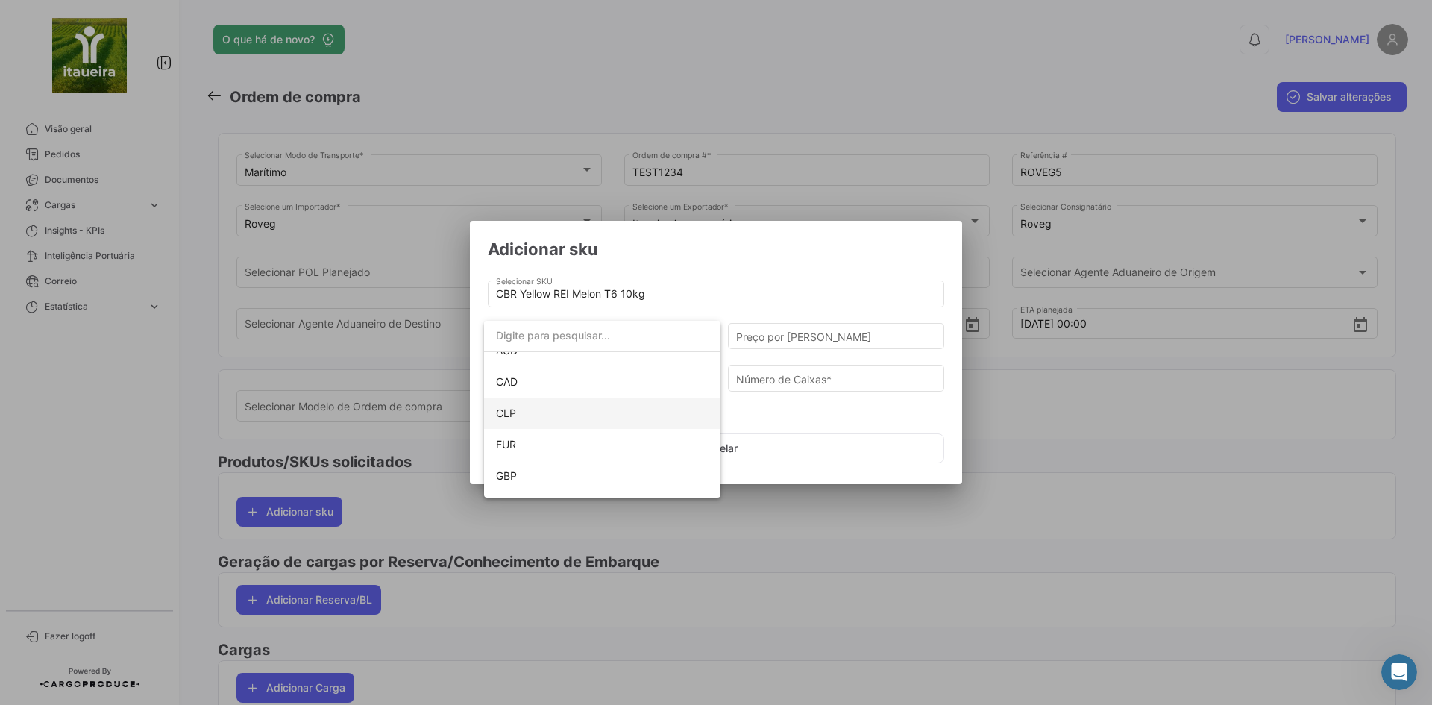
scroll to position [105, 0]
click at [536, 389] on span "EUR" at bounding box center [602, 387] width 213 height 31
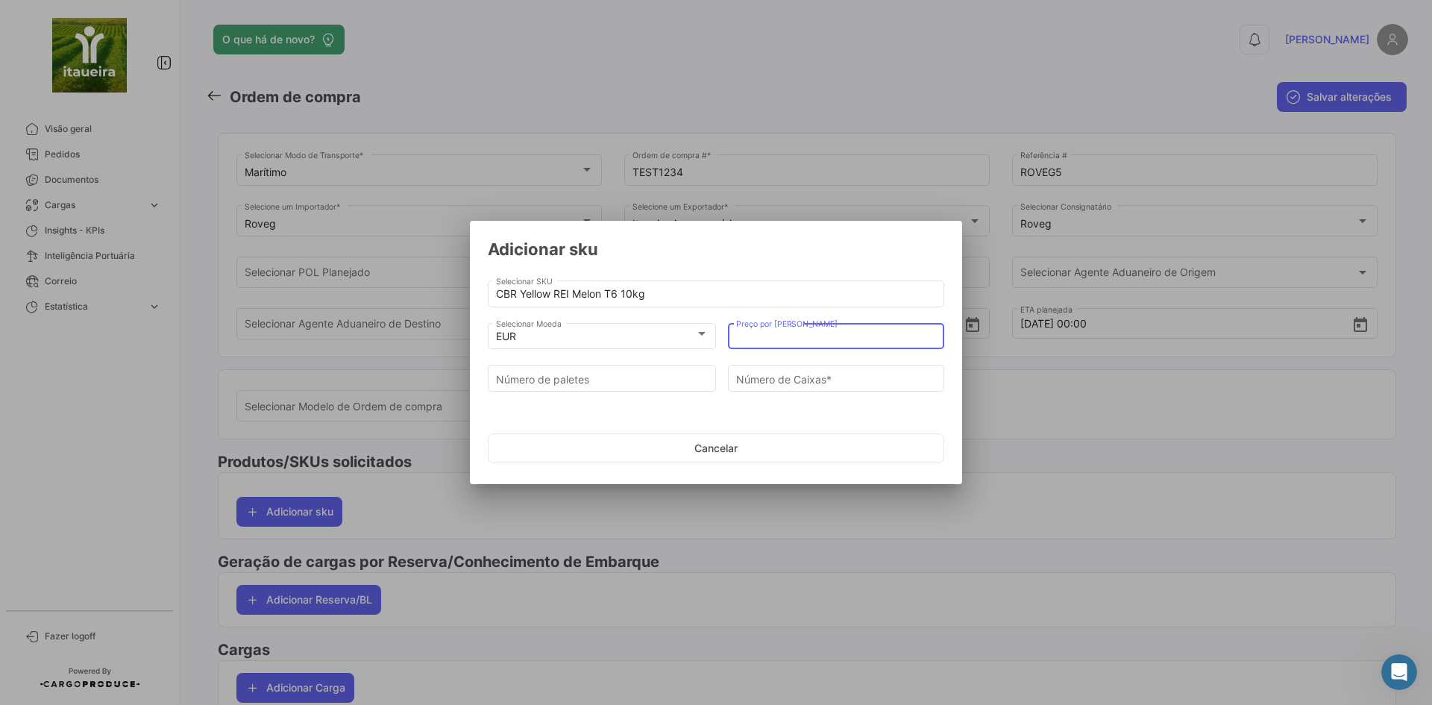
click at [831, 338] on input "Preço por [PERSON_NAME]" at bounding box center [836, 336] width 201 height 13
drag, startPoint x: 1117, startPoint y: 550, endPoint x: 923, endPoint y: 487, distance: 203.8
click at [1110, 549] on div at bounding box center [716, 352] width 1432 height 705
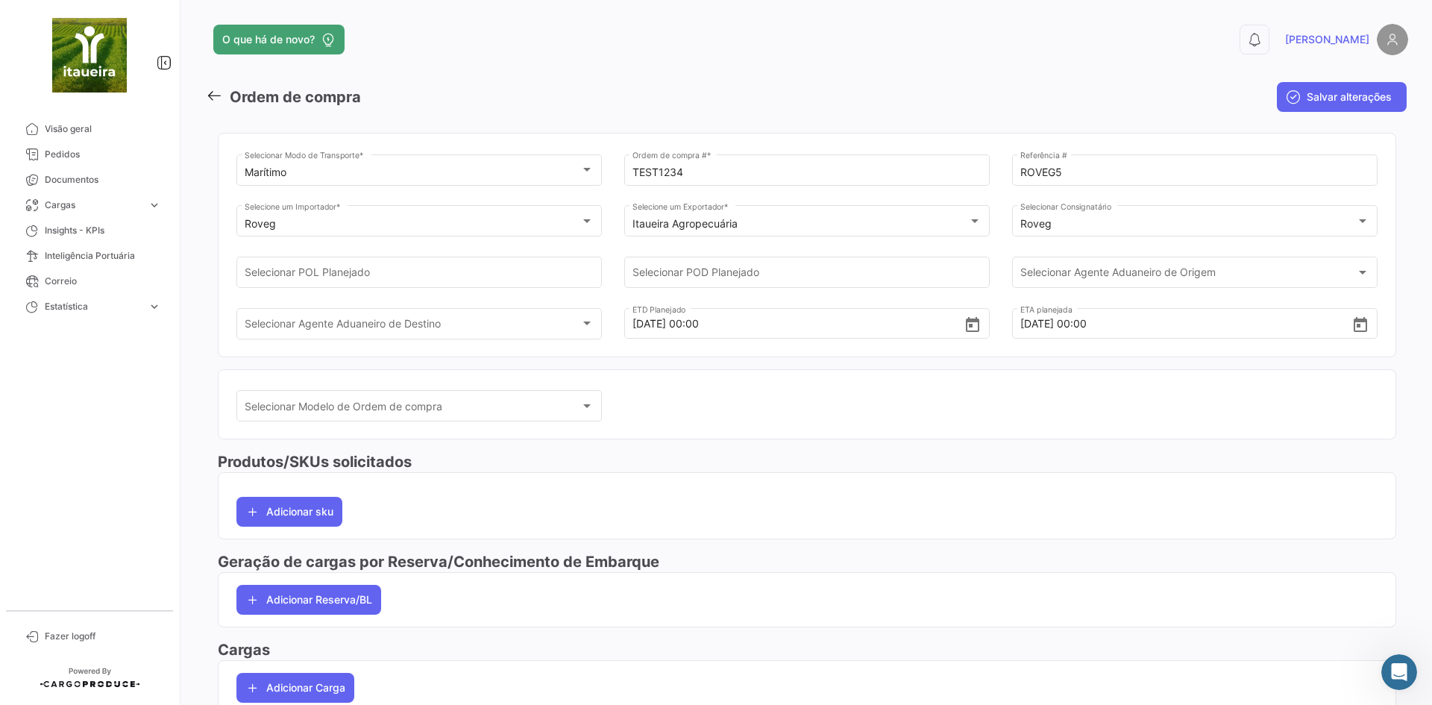
click at [741, 465] on h3 "Produtos/SKUs solicitados" at bounding box center [807, 461] width 1178 height 21
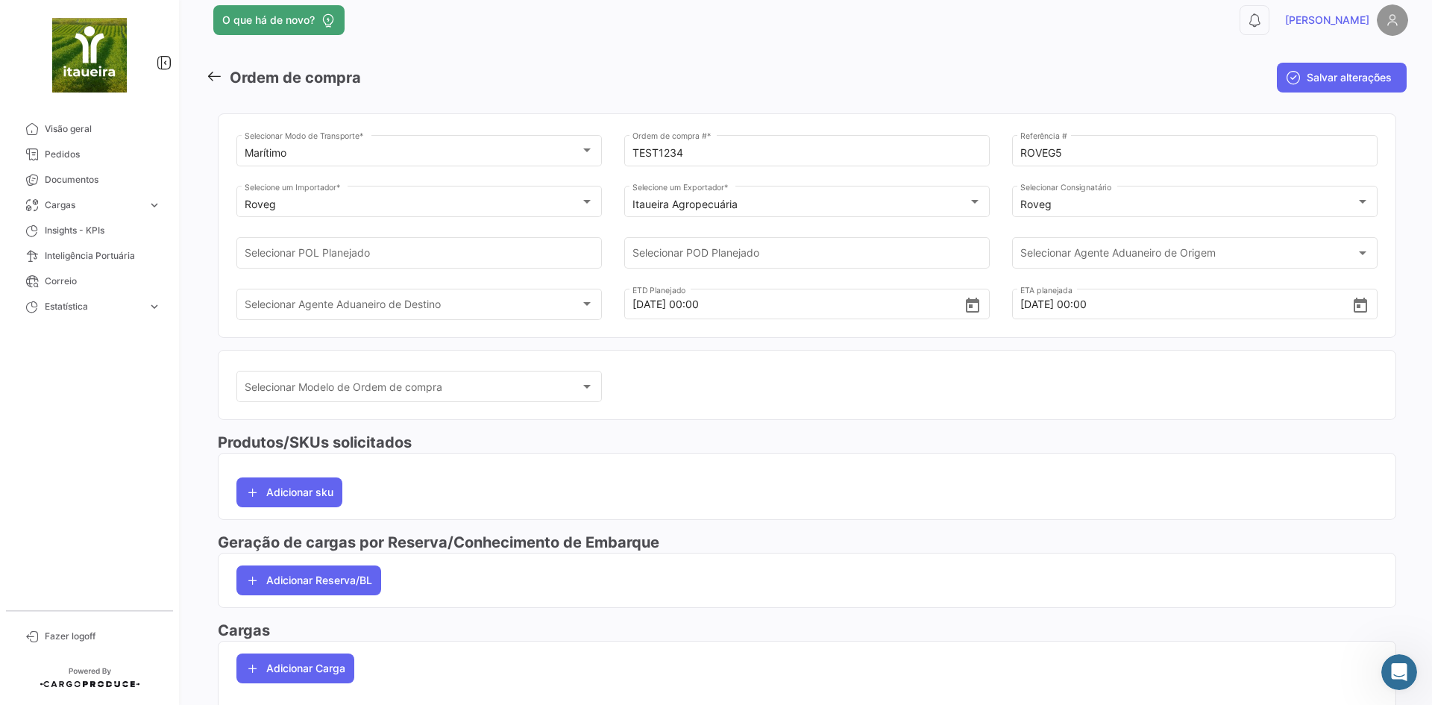
scroll to position [83, 0]
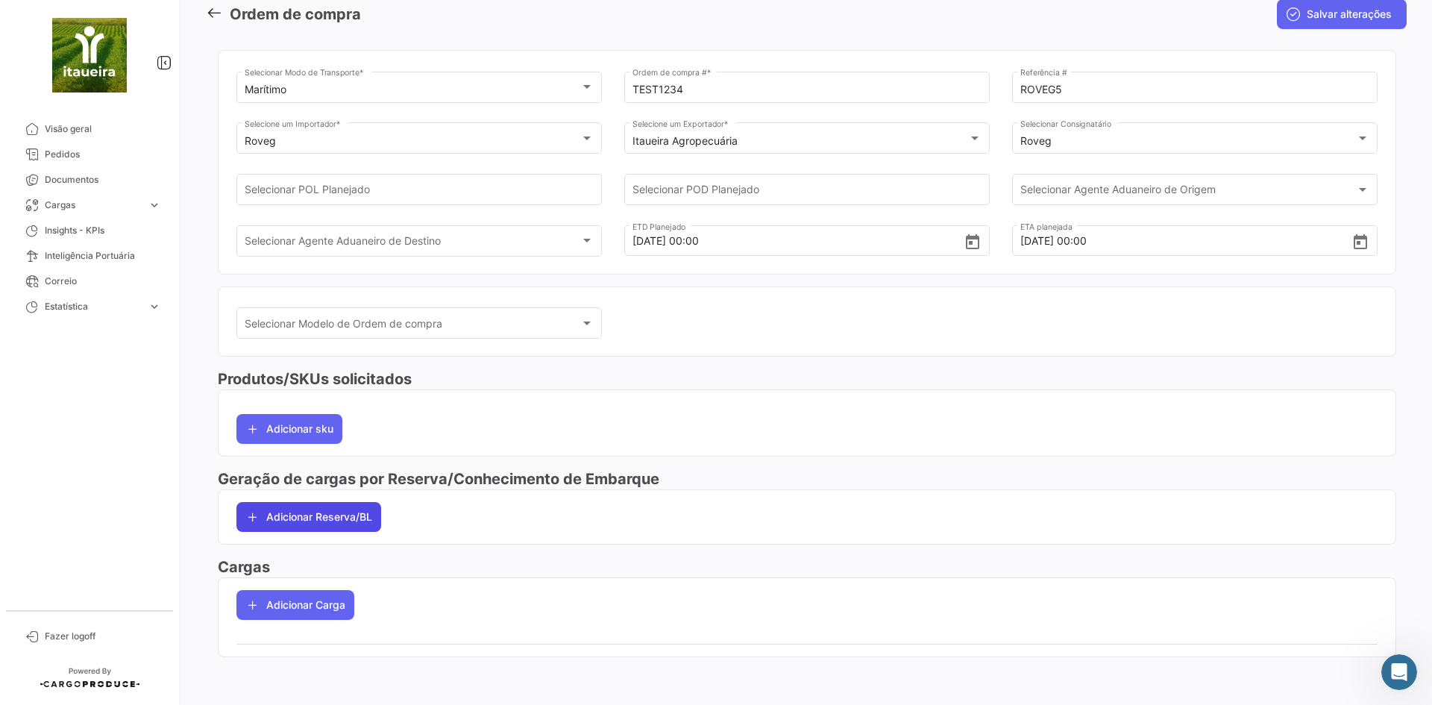
click at [334, 517] on button "Adicionar Reserva/BL" at bounding box center [308, 517] width 145 height 30
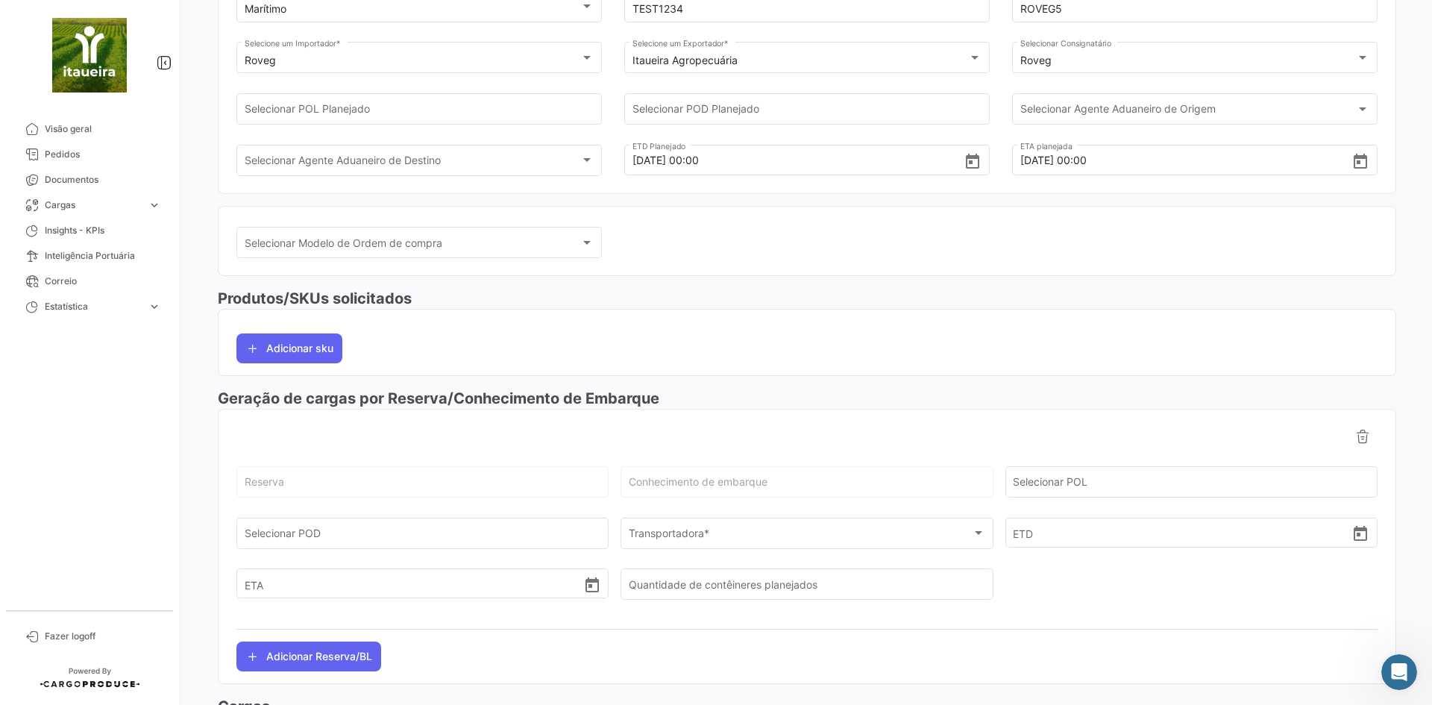
scroll to position [303, 0]
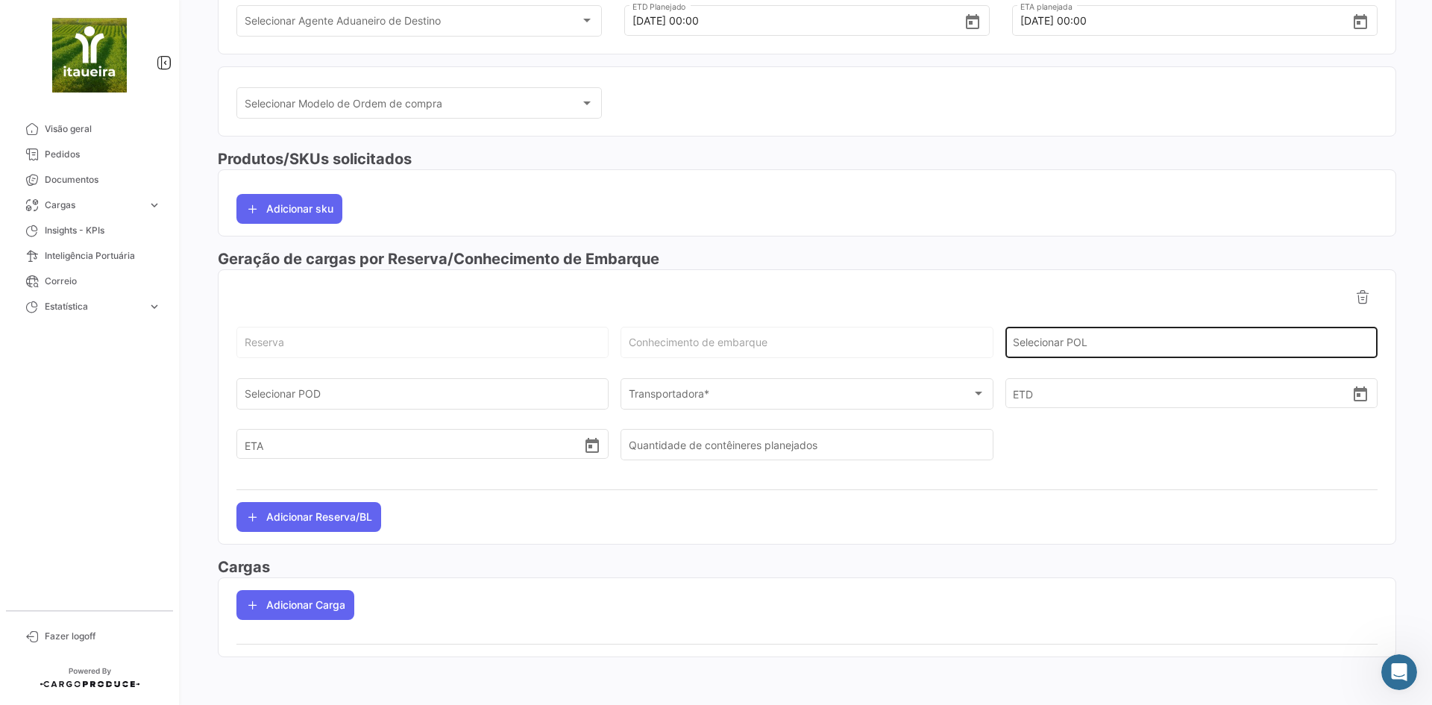
click at [1112, 339] on input "Selecionar POL" at bounding box center [1191, 345] width 357 height 13
click at [1070, 298] on div at bounding box center [806, 297] width 1141 height 30
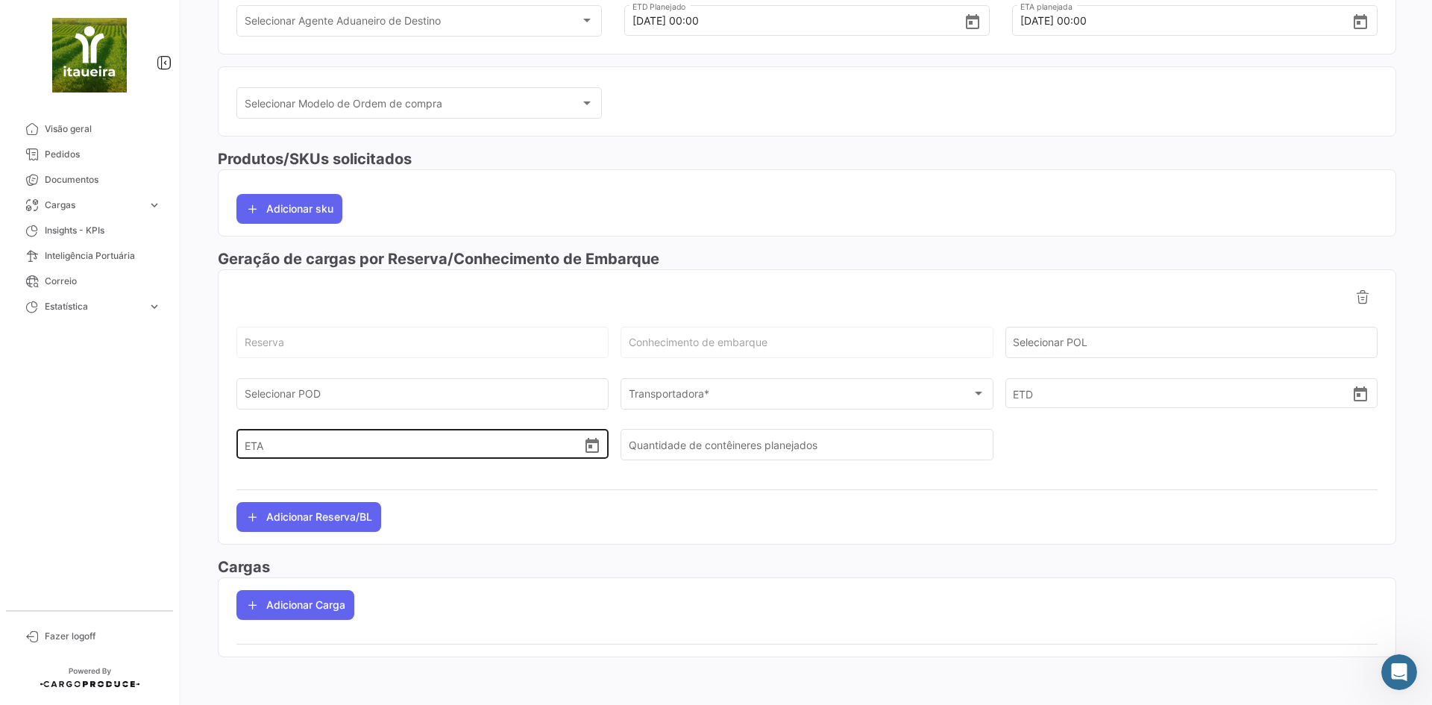
click at [345, 444] on input "ETA" at bounding box center [414, 444] width 339 height 52
click at [324, 407] on div "ETA" at bounding box center [423, 431] width 357 height 55
click at [326, 404] on div "ETA" at bounding box center [423, 431] width 357 height 55
click at [321, 407] on div "ETA" at bounding box center [423, 431] width 357 height 55
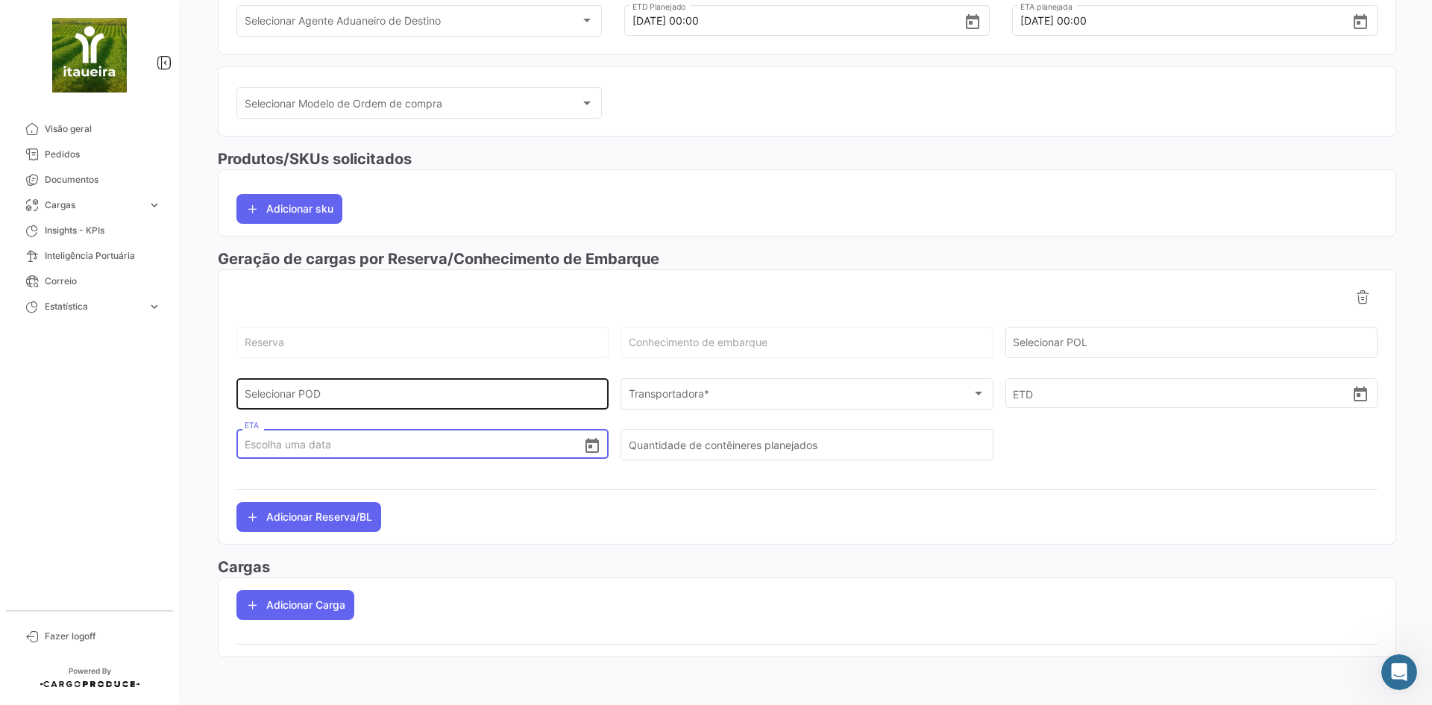
click at [323, 400] on input "Selecionar POD" at bounding box center [423, 396] width 357 height 13
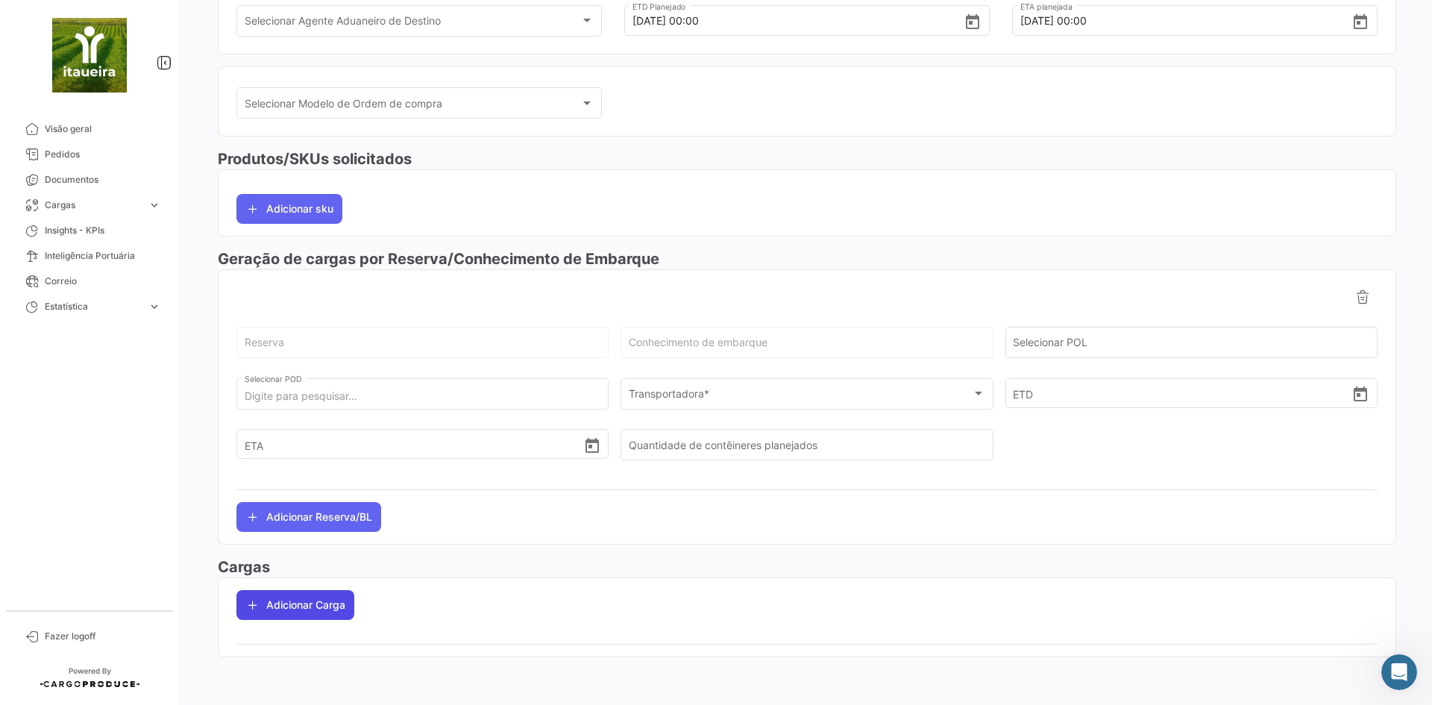
click at [289, 606] on button "Adicionar Carga" at bounding box center [295, 605] width 118 height 30
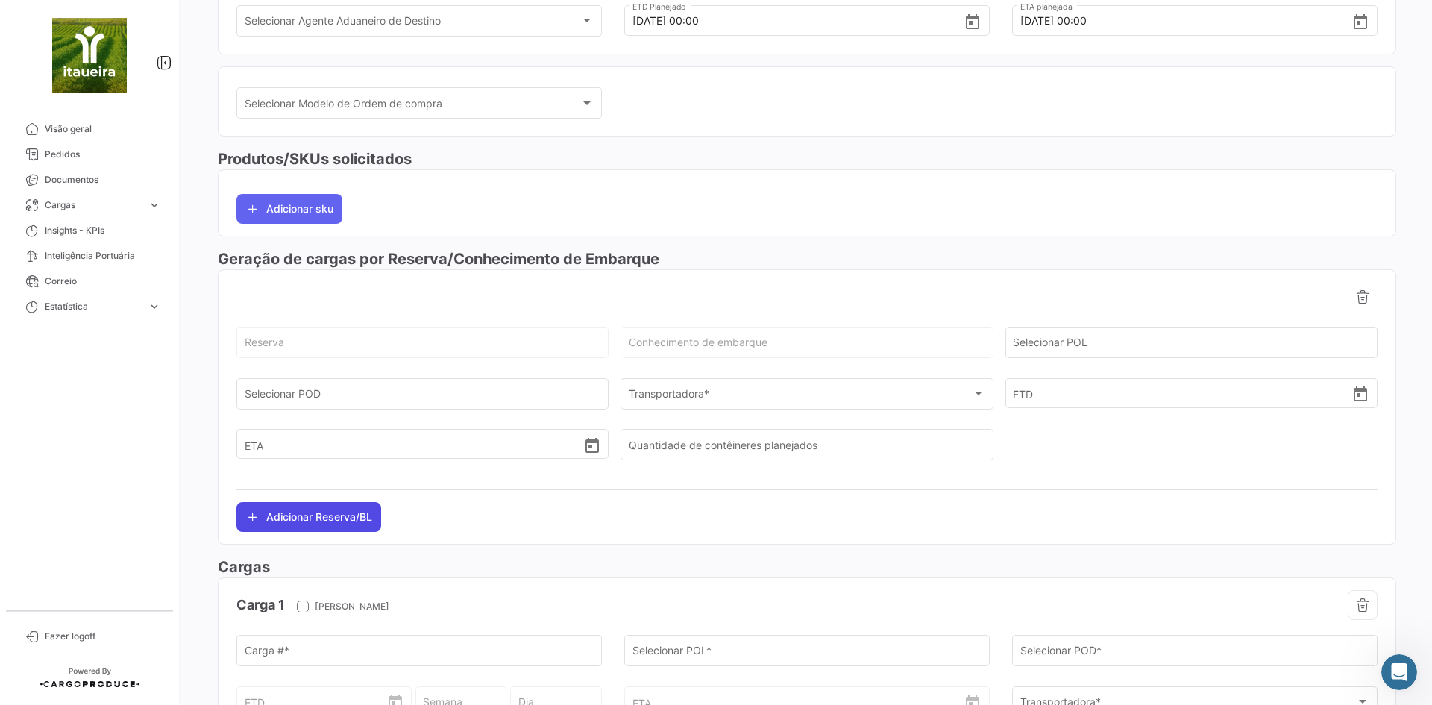
scroll to position [589, 0]
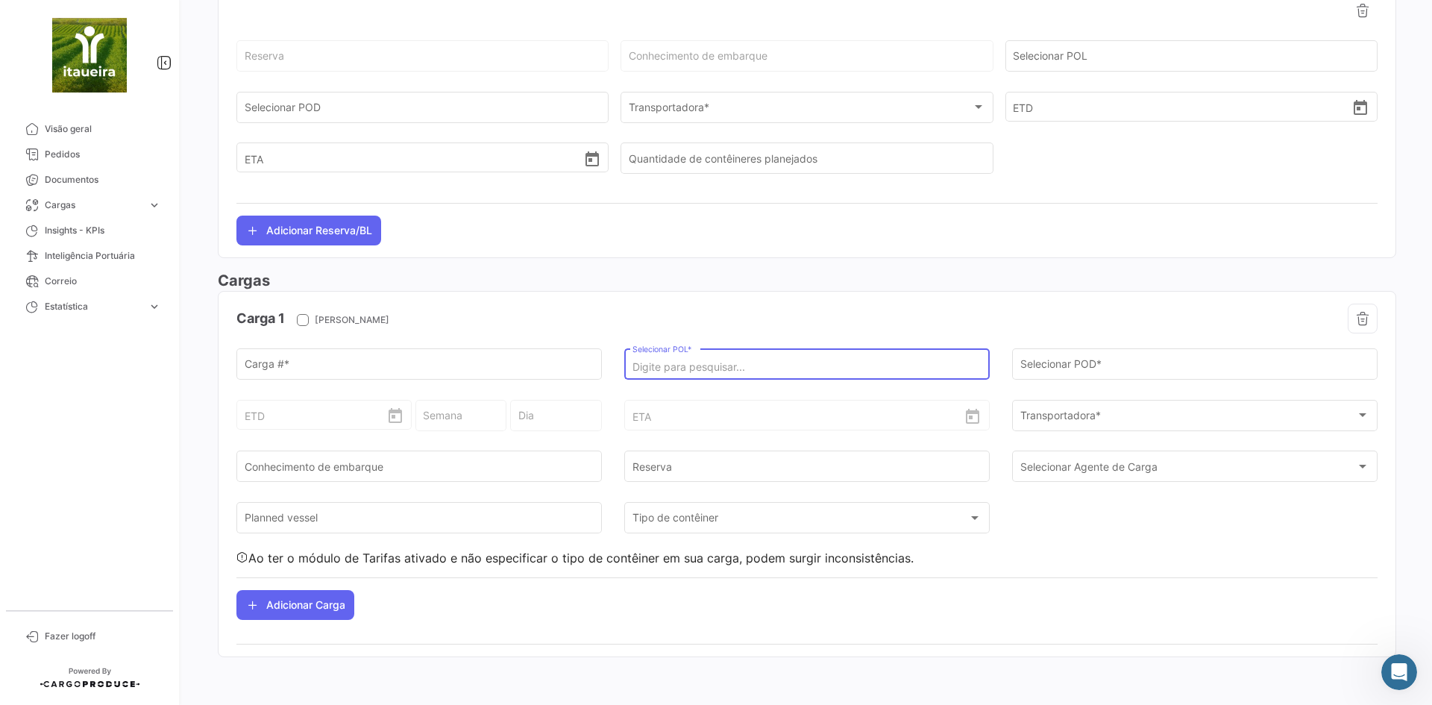
click at [819, 361] on input "Selecionar POL *" at bounding box center [808, 367] width 350 height 13
drag, startPoint x: 286, startPoint y: 559, endPoint x: 599, endPoint y: 567, distance: 313.4
click at [911, 567] on div "Carga 1 Navio Câmara Carga # * Selecionar POL * O campo é obrigatório Seleciona…" at bounding box center [806, 462] width 1141 height 316
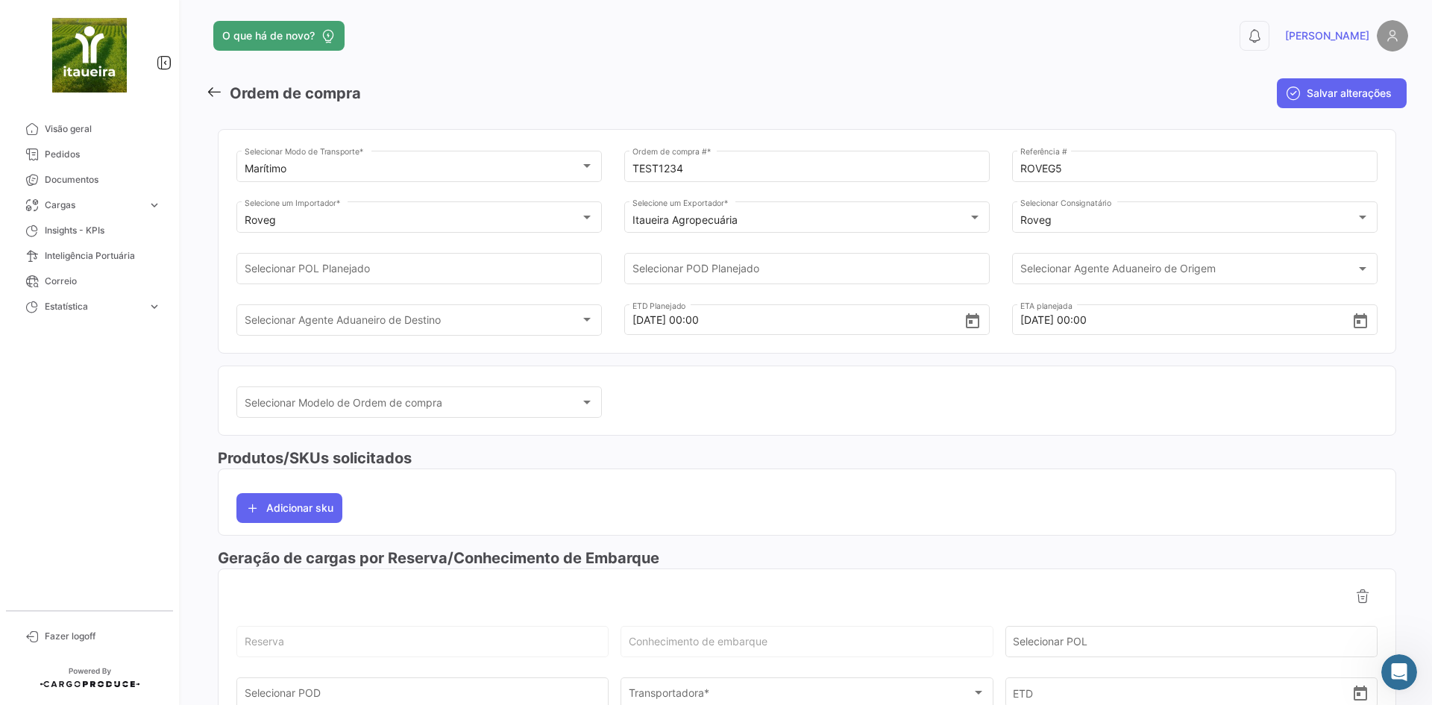
scroll to position [0, 0]
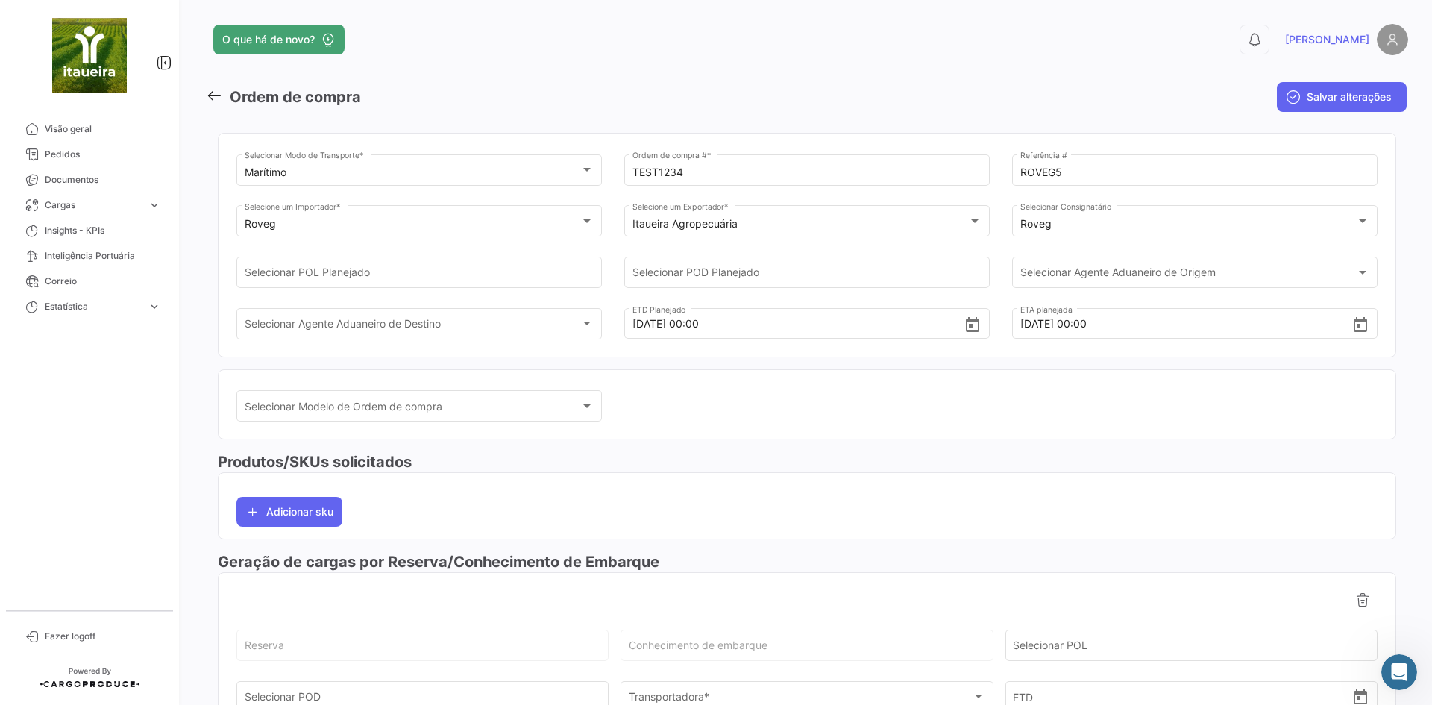
click at [471, 65] on app-header "O que há de novo? 0 [PERSON_NAME]" at bounding box center [807, 48] width 1202 height 49
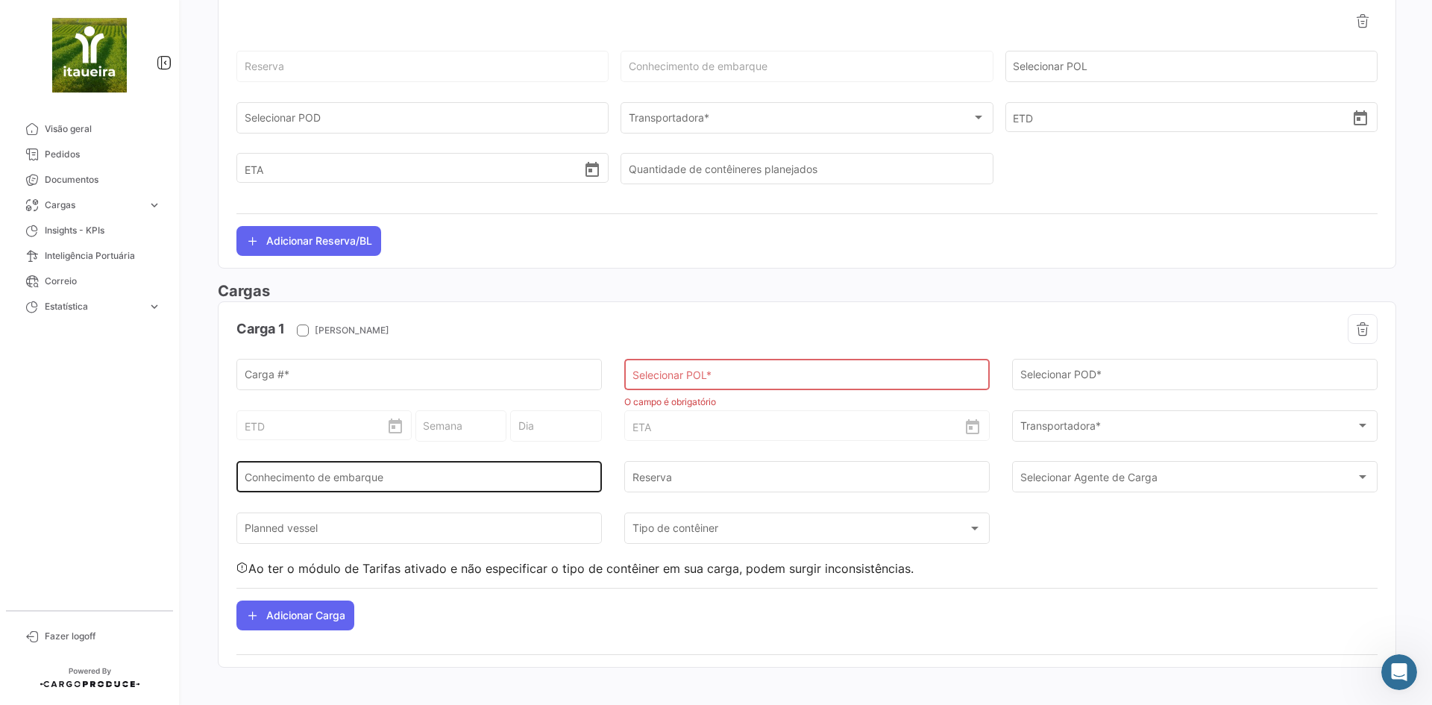
scroll to position [589, 0]
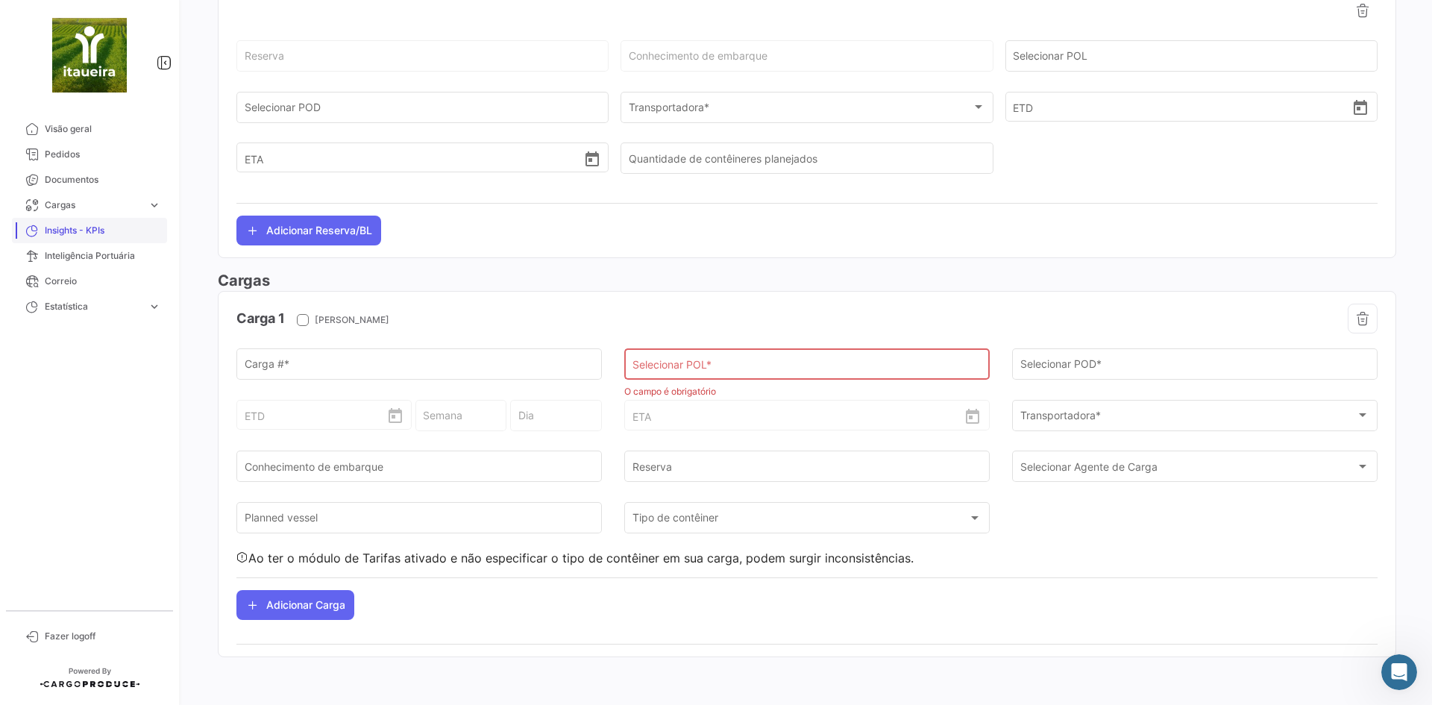
click at [90, 234] on span "Insights - KPIs" at bounding box center [103, 230] width 116 height 13
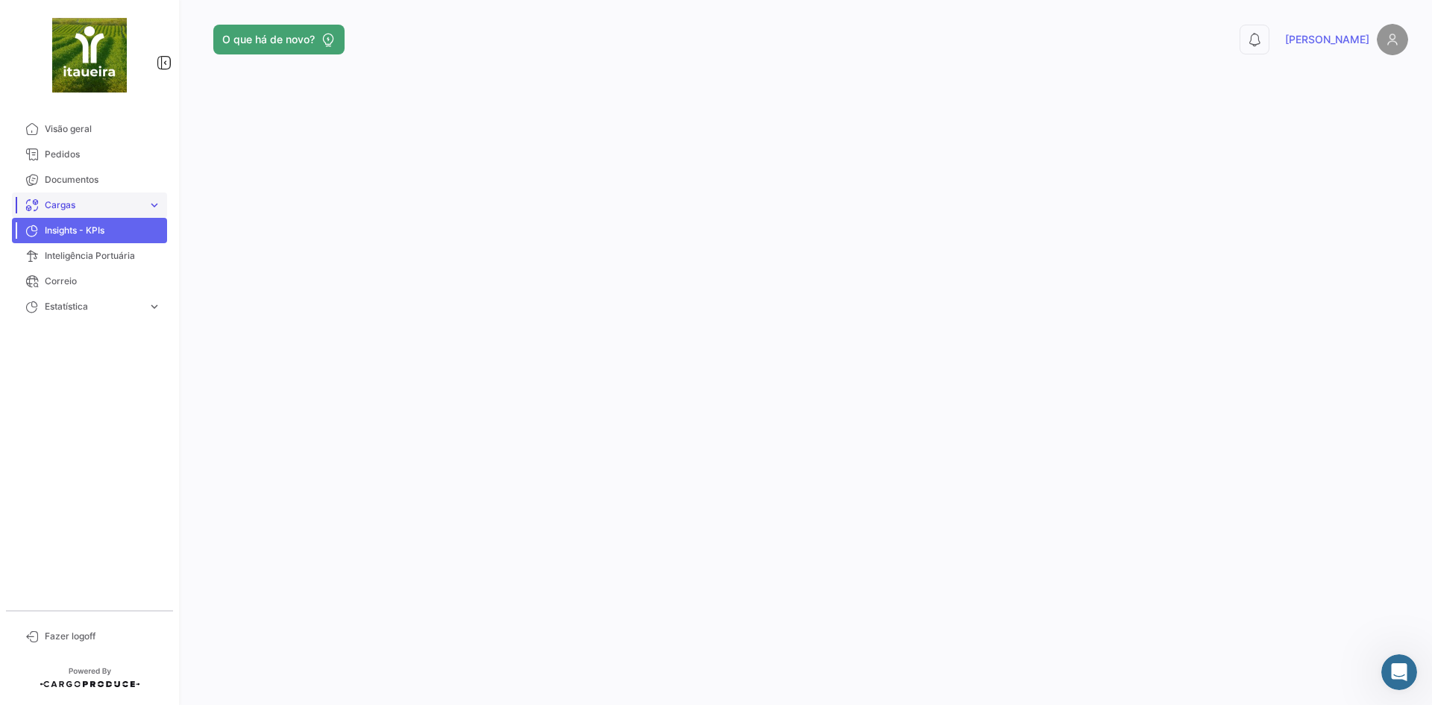
click at [55, 199] on span "Cargas" at bounding box center [93, 204] width 97 height 13
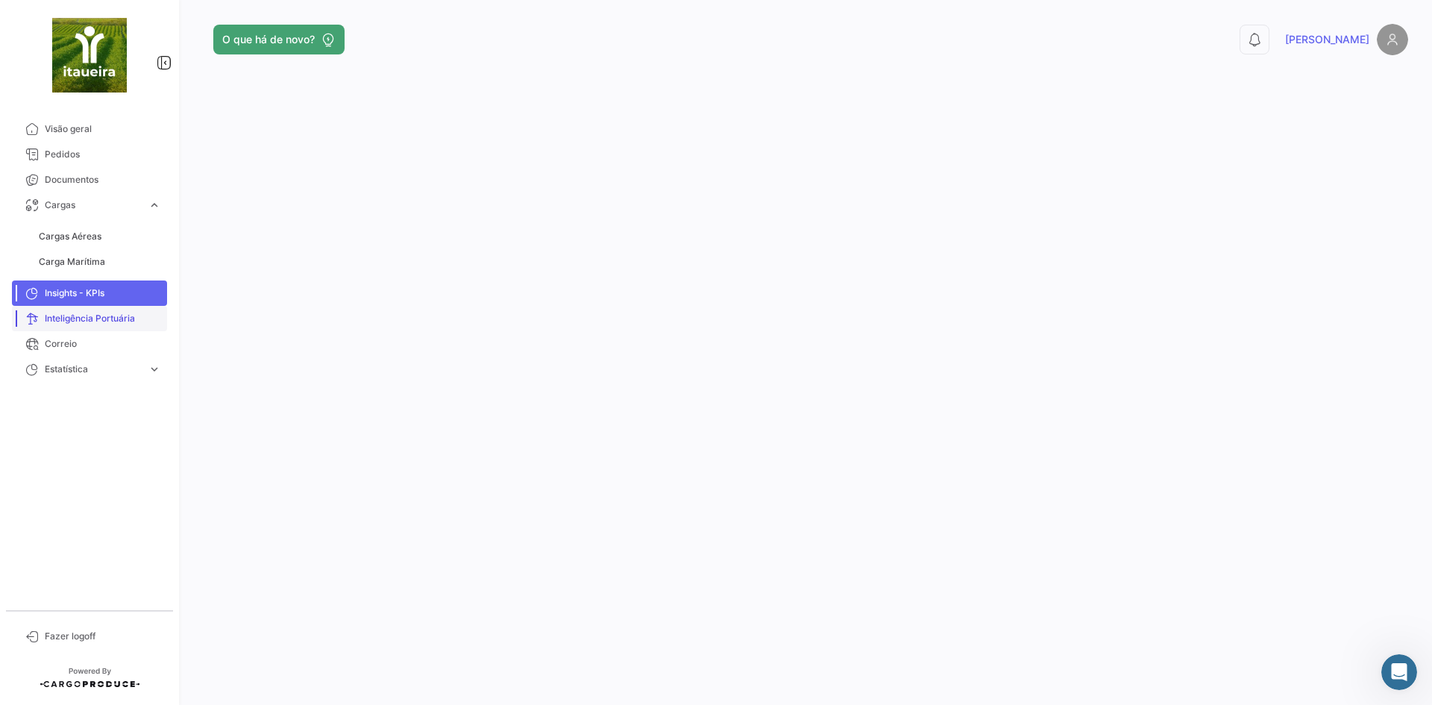
click at [85, 326] on link "Inteligência Portuária" at bounding box center [89, 318] width 155 height 25
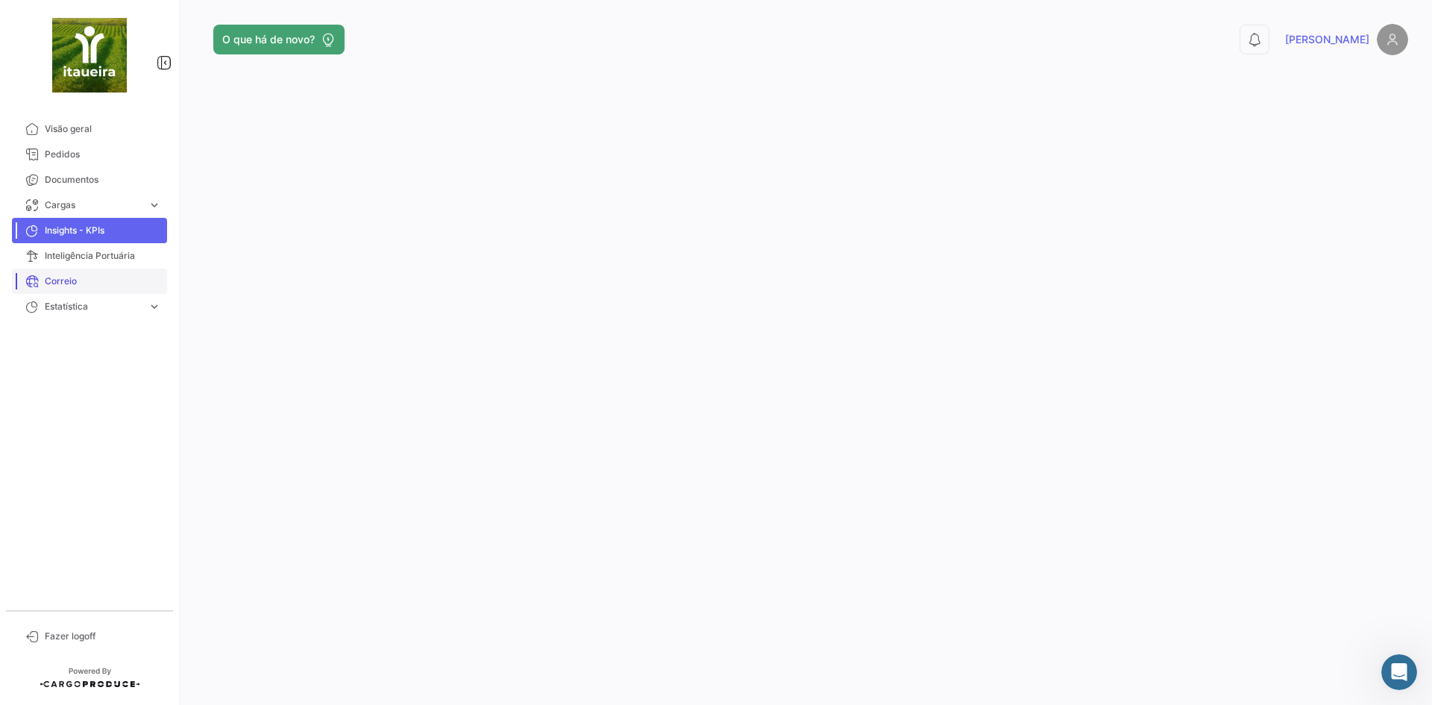
click at [65, 281] on span "Correio" at bounding box center [103, 280] width 116 height 13
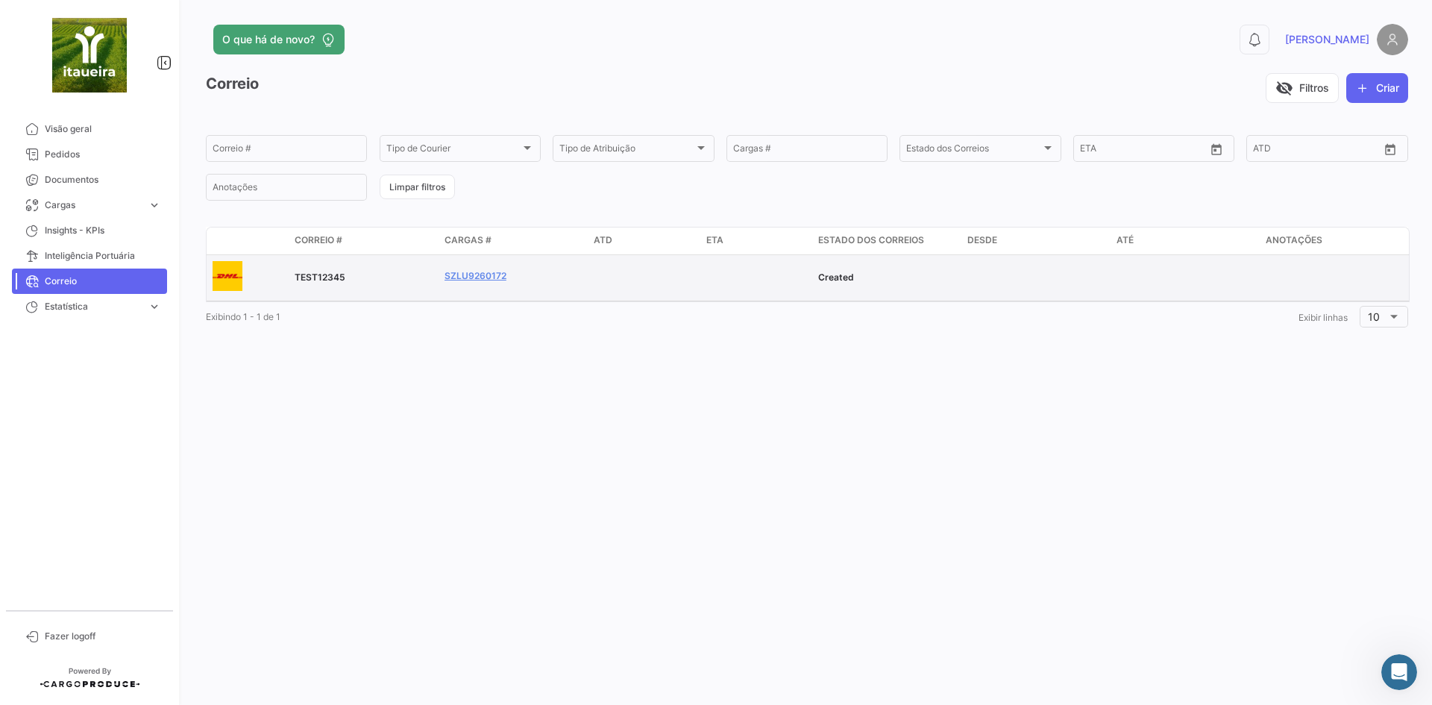
click at [336, 280] on span "TEST12345" at bounding box center [320, 276] width 51 height 11
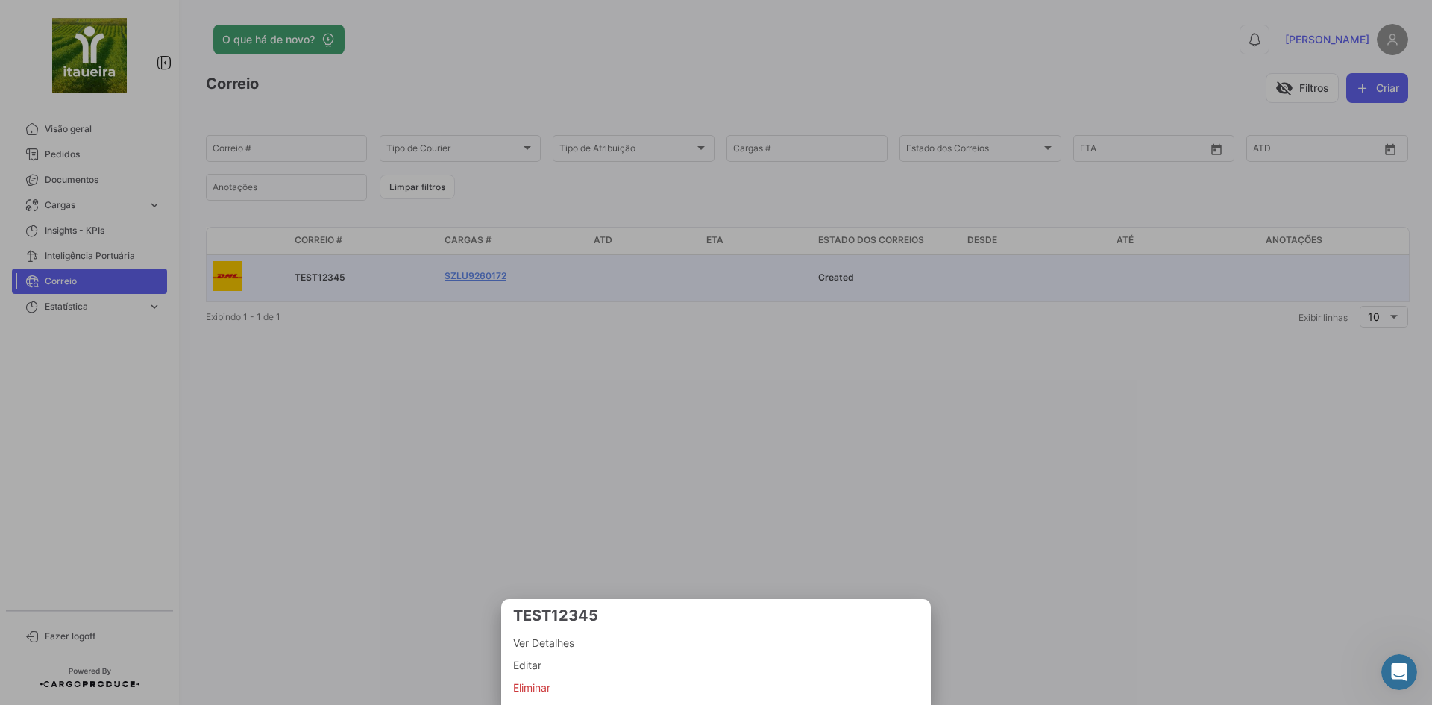
click at [600, 365] on div at bounding box center [716, 352] width 1432 height 705
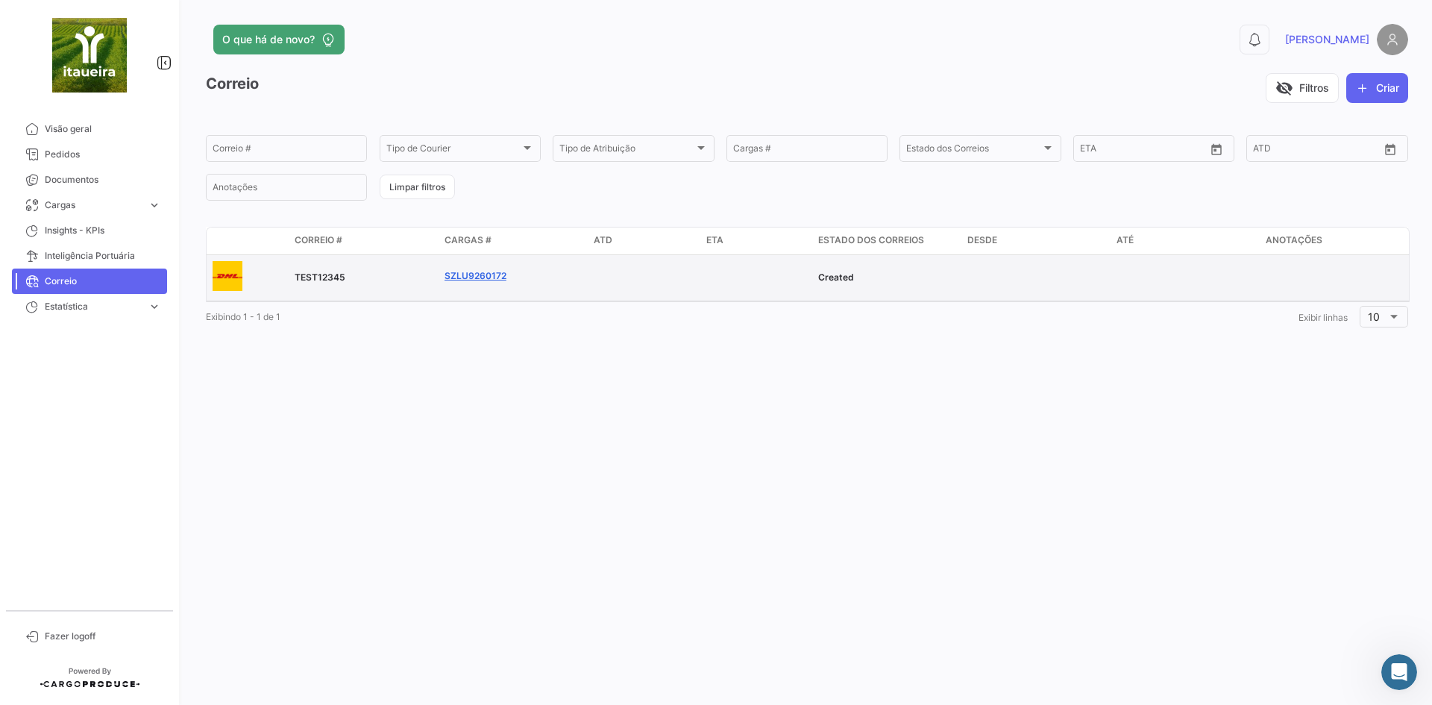
drag, startPoint x: 514, startPoint y: 277, endPoint x: 468, endPoint y: 273, distance: 45.7
click at [468, 273] on p "SZLU9260172" at bounding box center [513, 277] width 137 height 17
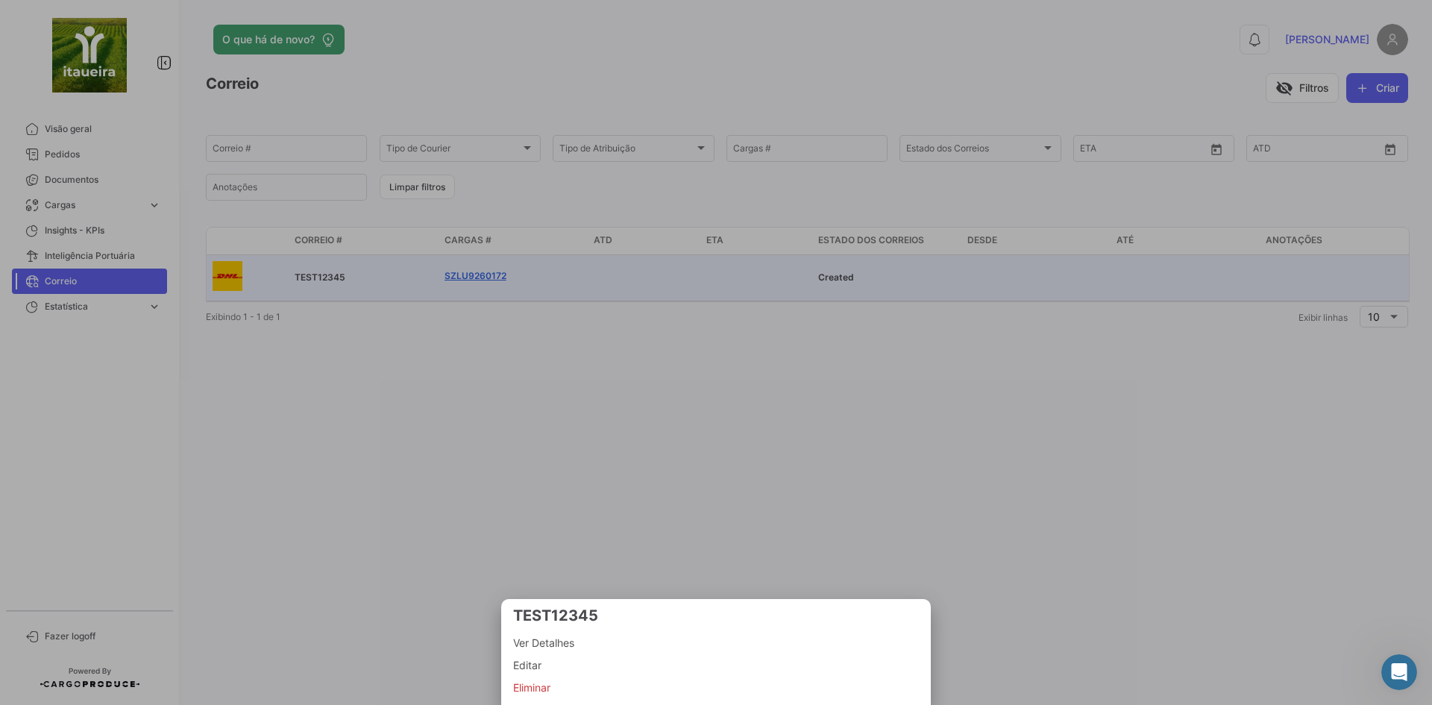
click at [468, 274] on div at bounding box center [716, 352] width 1432 height 705
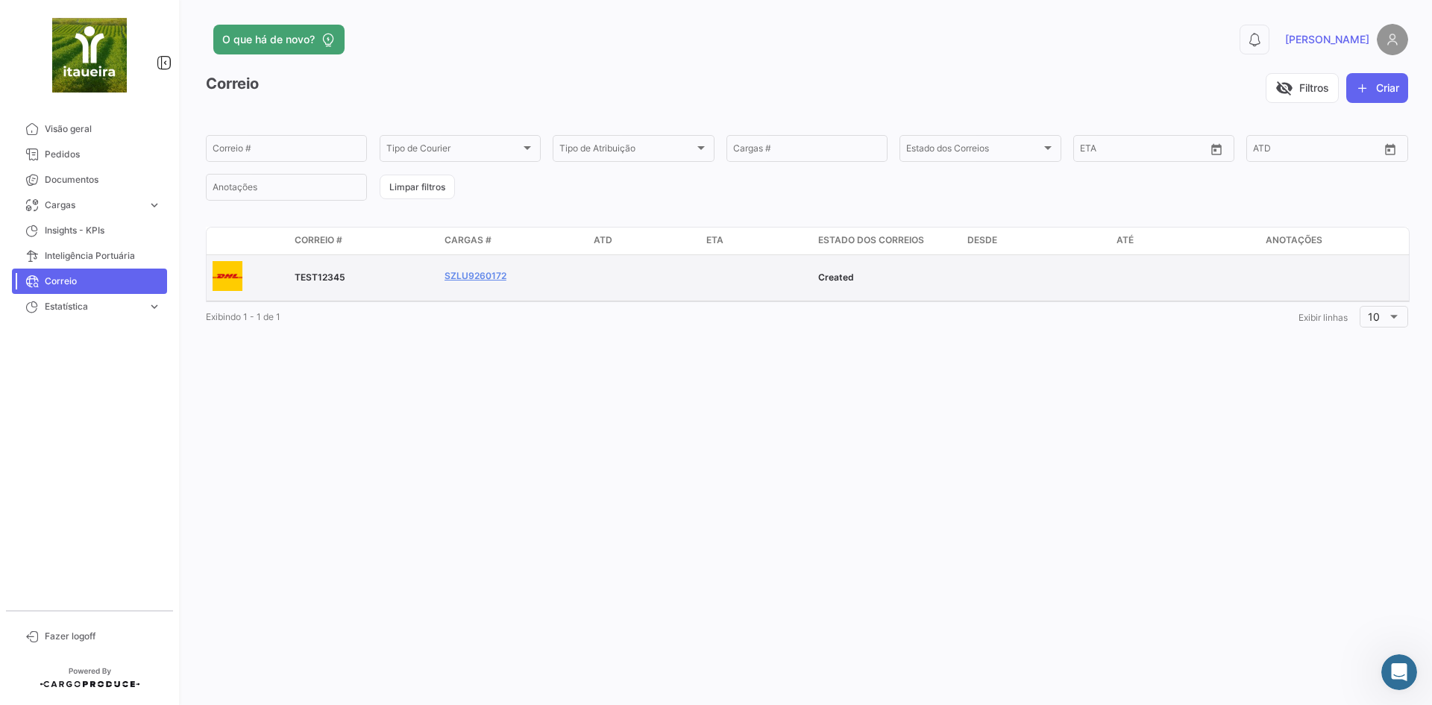
click at [482, 285] on p "SZLU9260172" at bounding box center [513, 277] width 137 height 17
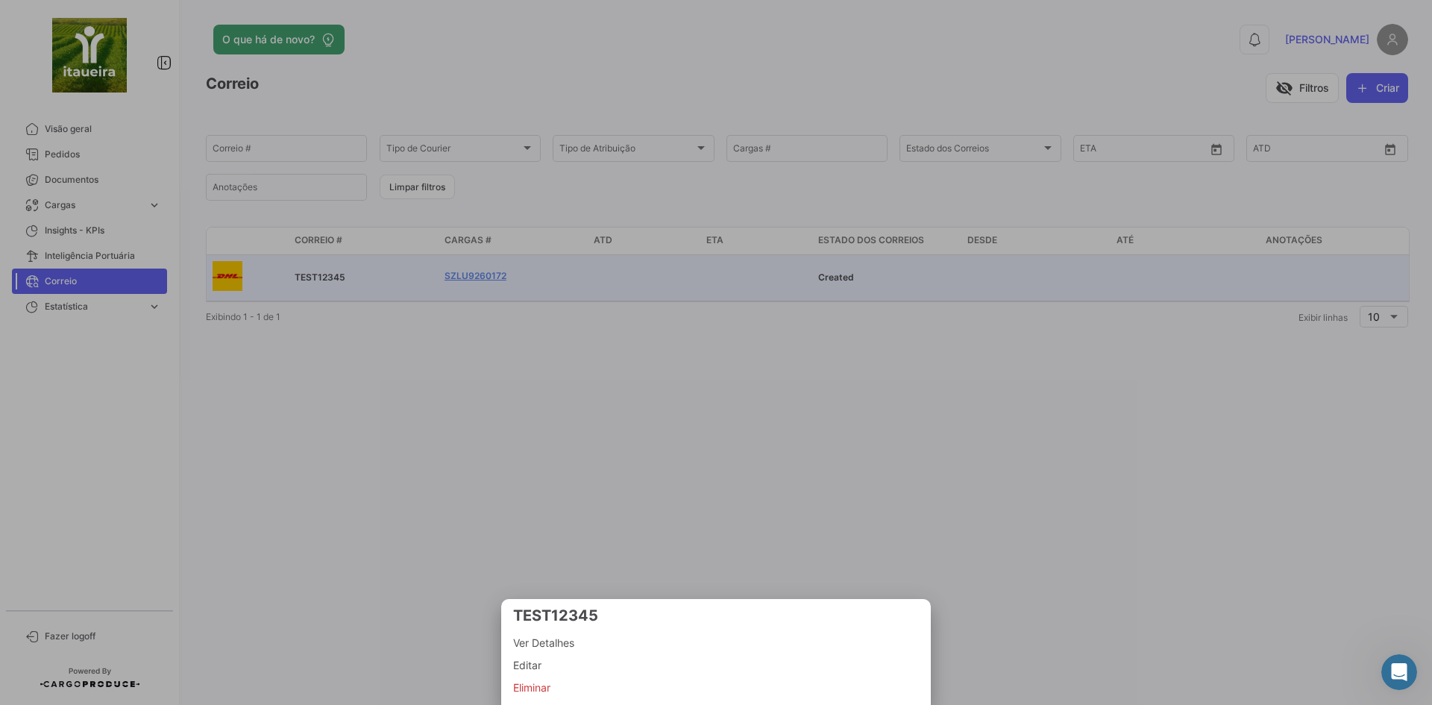
click at [482, 277] on div at bounding box center [716, 352] width 1432 height 705
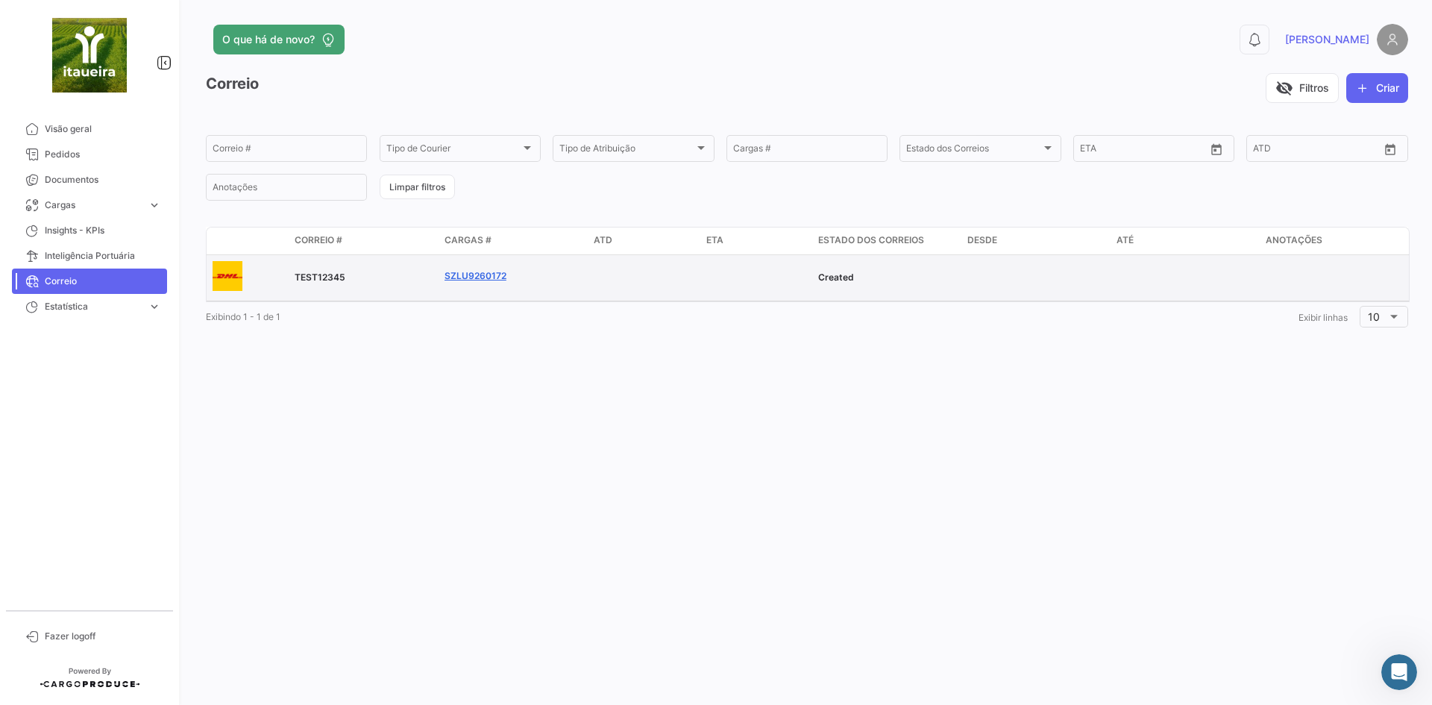
click at [481, 277] on link "SZLU9260172" at bounding box center [476, 275] width 62 height 13
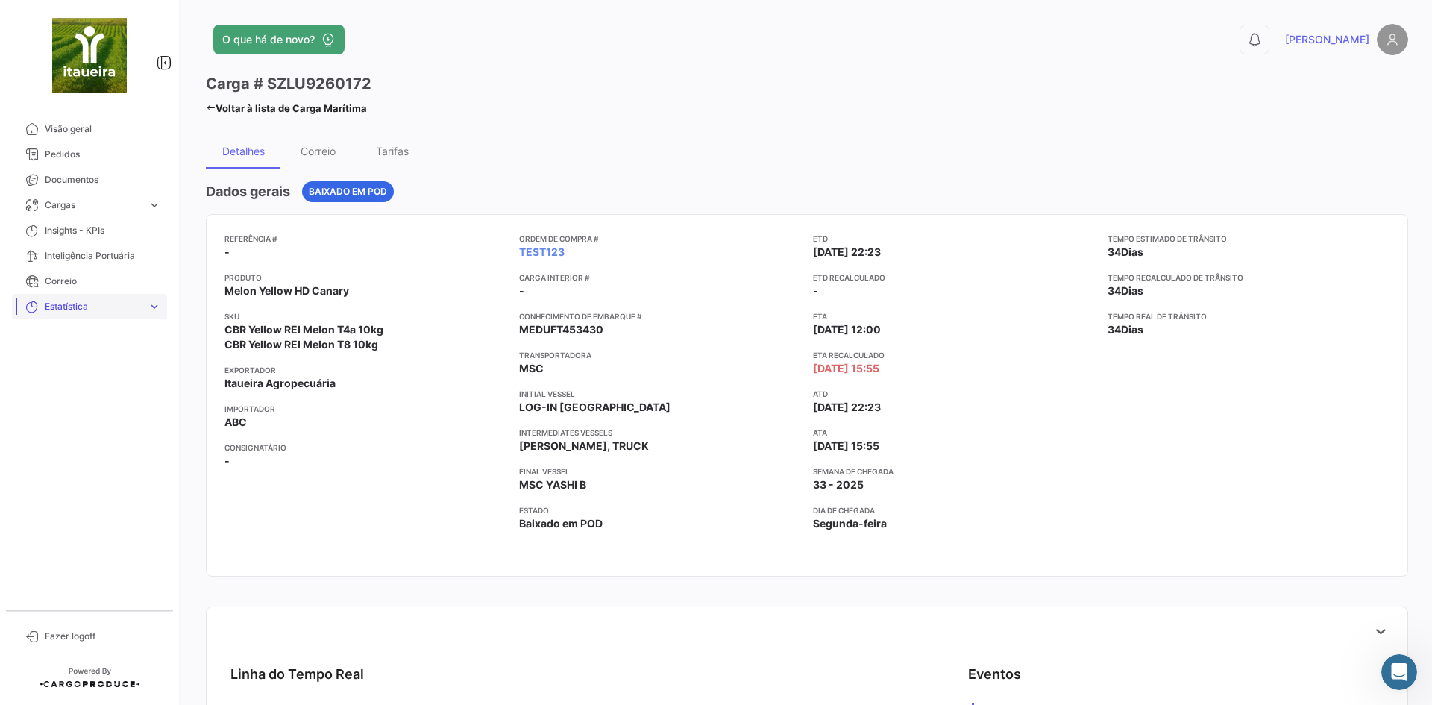
click at [78, 309] on span "Estatística" at bounding box center [93, 306] width 97 height 13
click at [102, 347] on link "Tempo para o destino" at bounding box center [100, 338] width 134 height 22
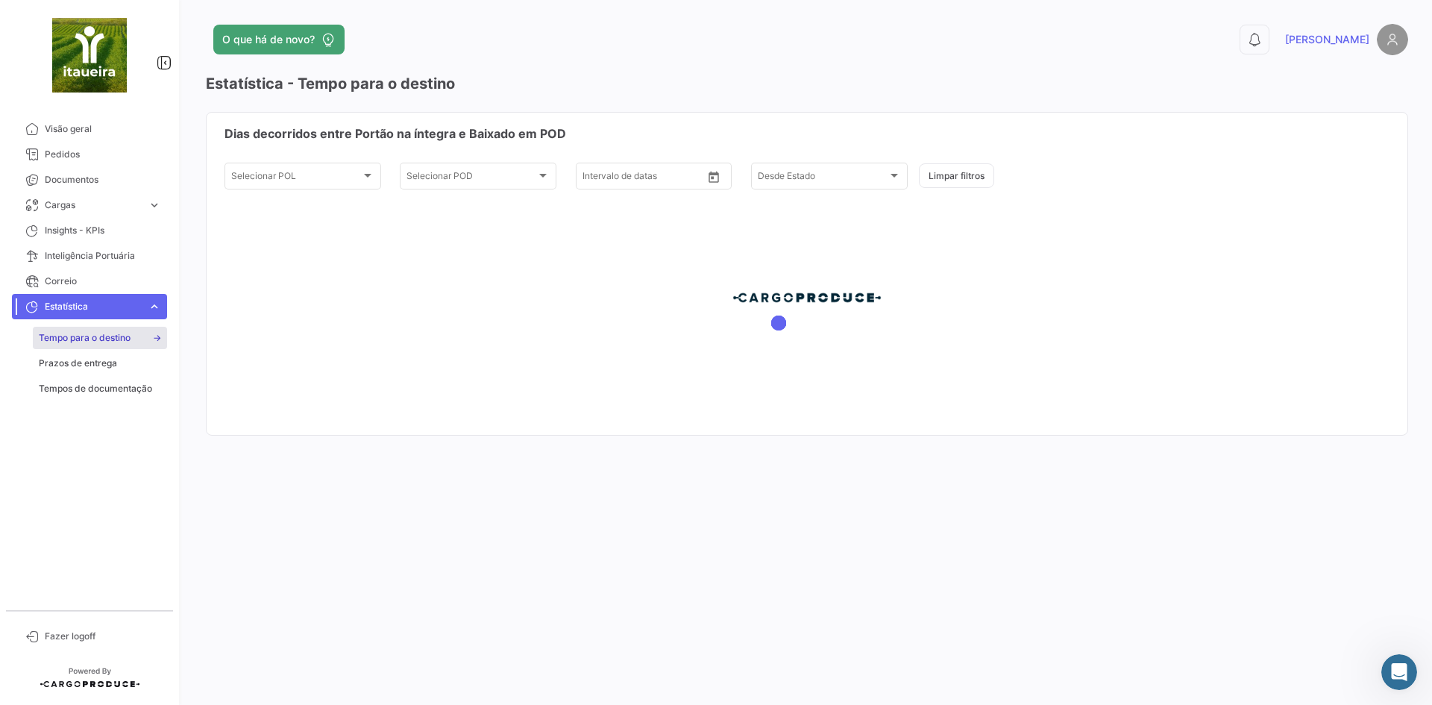
type input "[DATE]"
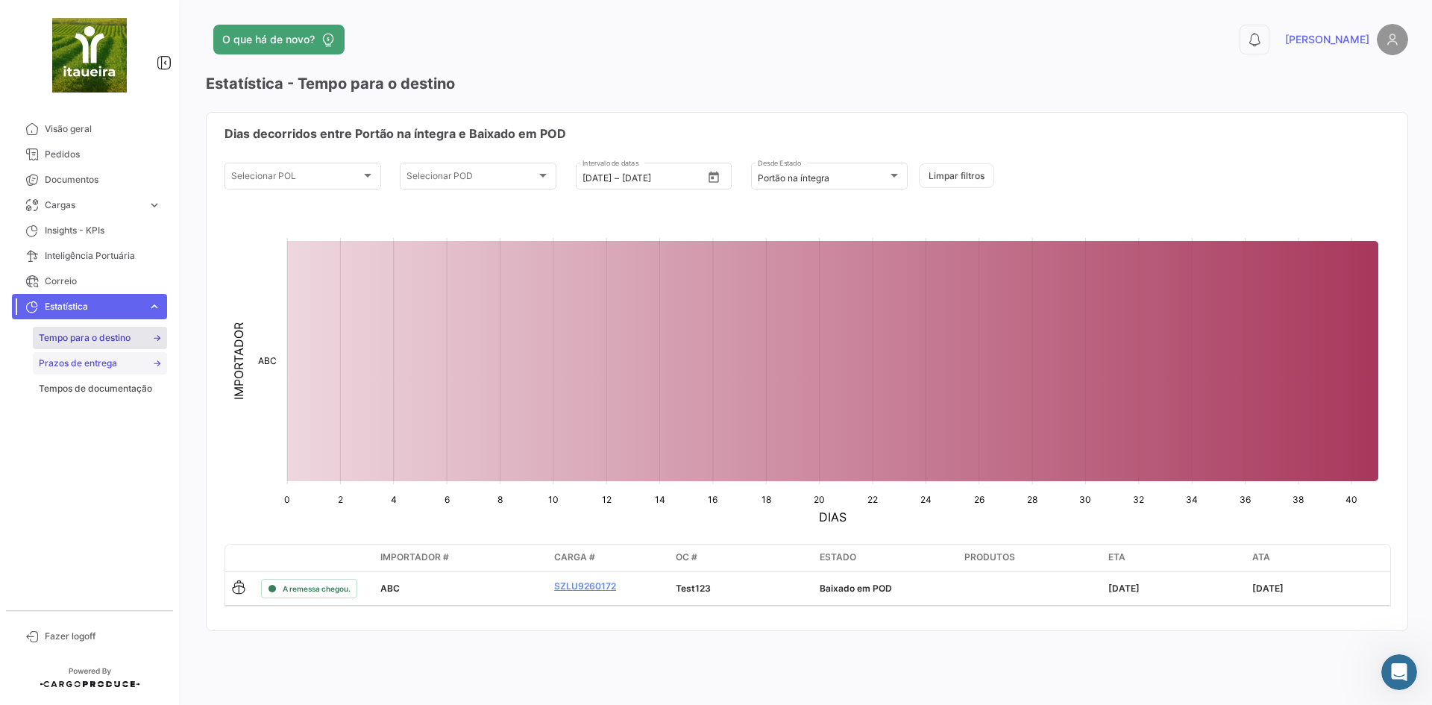
click at [95, 360] on span "Prazos de entrega" at bounding box center [78, 363] width 78 height 13
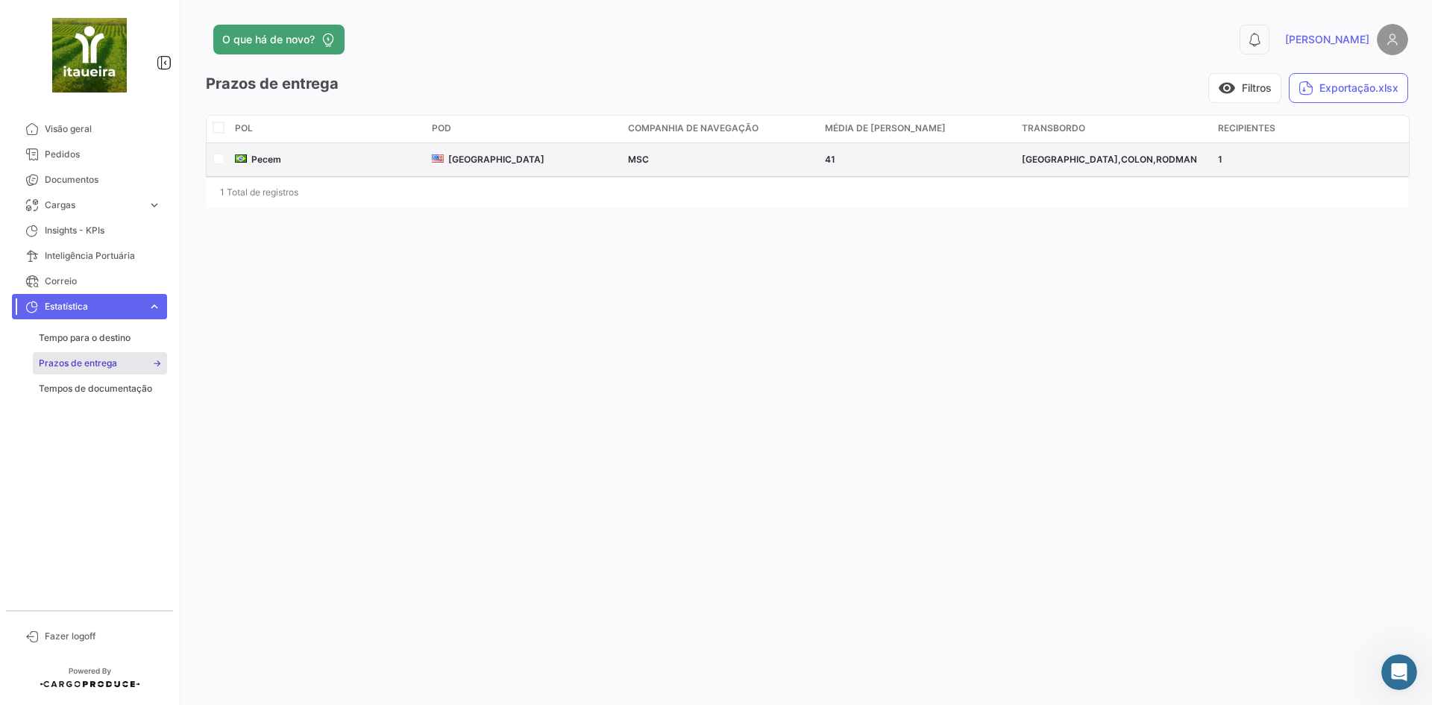
click at [498, 155] on span "[GEOGRAPHIC_DATA]" at bounding box center [496, 159] width 96 height 11
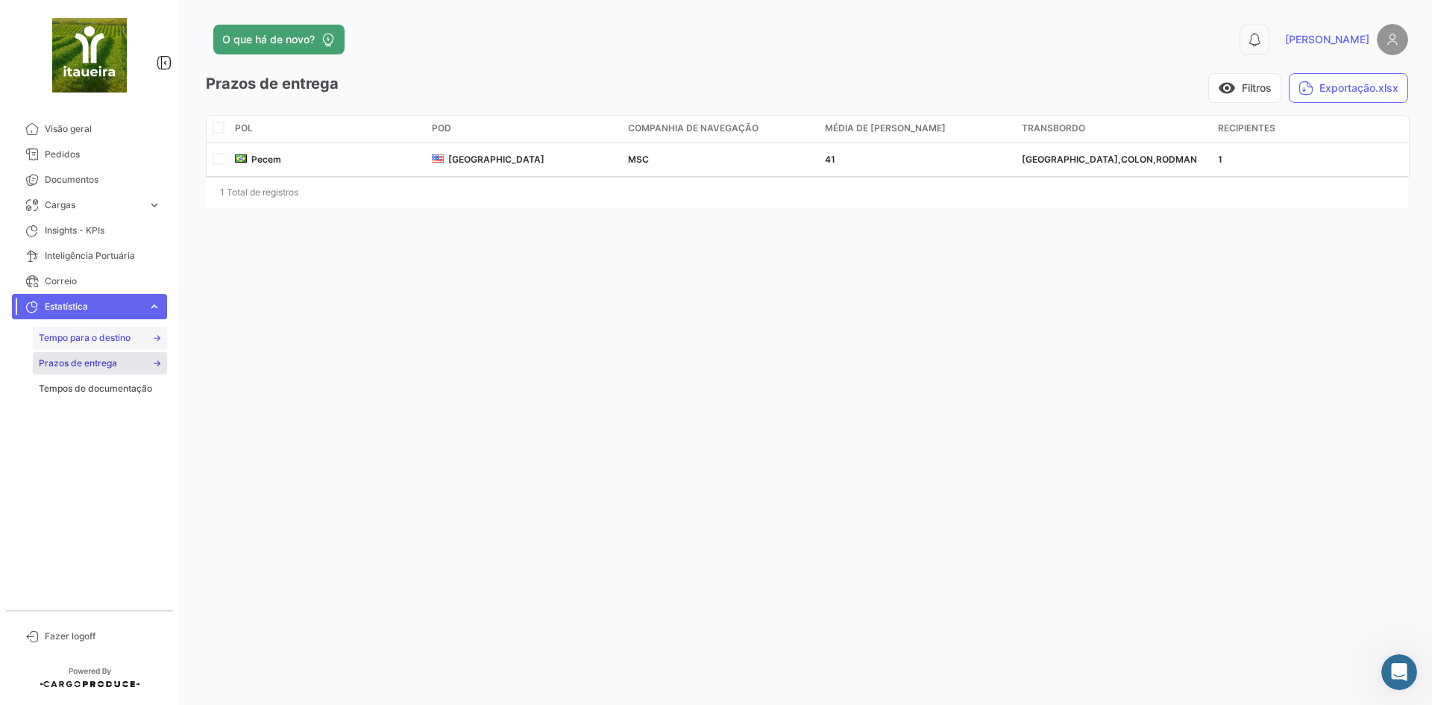
click at [101, 344] on span "Tempo para o destino" at bounding box center [85, 337] width 92 height 13
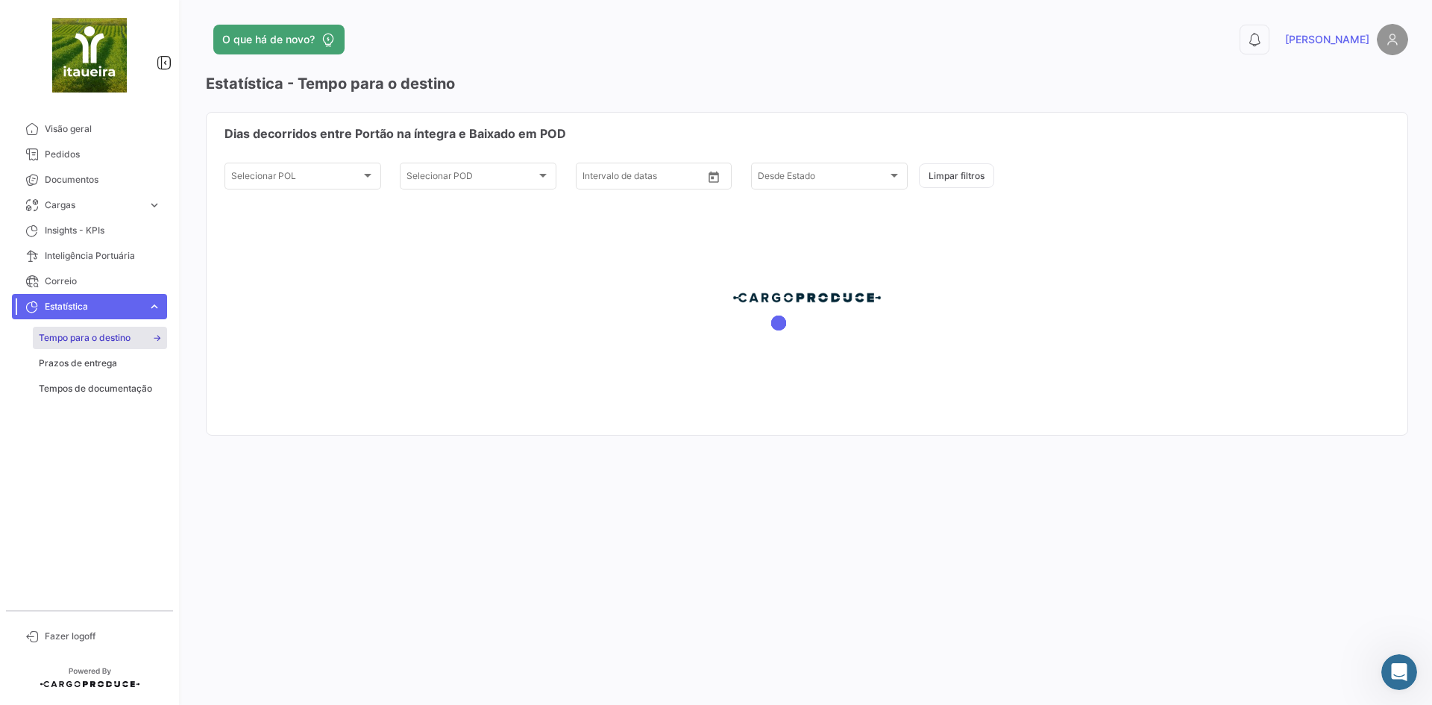
type input "[DATE]"
click at [110, 392] on span "Tempos de documentação" at bounding box center [95, 388] width 113 height 13
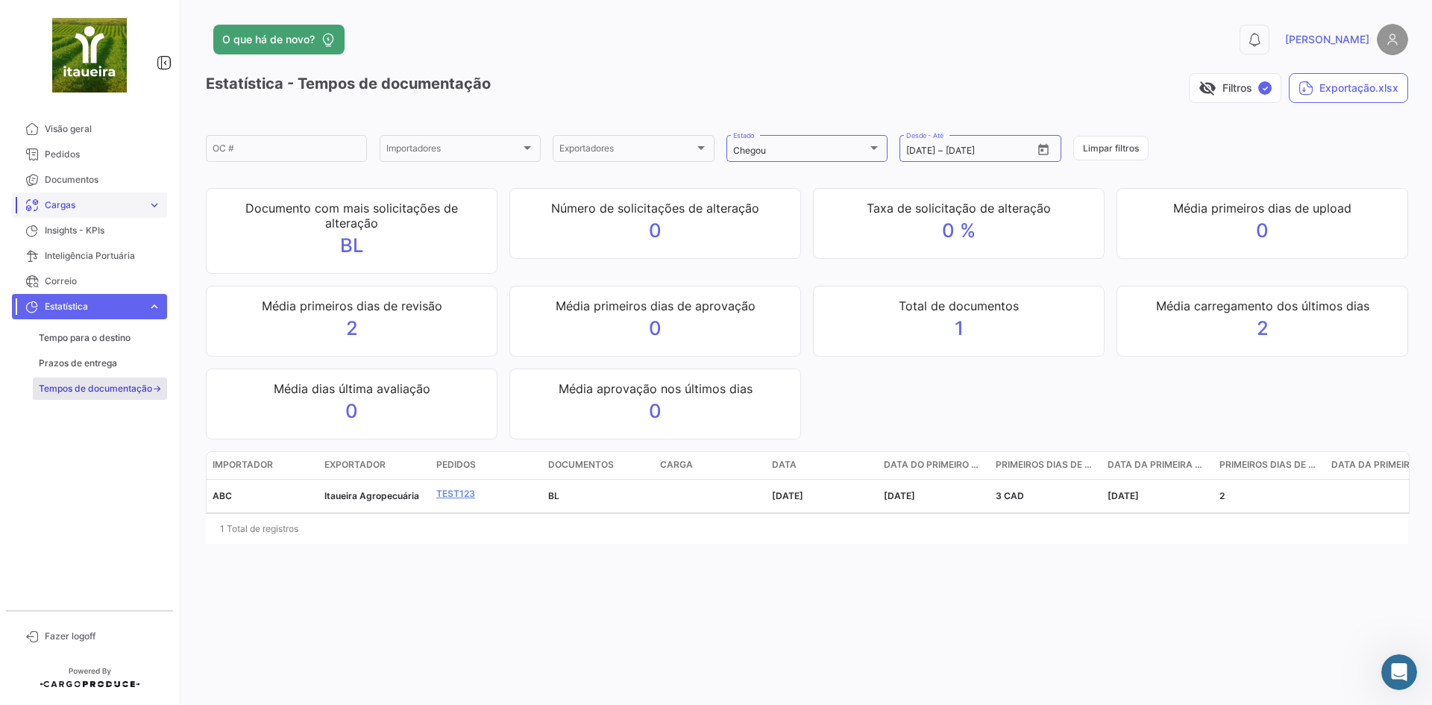
click at [78, 208] on span "Cargas" at bounding box center [93, 204] width 97 height 13
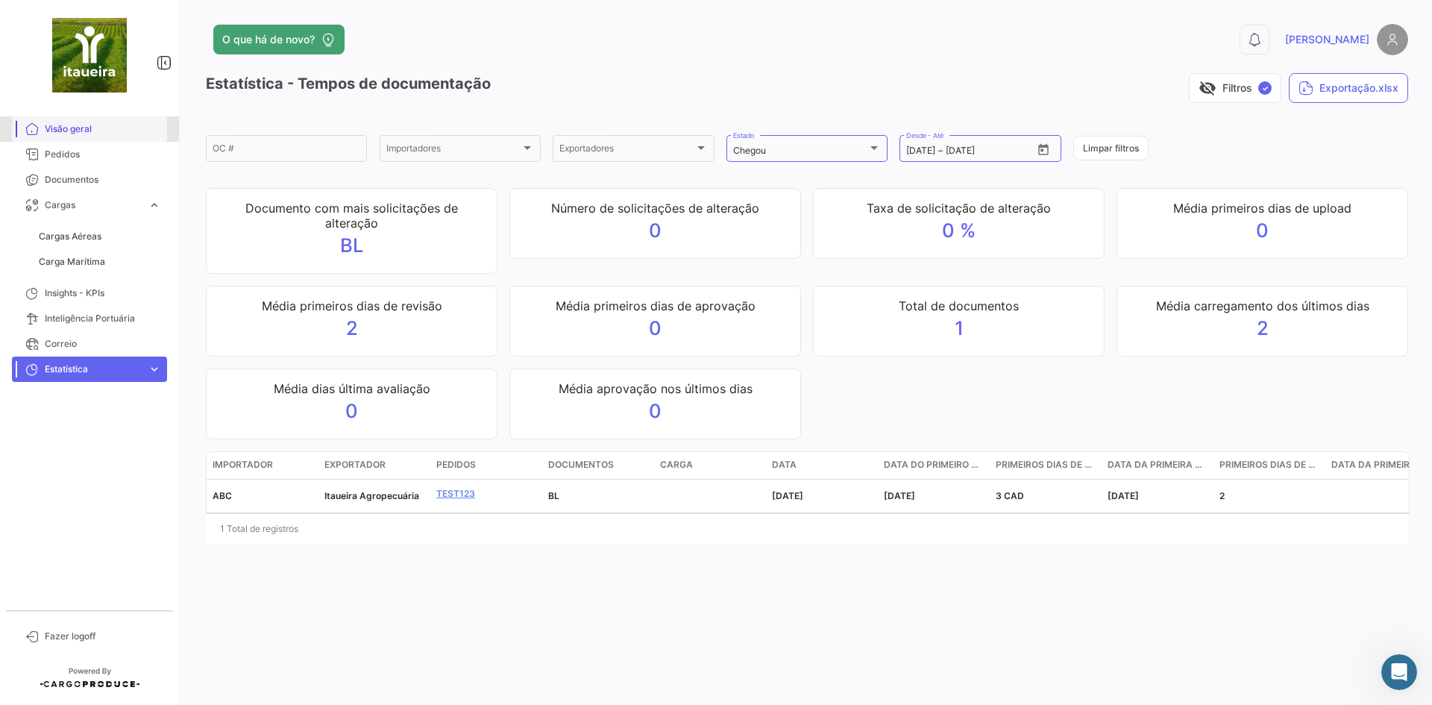
click at [73, 137] on link "Visão geral" at bounding box center [89, 128] width 155 height 25
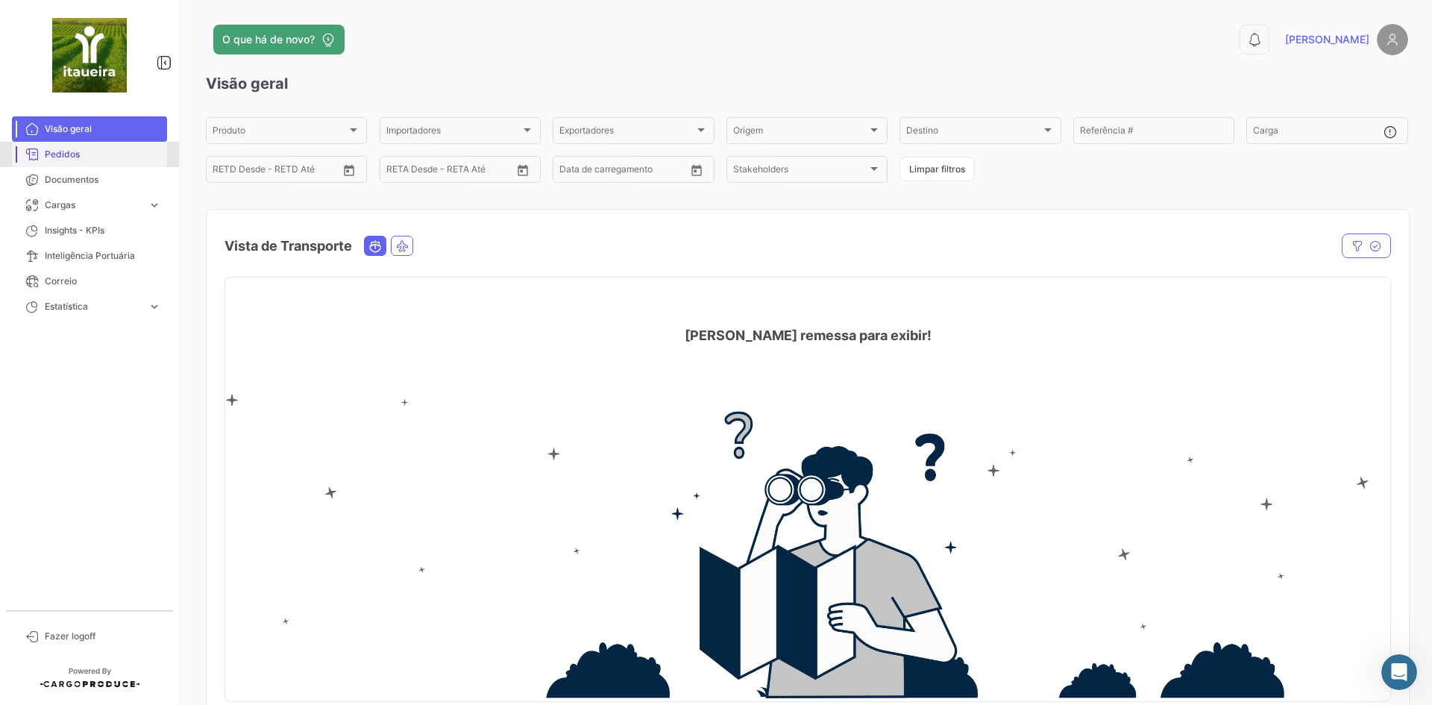
click at [60, 150] on span "Pedidos" at bounding box center [103, 154] width 116 height 13
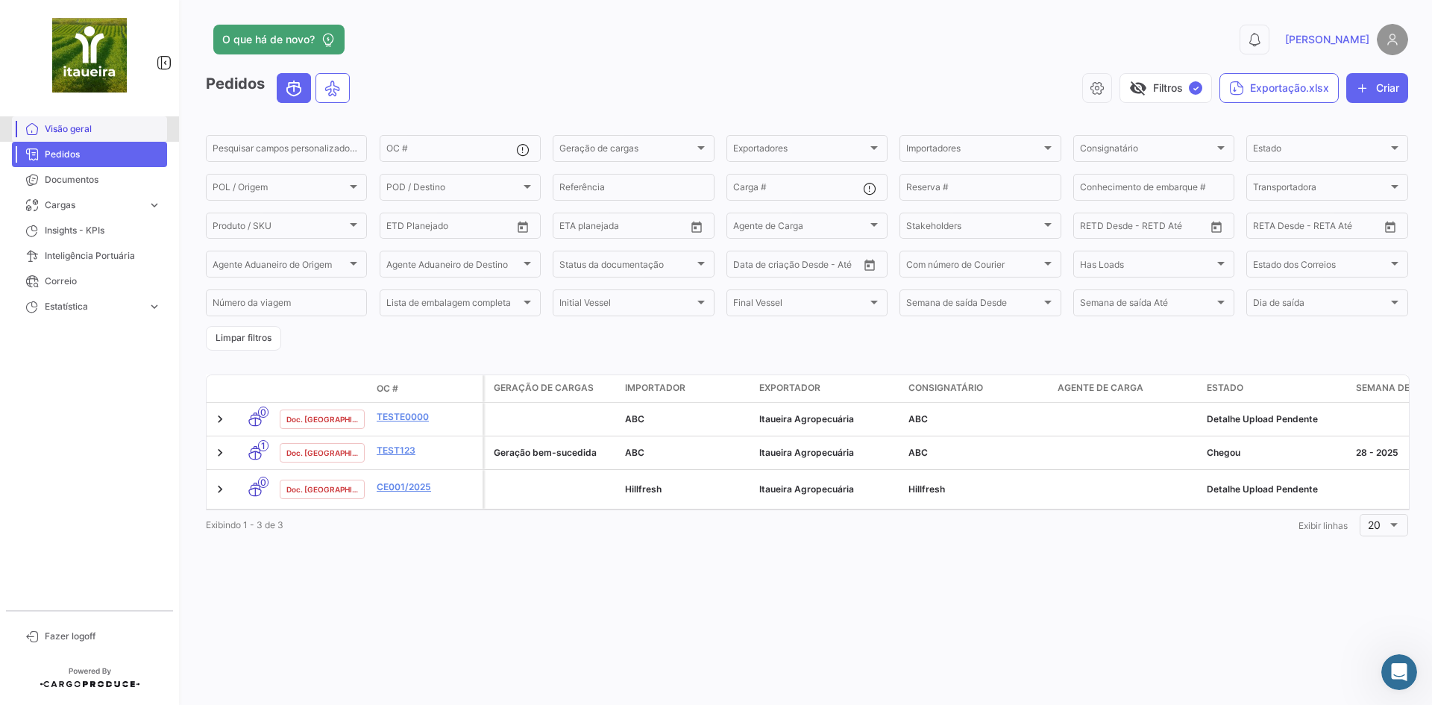
click at [82, 127] on span "Visão geral" at bounding box center [103, 128] width 116 height 13
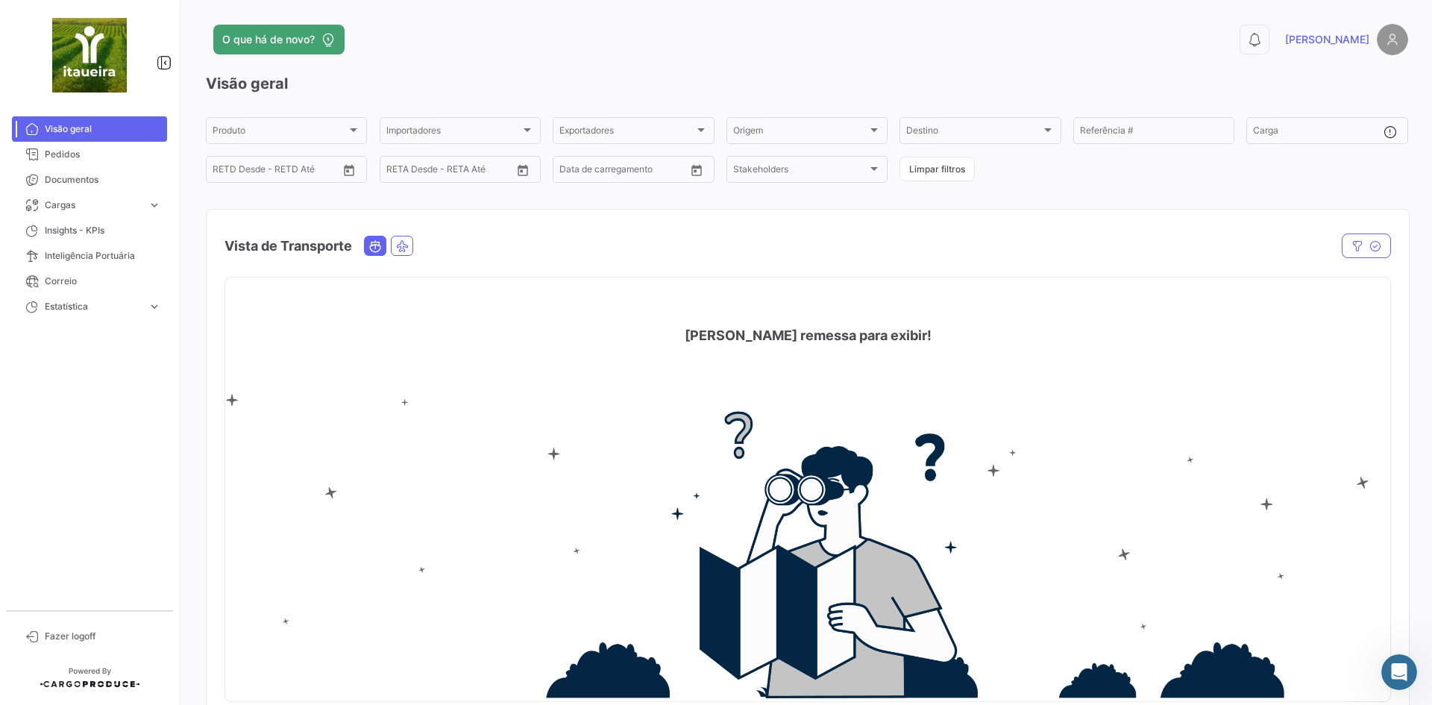
drag, startPoint x: 1162, startPoint y: 514, endPoint x: 678, endPoint y: 307, distance: 526.3
click at [59, 204] on span "Cargas" at bounding box center [93, 204] width 97 height 13
click at [78, 247] on link "Cargas Aéreas" at bounding box center [100, 236] width 134 height 22
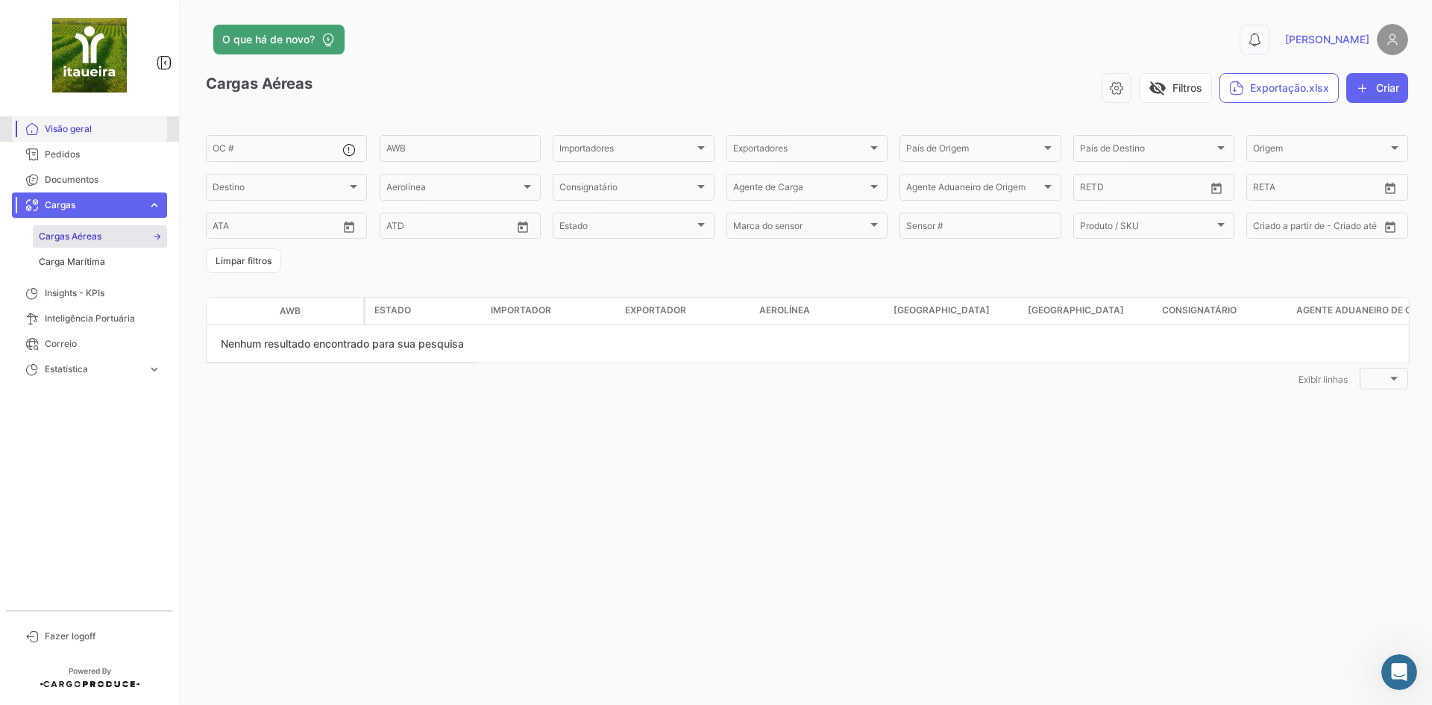
click at [77, 136] on link "Visão geral" at bounding box center [89, 128] width 155 height 25
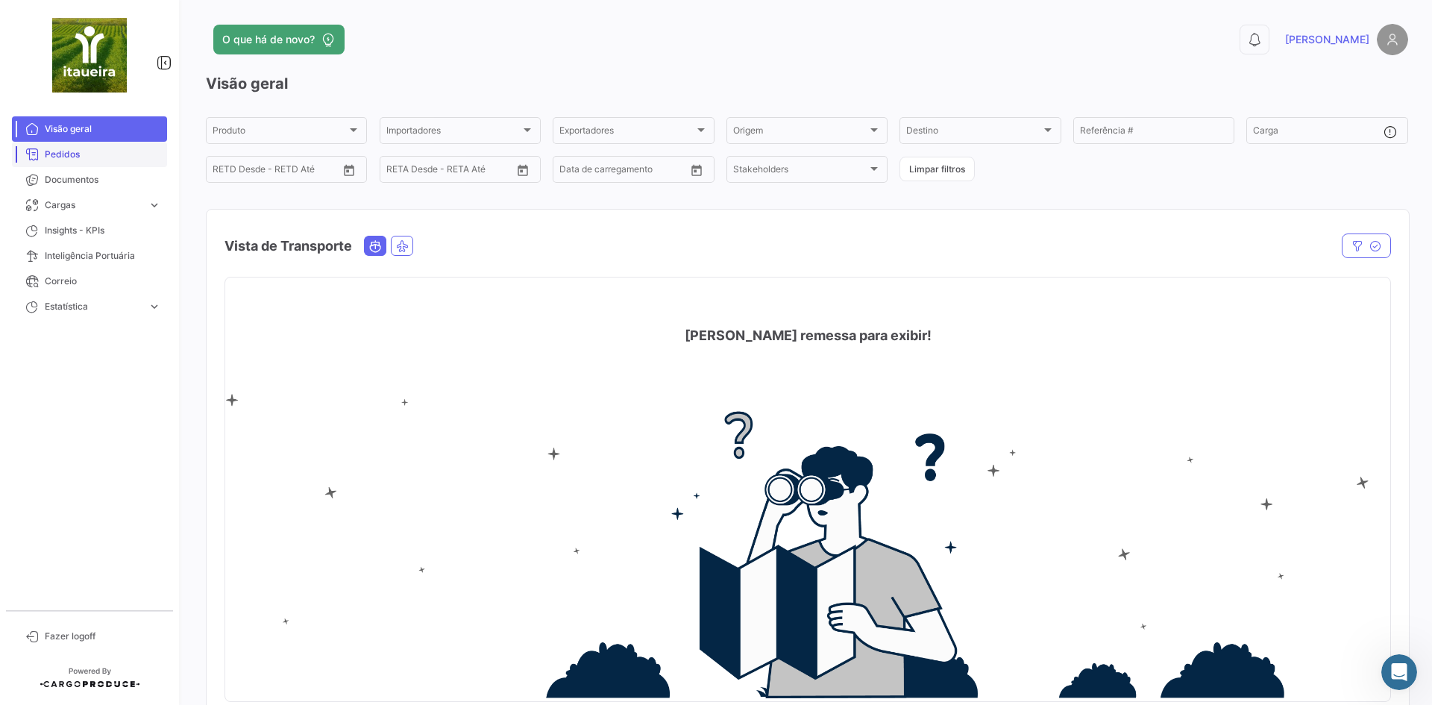
click at [67, 155] on span "Pedidos" at bounding box center [103, 154] width 116 height 13
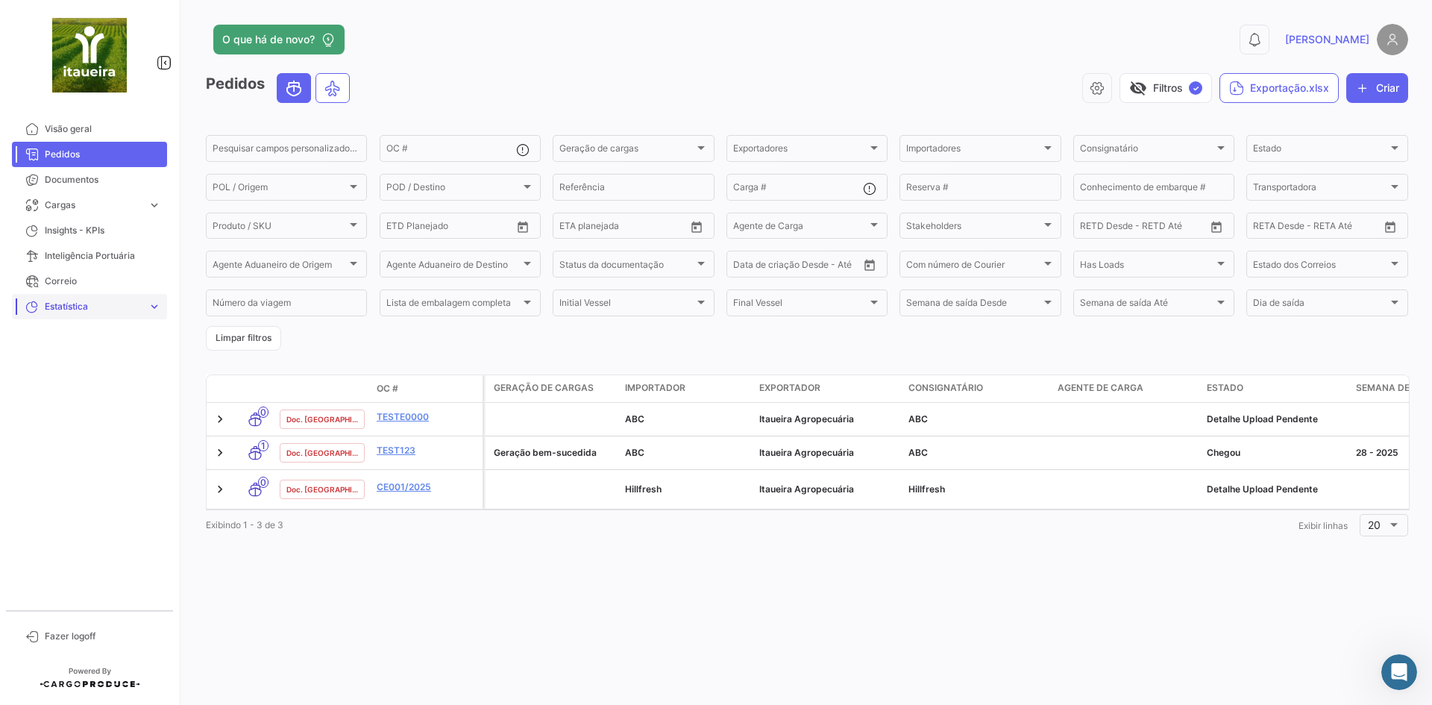
click at [57, 306] on span "Estatística" at bounding box center [93, 306] width 97 height 13
click at [97, 341] on span "Tempo para o destino" at bounding box center [85, 337] width 92 height 13
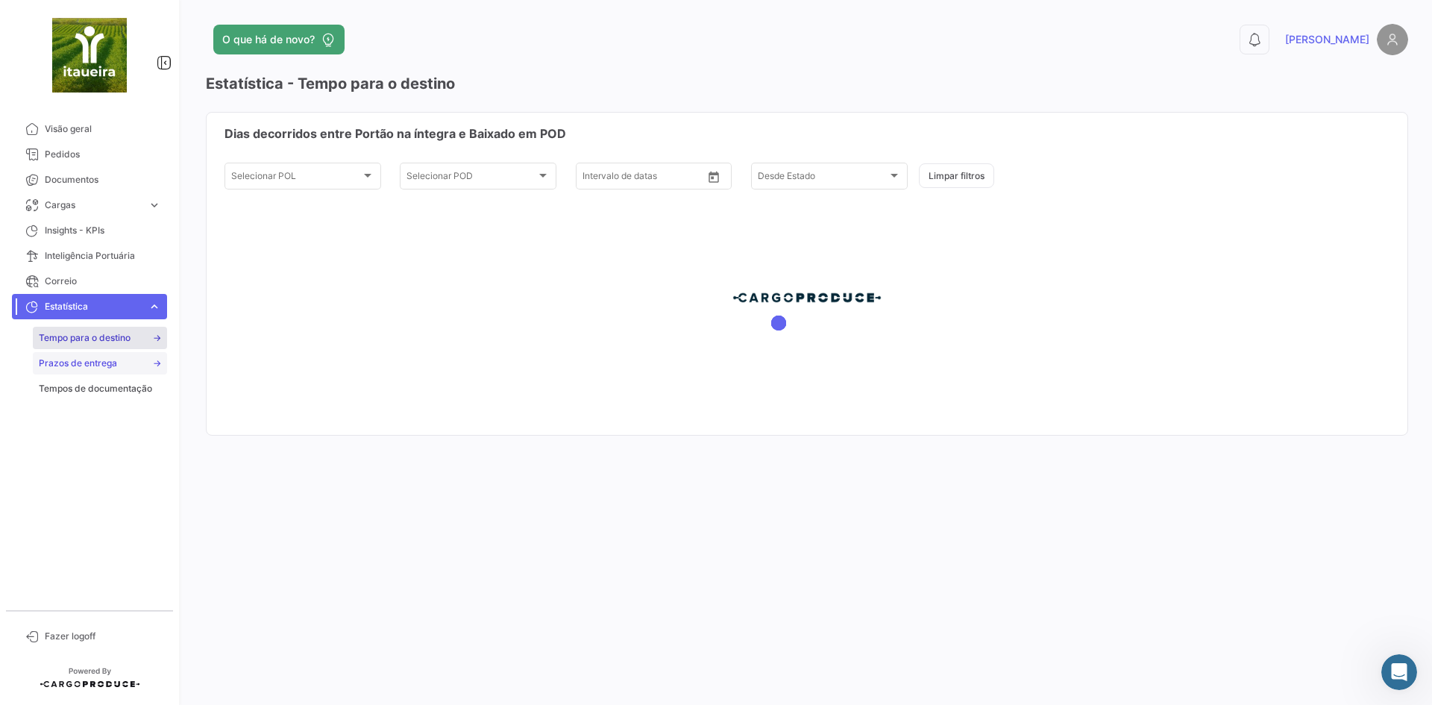
type input "[DATE]"
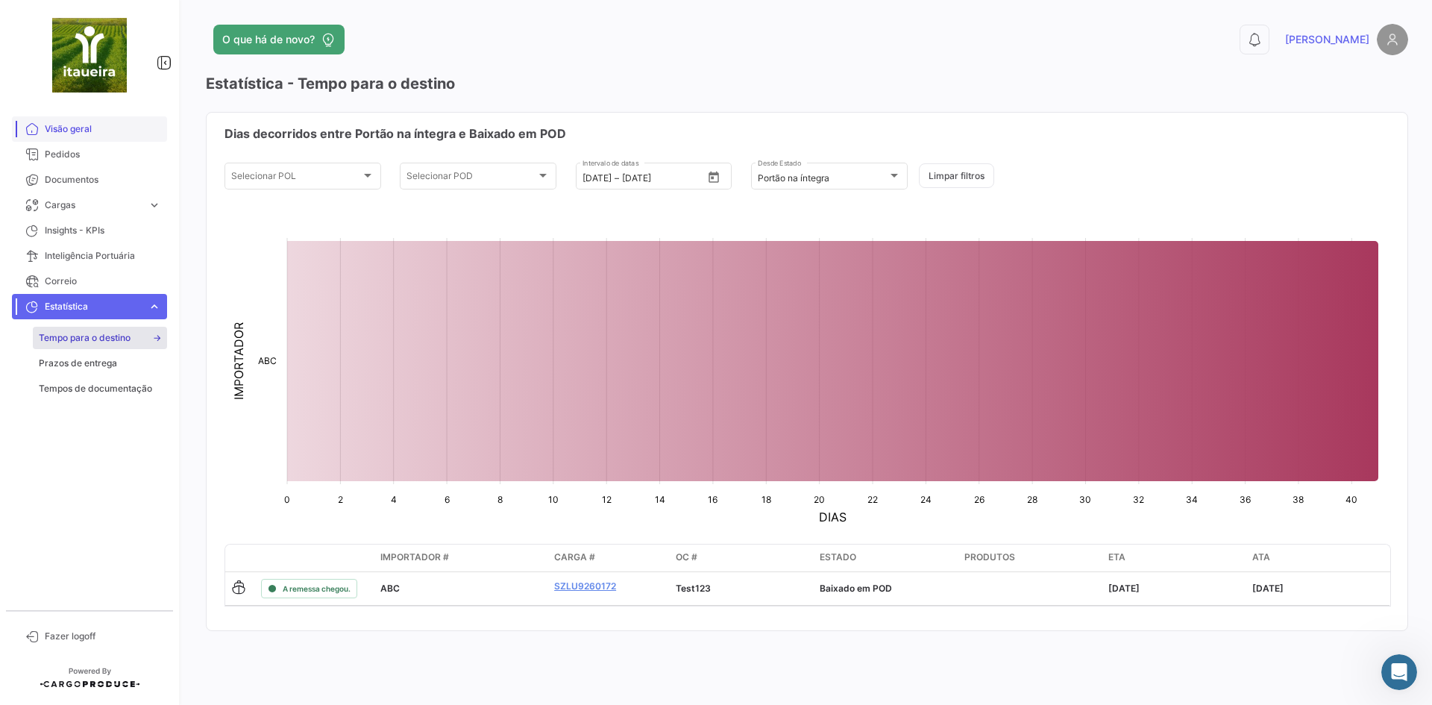
click at [53, 139] on link "Visão geral" at bounding box center [89, 128] width 155 height 25
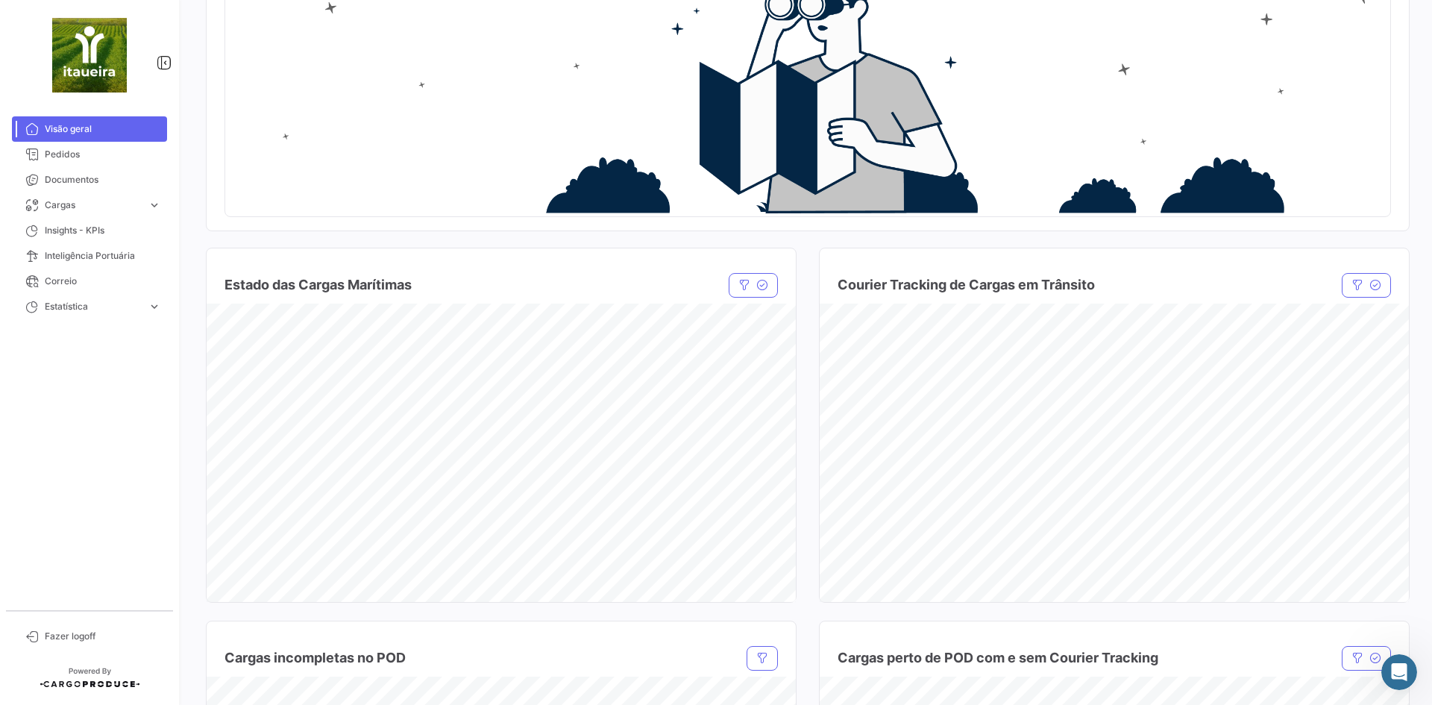
scroll to position [486, 0]
click at [51, 175] on div "Pedidos" at bounding box center [41, 183] width 51 height 22
click at [75, 182] on span "Documentos" at bounding box center [103, 179] width 116 height 13
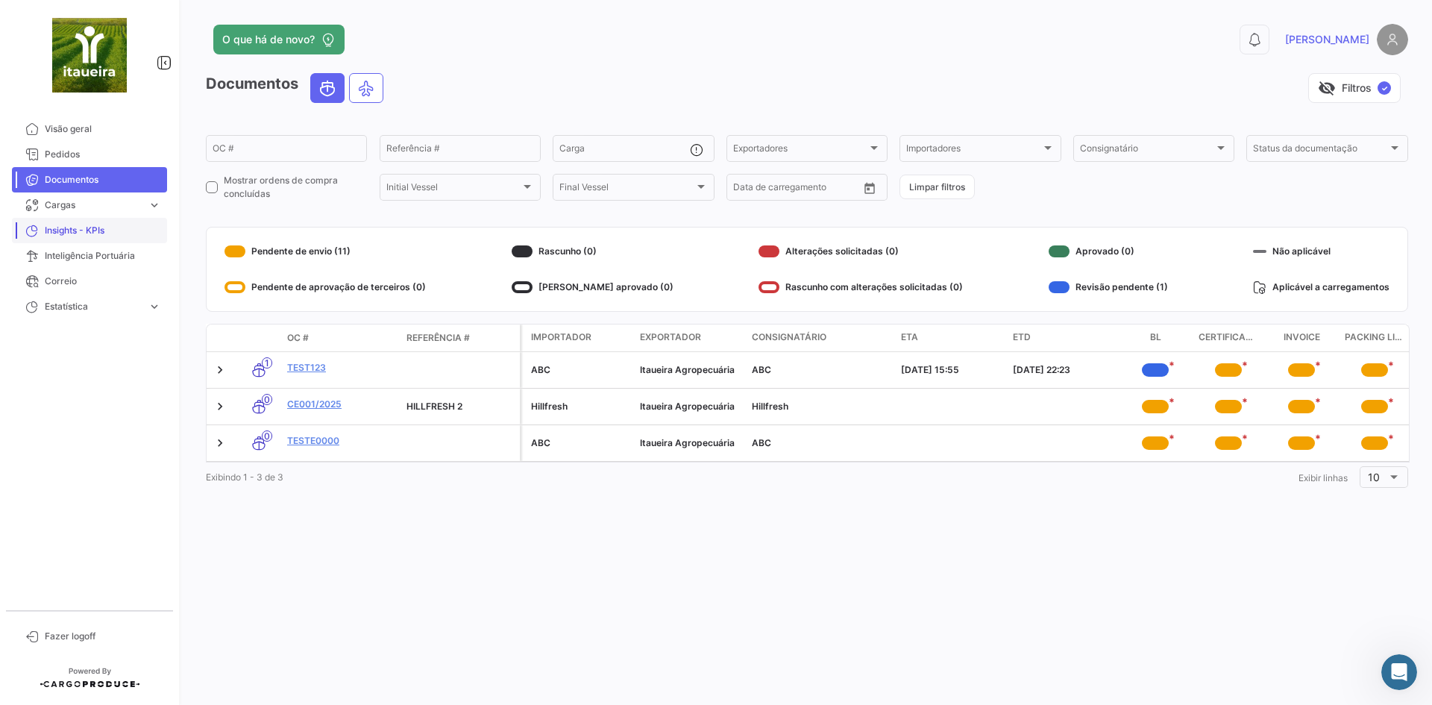
click at [65, 228] on span "Insights - KPIs" at bounding box center [103, 230] width 116 height 13
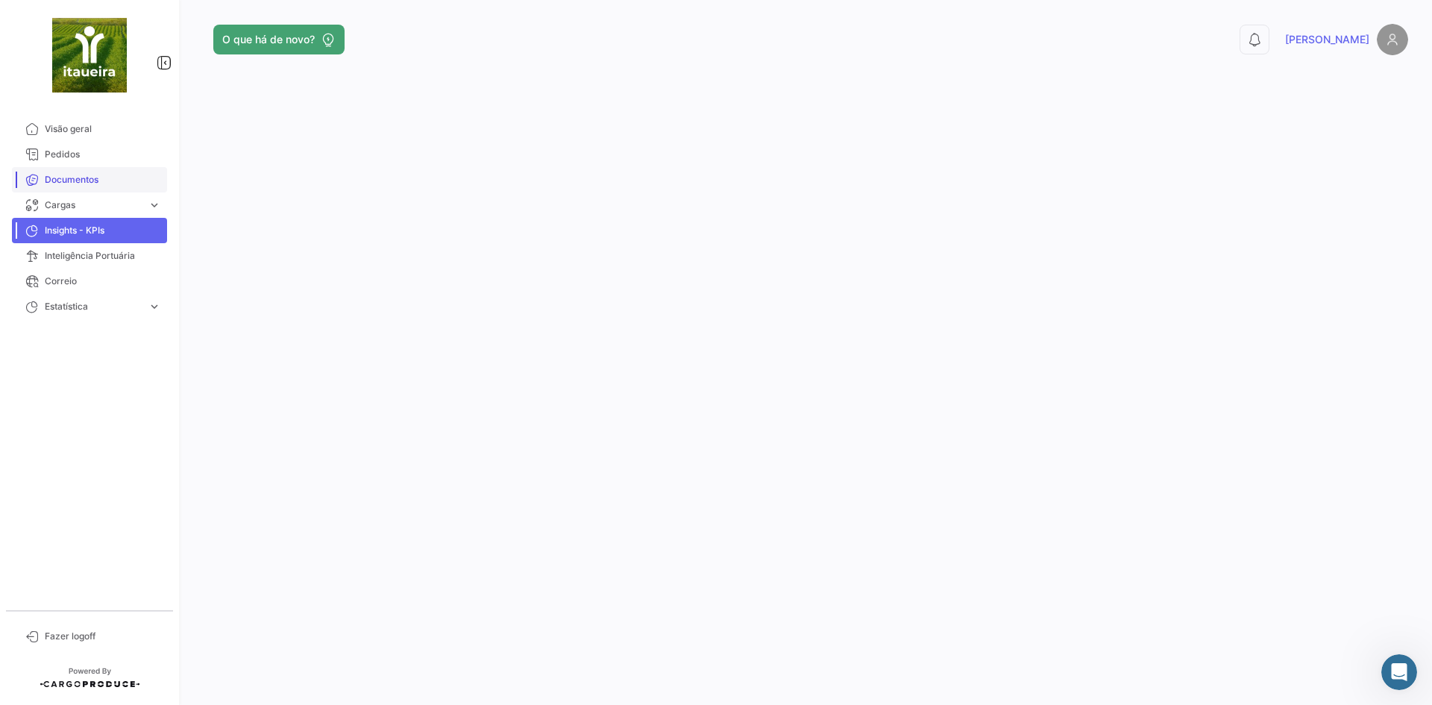
click at [57, 180] on span "Documentos" at bounding box center [103, 179] width 116 height 13
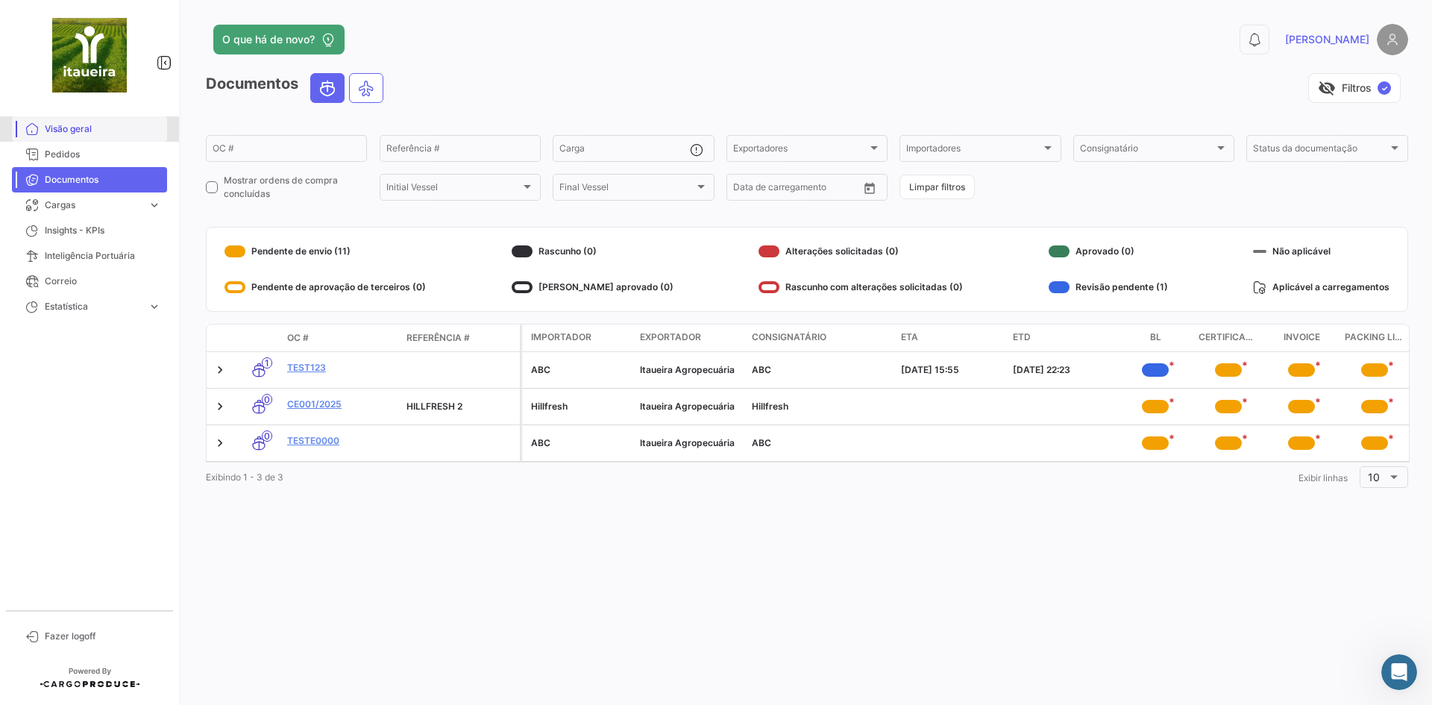
click at [77, 129] on span "Visão geral" at bounding box center [103, 128] width 116 height 13
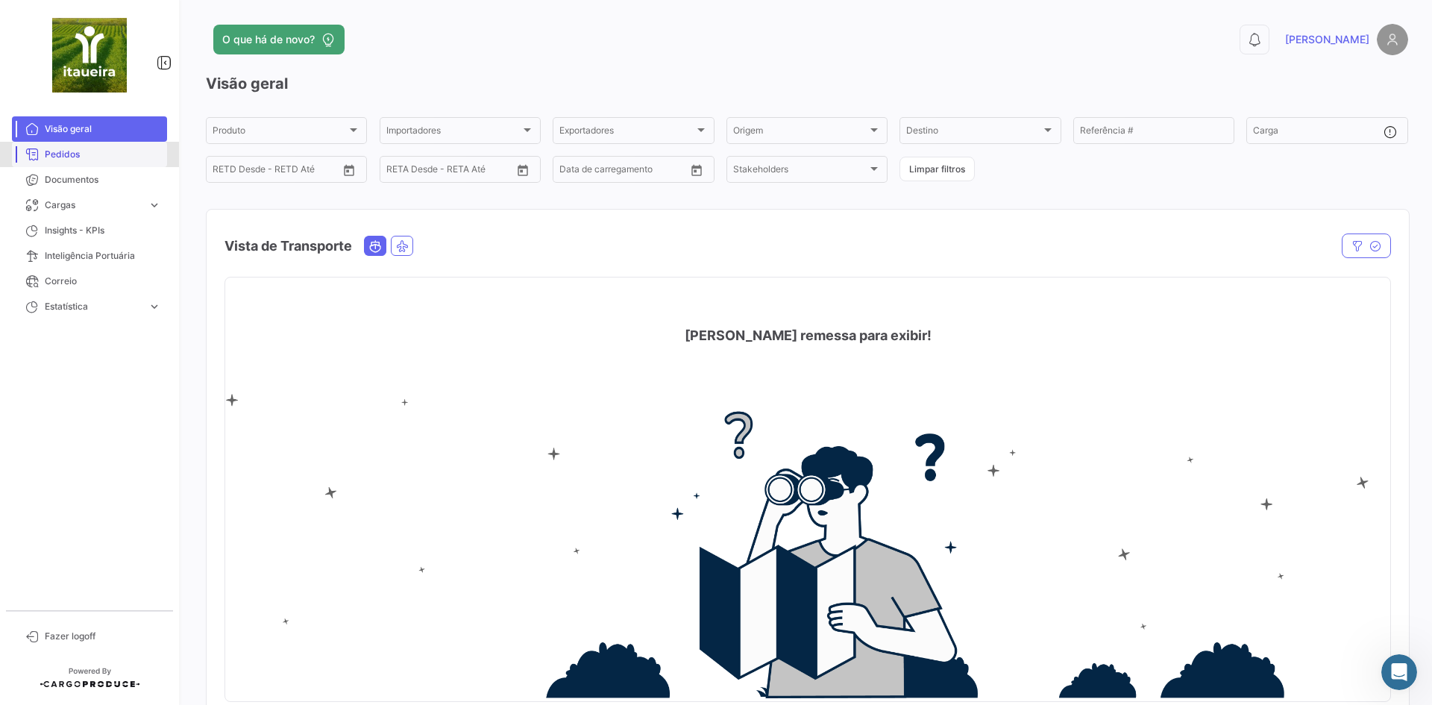
click at [66, 148] on span "Pedidos" at bounding box center [103, 154] width 116 height 13
